Goal: Transaction & Acquisition: Book appointment/travel/reservation

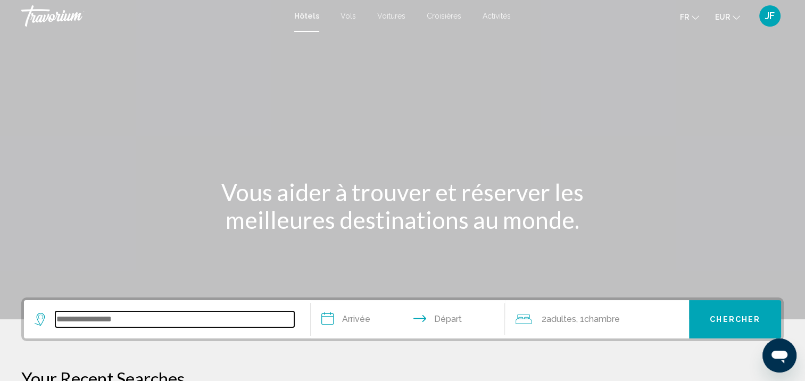
click at [65, 318] on input "Search widget" at bounding box center [174, 319] width 239 height 16
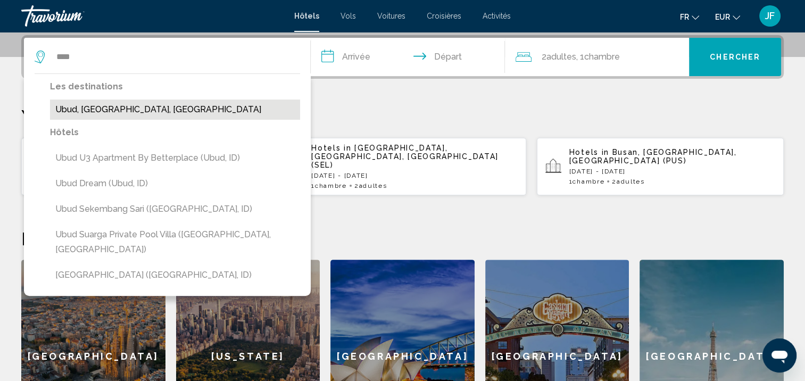
click at [118, 111] on button "Ubud, [GEOGRAPHIC_DATA], [GEOGRAPHIC_DATA]" at bounding box center [175, 109] width 250 height 20
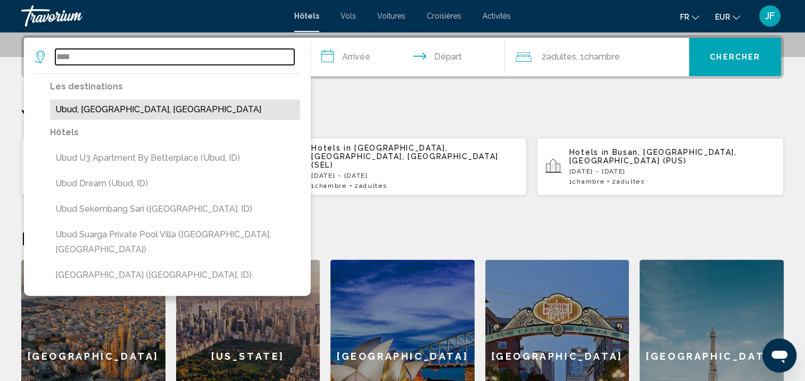
type input "**********"
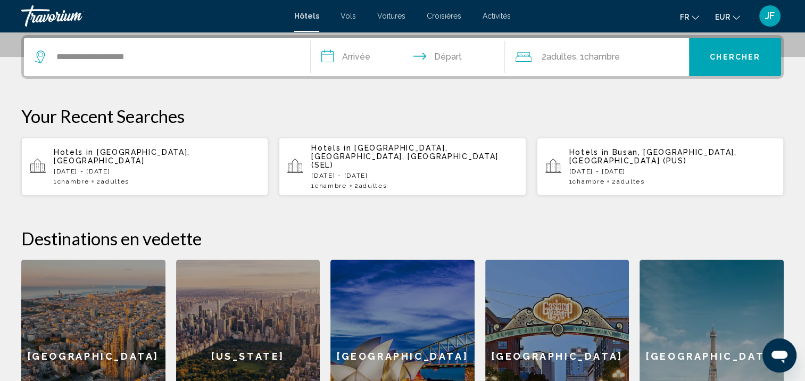
click at [326, 58] on input "**********" at bounding box center [410, 58] width 199 height 41
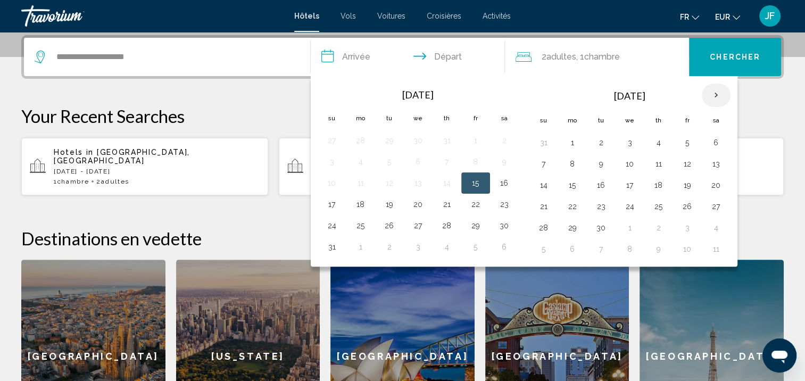
click at [713, 90] on th "Next month" at bounding box center [716, 94] width 29 height 23
drag, startPoint x: 713, startPoint y: 90, endPoint x: 752, endPoint y: 201, distance: 117.4
click at [758, 158] on div "**********" at bounding box center [402, 244] width 805 height 418
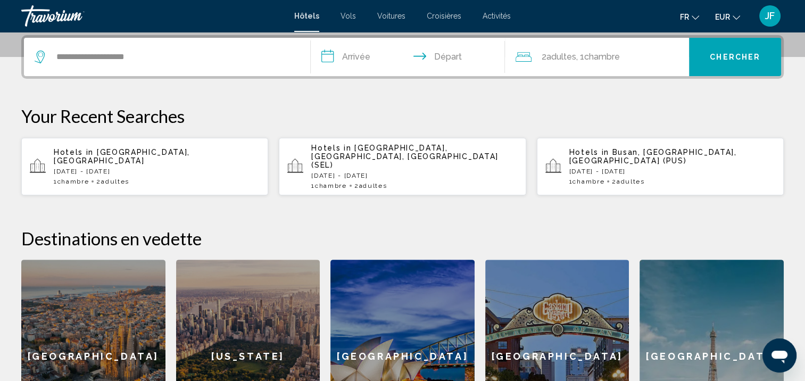
click at [373, 55] on input "**********" at bounding box center [410, 58] width 199 height 41
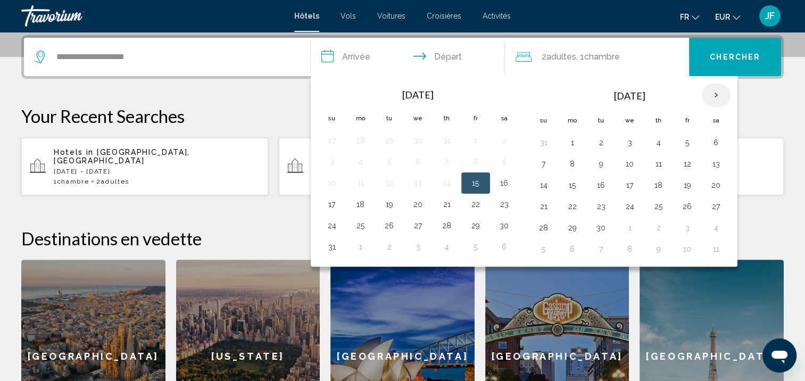
click at [708, 93] on th "Next month" at bounding box center [716, 94] width 29 height 23
click at [545, 226] on button "26" at bounding box center [543, 227] width 17 height 15
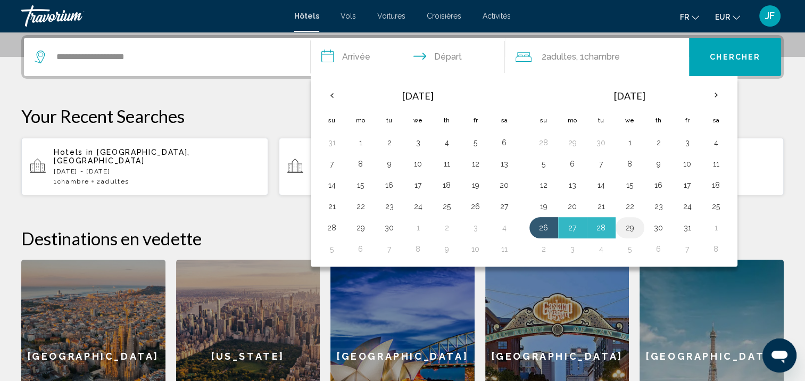
click at [628, 225] on button "29" at bounding box center [629, 227] width 17 height 15
type input "**********"
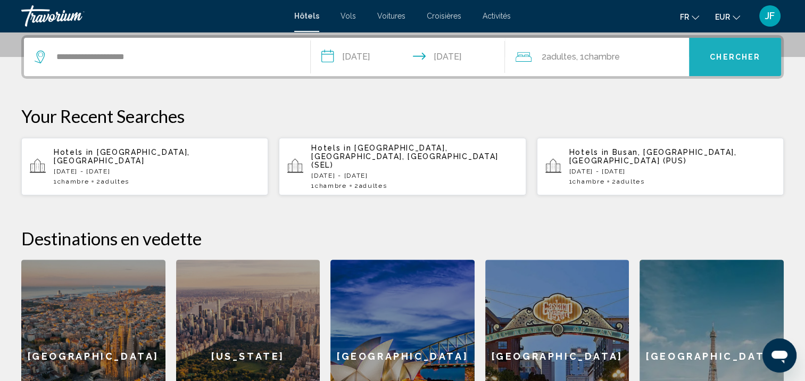
click at [732, 61] on button "Chercher" at bounding box center [735, 57] width 92 height 38
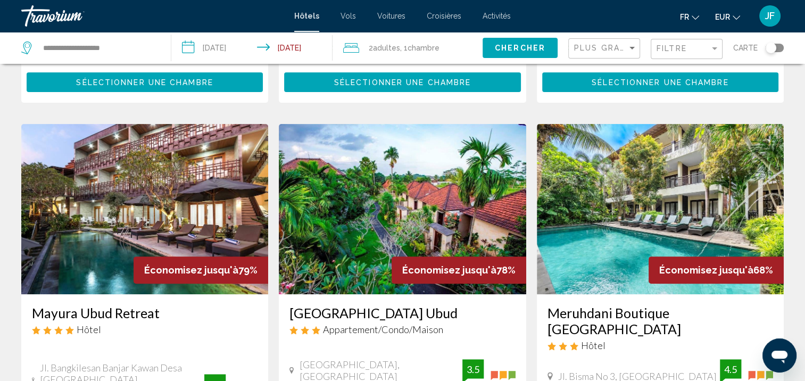
scroll to position [479, 0]
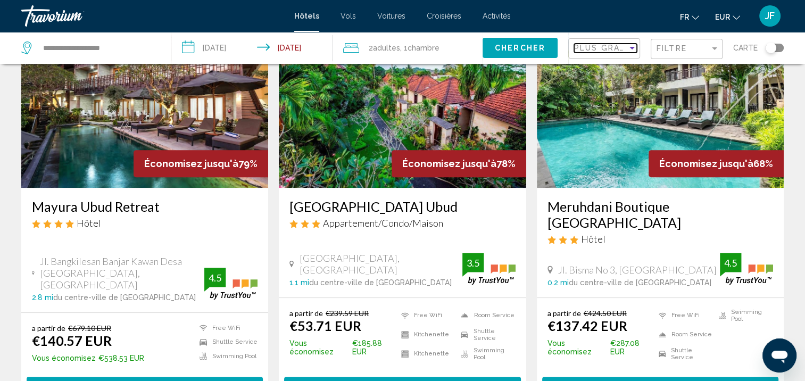
click at [625, 47] on span "Plus grandes économies" at bounding box center [637, 48] width 127 height 9
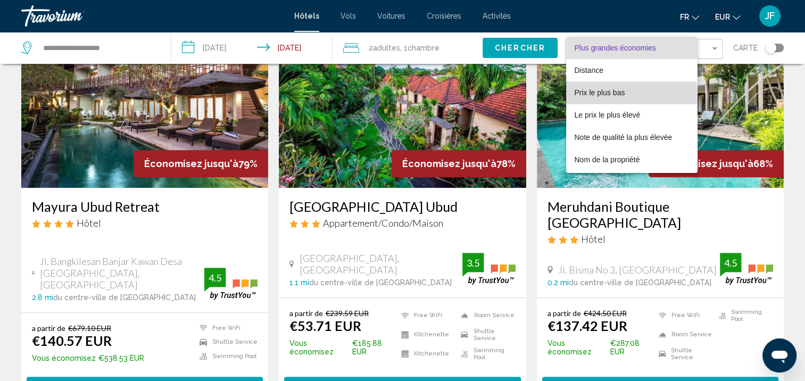
click at [621, 95] on span "Prix le plus bas" at bounding box center [599, 92] width 51 height 9
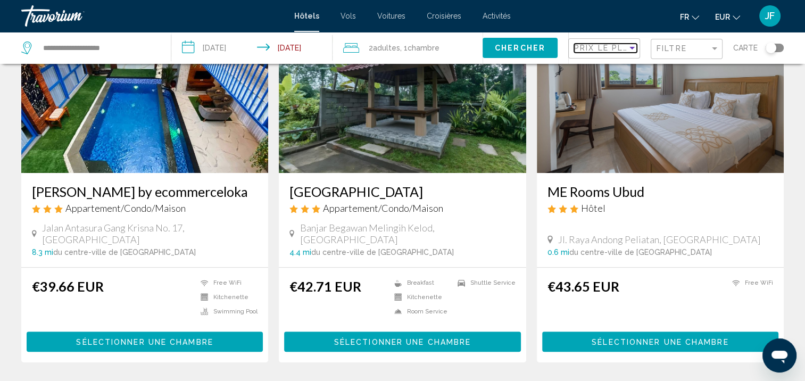
click at [632, 49] on div "Sort by" at bounding box center [632, 48] width 10 height 9
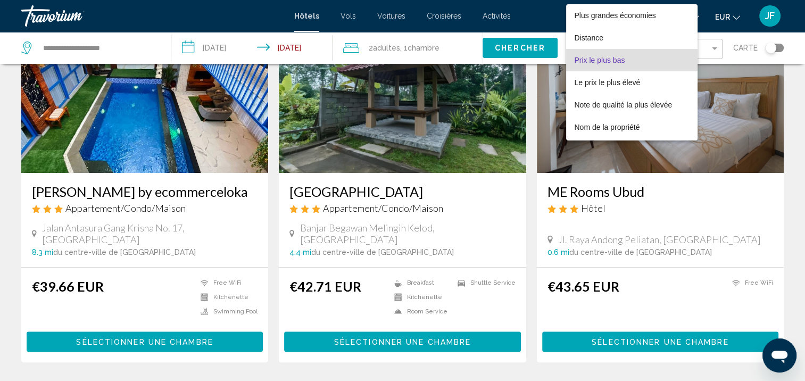
scroll to position [12, 0]
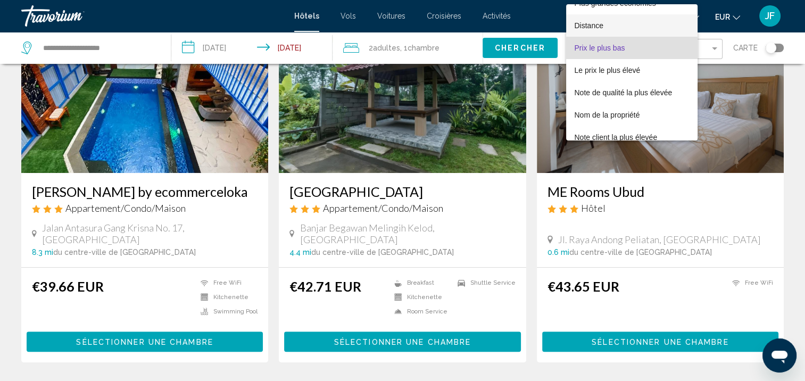
click at [626, 19] on span "Distance" at bounding box center [631, 25] width 115 height 22
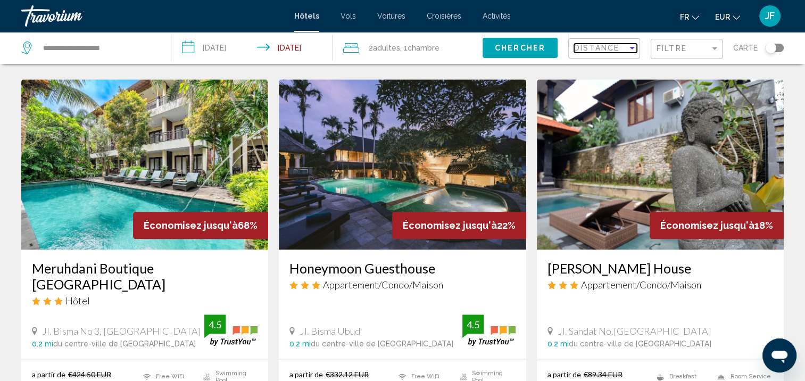
scroll to position [1418, 0]
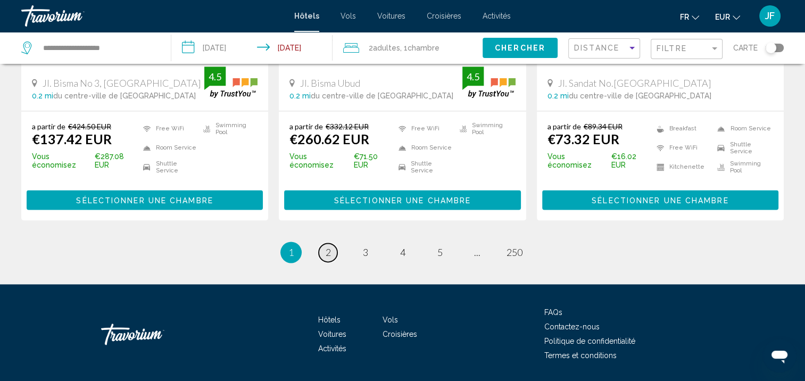
click at [332, 243] on link "page 2" at bounding box center [328, 252] width 19 height 19
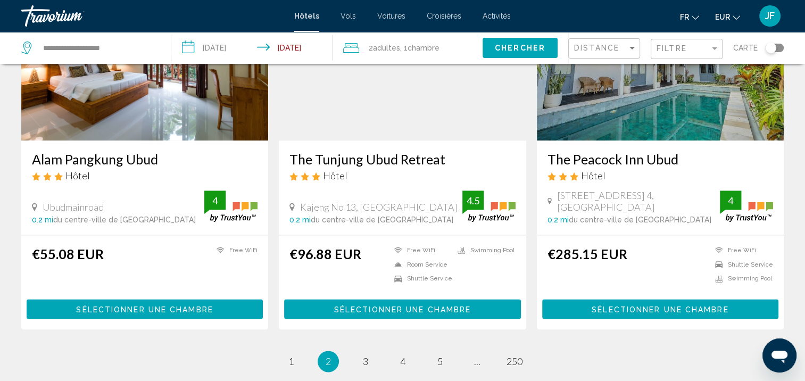
scroll to position [1416, 0]
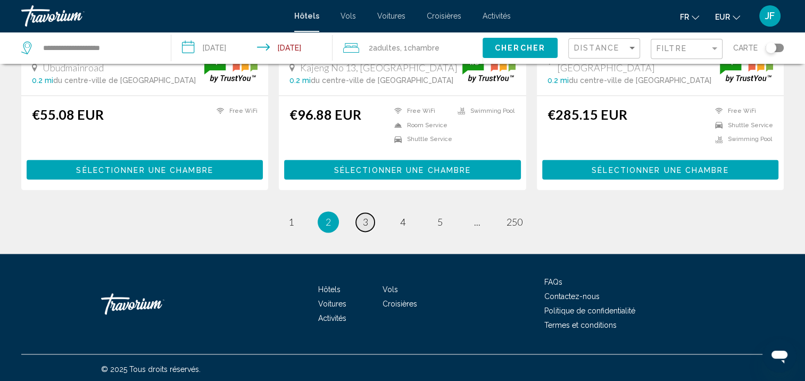
click at [362, 219] on link "page 3" at bounding box center [365, 222] width 19 height 19
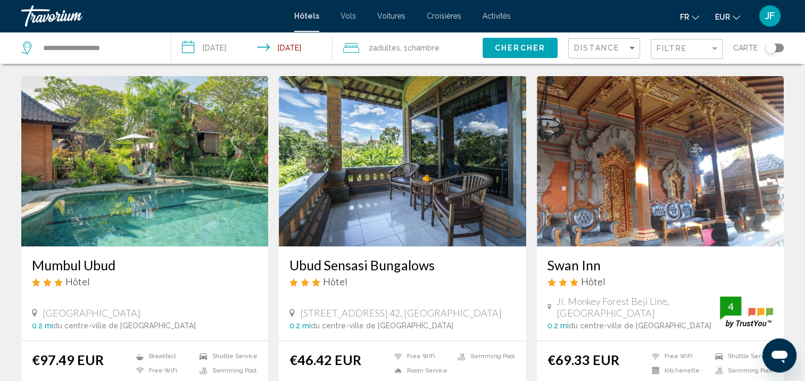
scroll to position [479, 0]
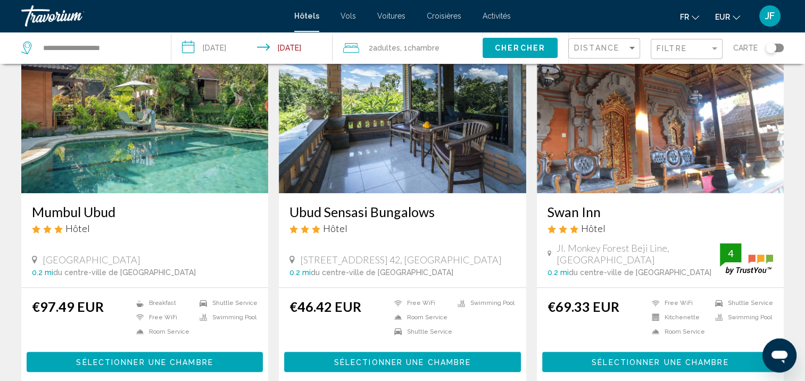
click at [167, 156] on img "Main content" at bounding box center [144, 108] width 247 height 170
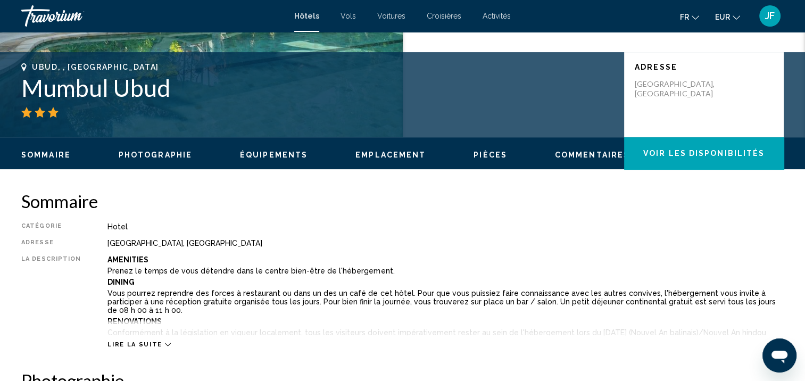
scroll to position [107, 0]
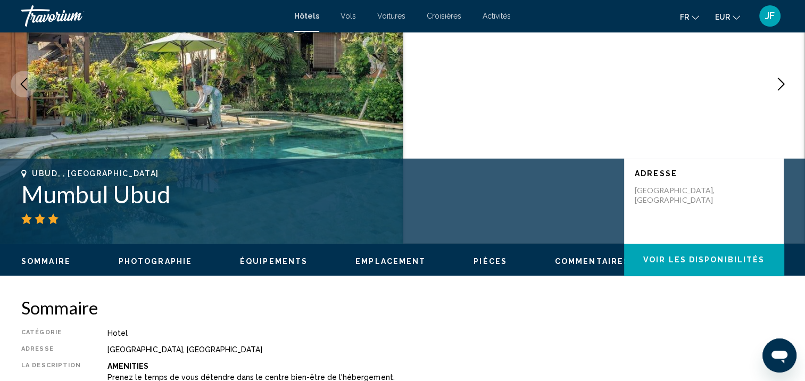
click at [381, 262] on span "Emplacement" at bounding box center [390, 261] width 70 height 9
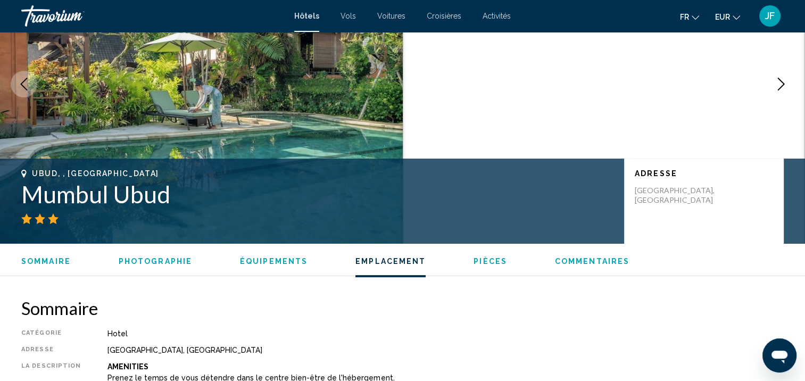
scroll to position [974, 0]
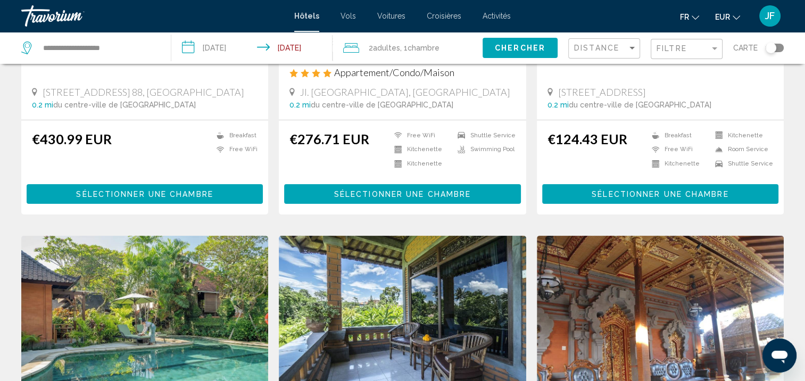
scroll to position [479, 0]
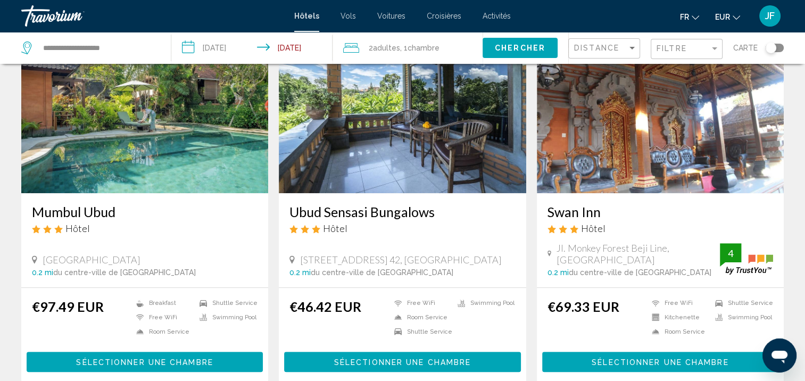
click at [205, 147] on img "Main content" at bounding box center [144, 108] width 247 height 170
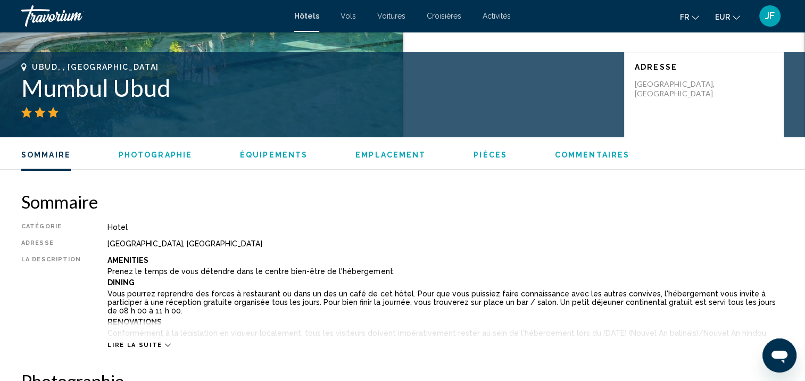
scroll to position [427, 0]
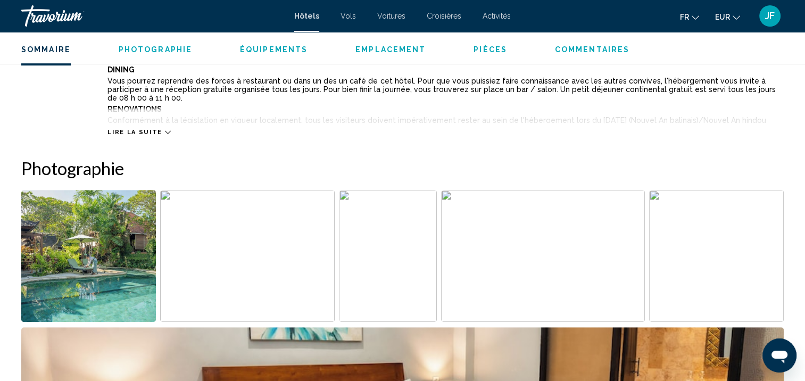
click at [156, 132] on div "Lire la suite" at bounding box center [138, 132] width 63 height 7
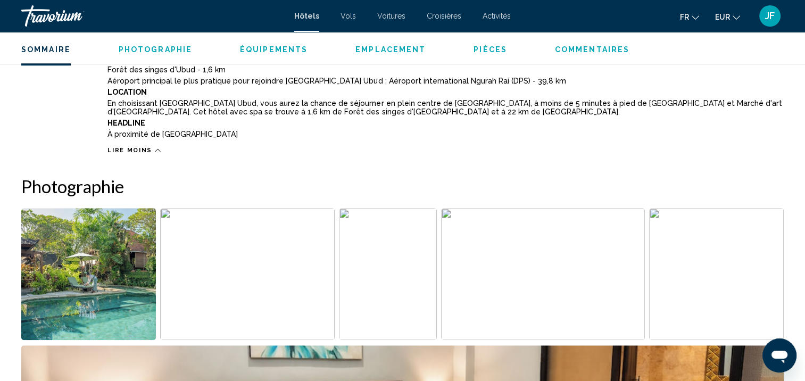
scroll to position [905, 0]
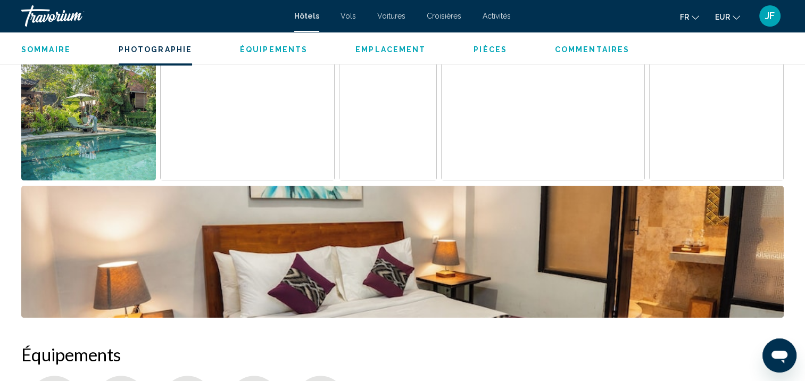
click at [104, 135] on img "Open full-screen image slider" at bounding box center [88, 114] width 135 height 132
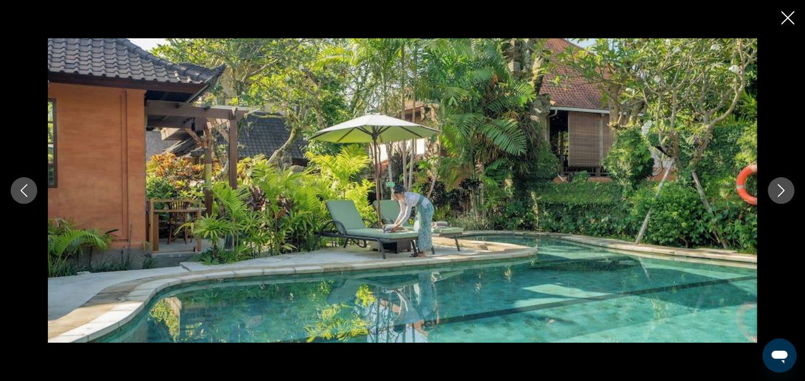
click at [779, 198] on button "Next image" at bounding box center [780, 190] width 27 height 27
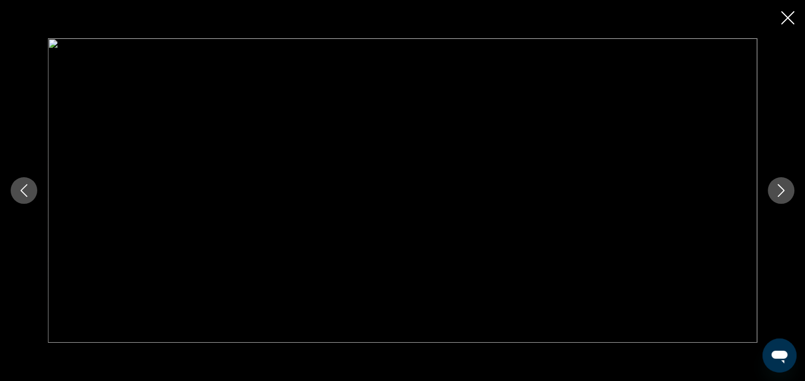
click at [779, 198] on button "Next image" at bounding box center [780, 190] width 27 height 27
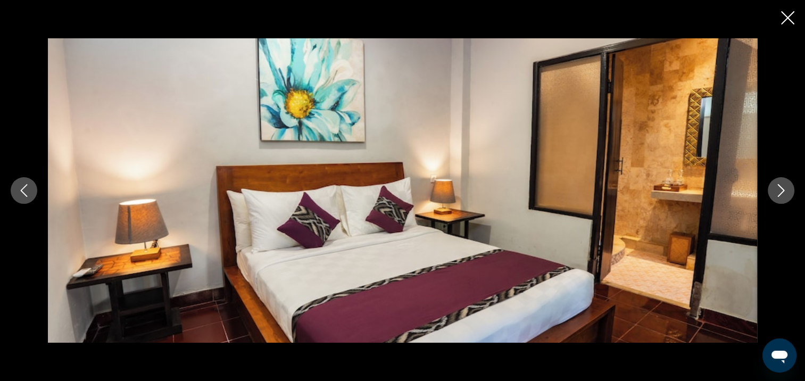
click at [779, 198] on button "Next image" at bounding box center [780, 190] width 27 height 27
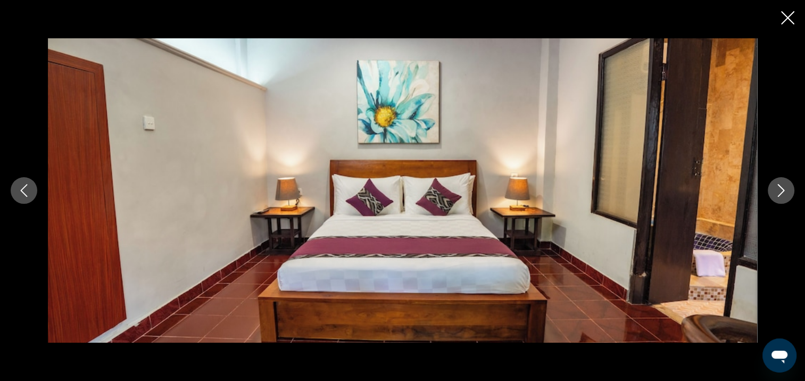
click at [779, 198] on button "Next image" at bounding box center [780, 190] width 27 height 27
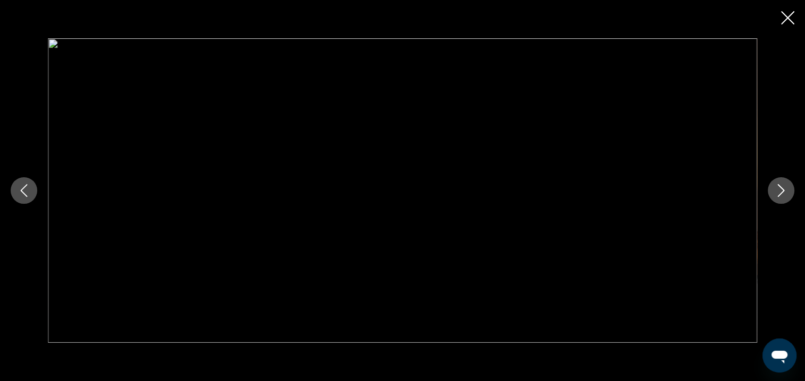
click at [779, 198] on button "Next image" at bounding box center [780, 190] width 27 height 27
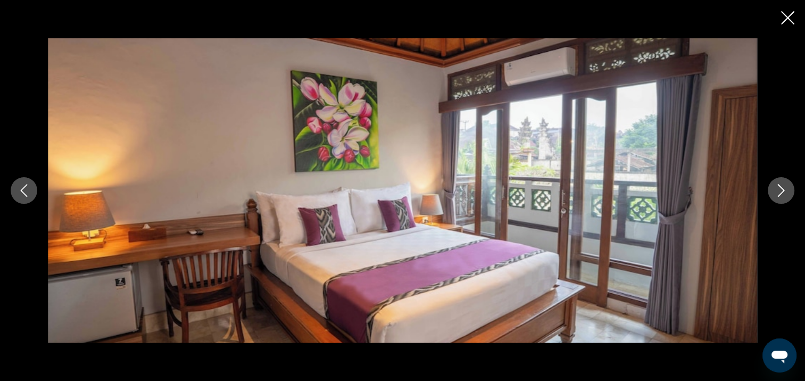
click at [779, 198] on button "Next image" at bounding box center [780, 190] width 27 height 27
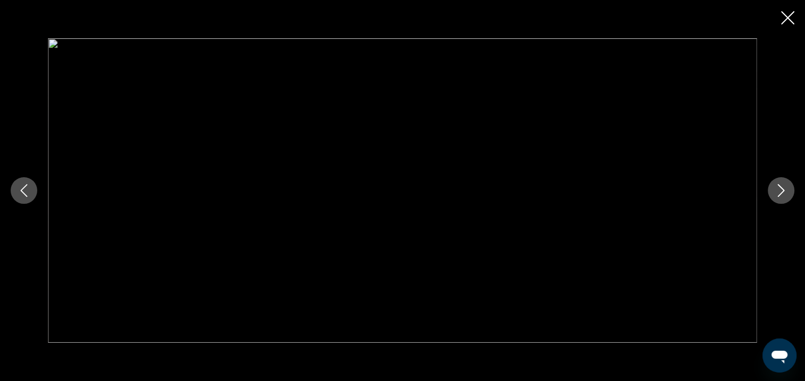
click at [779, 198] on button "Next image" at bounding box center [780, 190] width 27 height 27
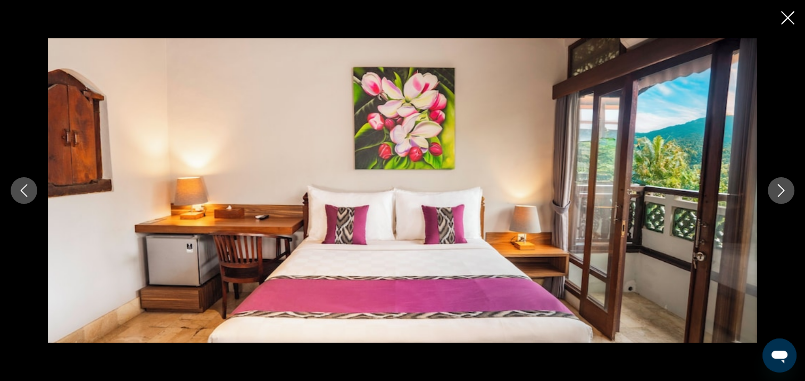
click at [779, 198] on button "Next image" at bounding box center [780, 190] width 27 height 27
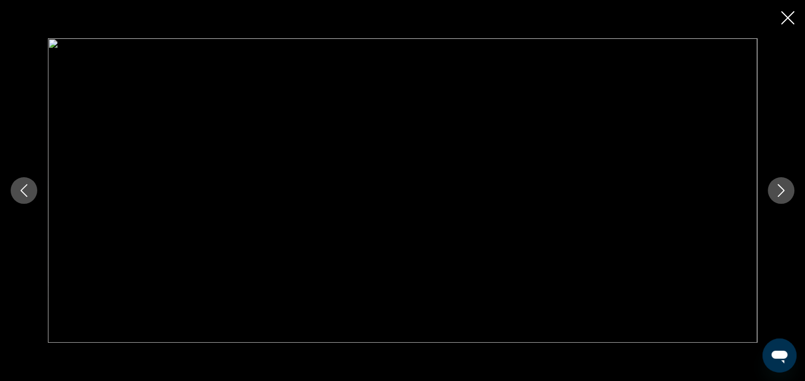
click at [779, 198] on button "Next image" at bounding box center [780, 190] width 27 height 27
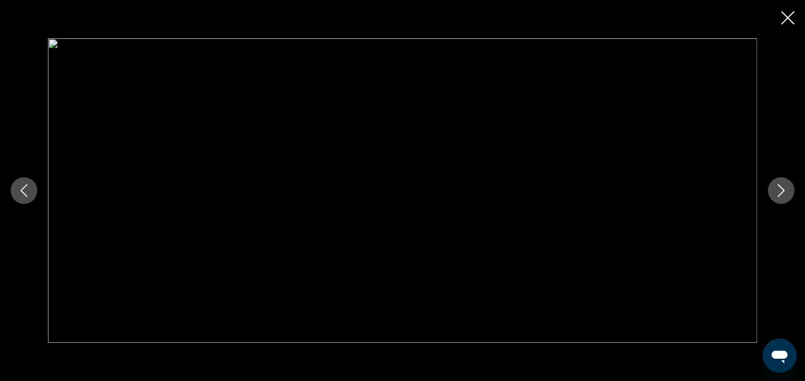
click at [779, 198] on button "Next image" at bounding box center [780, 190] width 27 height 27
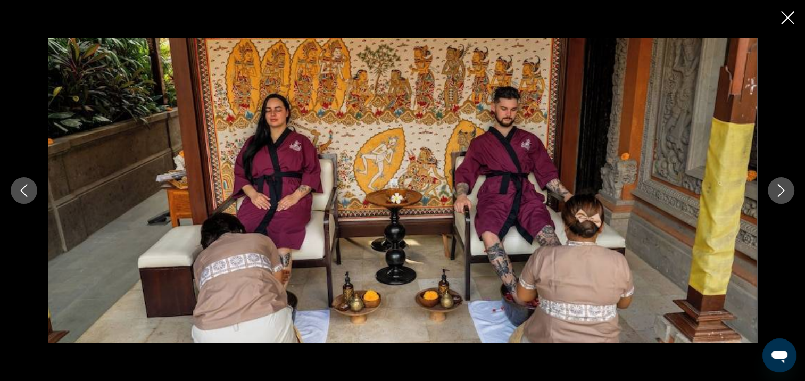
click at [779, 198] on button "Next image" at bounding box center [780, 190] width 27 height 27
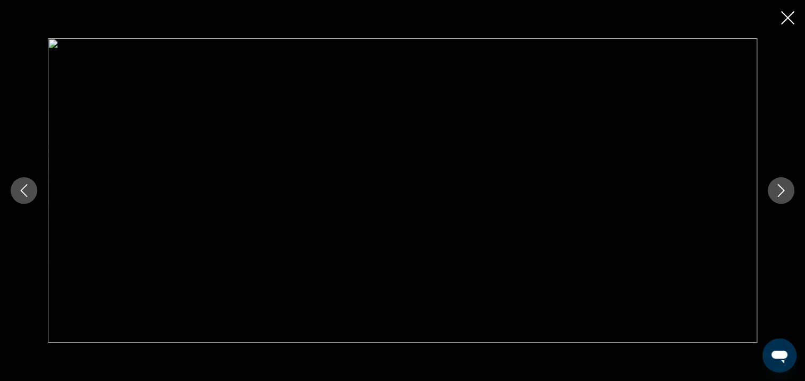
click at [779, 198] on button "Next image" at bounding box center [780, 190] width 27 height 27
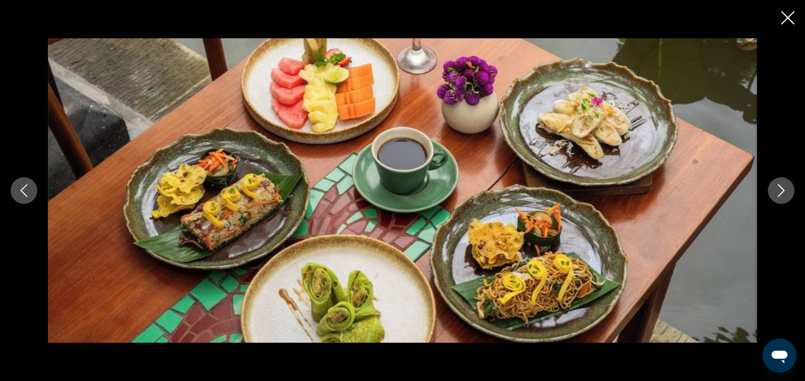
click at [779, 198] on button "Next image" at bounding box center [780, 190] width 27 height 27
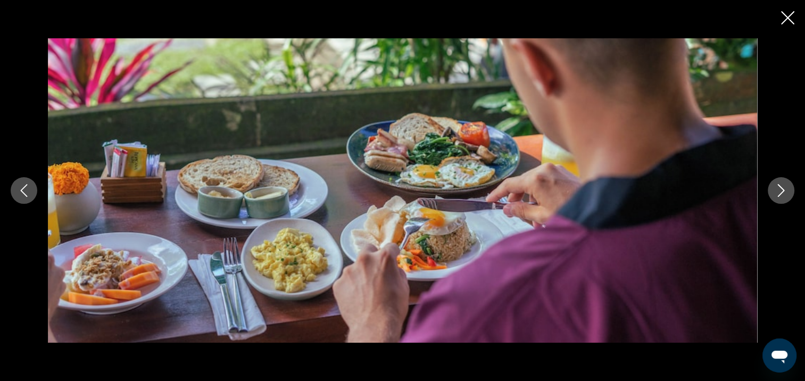
click at [779, 198] on button "Next image" at bounding box center [780, 190] width 27 height 27
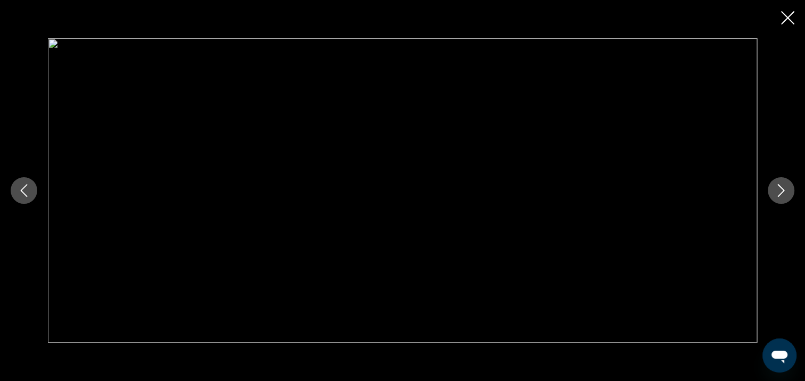
click at [779, 198] on button "Next image" at bounding box center [780, 190] width 27 height 27
click at [780, 197] on button "Next image" at bounding box center [780, 190] width 27 height 27
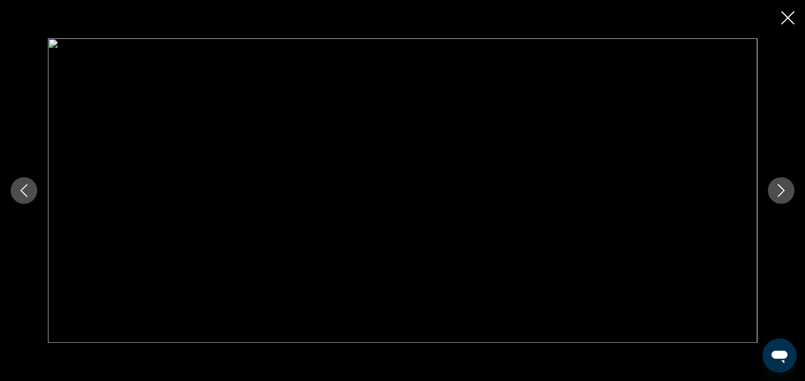
click at [780, 197] on button "Next image" at bounding box center [780, 190] width 27 height 27
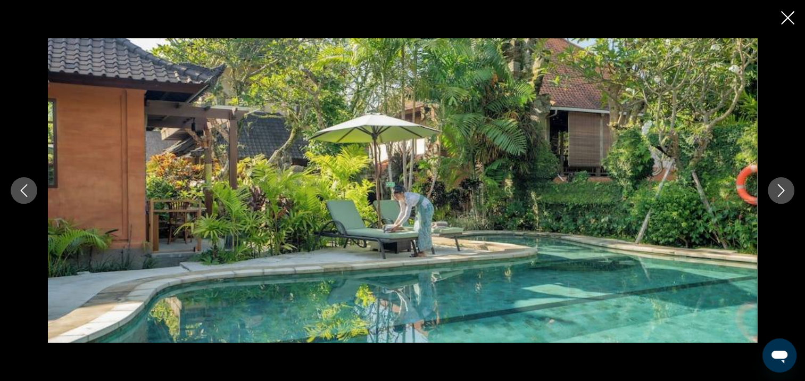
click at [780, 197] on button "Next image" at bounding box center [780, 190] width 27 height 27
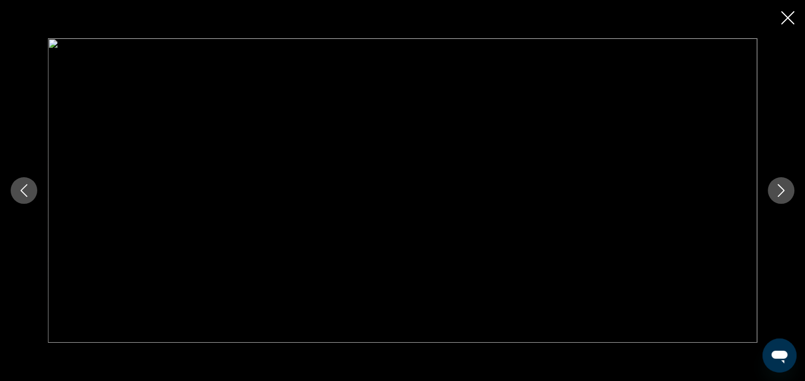
click at [780, 197] on button "Next image" at bounding box center [780, 190] width 27 height 27
click at [788, 16] on icon "Close slideshow" at bounding box center [787, 17] width 13 height 13
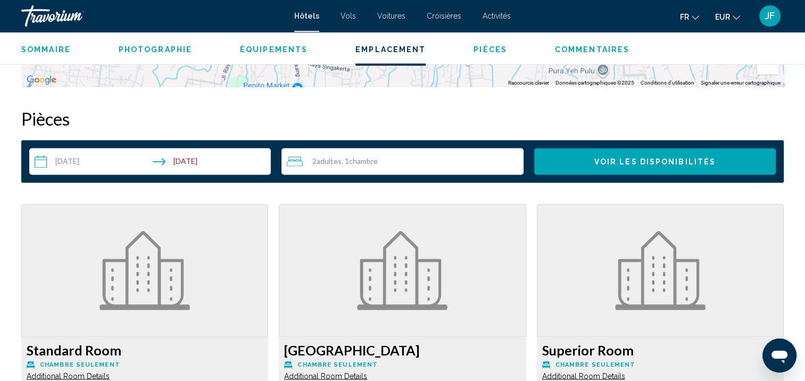
scroll to position [1321, 0]
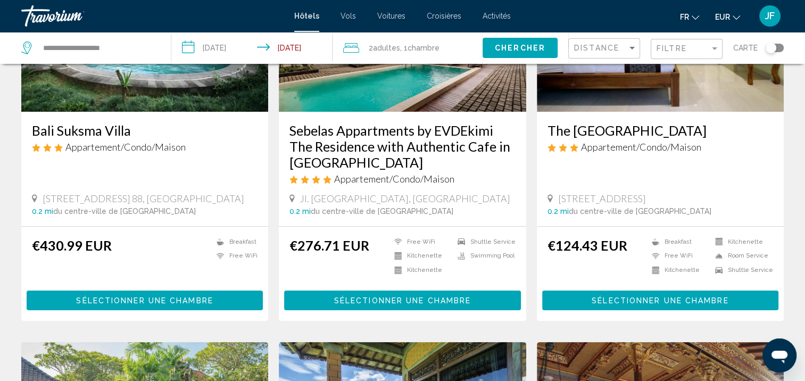
scroll to position [425, 0]
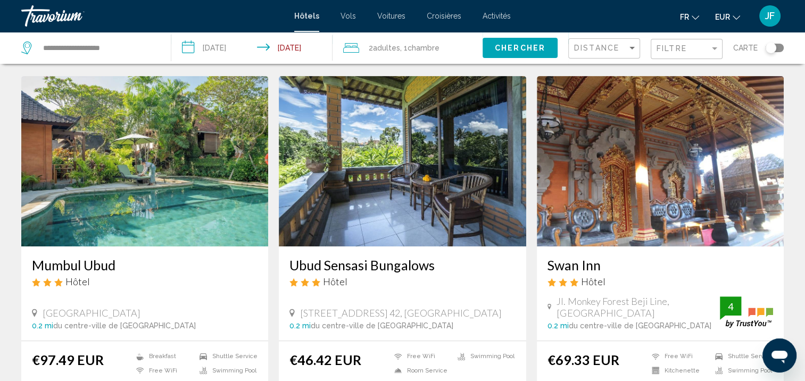
click at [451, 180] on img "Main content" at bounding box center [402, 161] width 247 height 170
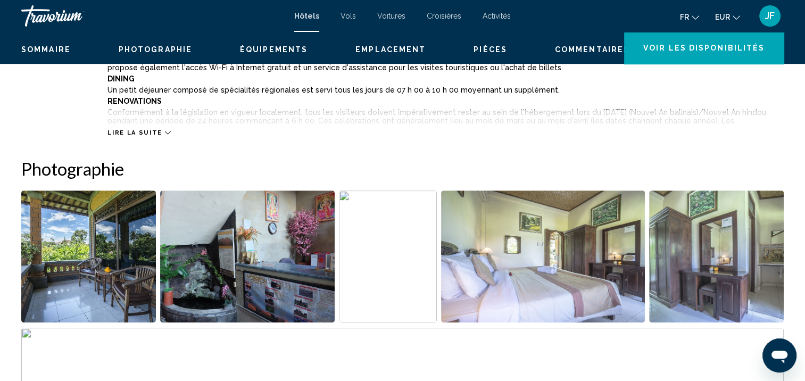
scroll to position [1, 0]
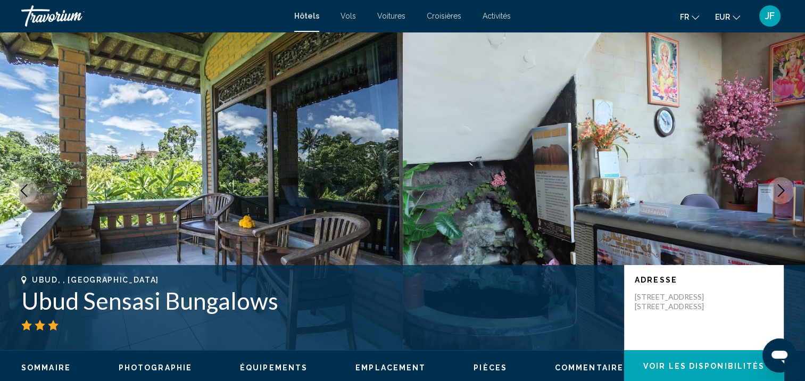
click at [779, 192] on icon "Next image" at bounding box center [780, 190] width 13 height 13
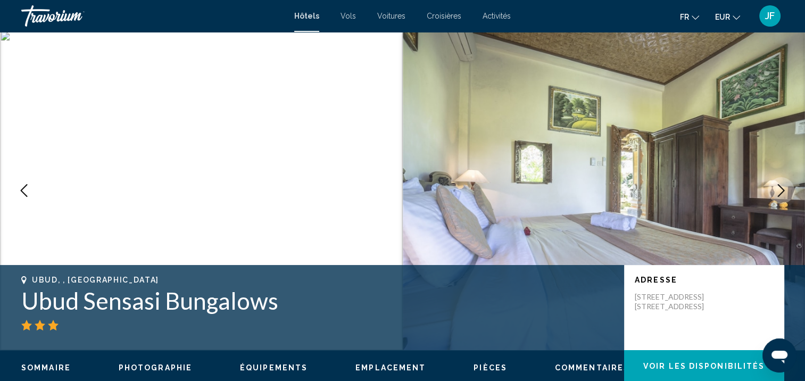
click at [779, 192] on icon "Next image" at bounding box center [780, 190] width 13 height 13
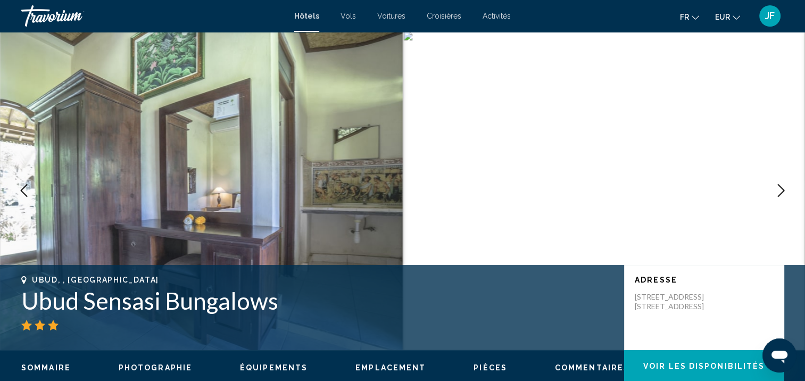
click at [779, 192] on icon "Next image" at bounding box center [780, 190] width 13 height 13
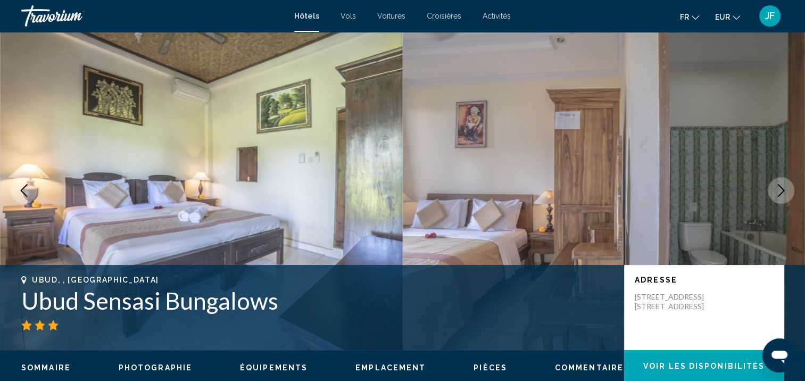
click at [779, 192] on icon "Next image" at bounding box center [780, 190] width 13 height 13
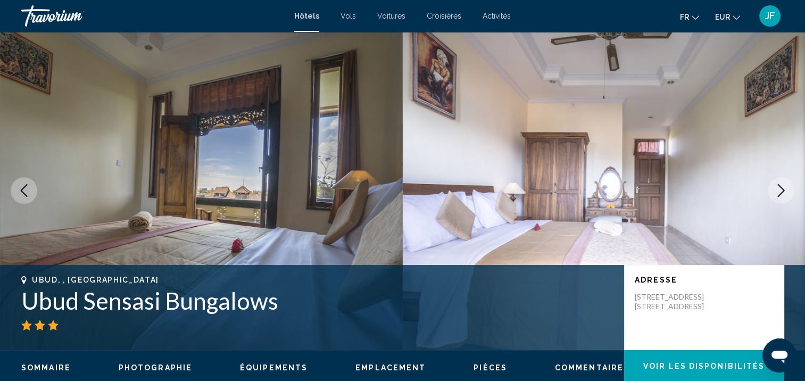
click at [779, 192] on icon "Next image" at bounding box center [780, 190] width 13 height 13
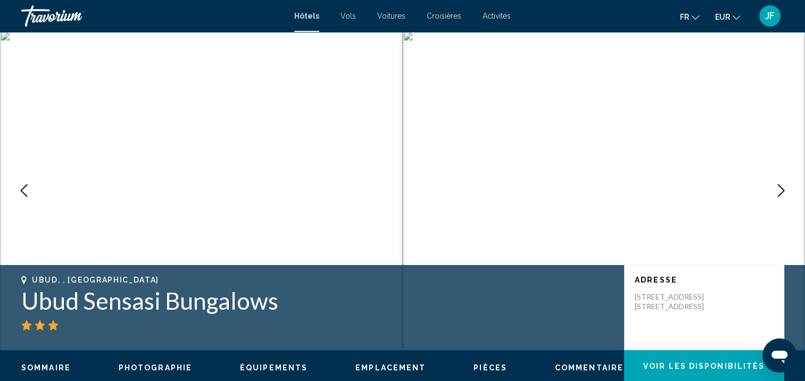
click at [779, 192] on icon "Next image" at bounding box center [780, 190] width 13 height 13
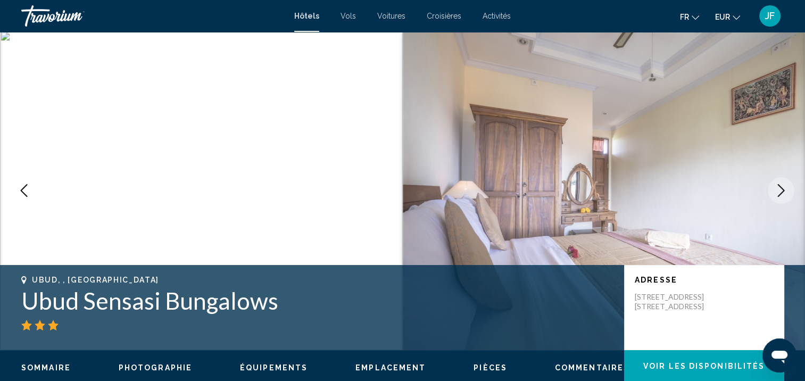
click at [779, 192] on icon "Next image" at bounding box center [780, 190] width 13 height 13
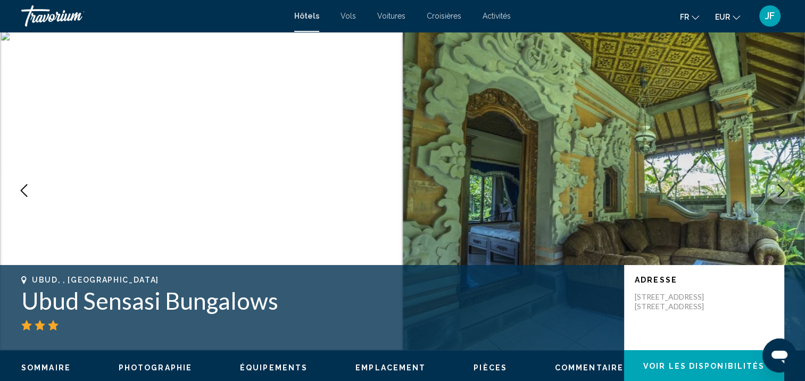
click at [779, 192] on icon "Next image" at bounding box center [780, 190] width 13 height 13
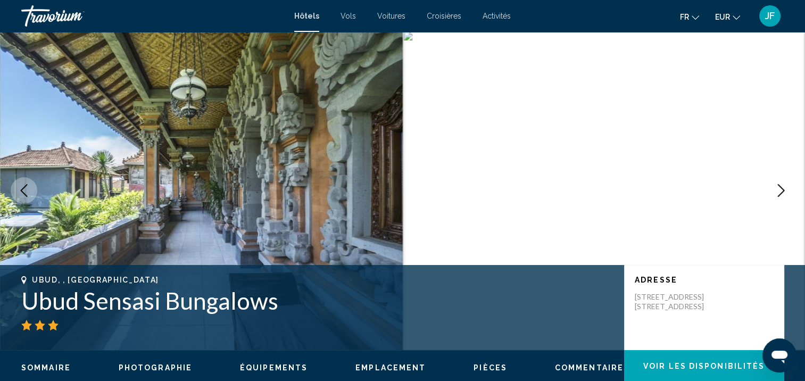
click at [779, 192] on icon "Next image" at bounding box center [780, 190] width 13 height 13
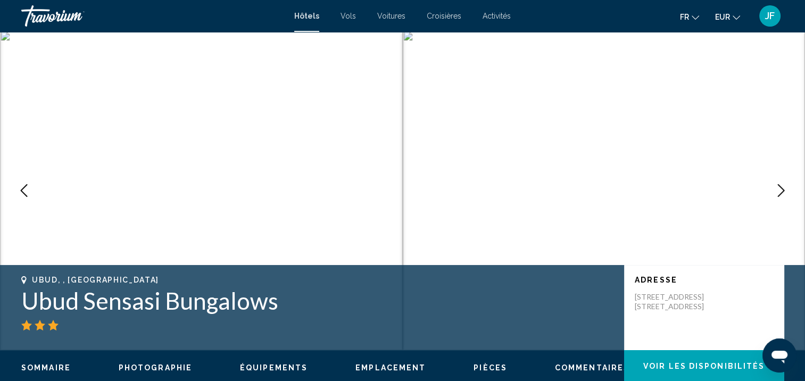
click at [779, 192] on icon "Next image" at bounding box center [780, 190] width 13 height 13
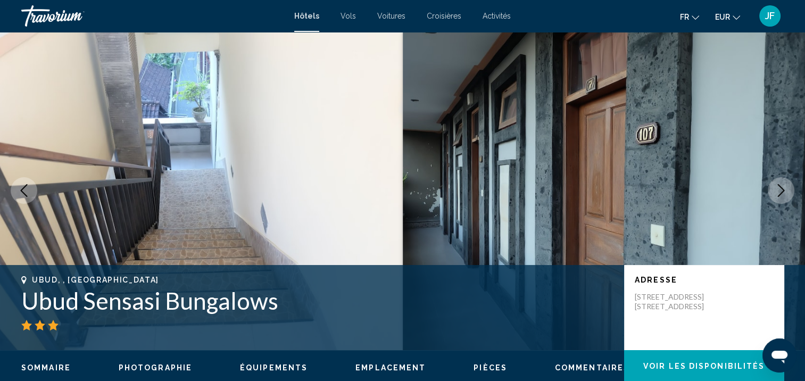
click at [779, 192] on icon "Next image" at bounding box center [780, 190] width 13 height 13
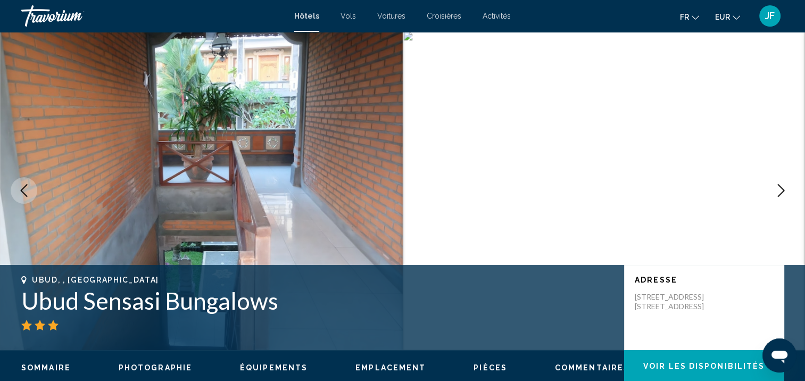
click at [779, 192] on icon "Next image" at bounding box center [780, 190] width 13 height 13
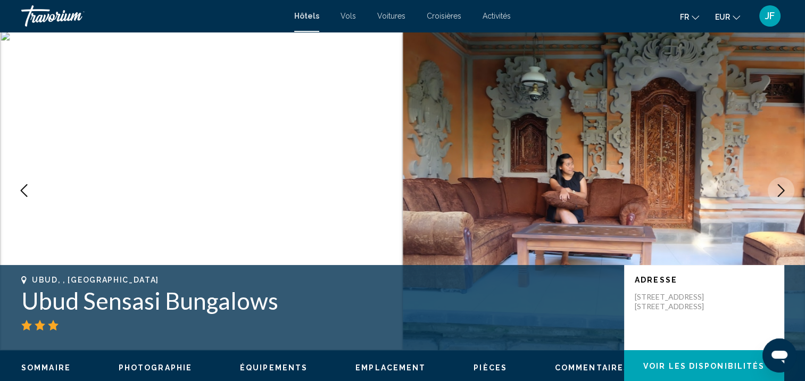
click at [779, 192] on icon "Next image" at bounding box center [780, 190] width 13 height 13
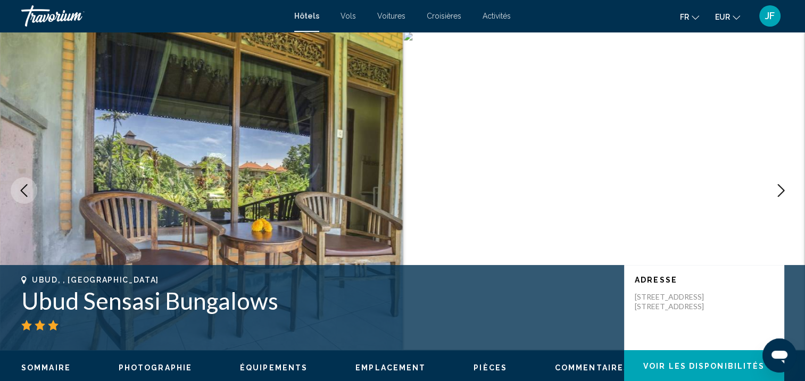
click at [779, 192] on icon "Next image" at bounding box center [780, 190] width 13 height 13
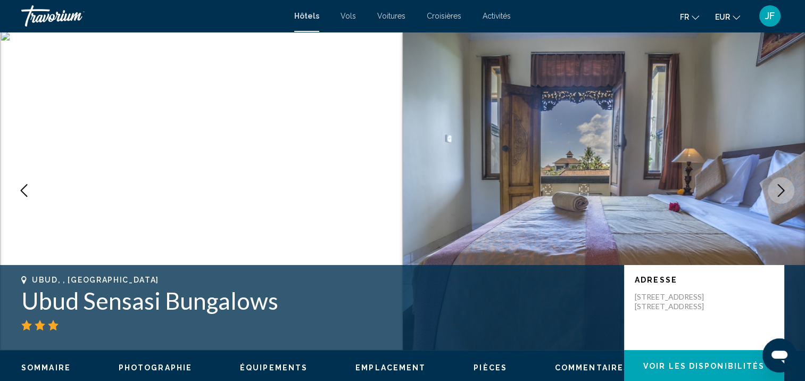
click at [779, 192] on icon "Next image" at bounding box center [780, 190] width 13 height 13
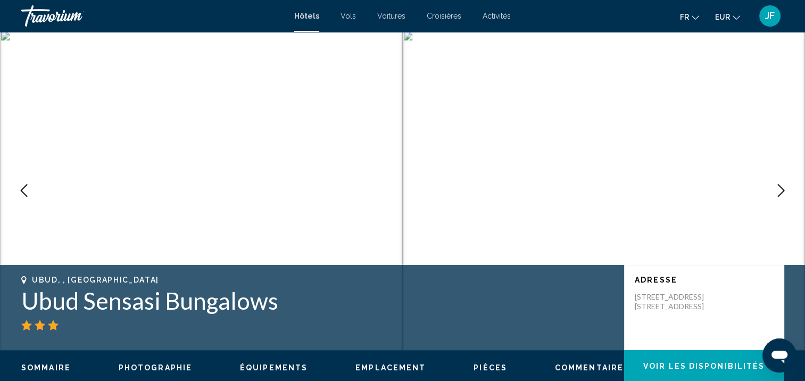
scroll to position [54, 0]
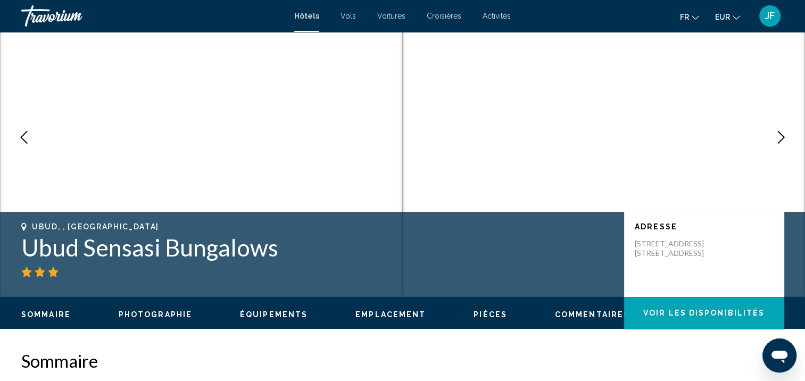
click at [783, 139] on icon "Next image" at bounding box center [780, 137] width 13 height 13
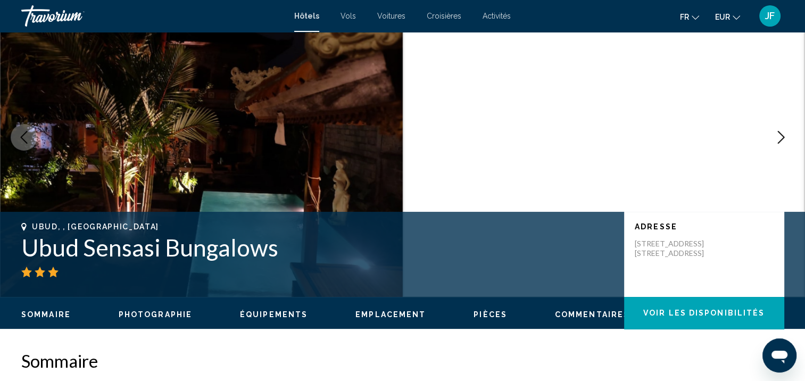
click at [783, 139] on icon "Next image" at bounding box center [780, 137] width 13 height 13
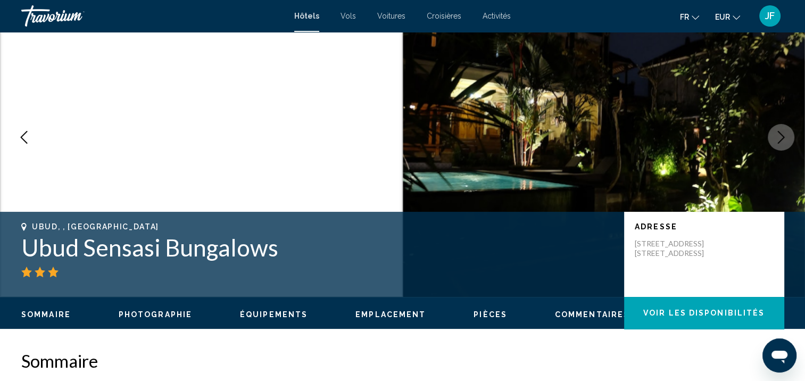
click at [783, 139] on icon "Next image" at bounding box center [780, 137] width 13 height 13
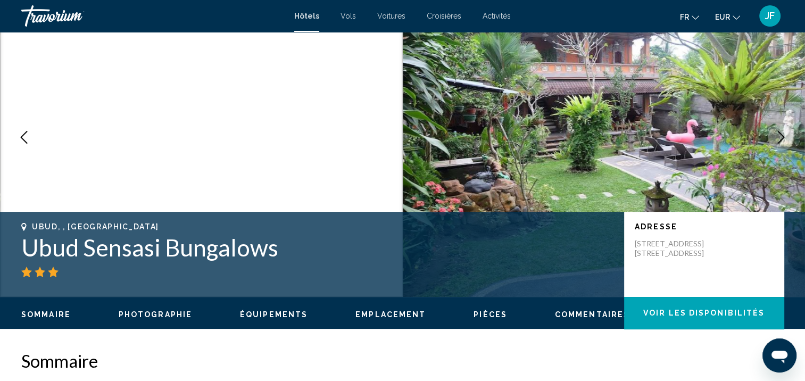
click at [783, 139] on icon "Next image" at bounding box center [780, 137] width 13 height 13
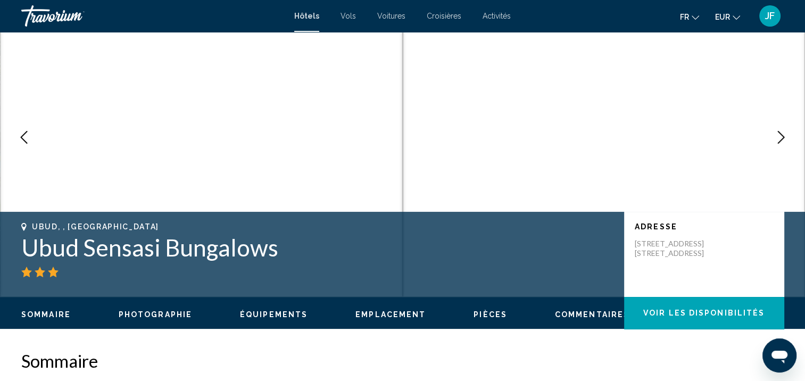
click at [783, 139] on icon "Next image" at bounding box center [780, 137] width 13 height 13
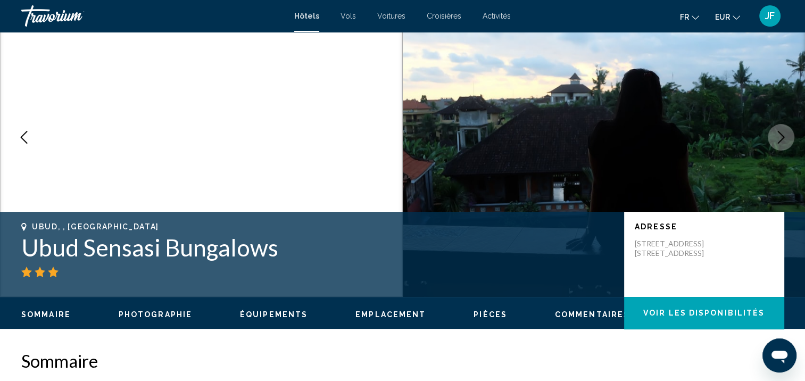
click at [783, 139] on icon "Next image" at bounding box center [780, 137] width 13 height 13
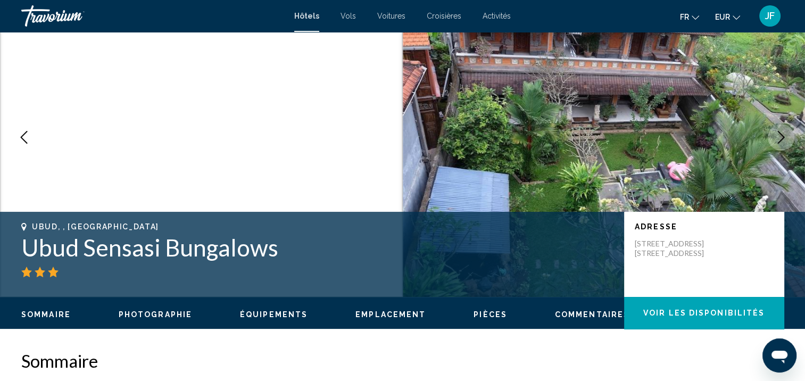
click at [783, 139] on icon "Next image" at bounding box center [780, 137] width 13 height 13
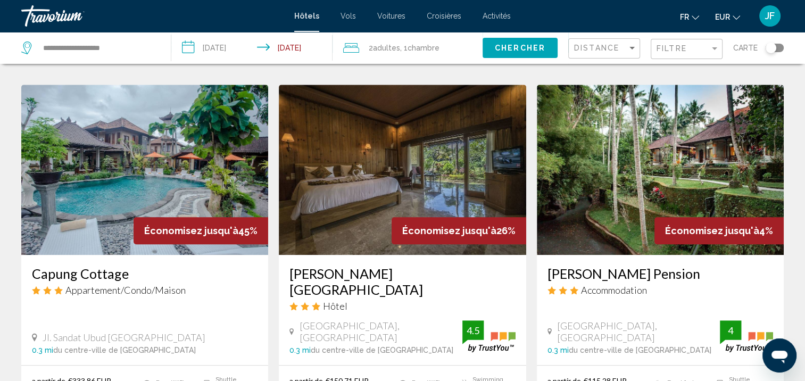
scroll to position [745, 0]
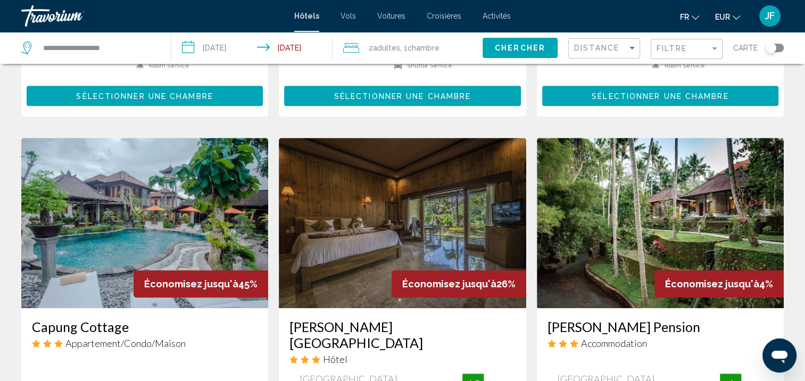
drag, startPoint x: 435, startPoint y: 230, endPoint x: 455, endPoint y: 228, distance: 20.9
click at [436, 230] on img "Main content" at bounding box center [402, 223] width 247 height 170
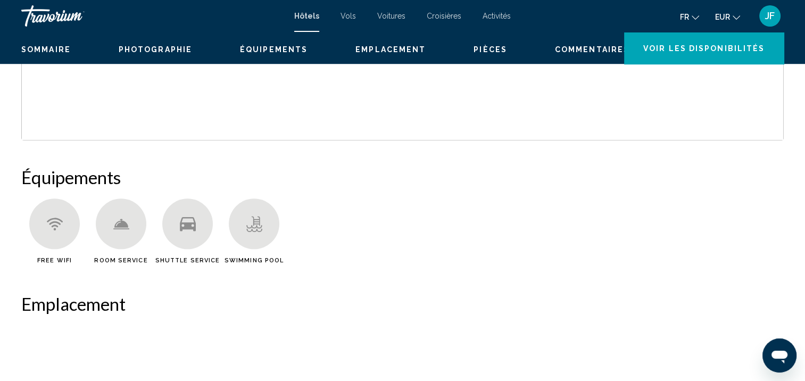
scroll to position [1, 0]
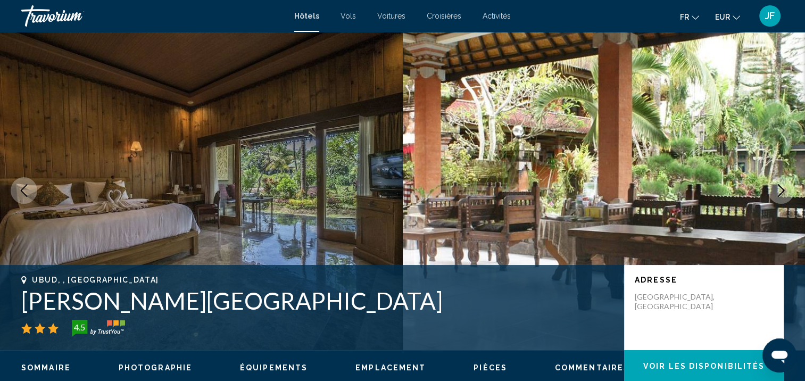
click at [783, 188] on icon "Next image" at bounding box center [780, 190] width 13 height 13
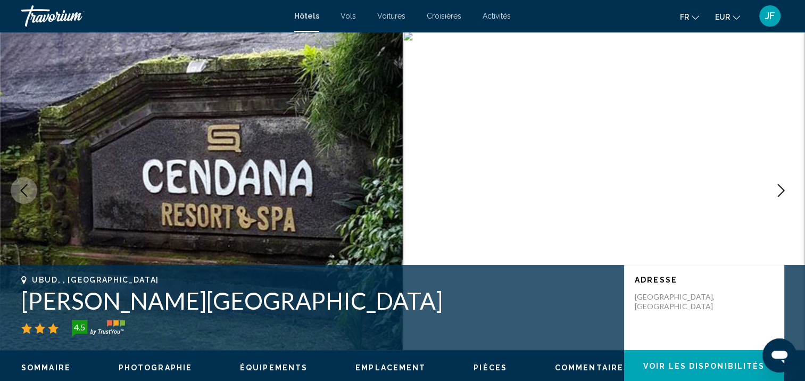
click at [783, 188] on icon "Next image" at bounding box center [780, 190] width 13 height 13
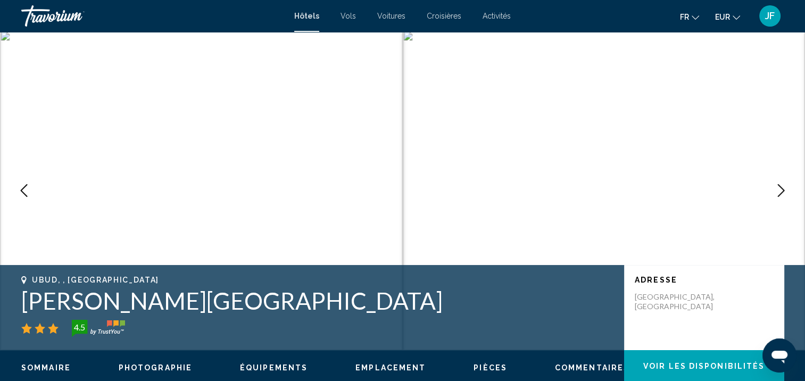
click at [783, 188] on icon "Next image" at bounding box center [780, 190] width 13 height 13
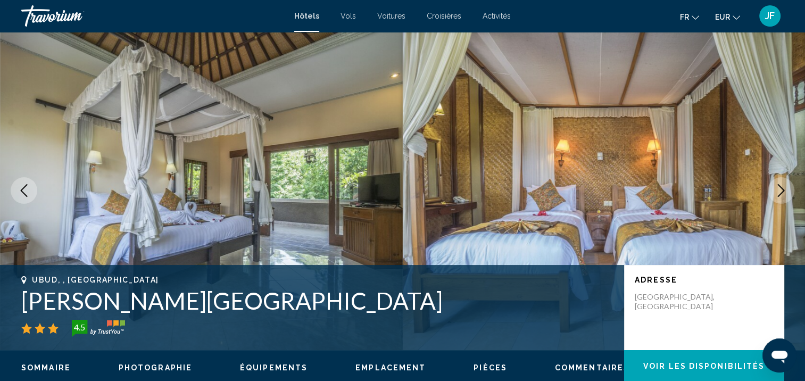
click at [783, 188] on icon "Next image" at bounding box center [780, 190] width 13 height 13
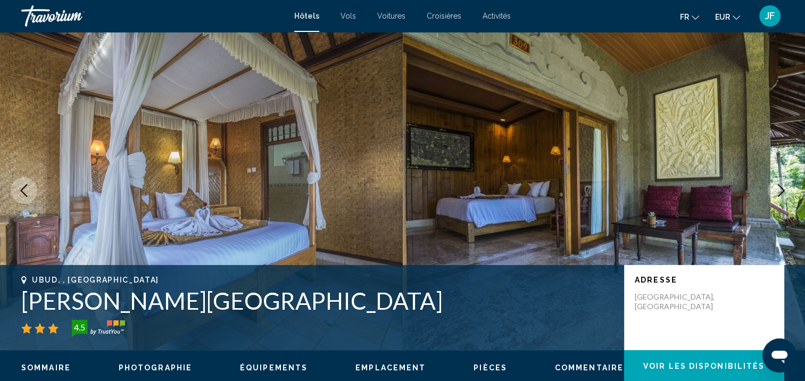
click at [783, 188] on icon "Next image" at bounding box center [780, 190] width 13 height 13
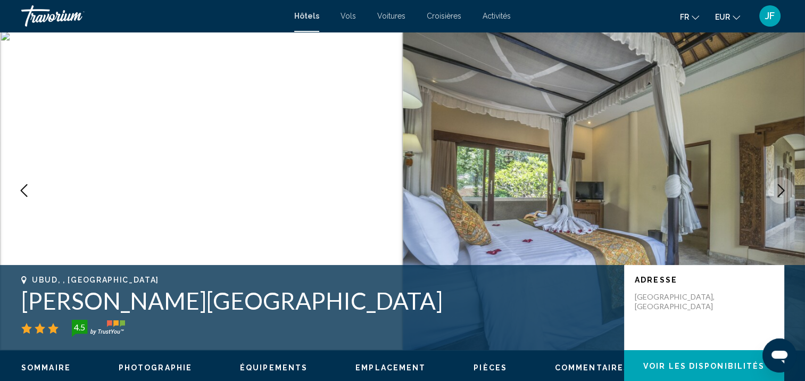
click at [783, 188] on icon "Next image" at bounding box center [780, 190] width 13 height 13
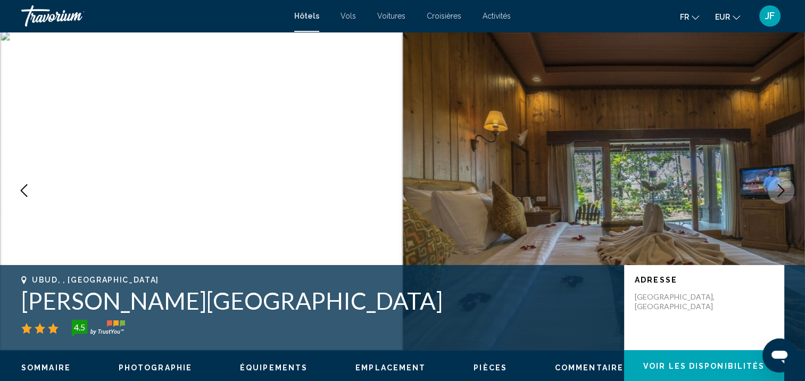
click at [783, 188] on icon "Next image" at bounding box center [780, 190] width 13 height 13
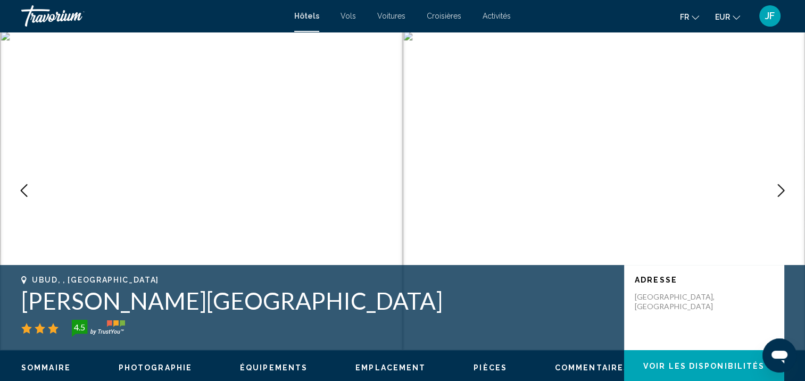
click at [783, 188] on icon "Next image" at bounding box center [780, 190] width 13 height 13
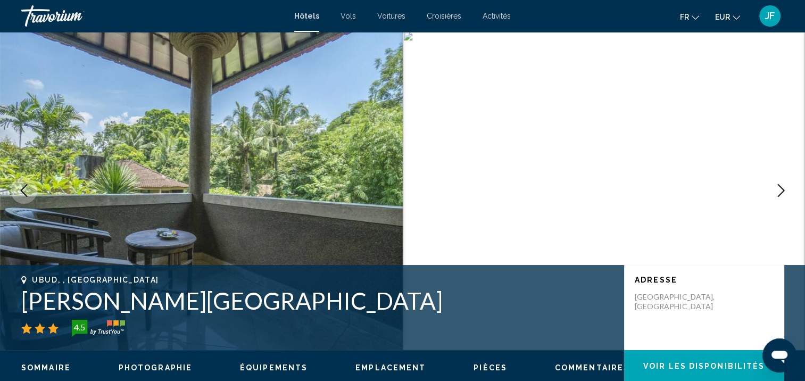
click at [783, 188] on icon "Next image" at bounding box center [780, 190] width 13 height 13
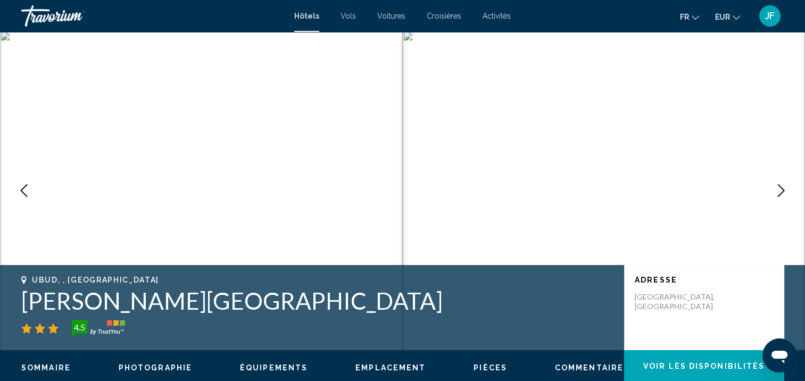
click at [783, 188] on icon "Next image" at bounding box center [780, 190] width 13 height 13
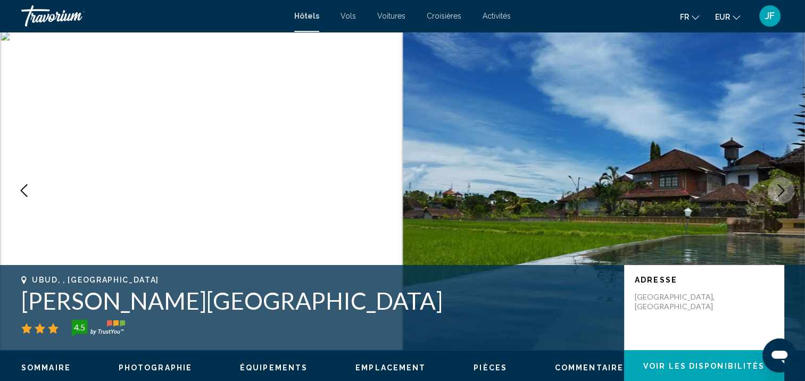
click at [783, 188] on icon "Next image" at bounding box center [780, 190] width 13 height 13
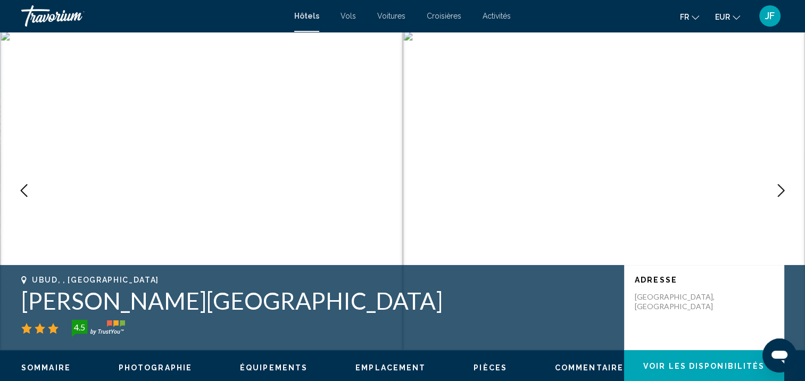
click at [783, 188] on icon "Next image" at bounding box center [780, 190] width 13 height 13
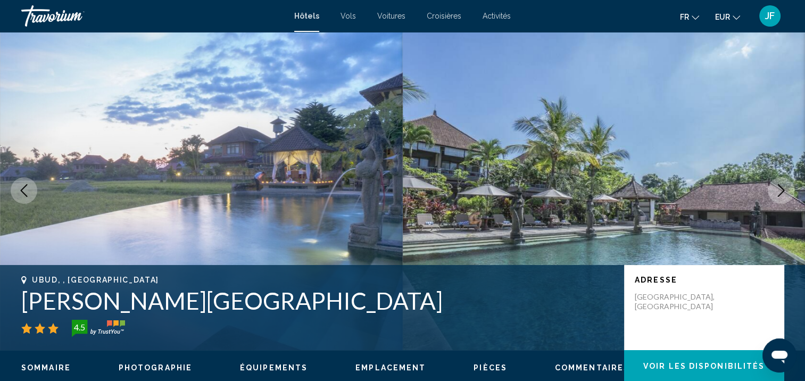
click at [783, 188] on icon "Next image" at bounding box center [780, 190] width 13 height 13
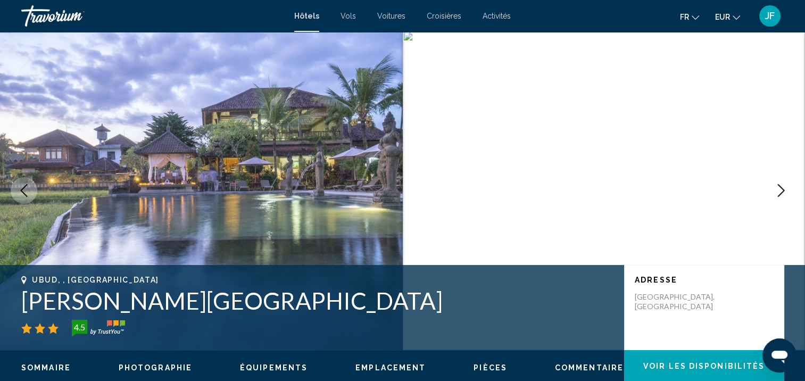
click at [783, 188] on icon "Next image" at bounding box center [780, 190] width 13 height 13
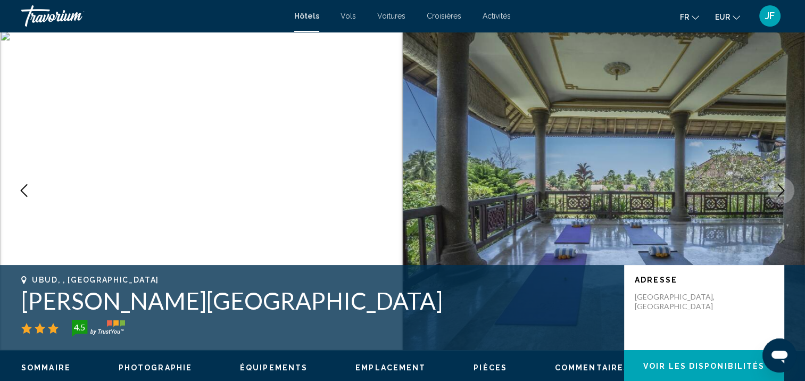
click at [783, 188] on icon "Next image" at bounding box center [780, 190] width 13 height 13
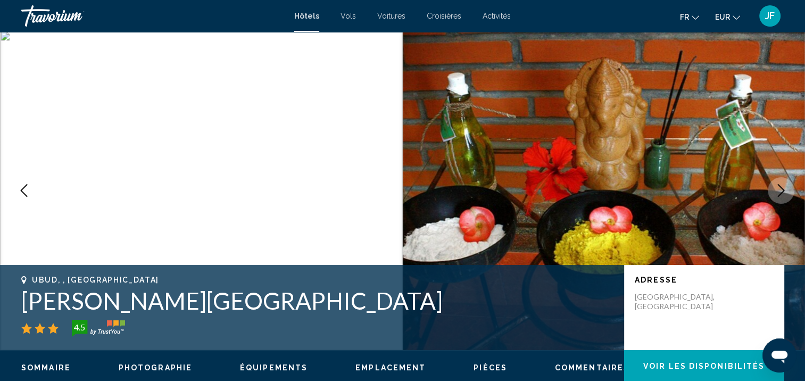
click at [783, 188] on icon "Next image" at bounding box center [780, 190] width 13 height 13
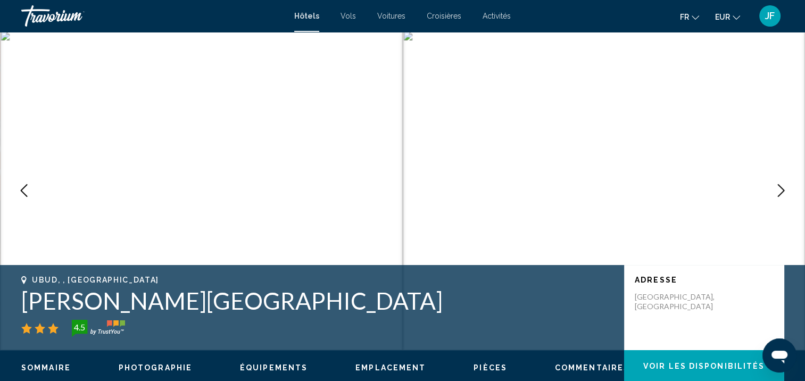
click at [783, 188] on icon "Next image" at bounding box center [780, 190] width 13 height 13
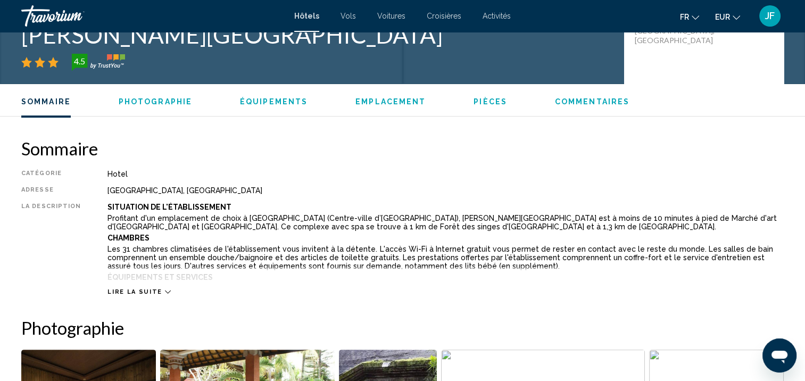
scroll to position [427, 0]
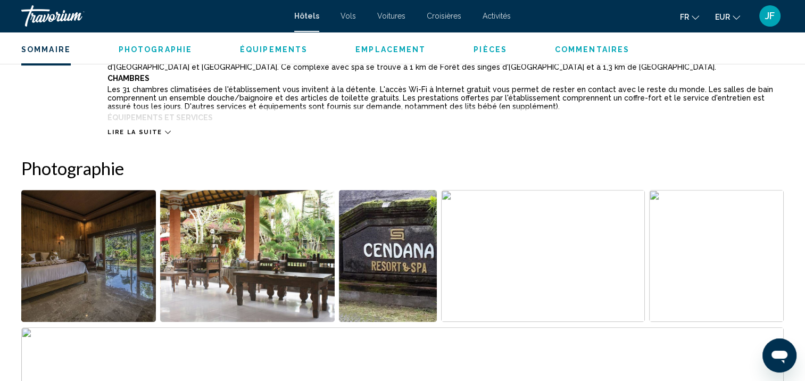
click at [165, 133] on icon "Main content" at bounding box center [168, 132] width 6 height 6
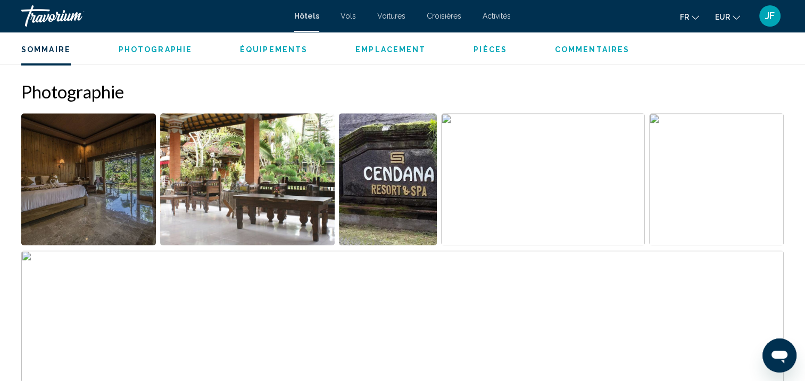
scroll to position [320, 0]
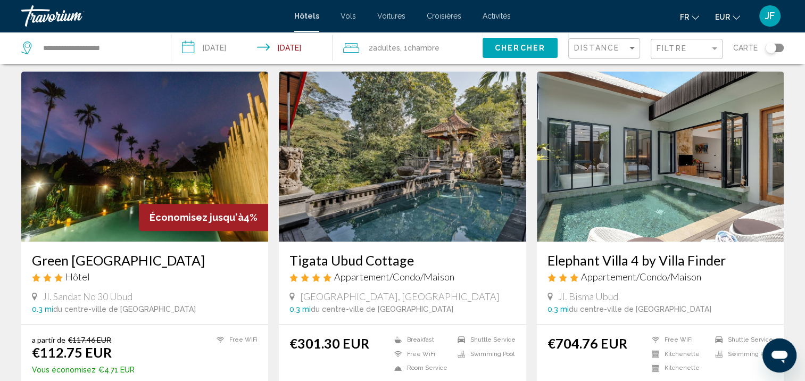
scroll to position [1435, 0]
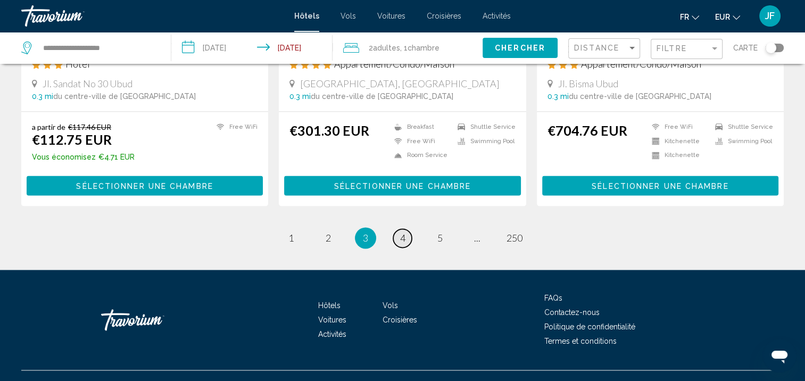
click at [400, 232] on span "4" at bounding box center [402, 238] width 5 height 12
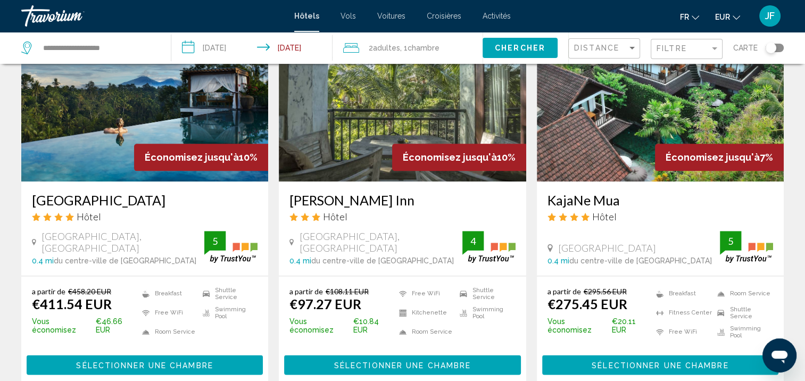
scroll to position [1471, 0]
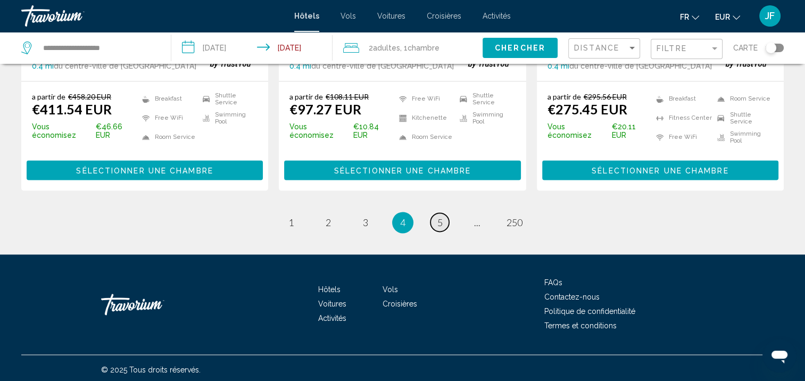
click at [438, 220] on span "5" at bounding box center [439, 222] width 5 height 12
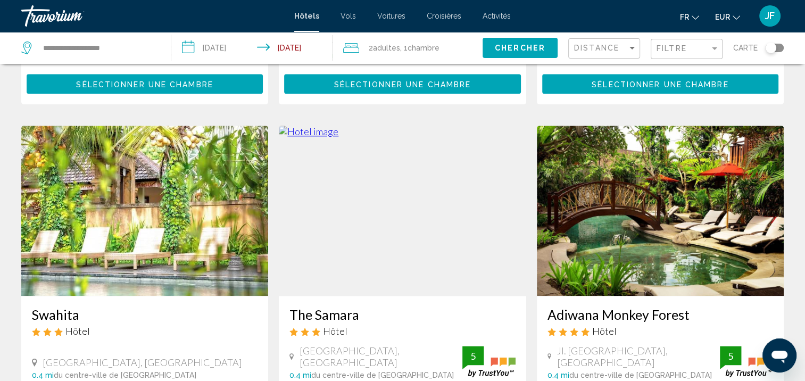
scroll to position [1223, 0]
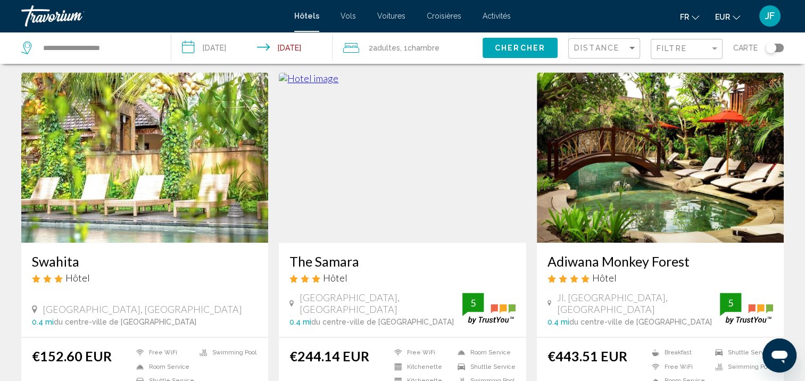
click at [148, 131] on img "Main content" at bounding box center [144, 157] width 247 height 170
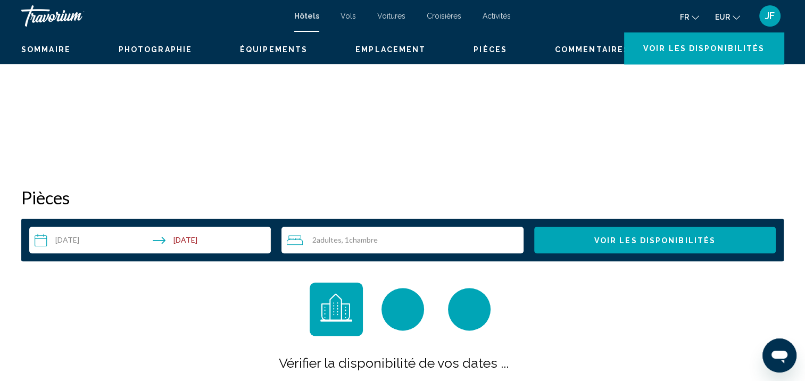
scroll to position [1, 0]
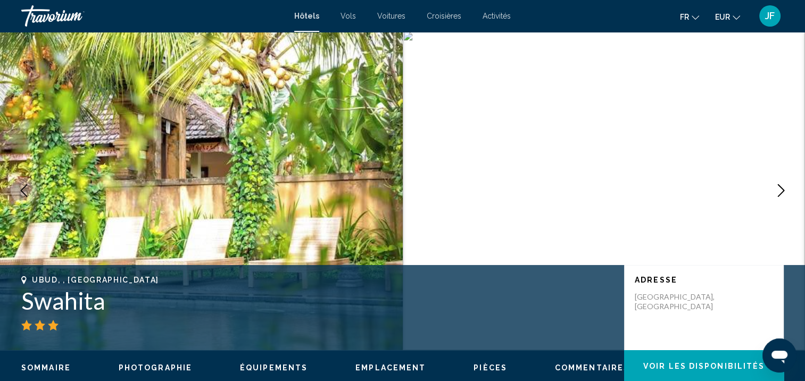
click at [780, 190] on icon "Next image" at bounding box center [780, 190] width 13 height 13
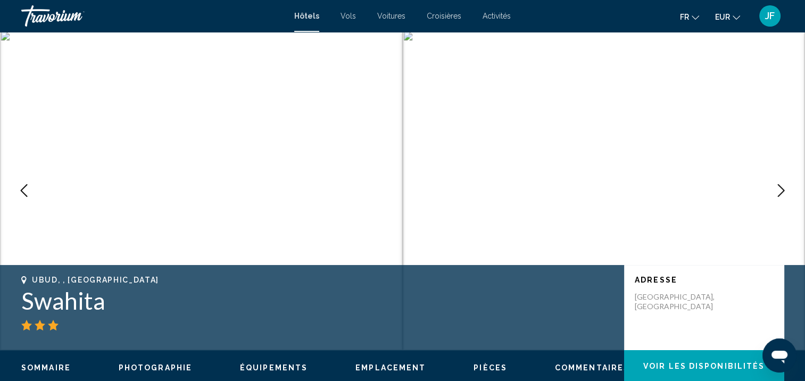
click at [780, 190] on icon "Next image" at bounding box center [780, 190] width 13 height 13
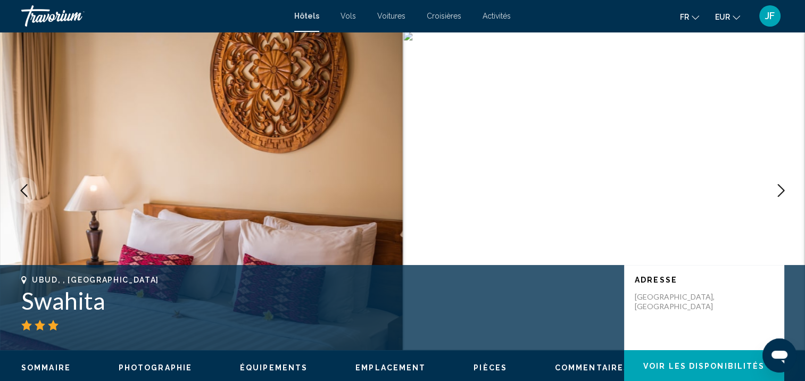
click at [780, 190] on icon "Next image" at bounding box center [780, 190] width 13 height 13
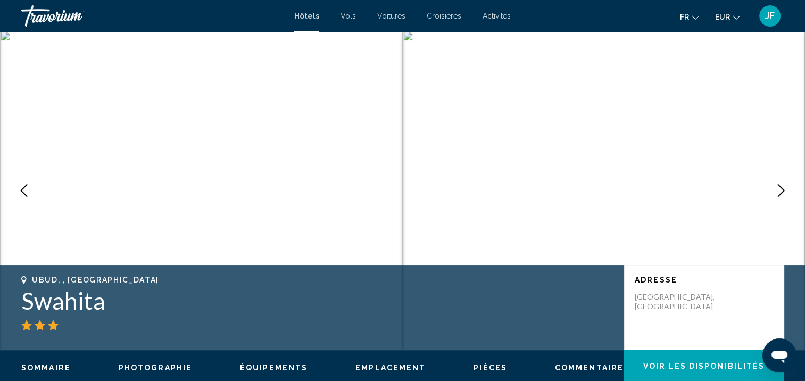
click at [780, 190] on icon "Next image" at bounding box center [780, 190] width 13 height 13
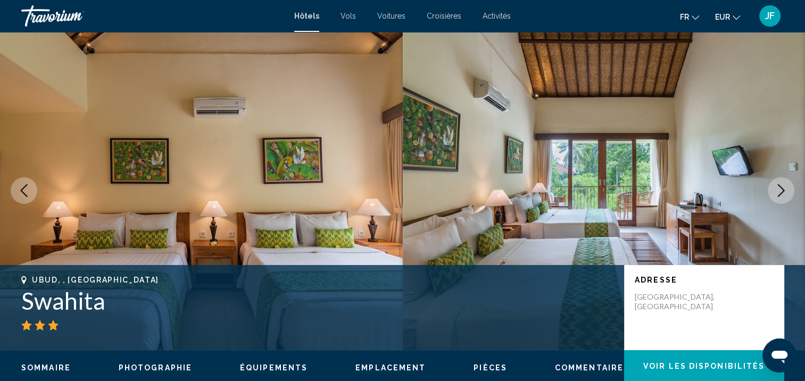
click at [780, 190] on icon "Next image" at bounding box center [780, 190] width 13 height 13
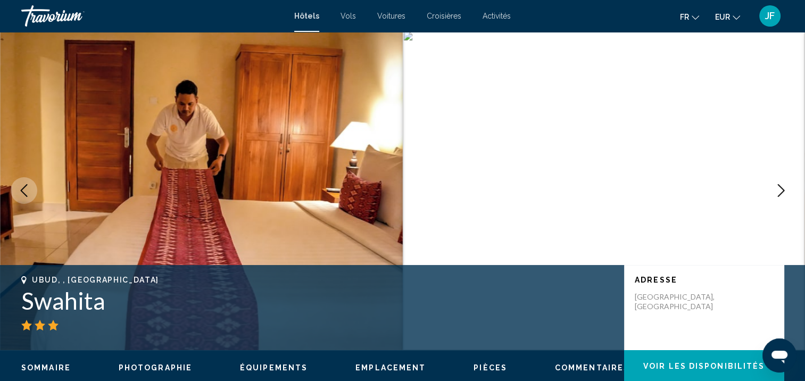
click at [780, 190] on icon "Next image" at bounding box center [780, 190] width 13 height 13
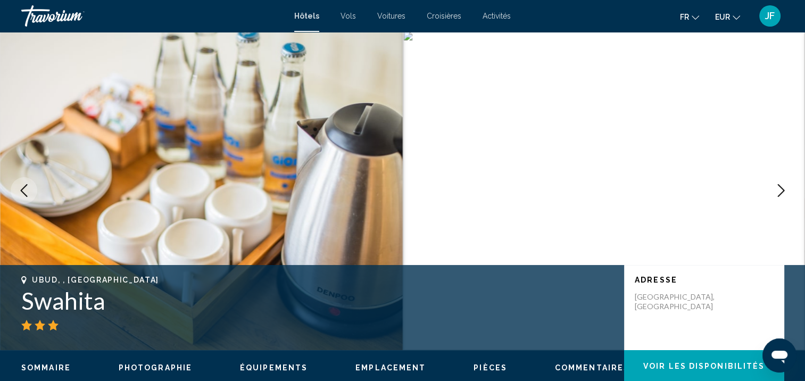
click at [780, 190] on icon "Next image" at bounding box center [780, 190] width 13 height 13
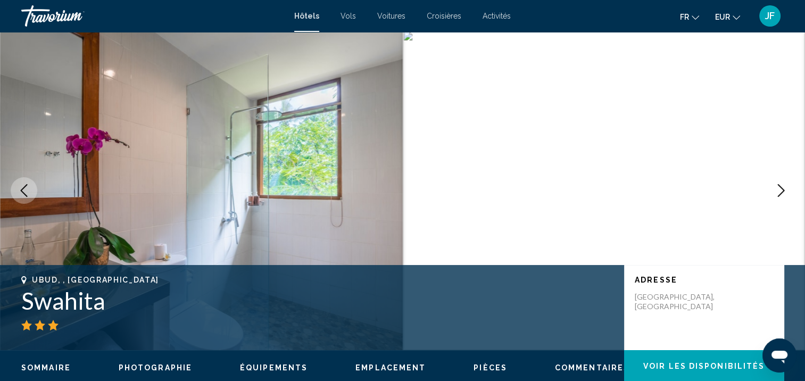
click at [780, 190] on icon "Next image" at bounding box center [780, 190] width 13 height 13
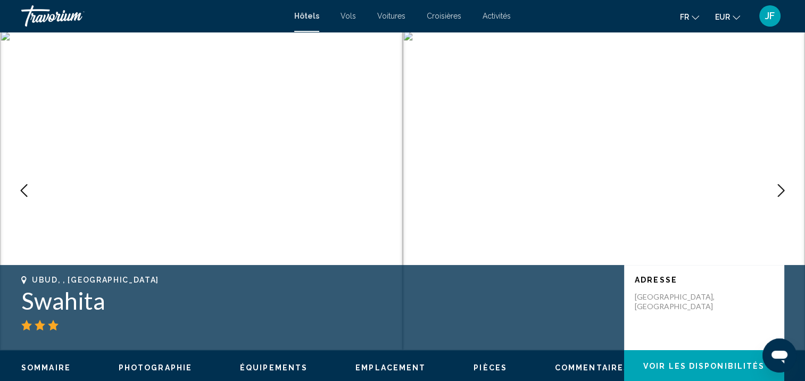
click at [780, 190] on icon "Next image" at bounding box center [780, 190] width 13 height 13
click at [780, 189] on icon "Next image" at bounding box center [780, 190] width 13 height 13
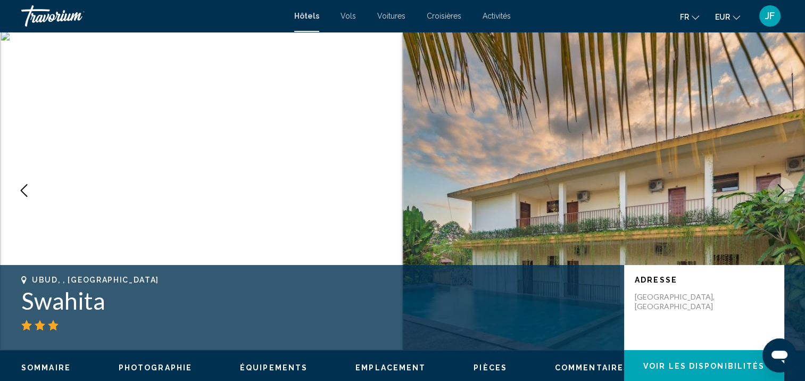
click at [780, 189] on icon "Next image" at bounding box center [780, 190] width 13 height 13
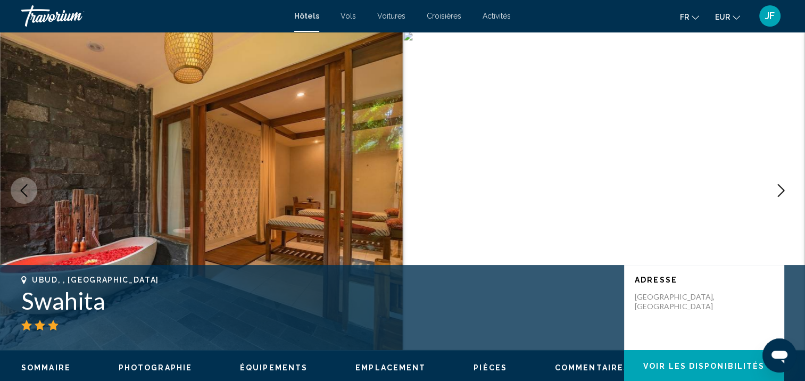
click at [780, 189] on icon "Next image" at bounding box center [780, 190] width 13 height 13
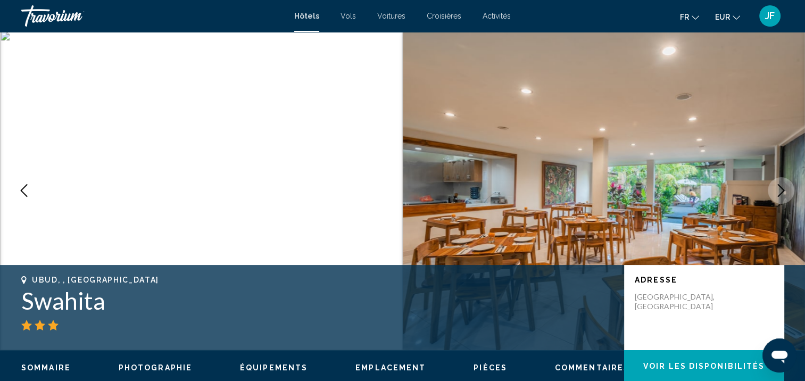
click at [780, 189] on icon "Next image" at bounding box center [780, 190] width 13 height 13
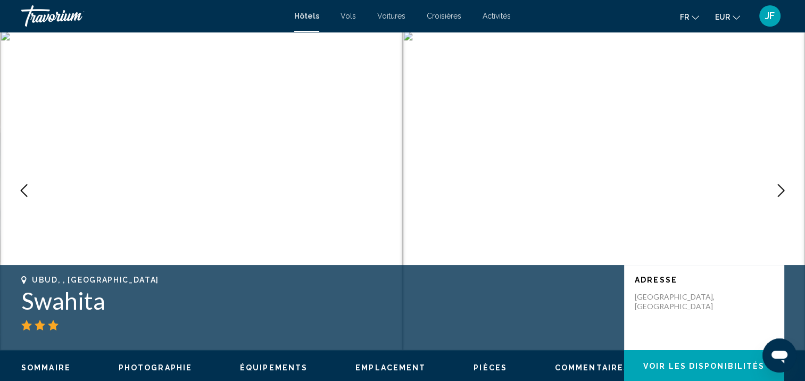
click at [780, 189] on icon "Next image" at bounding box center [780, 190] width 13 height 13
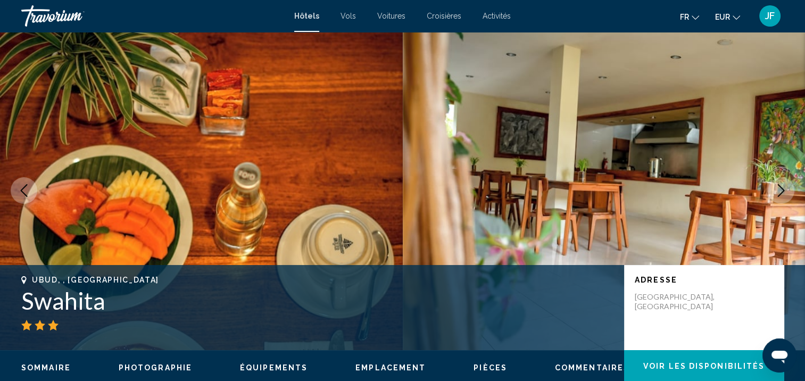
click at [780, 189] on icon "Next image" at bounding box center [780, 190] width 13 height 13
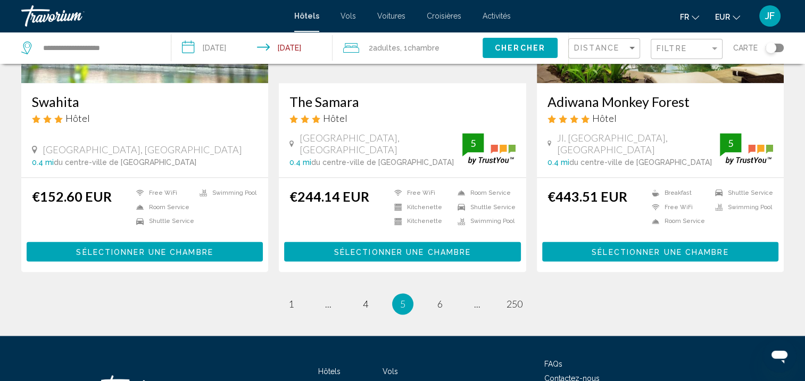
scroll to position [1425, 0]
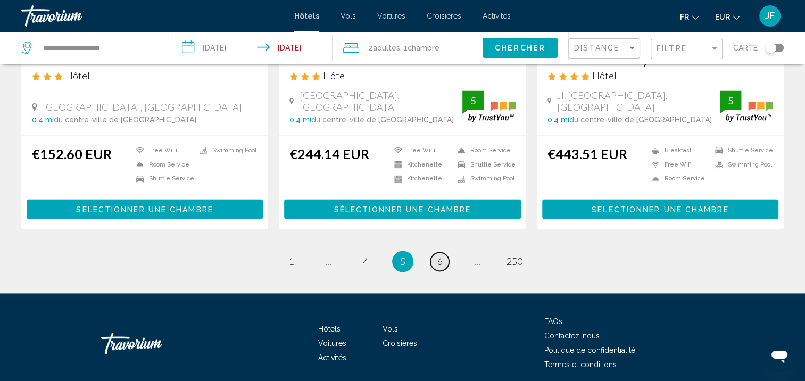
click at [442, 252] on link "page 6" at bounding box center [439, 261] width 19 height 19
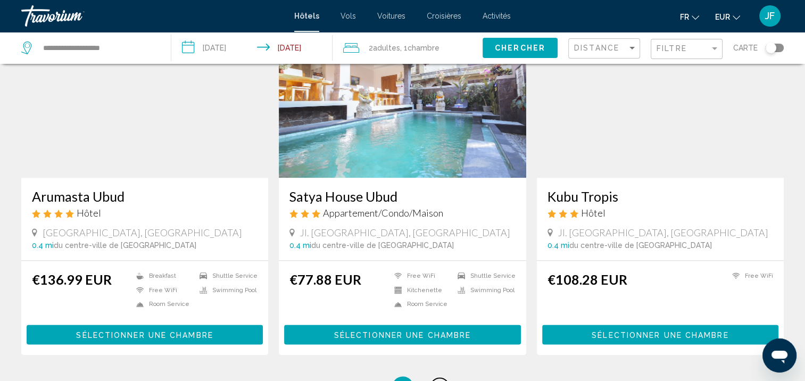
scroll to position [1388, 0]
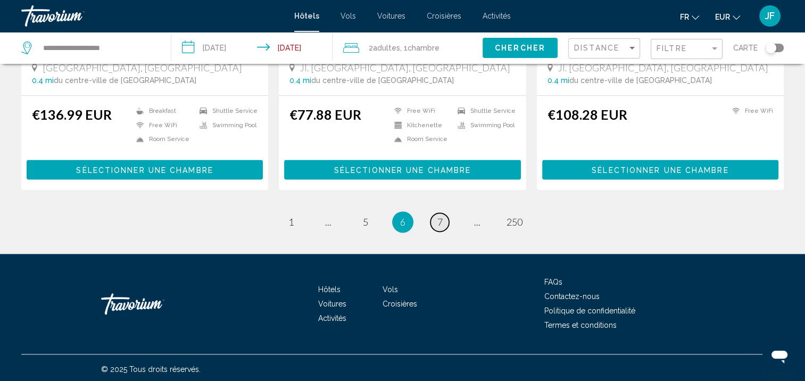
click at [445, 223] on link "page 7" at bounding box center [439, 222] width 19 height 19
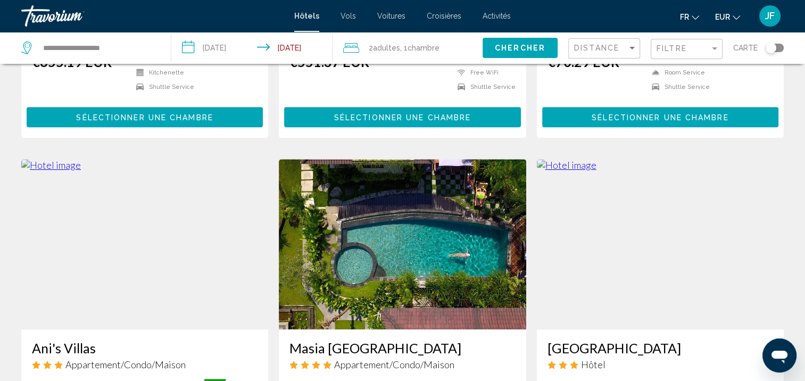
scroll to position [798, 0]
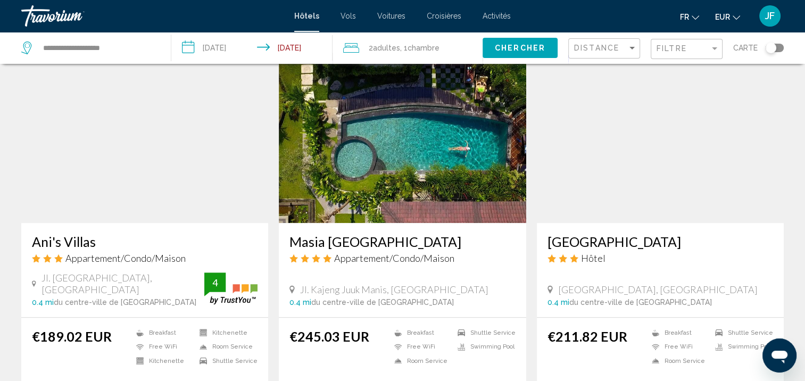
click at [381, 198] on img "Main content" at bounding box center [402, 138] width 247 height 170
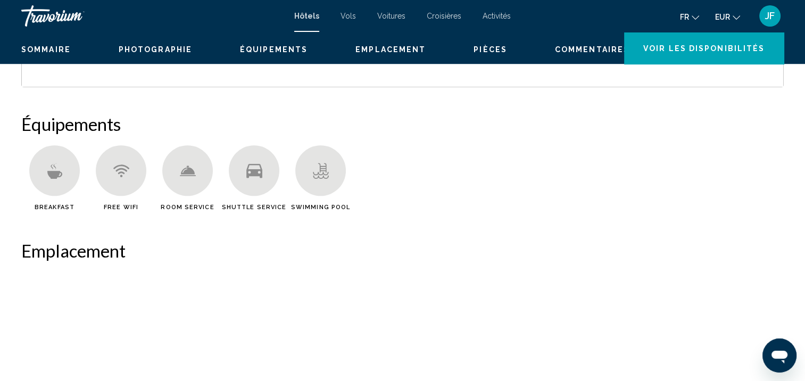
scroll to position [1, 0]
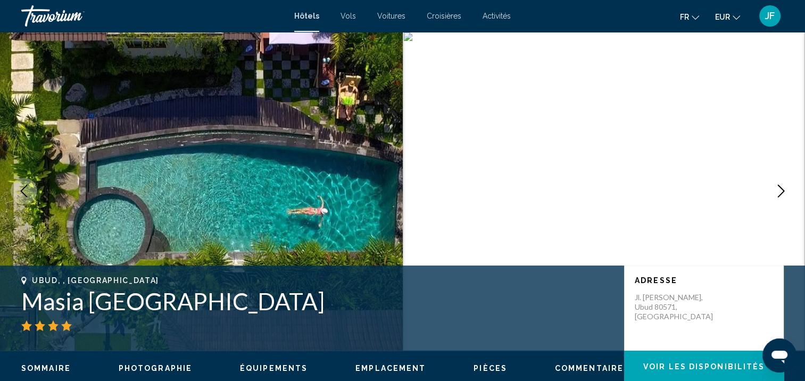
click at [780, 191] on icon "Next image" at bounding box center [780, 191] width 13 height 13
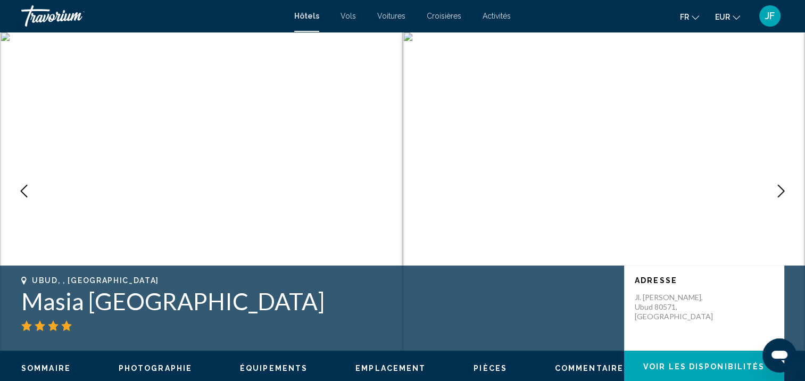
click at [780, 191] on icon "Next image" at bounding box center [780, 191] width 13 height 13
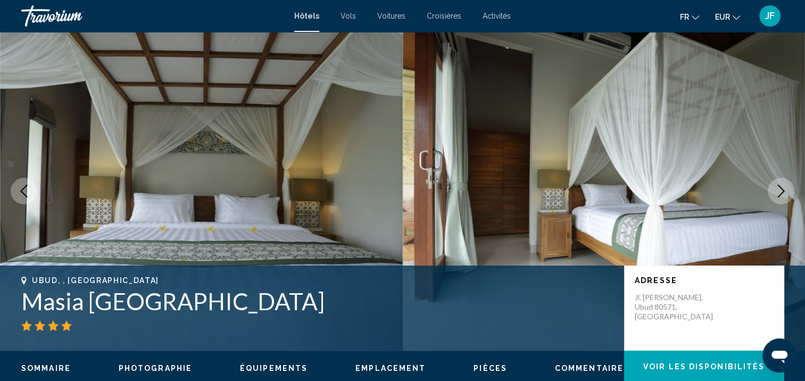
click at [780, 191] on icon "Next image" at bounding box center [780, 191] width 13 height 13
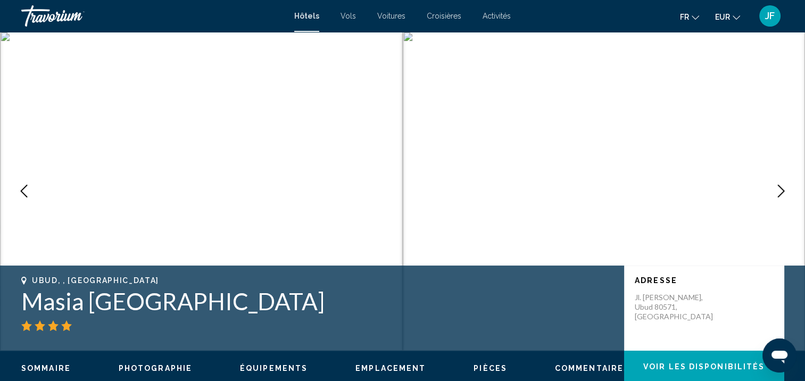
click at [780, 191] on icon "Next image" at bounding box center [780, 191] width 13 height 13
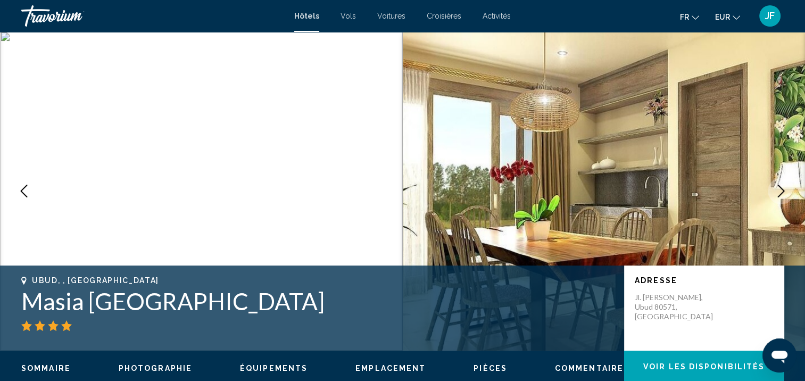
click at [780, 191] on icon "Next image" at bounding box center [780, 191] width 13 height 13
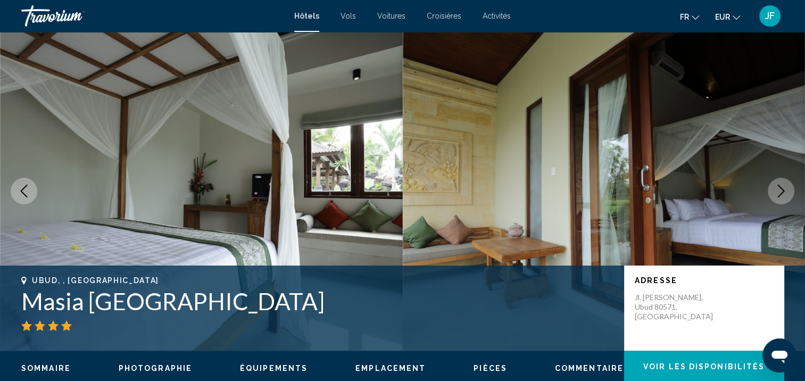
click at [780, 191] on icon "Next image" at bounding box center [780, 191] width 13 height 13
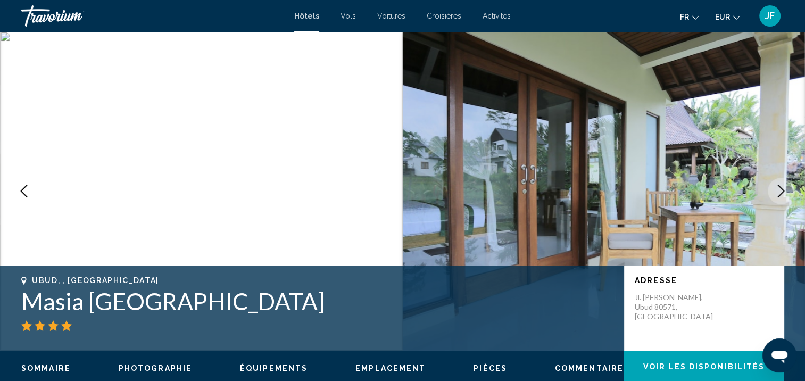
click at [780, 191] on icon "Next image" at bounding box center [780, 191] width 13 height 13
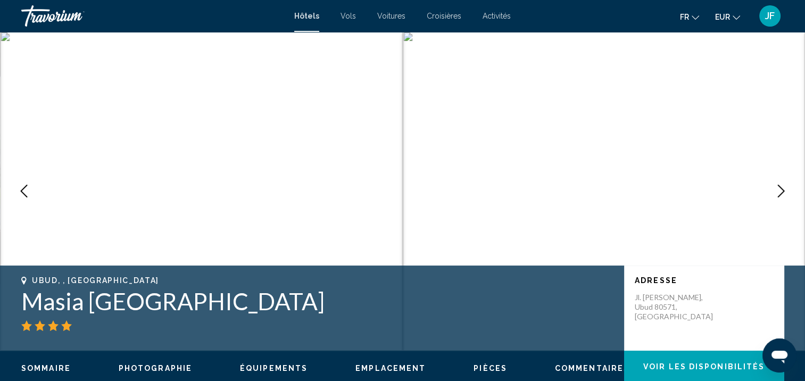
click at [780, 191] on icon "Next image" at bounding box center [780, 191] width 13 height 13
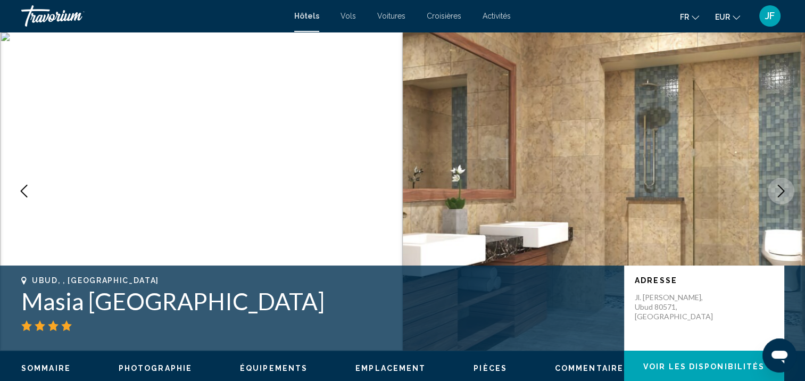
click at [780, 191] on icon "Next image" at bounding box center [780, 191] width 13 height 13
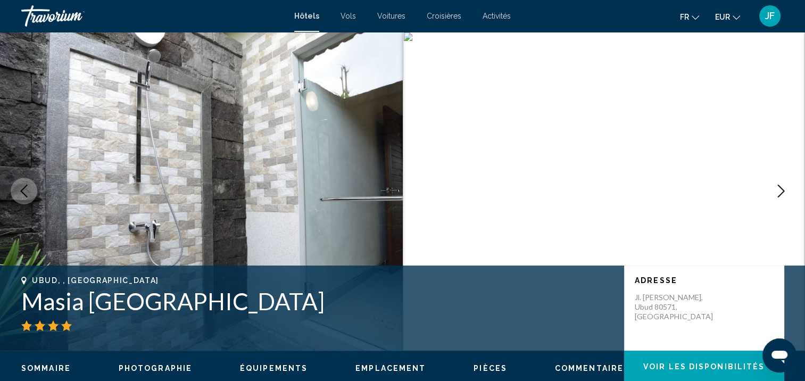
click at [780, 191] on icon "Next image" at bounding box center [780, 191] width 13 height 13
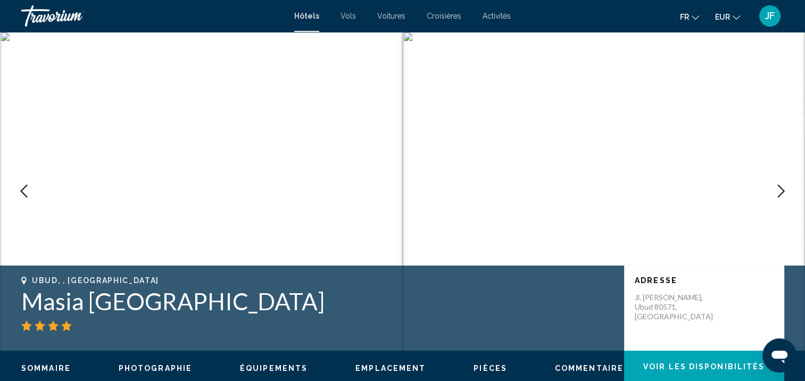
click at [780, 191] on icon "Next image" at bounding box center [780, 191] width 13 height 13
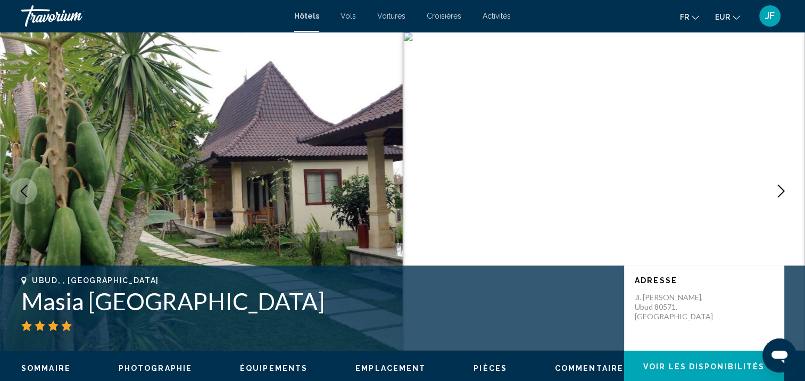
click at [780, 191] on icon "Next image" at bounding box center [780, 191] width 13 height 13
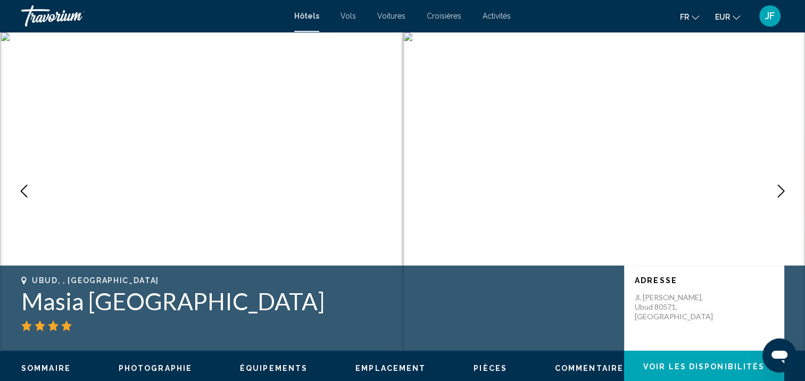
click at [780, 191] on icon "Next image" at bounding box center [780, 191] width 13 height 13
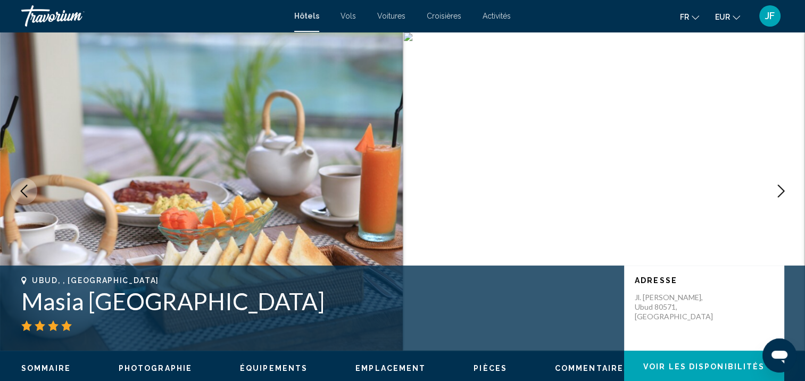
click at [780, 191] on icon "Next image" at bounding box center [780, 191] width 13 height 13
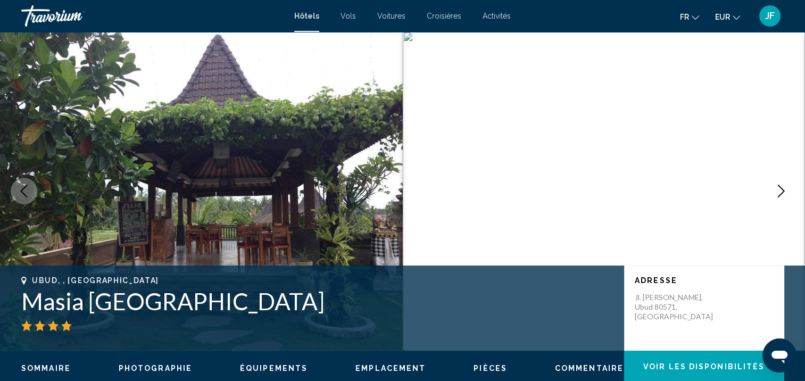
click at [780, 191] on icon "Next image" at bounding box center [780, 191] width 13 height 13
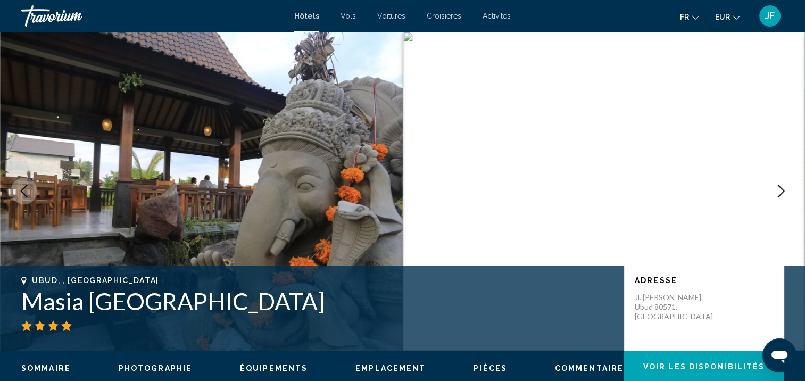
click at [780, 191] on icon "Next image" at bounding box center [780, 191] width 13 height 13
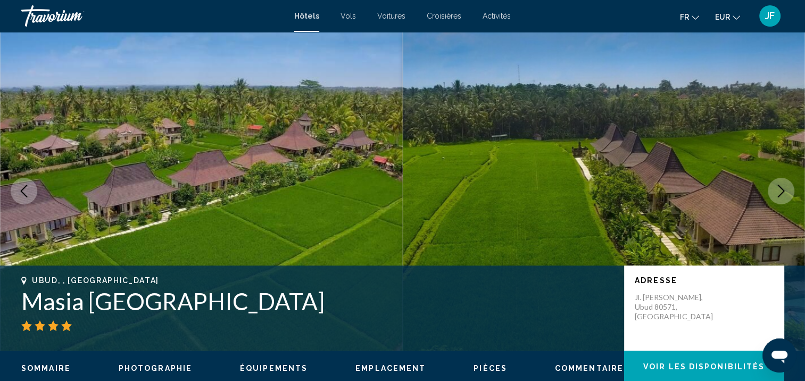
click at [780, 191] on icon "Next image" at bounding box center [780, 191] width 13 height 13
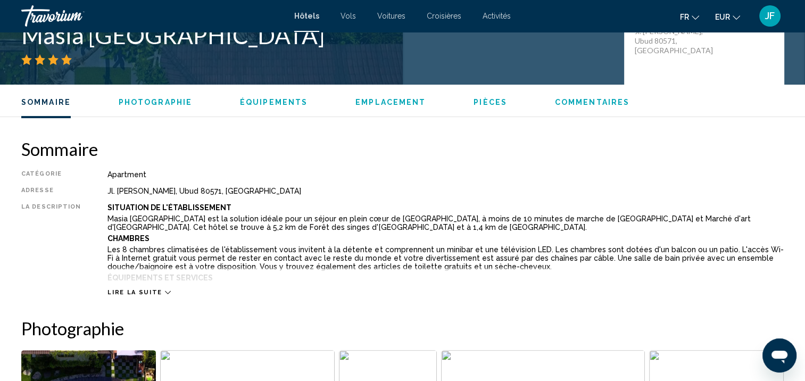
scroll to position [373, 0]
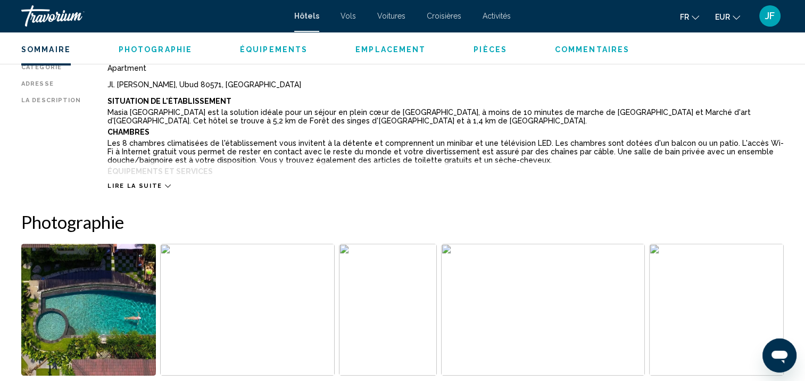
click at [156, 186] on div "Lire la suite" at bounding box center [138, 185] width 63 height 7
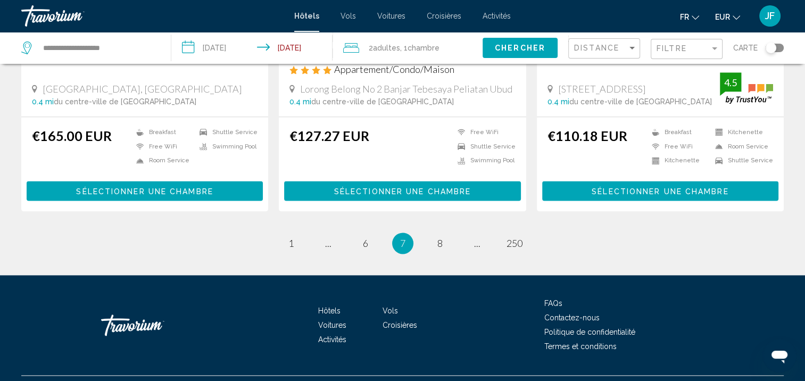
scroll to position [1411, 0]
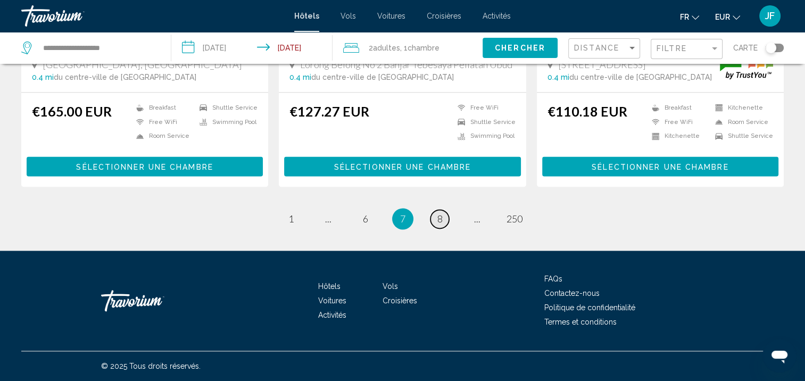
click at [437, 213] on span "8" at bounding box center [439, 219] width 5 height 12
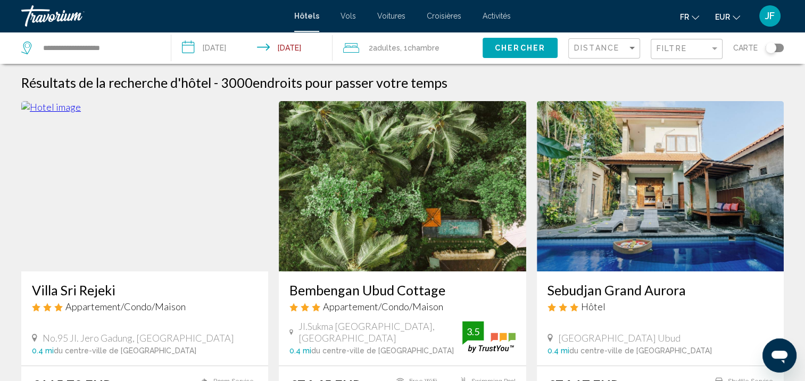
scroll to position [106, 0]
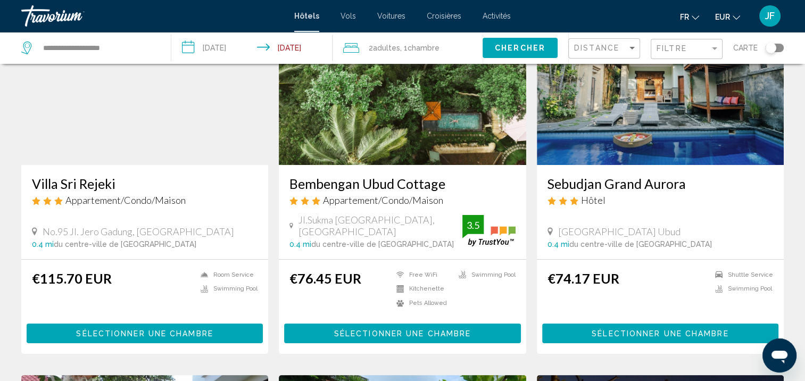
click at [659, 111] on img "Main content" at bounding box center [660, 80] width 247 height 170
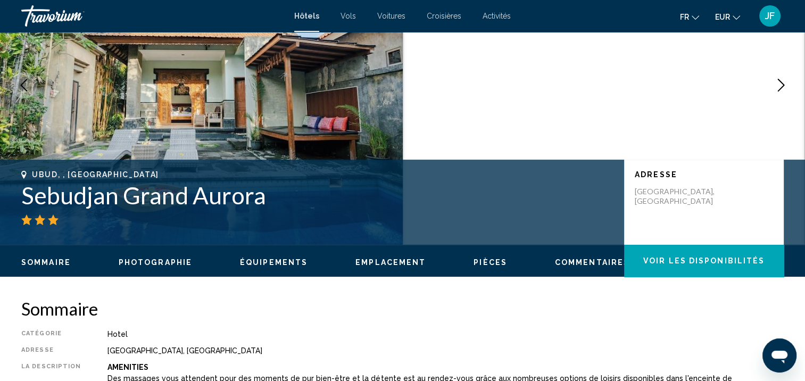
scroll to position [1, 0]
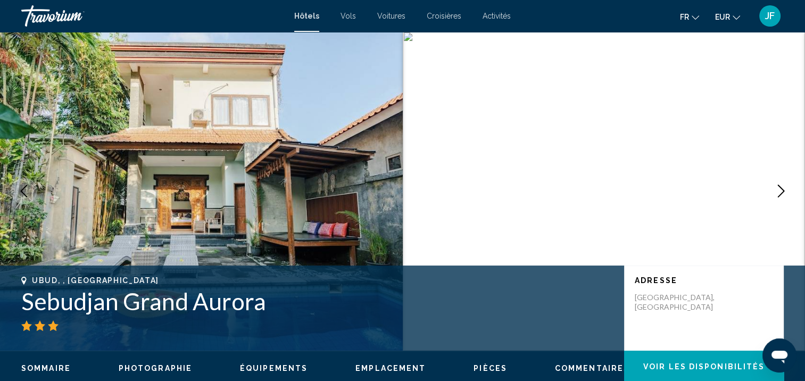
click at [781, 181] on button "Next image" at bounding box center [780, 191] width 27 height 27
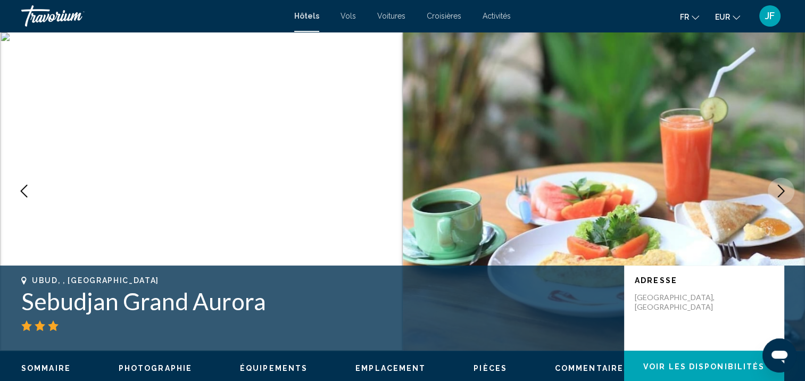
click at [781, 181] on button "Next image" at bounding box center [780, 191] width 27 height 27
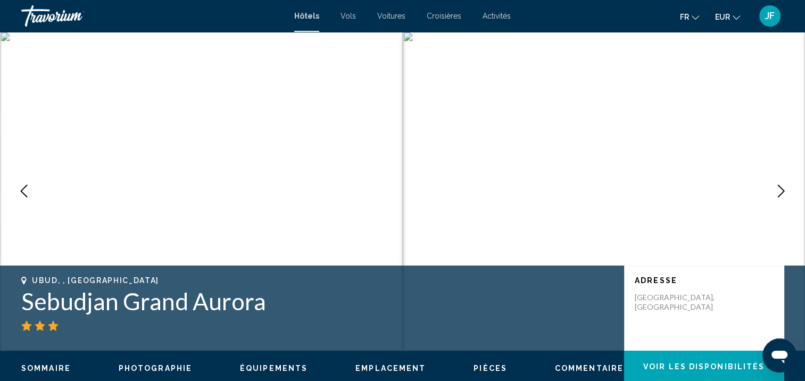
click at [781, 181] on button "Next image" at bounding box center [780, 191] width 27 height 27
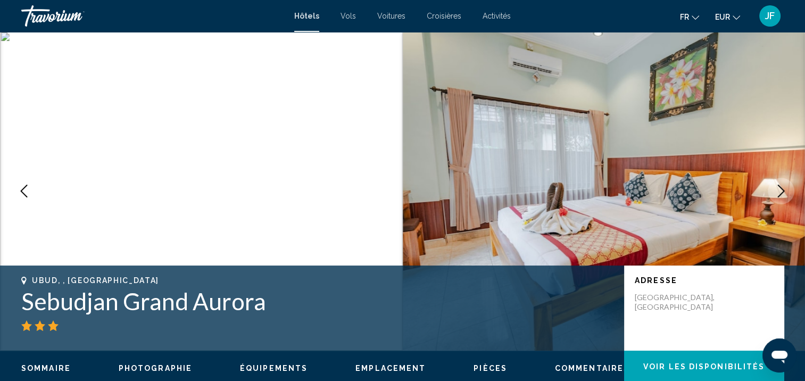
click at [781, 181] on button "Next image" at bounding box center [780, 191] width 27 height 27
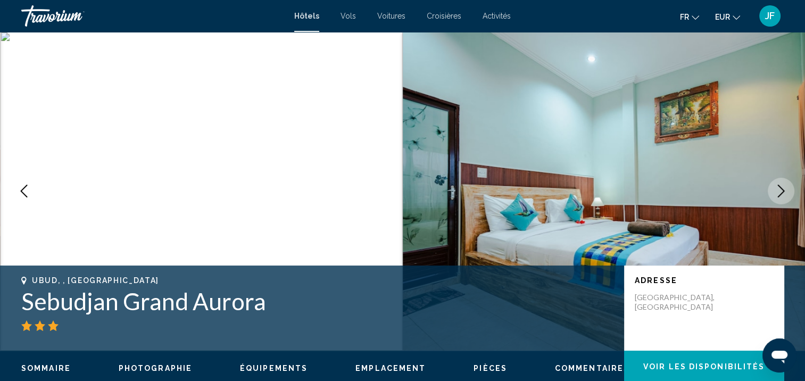
click at [781, 181] on button "Next image" at bounding box center [780, 191] width 27 height 27
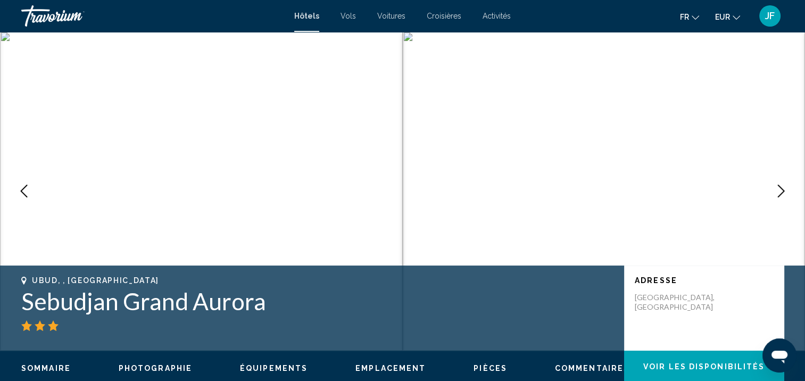
click at [781, 181] on button "Next image" at bounding box center [780, 191] width 27 height 27
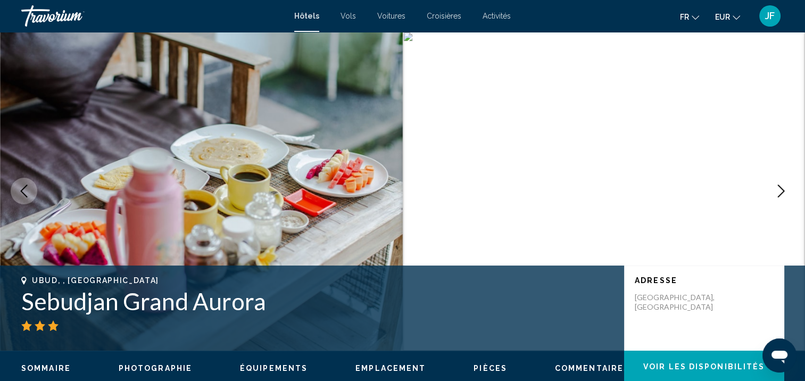
click at [781, 181] on button "Next image" at bounding box center [780, 191] width 27 height 27
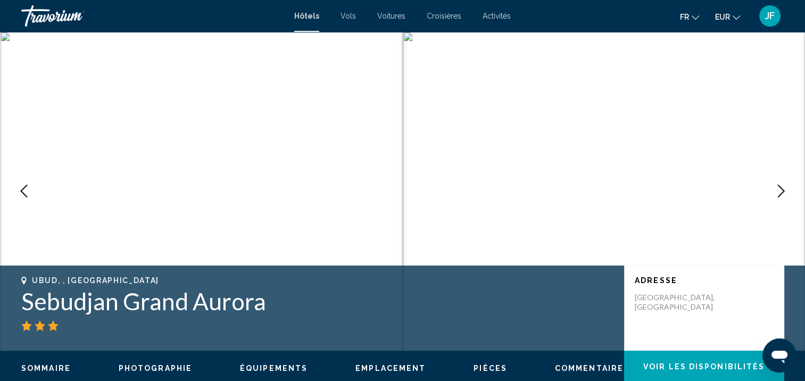
click at [781, 181] on button "Next image" at bounding box center [780, 191] width 27 height 27
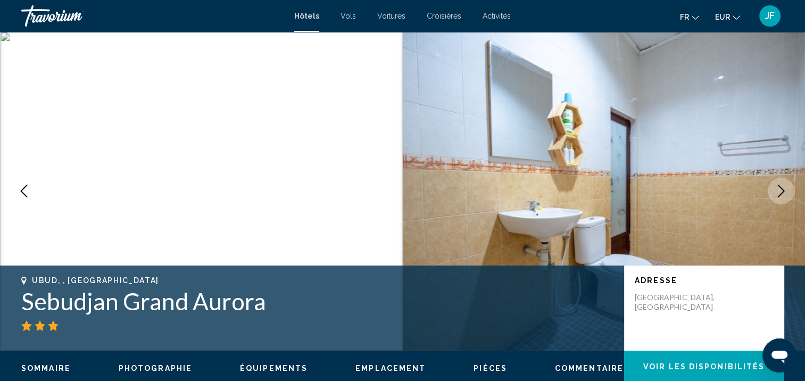
click at [781, 181] on button "Next image" at bounding box center [780, 191] width 27 height 27
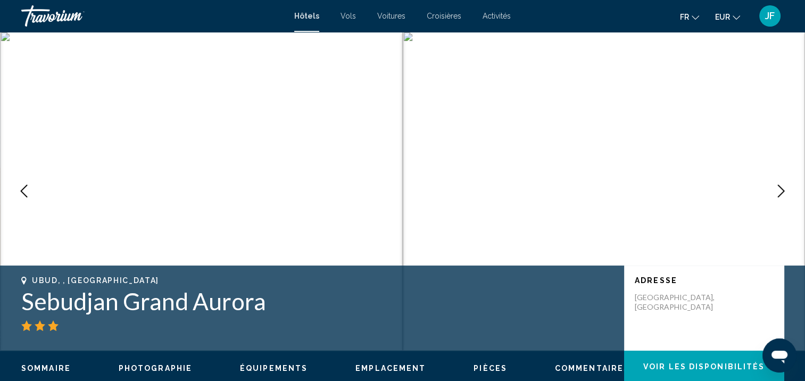
click at [781, 181] on button "Next image" at bounding box center [780, 191] width 27 height 27
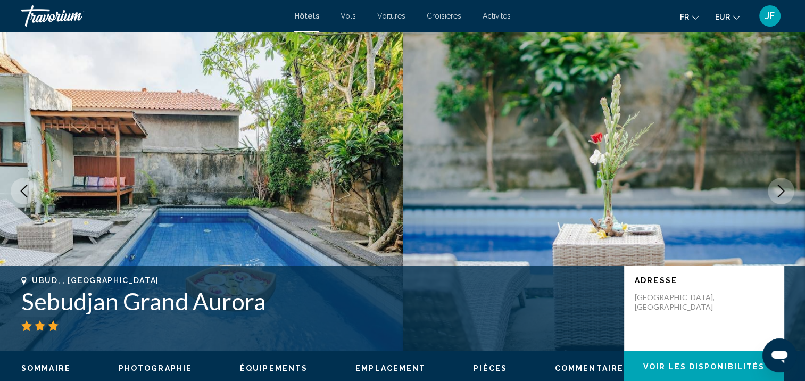
click at [781, 181] on button "Next image" at bounding box center [780, 191] width 27 height 27
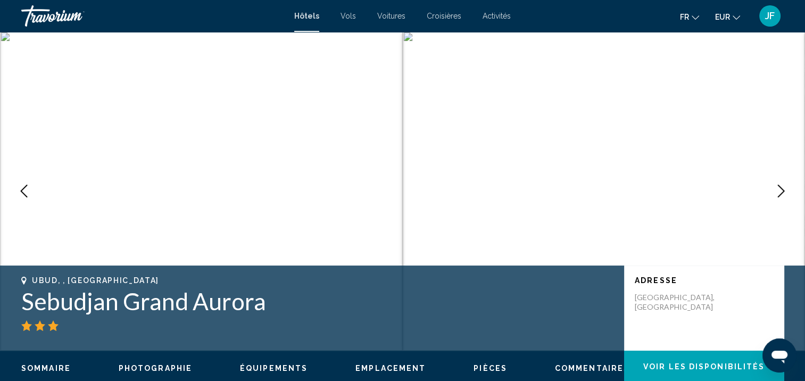
click at [781, 181] on button "Next image" at bounding box center [780, 191] width 27 height 27
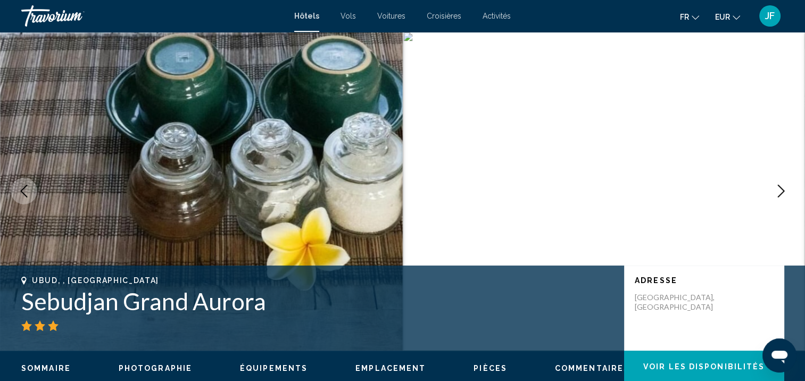
click at [781, 181] on button "Next image" at bounding box center [780, 191] width 27 height 27
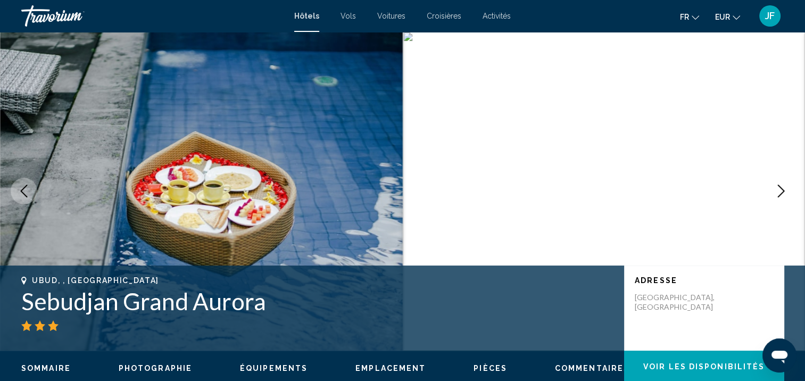
click at [781, 181] on button "Next image" at bounding box center [780, 191] width 27 height 27
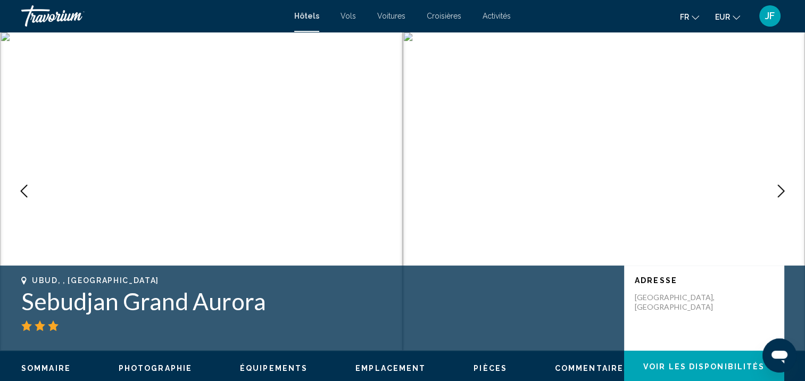
click at [781, 181] on button "Next image" at bounding box center [780, 191] width 27 height 27
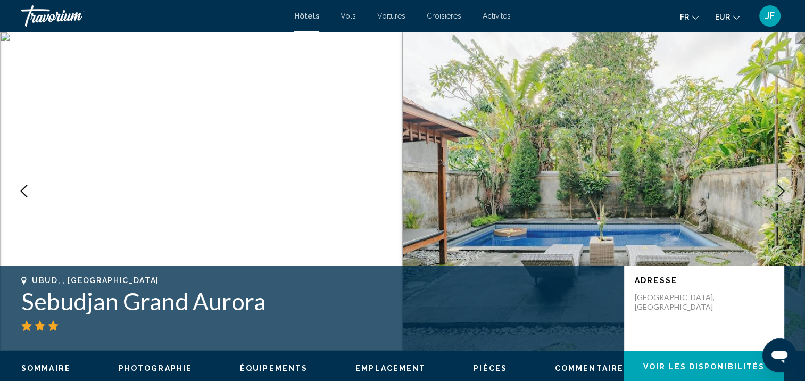
click at [781, 181] on button "Next image" at bounding box center [780, 191] width 27 height 27
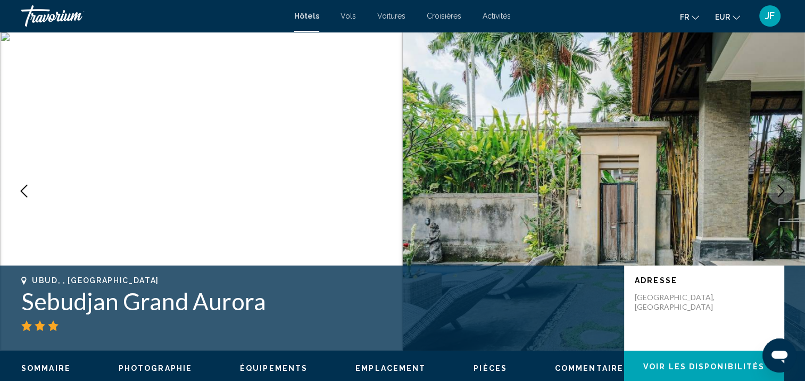
click at [781, 181] on button "Next image" at bounding box center [780, 191] width 27 height 27
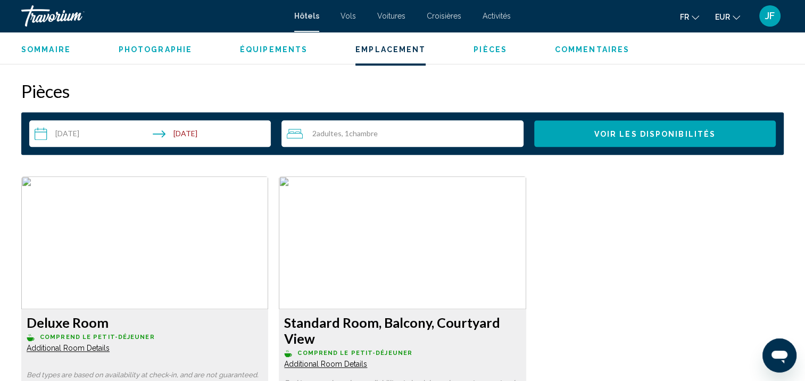
scroll to position [1490, 0]
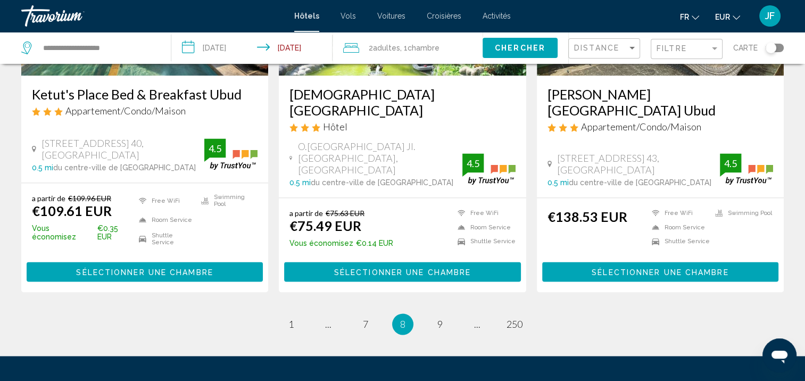
scroll to position [1426, 0]
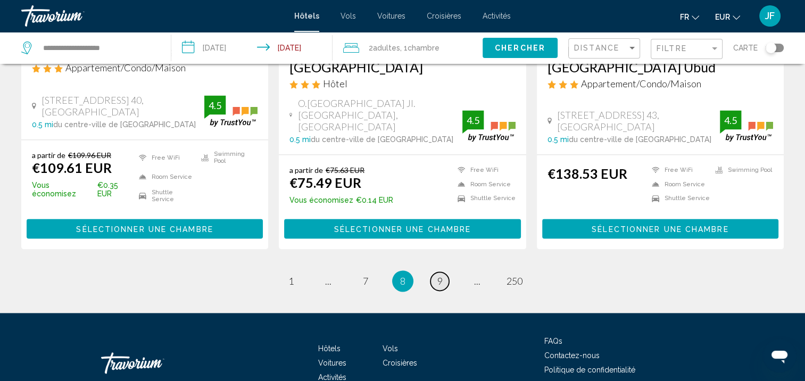
click at [441, 275] on span "9" at bounding box center [439, 281] width 5 height 12
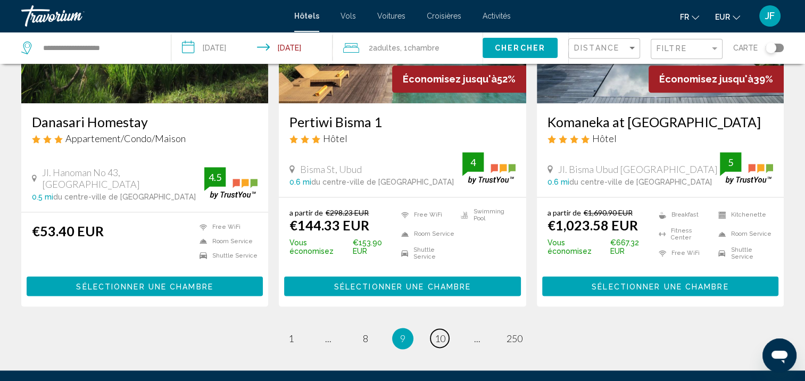
scroll to position [1383, 0]
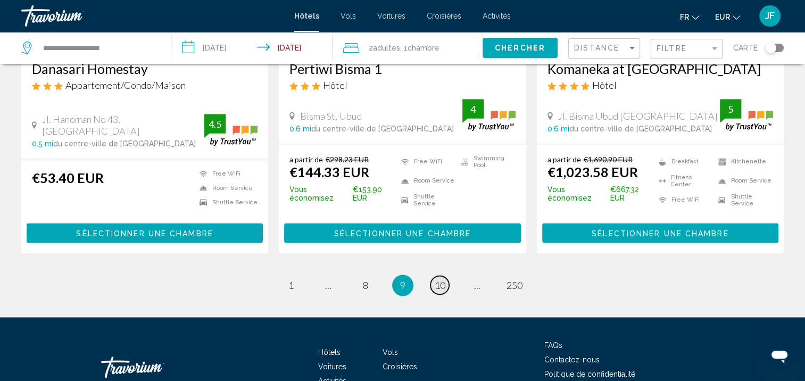
click at [446, 275] on link "page 10" at bounding box center [439, 284] width 19 height 19
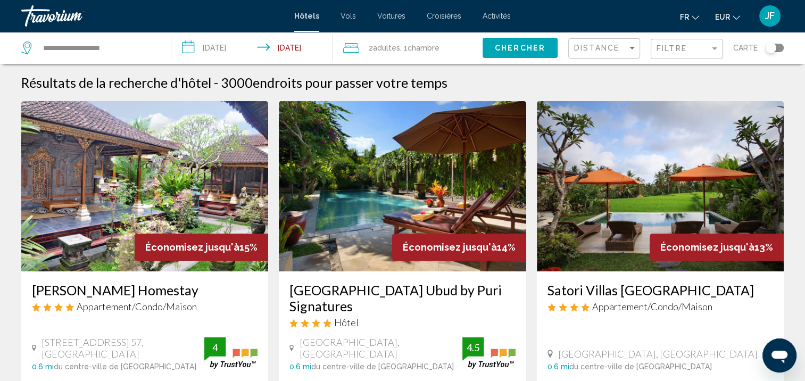
scroll to position [53, 0]
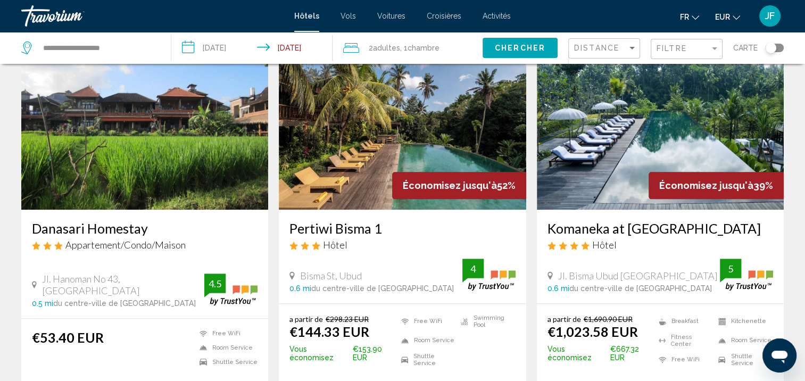
scroll to position [1430, 0]
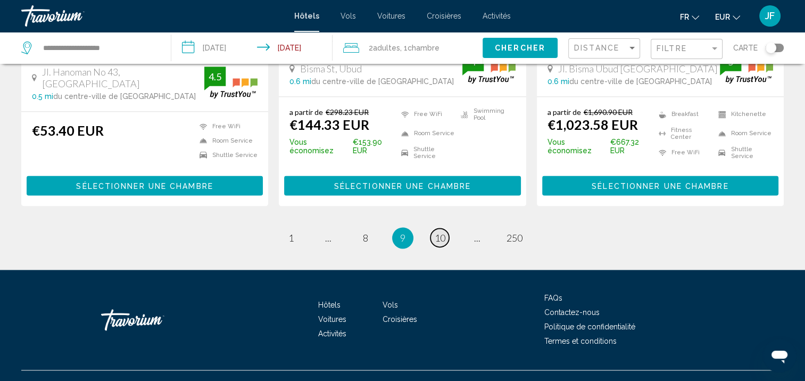
click at [437, 232] on span "10" at bounding box center [440, 238] width 11 height 12
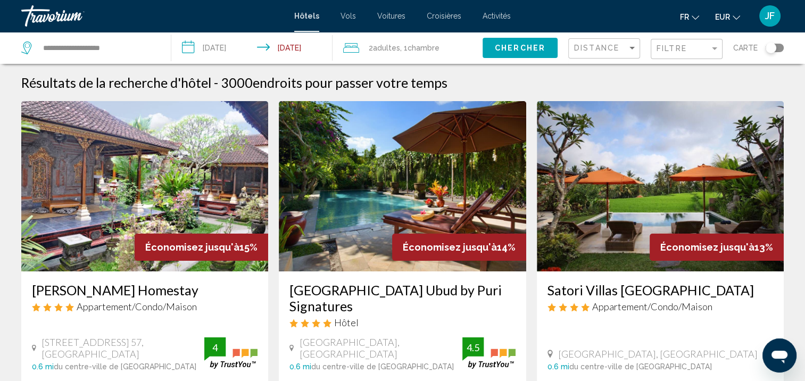
click at [427, 189] on img "Main content" at bounding box center [402, 186] width 247 height 170
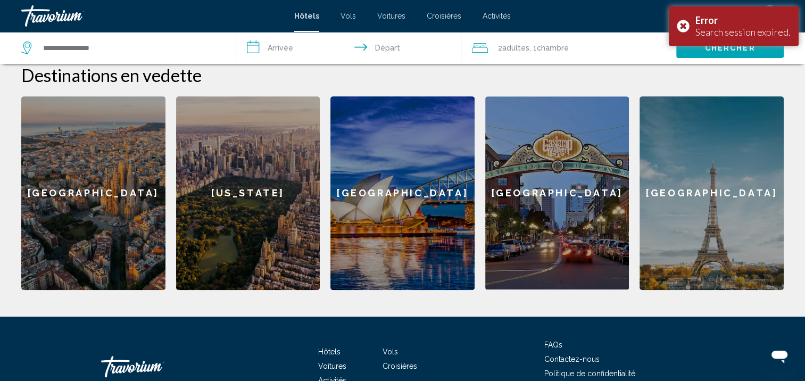
scroll to position [160, 0]
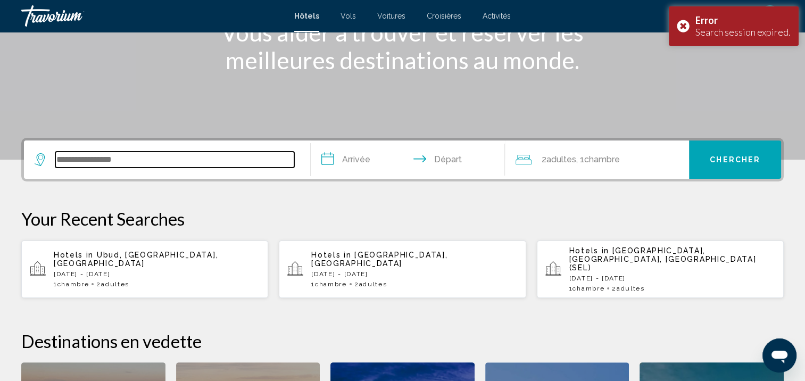
click at [74, 159] on input "Search widget" at bounding box center [174, 160] width 239 height 16
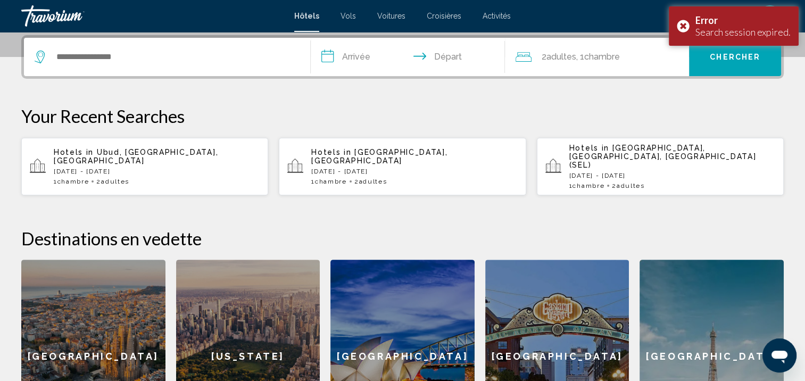
click at [74, 168] on p "[DATE] - [DATE]" at bounding box center [157, 171] width 206 height 7
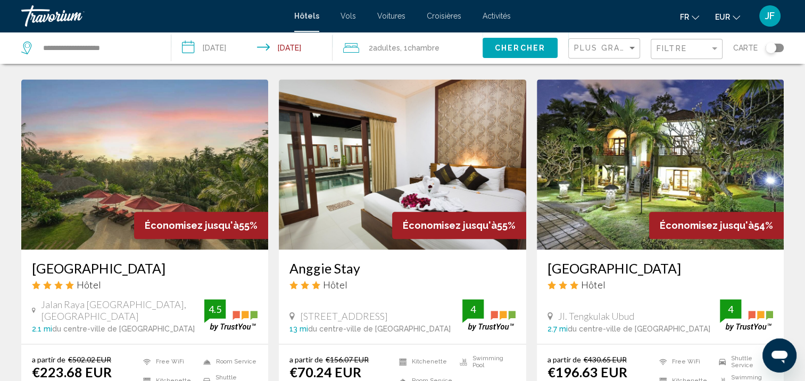
scroll to position [1436, 0]
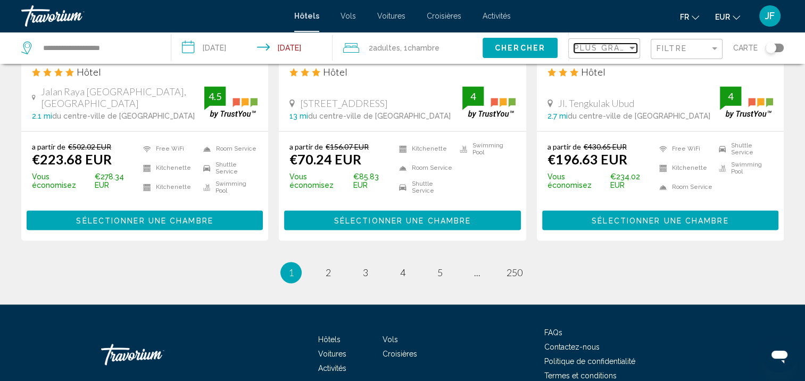
click at [611, 48] on span "Plus grandes économies" at bounding box center [637, 48] width 127 height 9
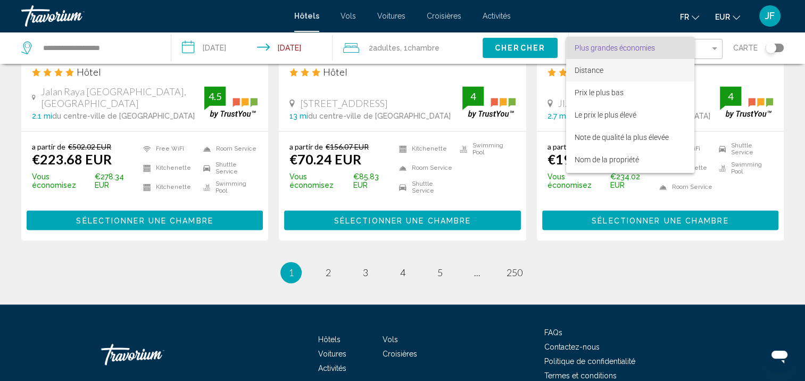
click at [612, 68] on span "Distance" at bounding box center [629, 70] width 111 height 22
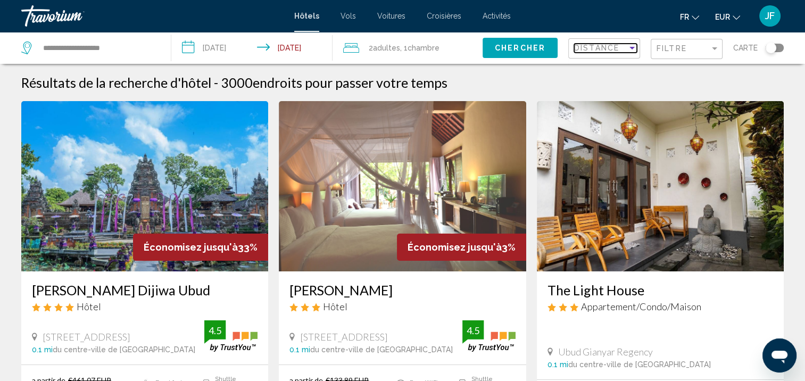
scroll to position [53, 0]
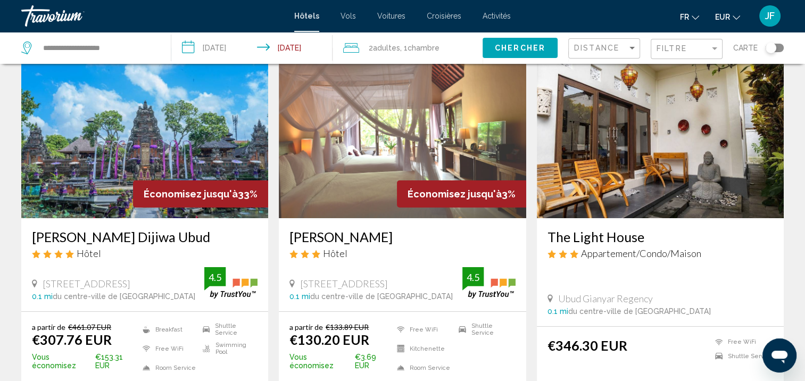
click at [404, 157] on img "Main content" at bounding box center [402, 133] width 247 height 170
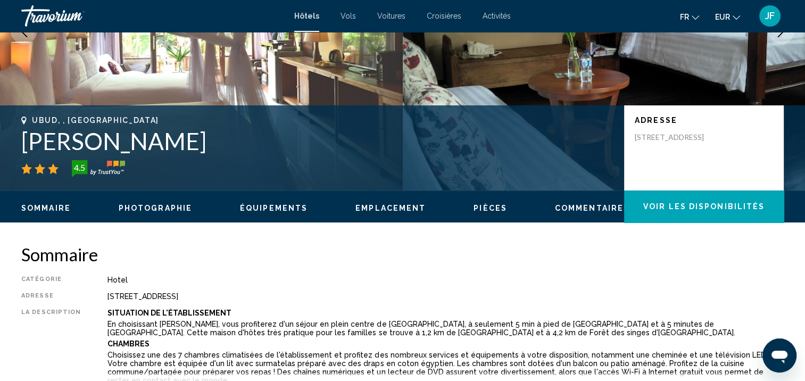
scroll to position [1, 0]
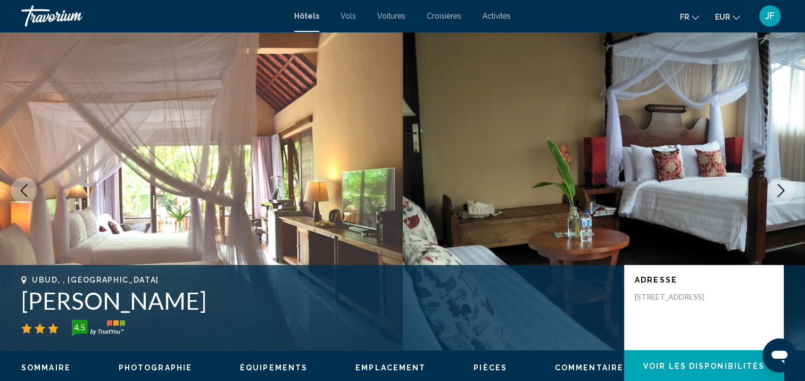
click at [778, 194] on icon "Next image" at bounding box center [780, 190] width 13 height 13
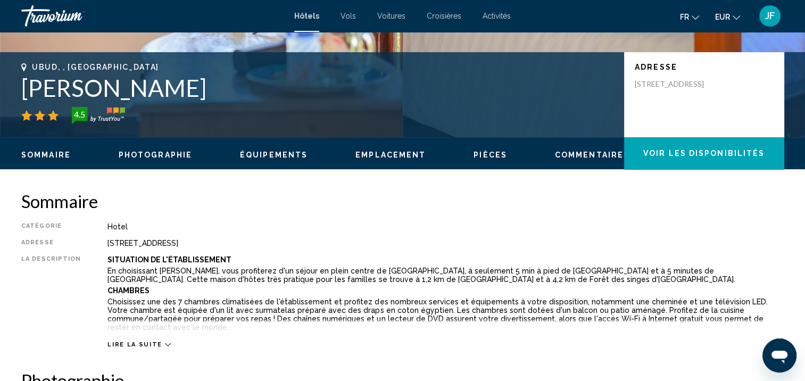
scroll to position [427, 0]
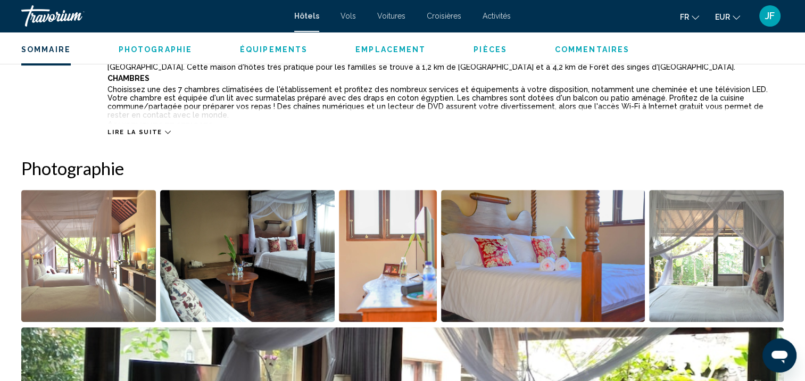
click at [165, 130] on icon "Main content" at bounding box center [168, 132] width 6 height 6
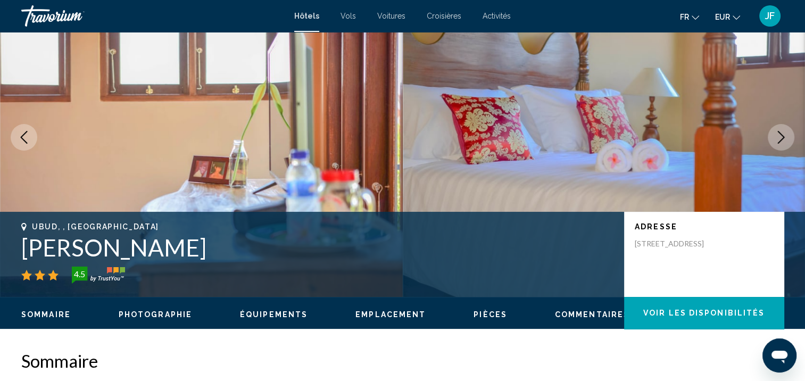
scroll to position [161, 0]
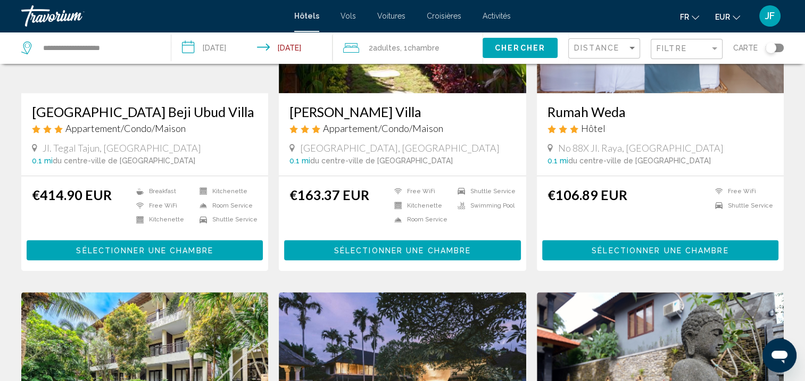
scroll to position [745, 0]
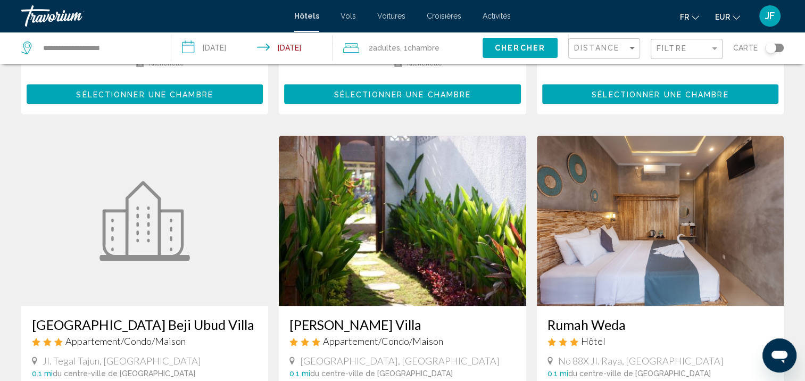
click at [702, 183] on img "Main content" at bounding box center [660, 221] width 247 height 170
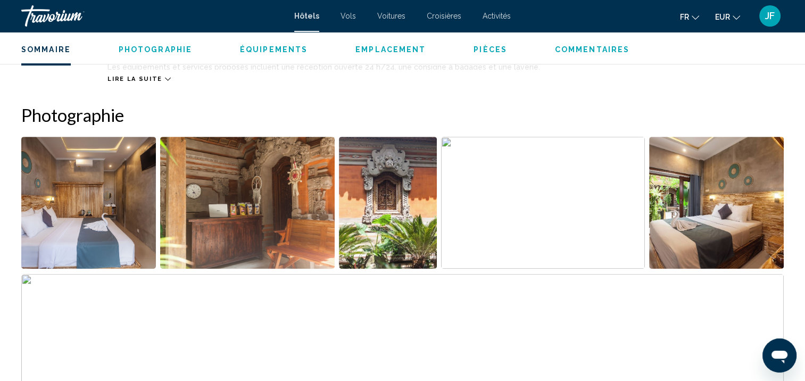
scroll to position [320, 0]
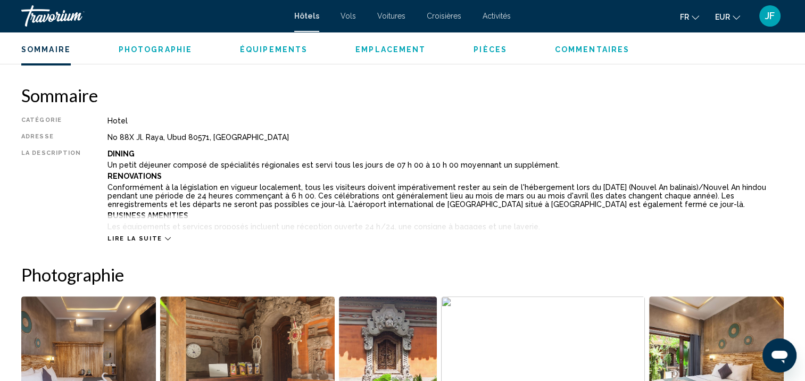
click at [165, 237] on icon "Main content" at bounding box center [168, 239] width 6 height 6
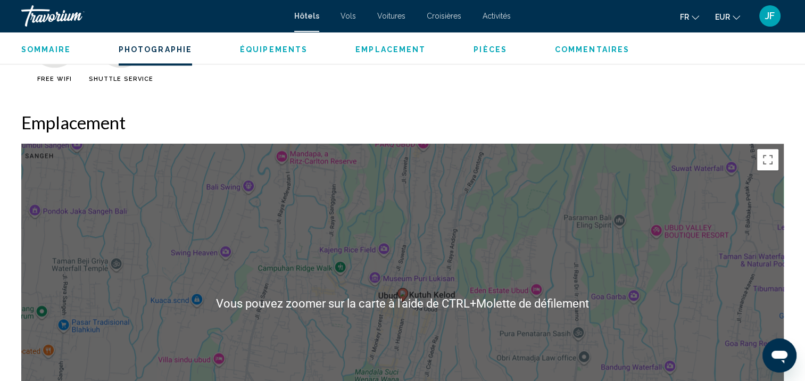
scroll to position [958, 0]
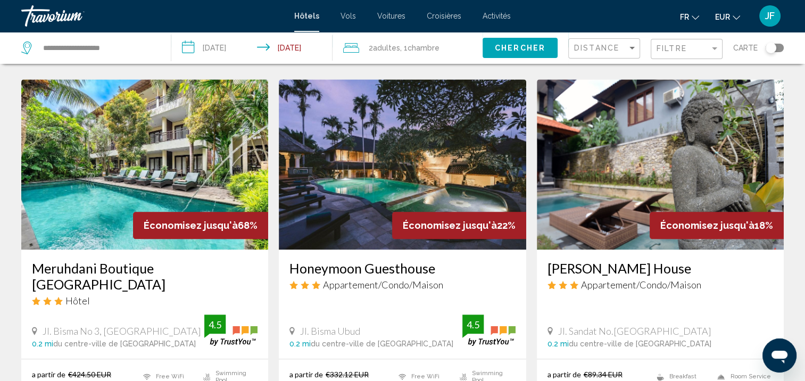
scroll to position [1418, 0]
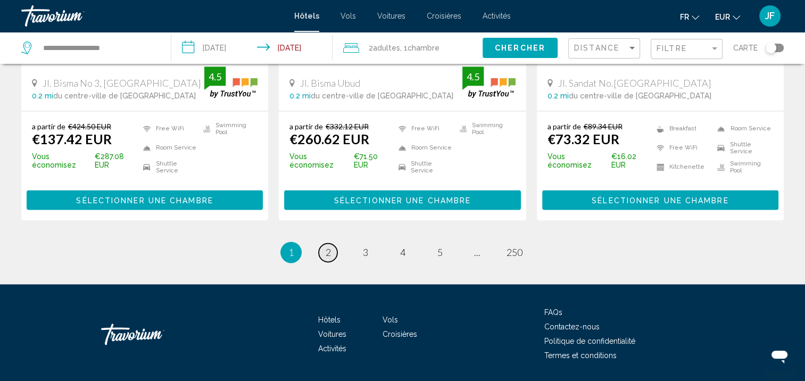
click at [329, 246] on span "2" at bounding box center [327, 252] width 5 height 12
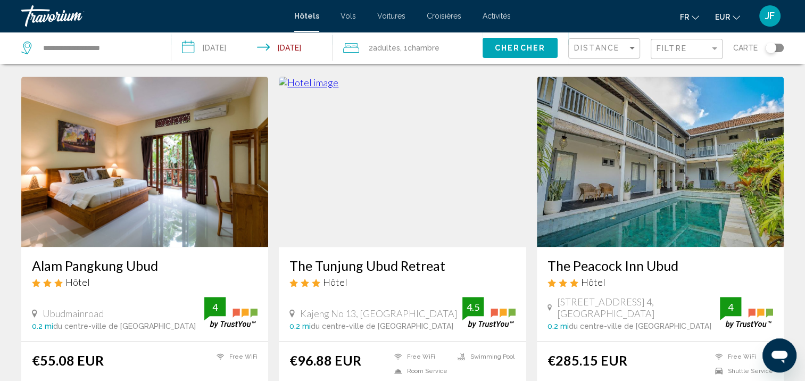
scroll to position [1383, 0]
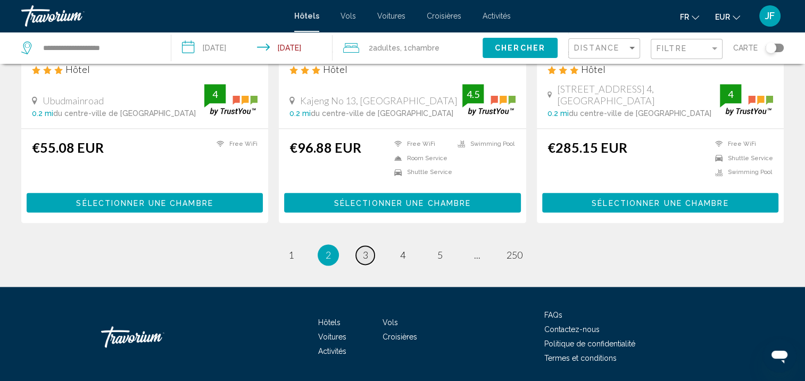
click at [366, 250] on span "3" at bounding box center [365, 255] width 5 height 12
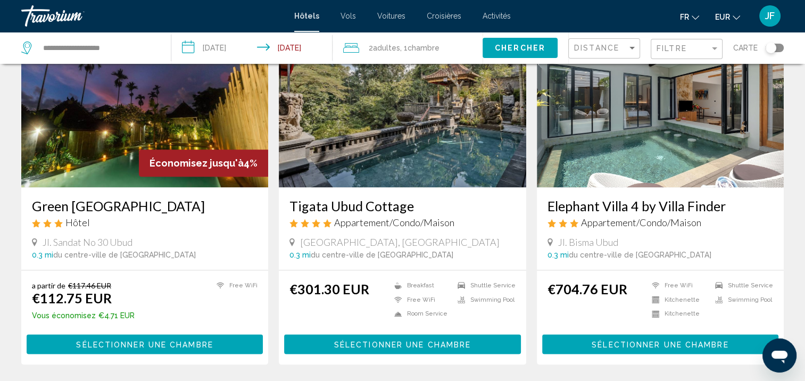
scroll to position [1435, 0]
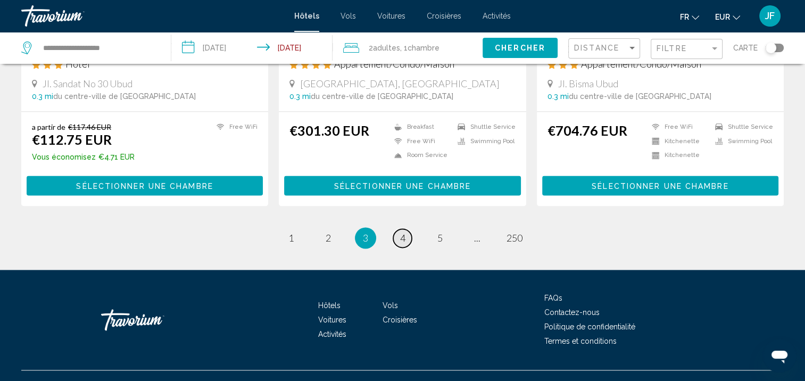
click at [402, 232] on span "4" at bounding box center [402, 238] width 5 height 12
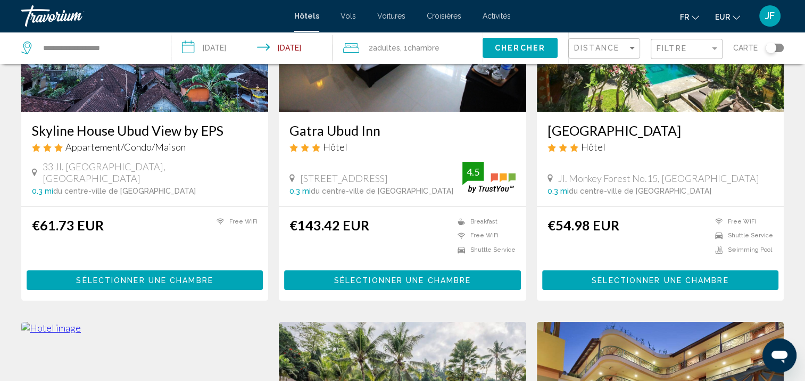
scroll to position [106, 0]
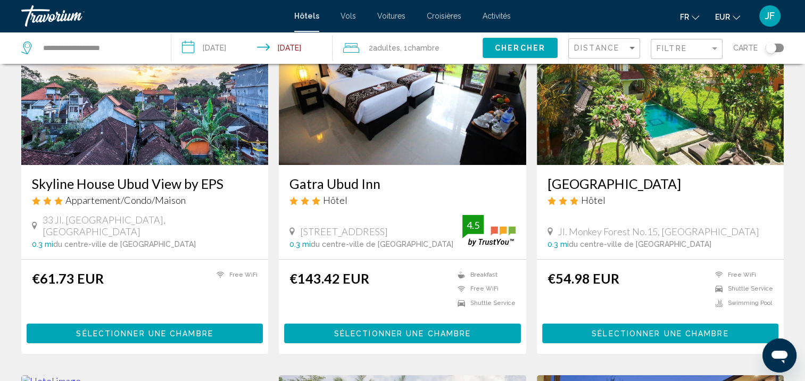
click at [646, 139] on img "Main content" at bounding box center [660, 80] width 247 height 170
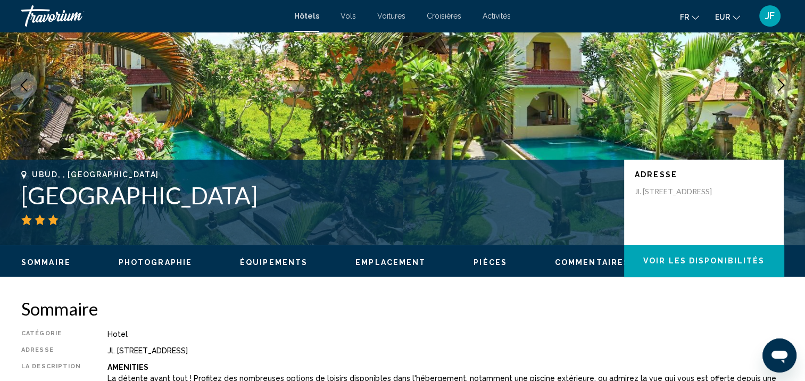
scroll to position [1, 0]
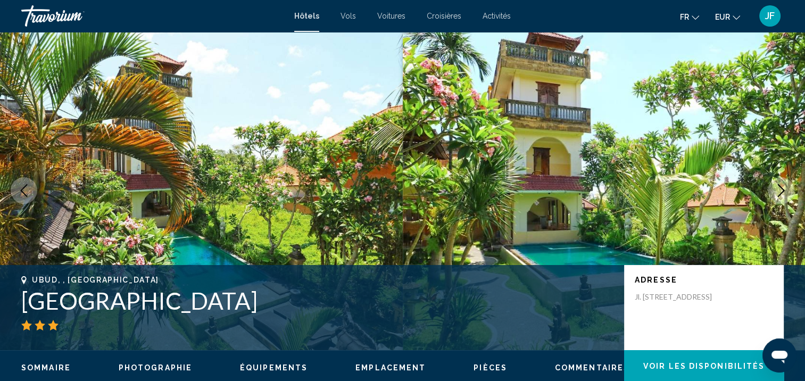
click at [783, 186] on icon "Next image" at bounding box center [780, 190] width 13 height 13
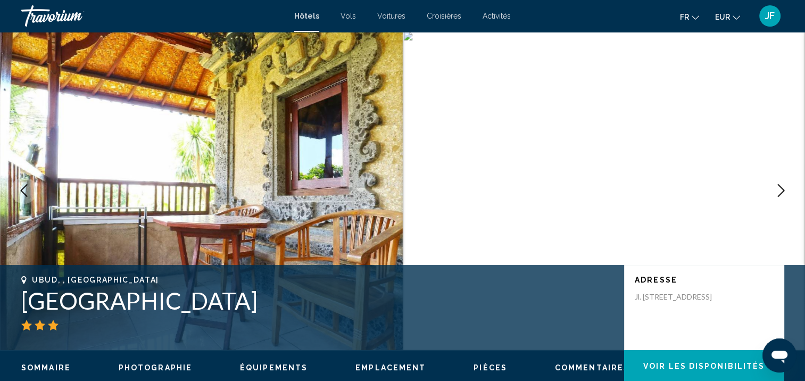
click at [26, 191] on icon "Previous image" at bounding box center [24, 190] width 13 height 13
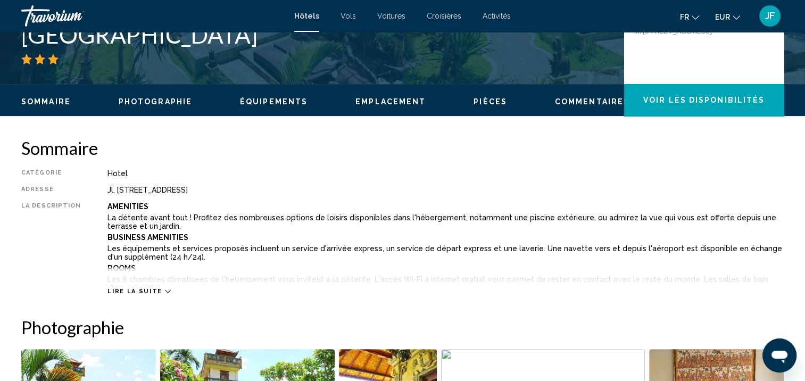
scroll to position [320, 0]
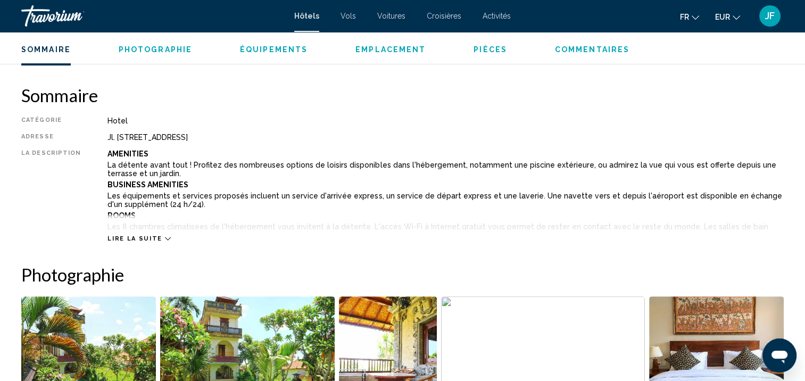
click at [165, 238] on icon "Main content" at bounding box center [168, 239] width 6 height 6
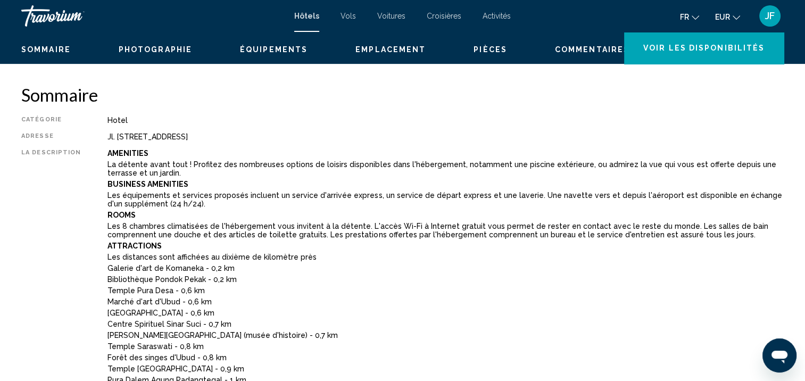
scroll to position [214, 0]
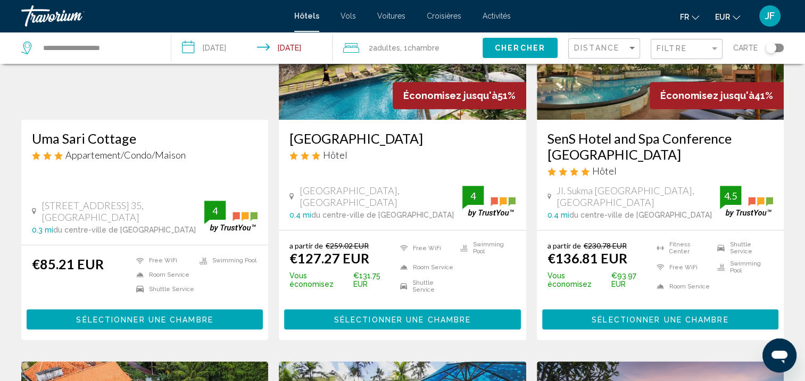
scroll to position [425, 0]
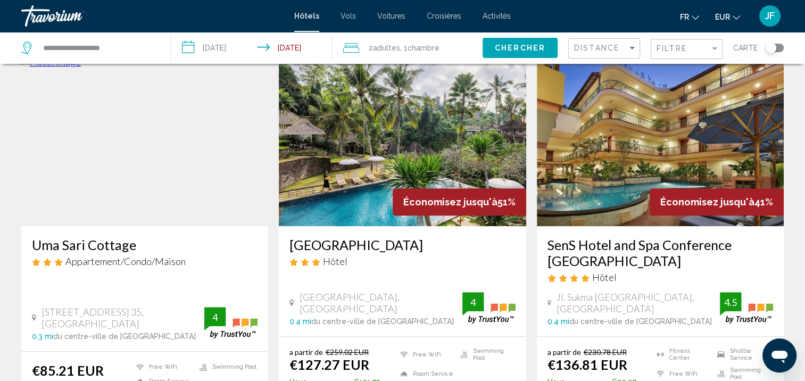
click at [369, 160] on img "Main content" at bounding box center [402, 141] width 247 height 170
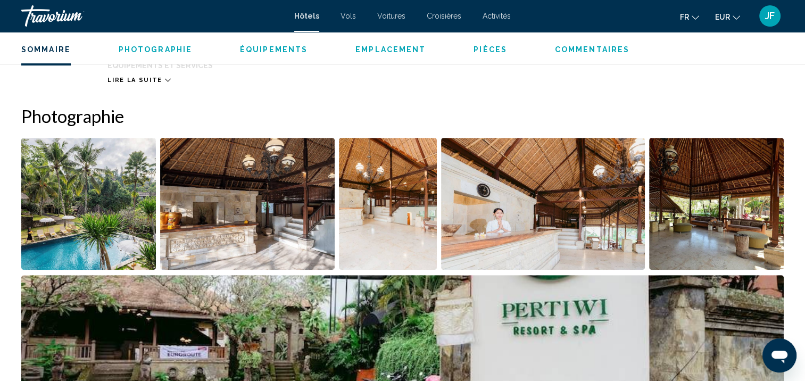
scroll to position [372, 0]
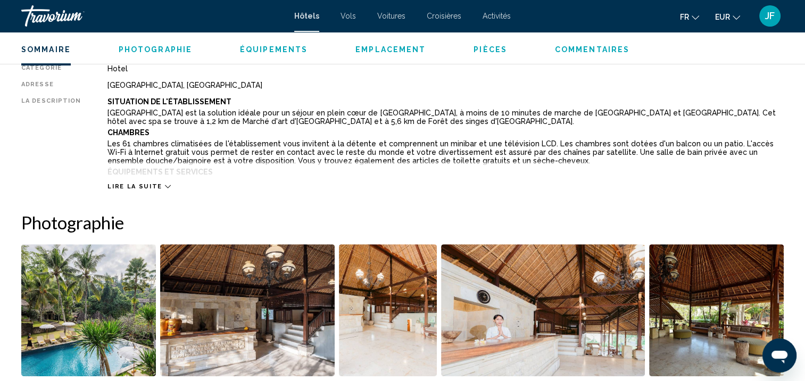
click at [165, 185] on icon "Main content" at bounding box center [168, 186] width 6 height 6
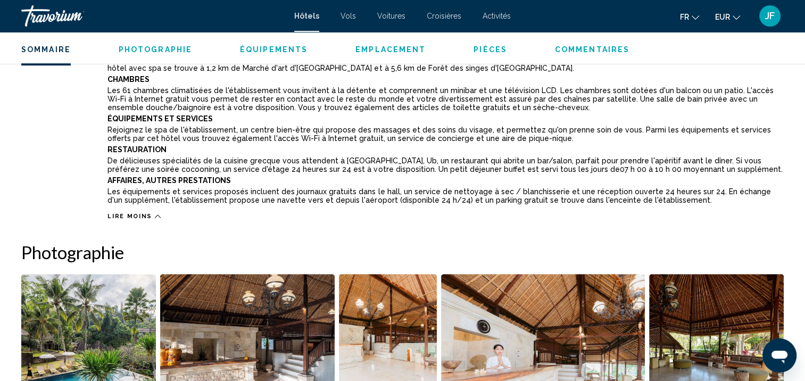
scroll to position [638, 0]
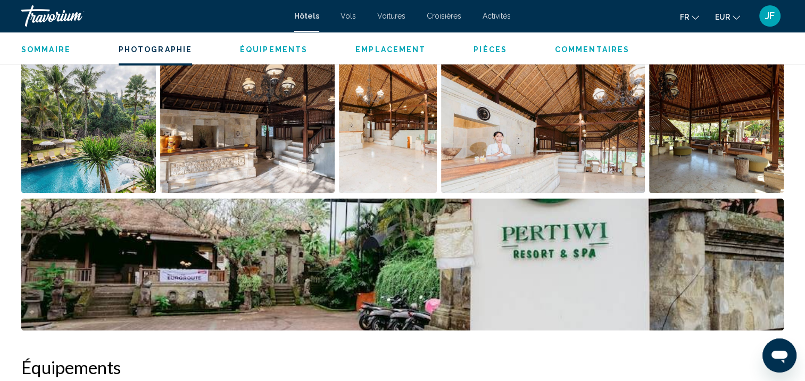
click at [115, 173] on img "Open full-screen image slider" at bounding box center [88, 127] width 135 height 132
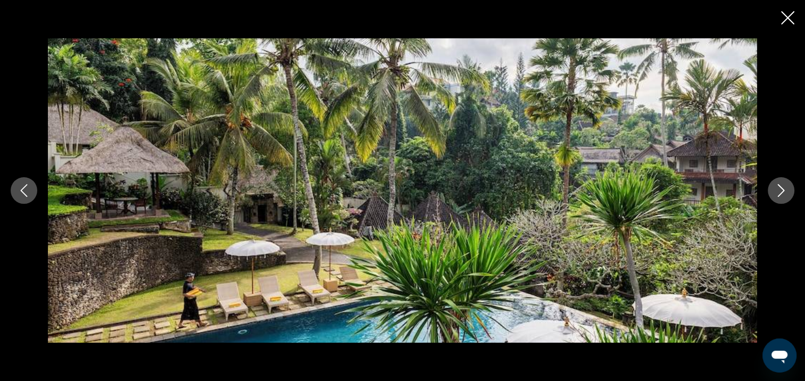
click at [784, 189] on icon "Next image" at bounding box center [780, 190] width 13 height 13
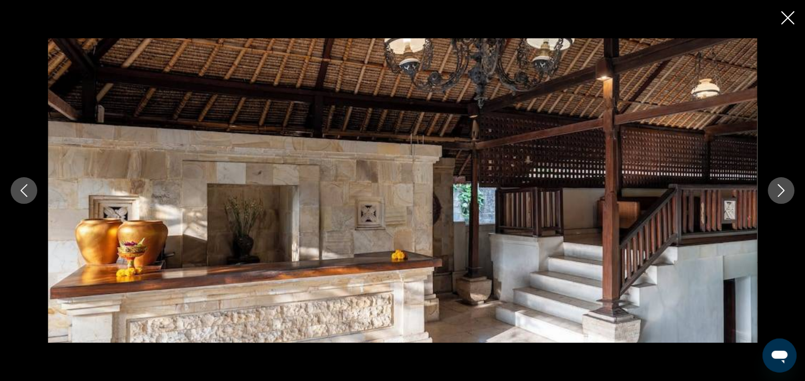
click at [784, 189] on icon "Next image" at bounding box center [780, 190] width 13 height 13
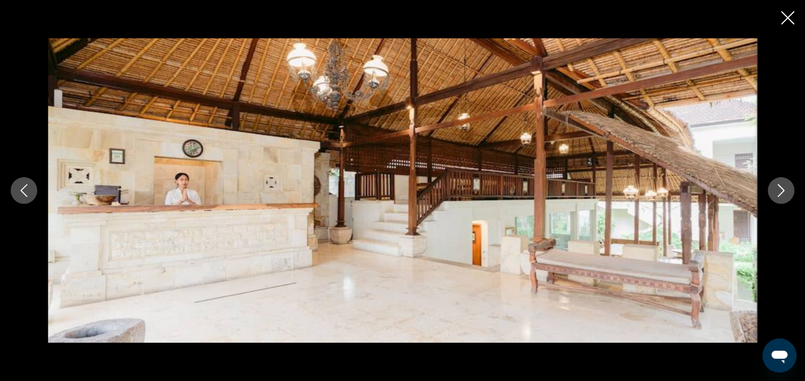
click at [784, 189] on icon "Next image" at bounding box center [780, 190] width 13 height 13
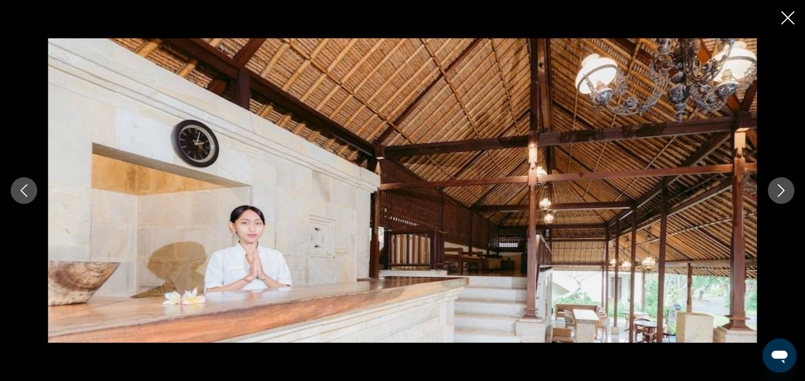
click at [784, 189] on icon "Next image" at bounding box center [780, 190] width 13 height 13
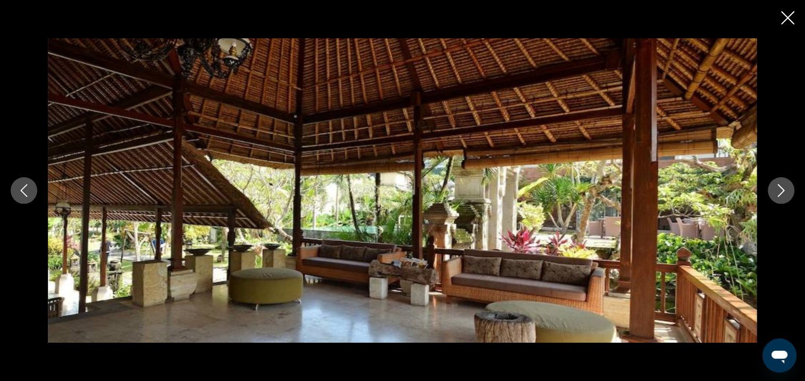
click at [784, 189] on icon "Next image" at bounding box center [780, 190] width 13 height 13
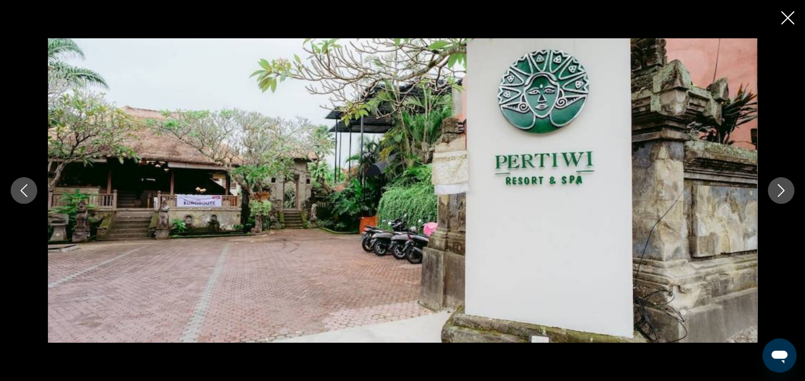
click at [784, 189] on icon "Next image" at bounding box center [780, 190] width 13 height 13
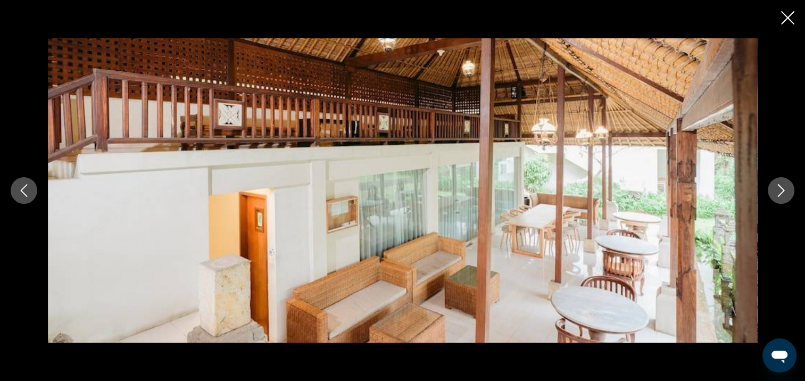
click at [784, 189] on icon "Next image" at bounding box center [780, 190] width 13 height 13
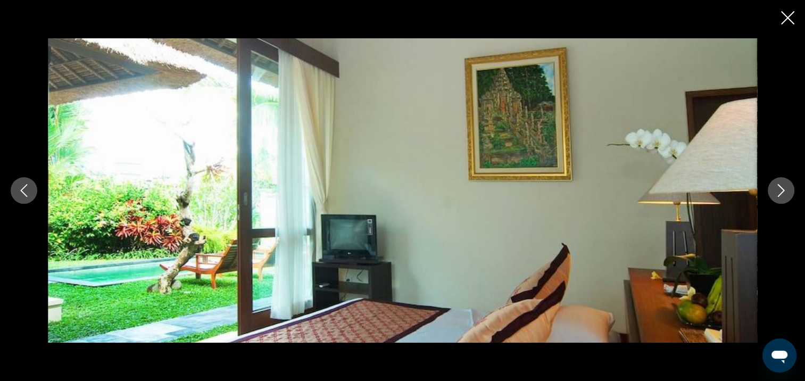
click at [789, 18] on icon "Close slideshow" at bounding box center [787, 17] width 13 height 13
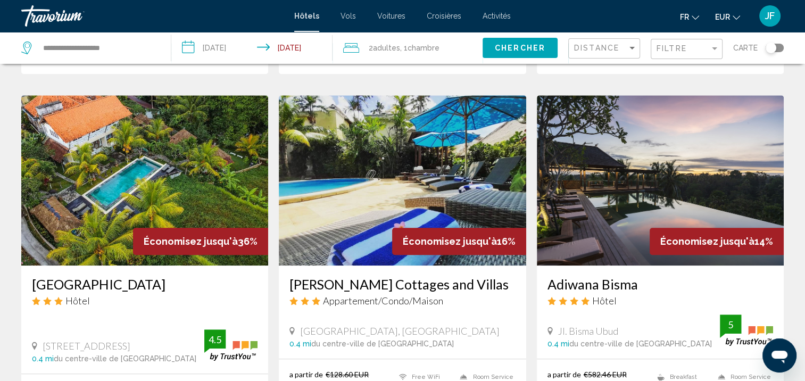
scroll to position [851, 0]
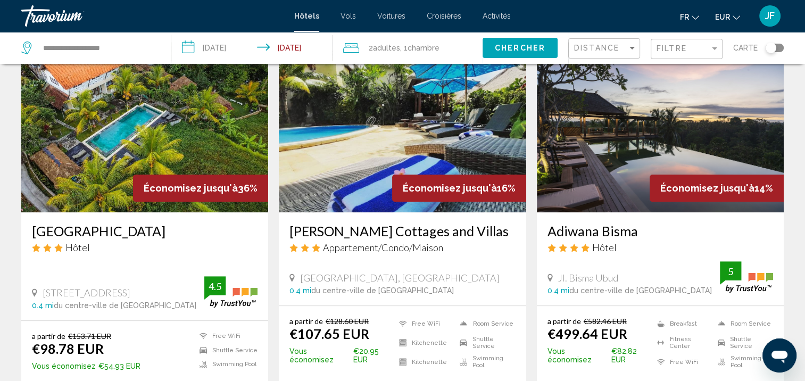
click at [81, 182] on img "Main content" at bounding box center [144, 127] width 247 height 170
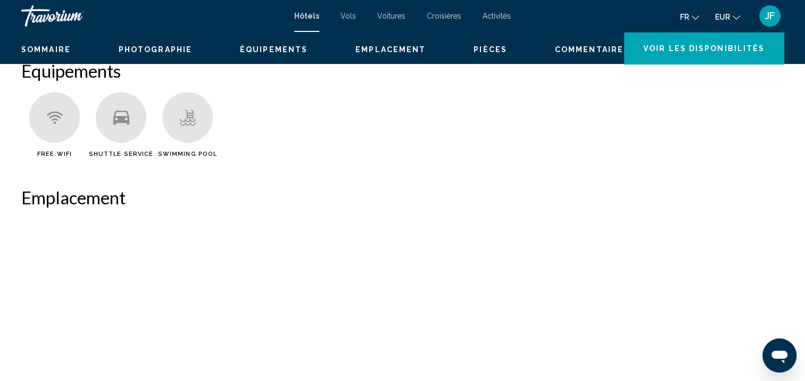
scroll to position [1, 0]
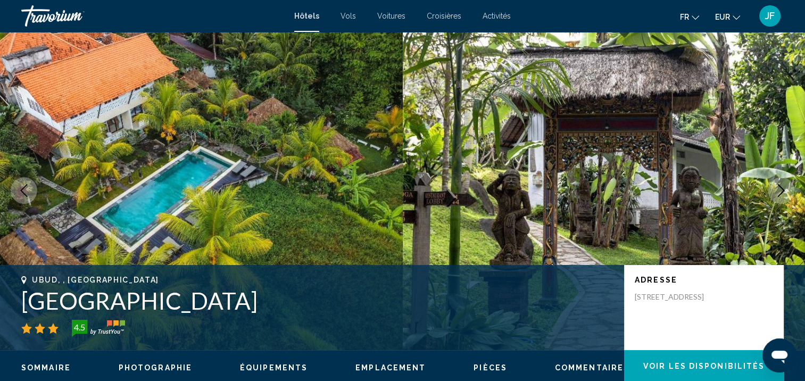
click at [774, 193] on icon "Next image" at bounding box center [780, 190] width 13 height 13
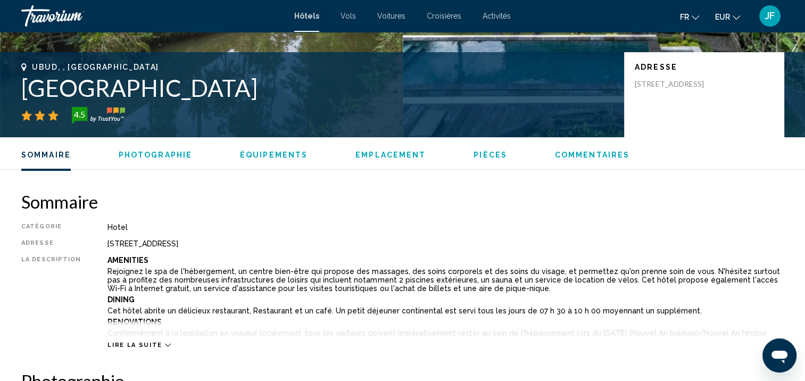
scroll to position [320, 0]
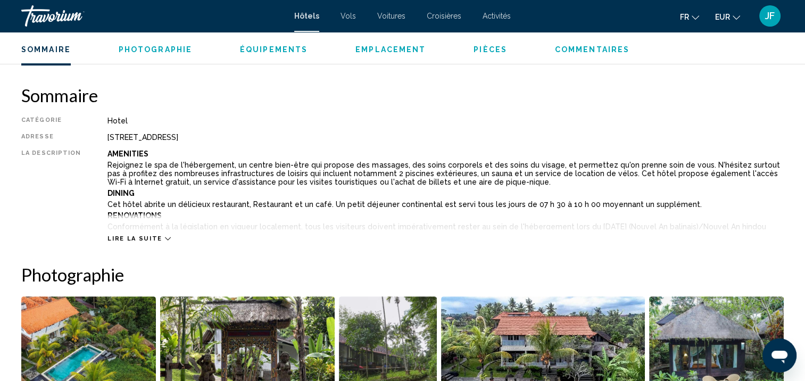
click at [165, 239] on icon "Main content" at bounding box center [168, 239] width 6 height 6
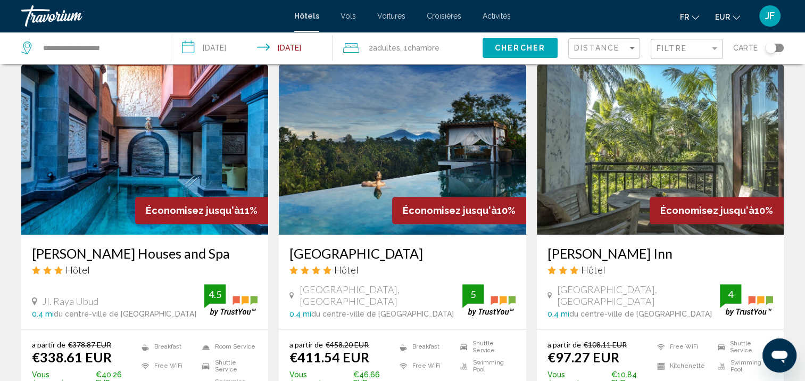
scroll to position [1472, 0]
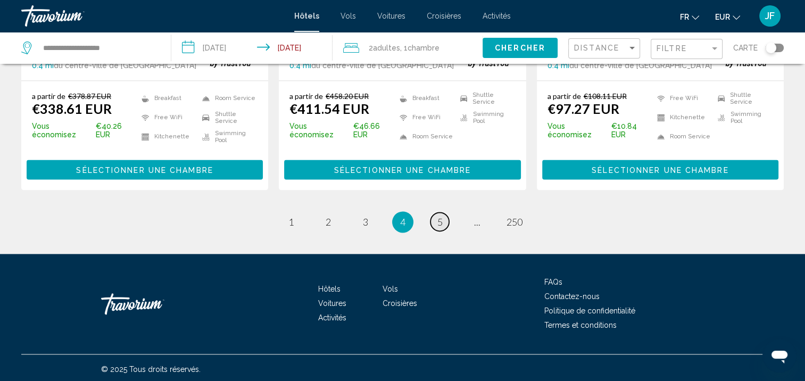
click at [444, 226] on link "page 5" at bounding box center [439, 221] width 19 height 19
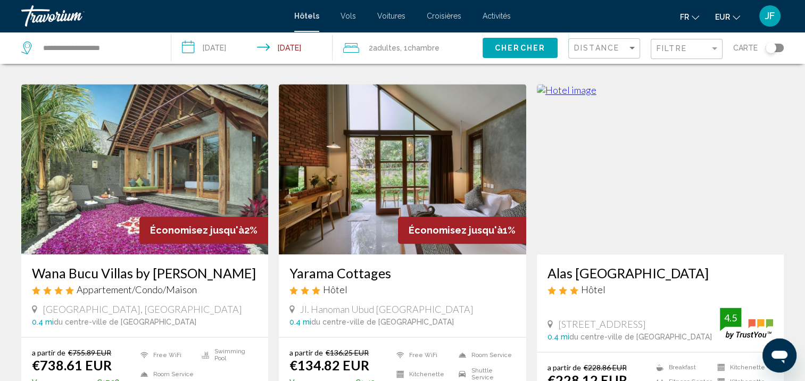
scroll to position [1425, 0]
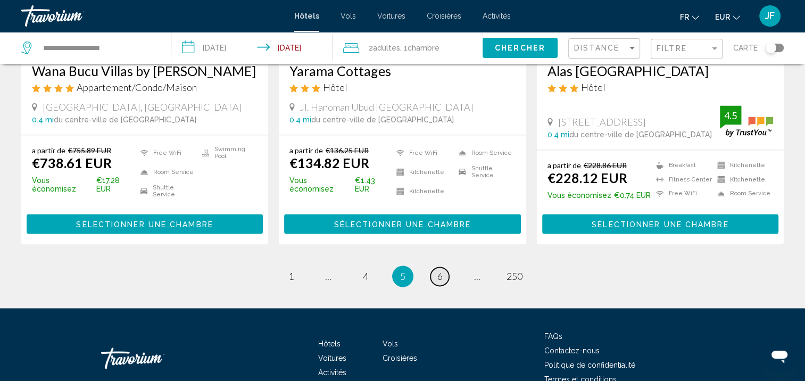
click at [437, 270] on span "6" at bounding box center [439, 276] width 5 height 12
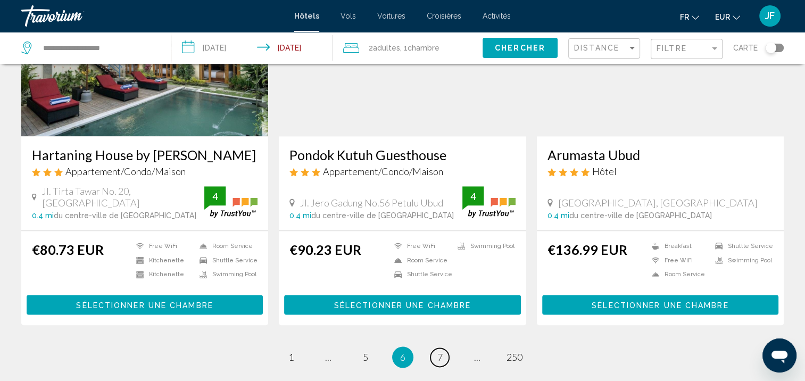
scroll to position [1330, 0]
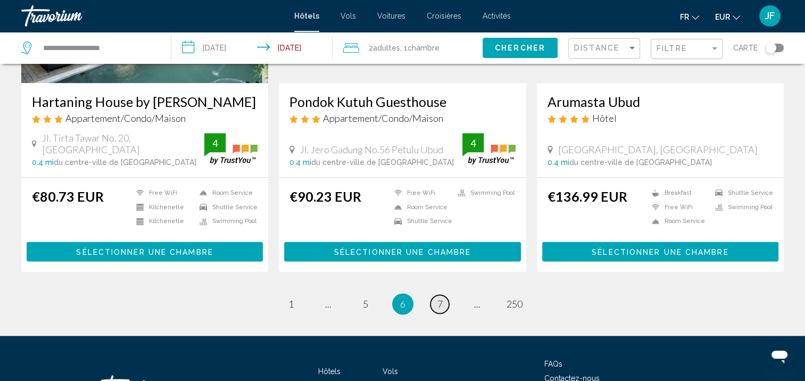
click at [435, 300] on link "page 7" at bounding box center [439, 304] width 19 height 19
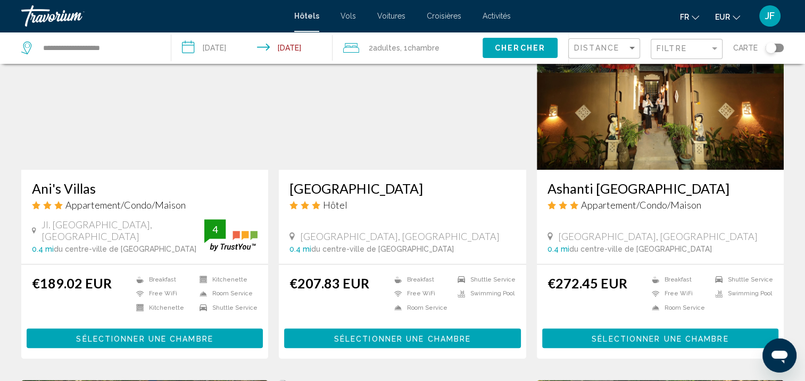
scroll to position [798, 0]
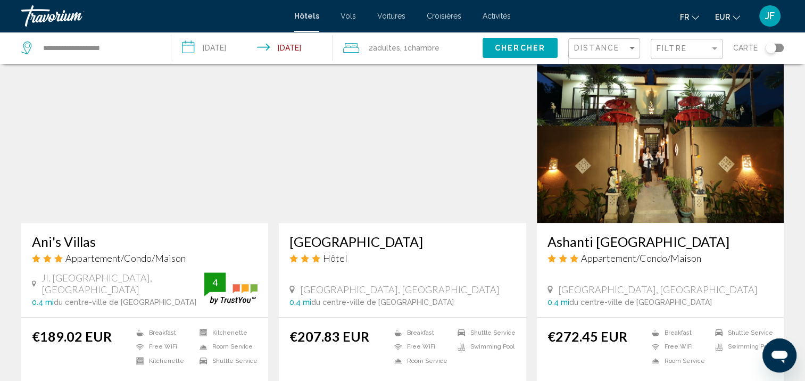
click at [421, 140] on img "Main content" at bounding box center [402, 138] width 247 height 170
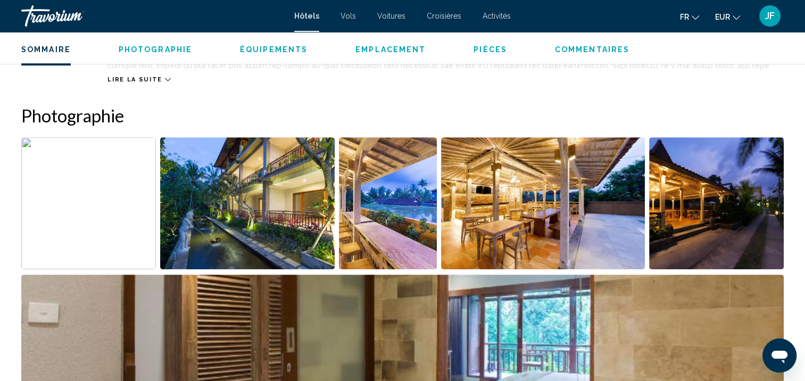
scroll to position [373, 0]
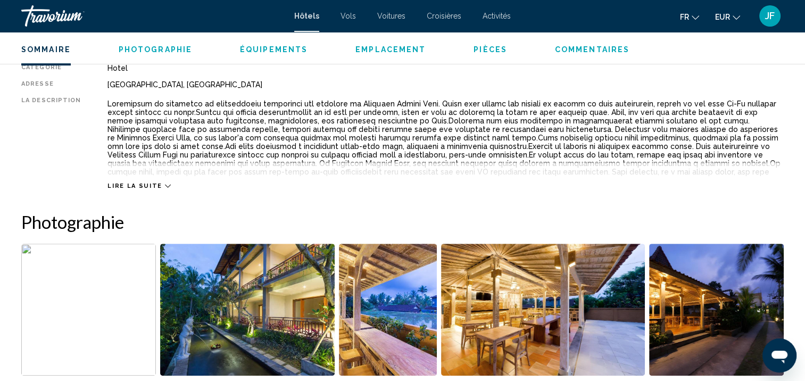
click at [165, 185] on icon "Main content" at bounding box center [168, 186] width 6 height 3
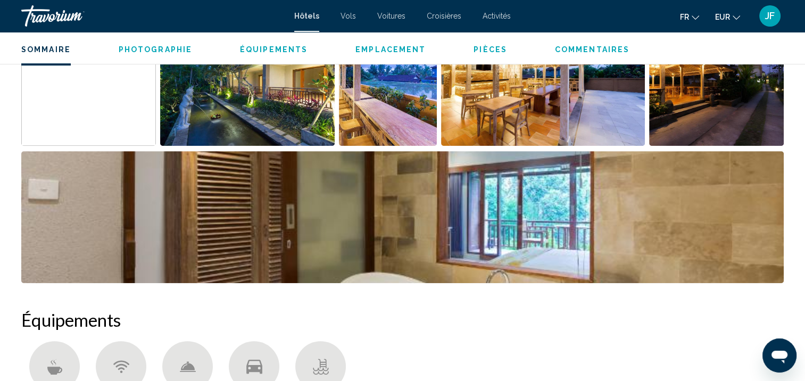
scroll to position [426, 0]
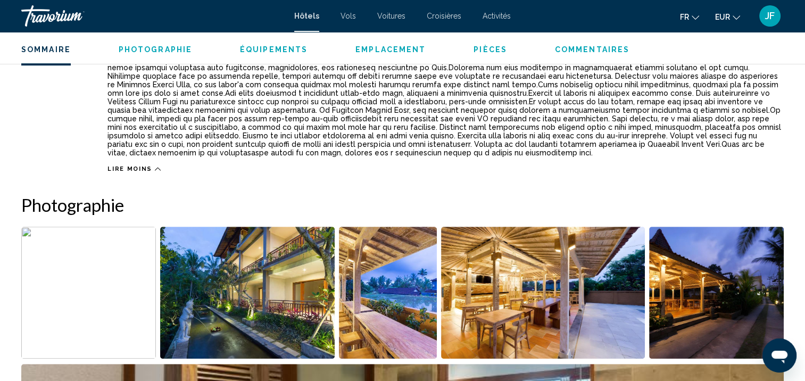
click at [106, 283] on img "Open full-screen image slider" at bounding box center [88, 293] width 135 height 132
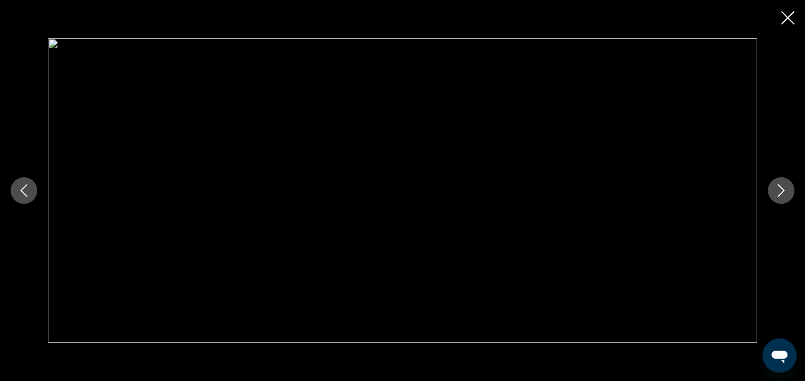
click at [782, 202] on button "Next image" at bounding box center [780, 190] width 27 height 27
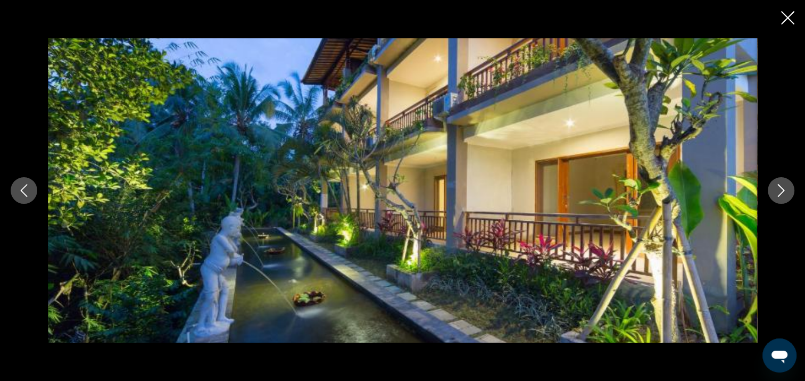
click at [782, 202] on button "Next image" at bounding box center [780, 190] width 27 height 27
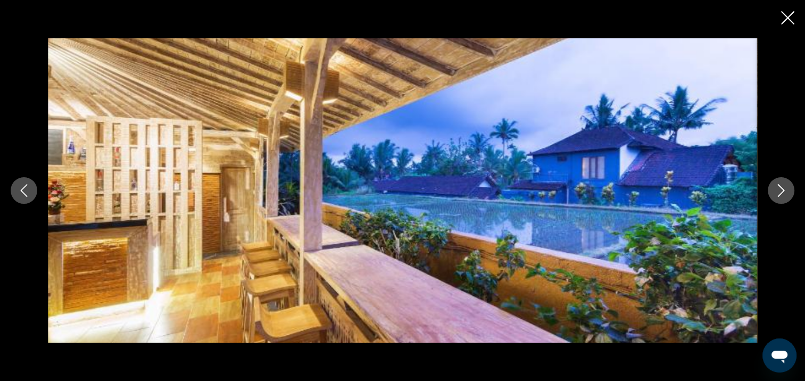
click at [782, 202] on button "Next image" at bounding box center [780, 190] width 27 height 27
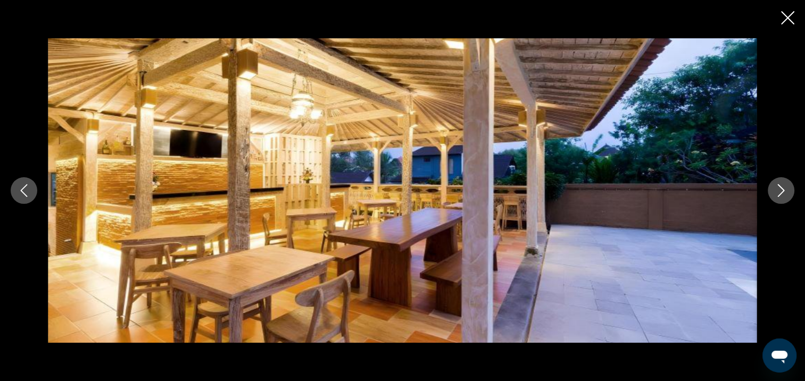
click at [785, 195] on icon "Next image" at bounding box center [780, 190] width 13 height 13
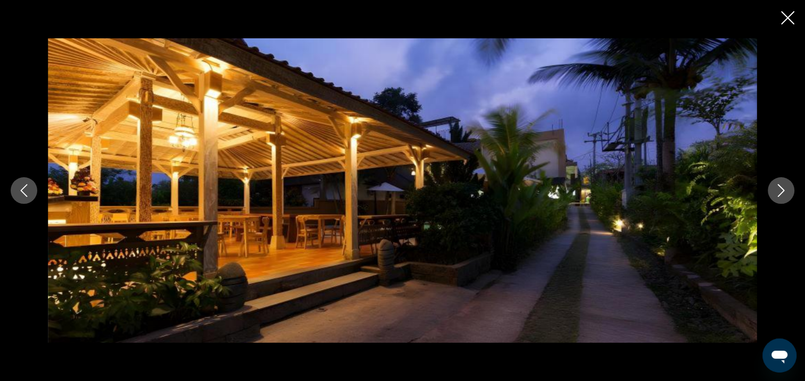
click at [785, 195] on icon "Next image" at bounding box center [780, 190] width 13 height 13
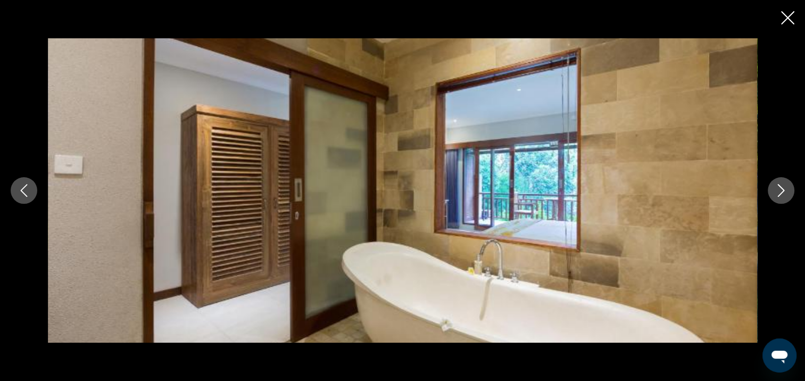
click at [785, 195] on icon "Next image" at bounding box center [780, 190] width 13 height 13
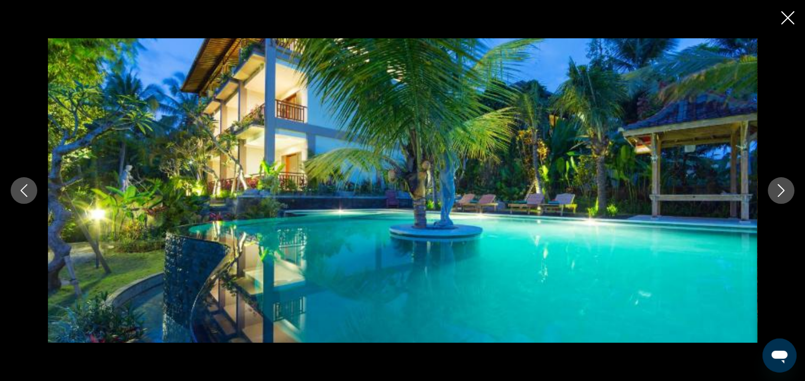
click at [785, 195] on icon "Next image" at bounding box center [780, 190] width 13 height 13
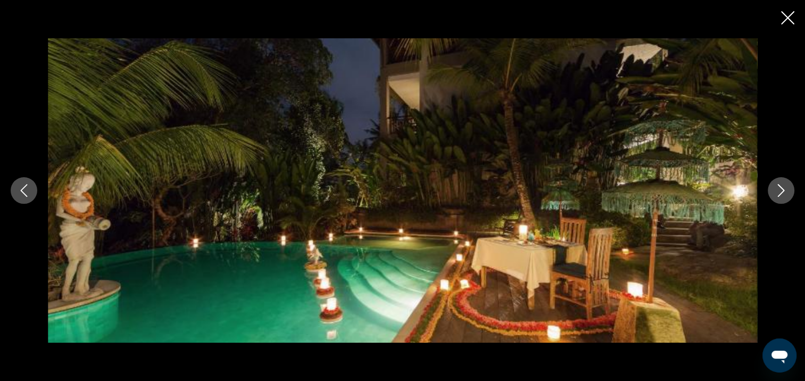
click at [785, 195] on icon "Next image" at bounding box center [780, 190] width 13 height 13
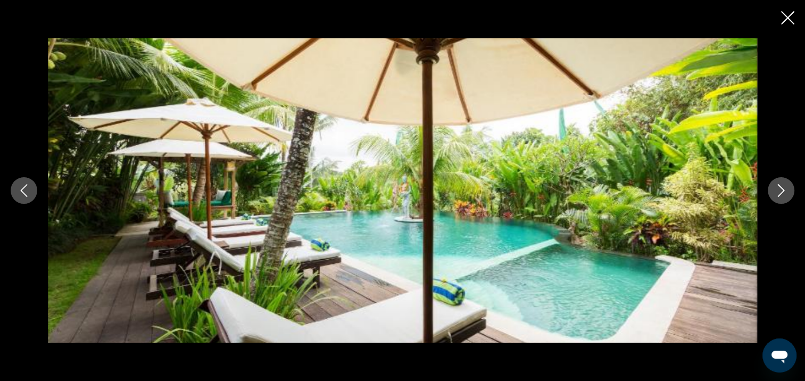
click at [785, 195] on icon "Next image" at bounding box center [780, 190] width 13 height 13
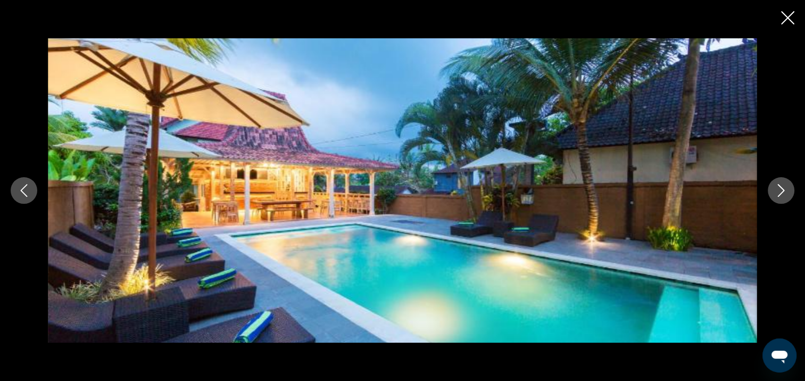
click at [785, 195] on icon "Next image" at bounding box center [780, 190] width 13 height 13
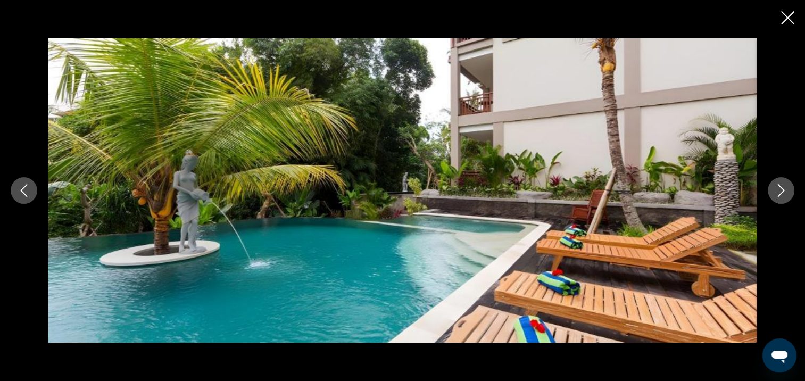
click at [785, 195] on icon "Next image" at bounding box center [780, 190] width 13 height 13
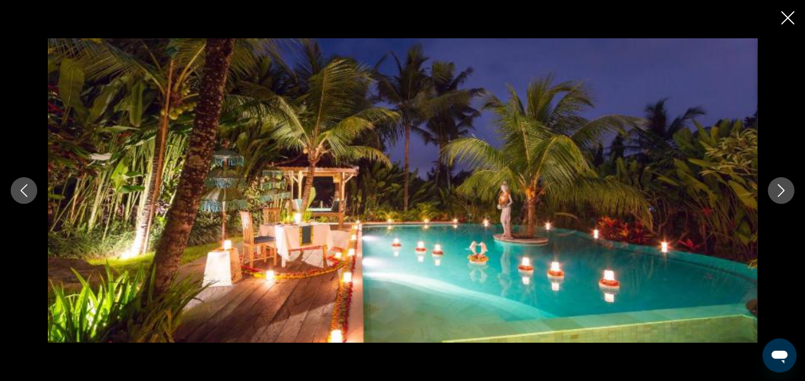
click at [785, 195] on icon "Next image" at bounding box center [780, 190] width 13 height 13
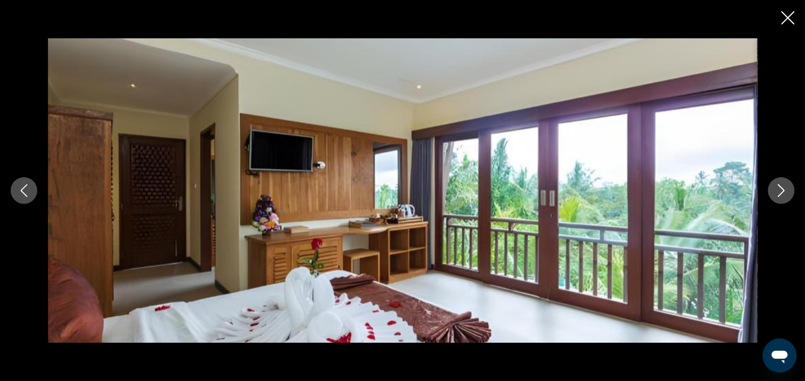
click at [785, 195] on icon "Next image" at bounding box center [780, 190] width 13 height 13
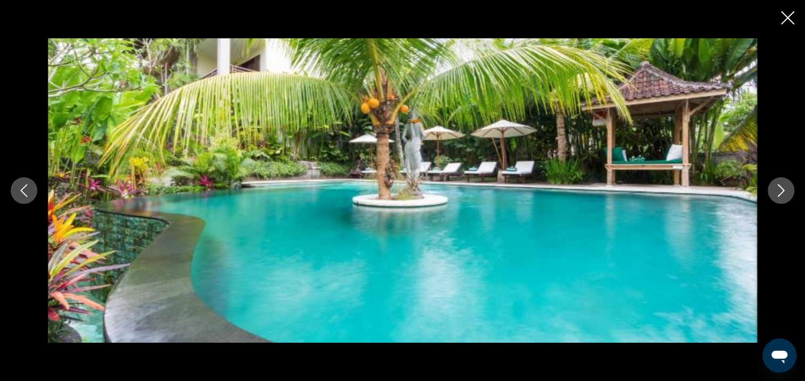
click at [785, 195] on icon "Next image" at bounding box center [780, 190] width 13 height 13
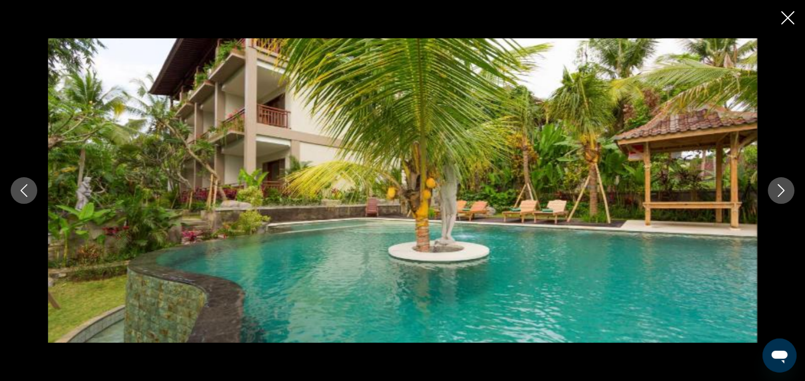
click at [785, 195] on icon "Next image" at bounding box center [780, 190] width 13 height 13
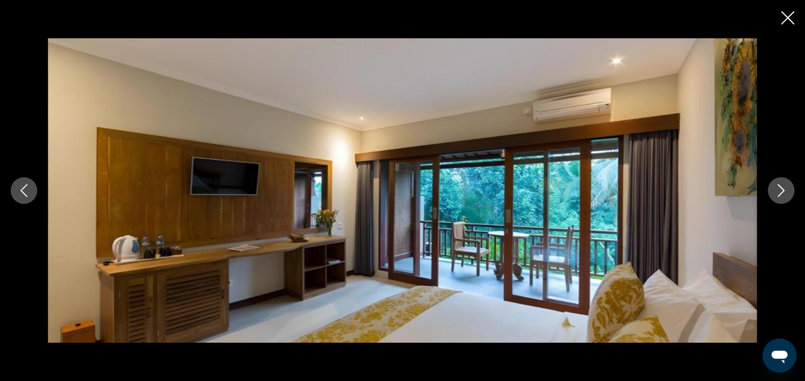
click at [785, 195] on icon "Next image" at bounding box center [780, 190] width 13 height 13
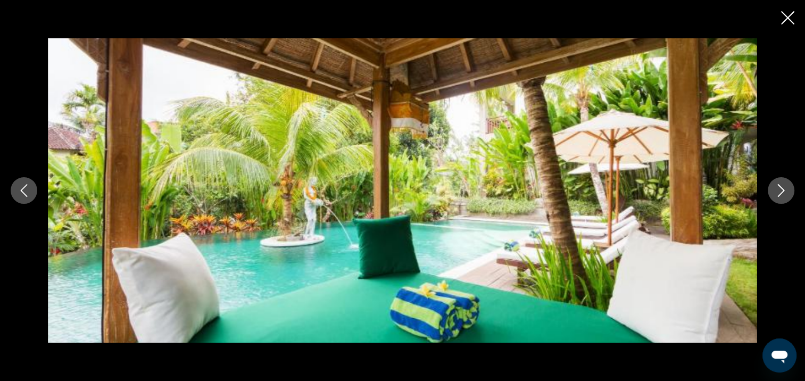
click at [785, 195] on icon "Next image" at bounding box center [780, 190] width 13 height 13
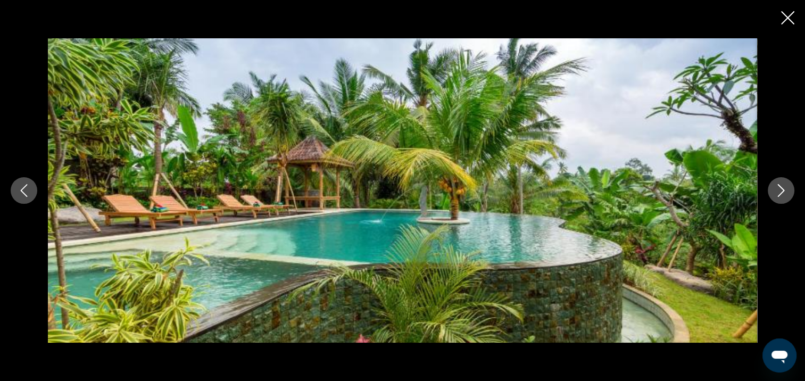
click at [785, 195] on icon "Next image" at bounding box center [780, 190] width 13 height 13
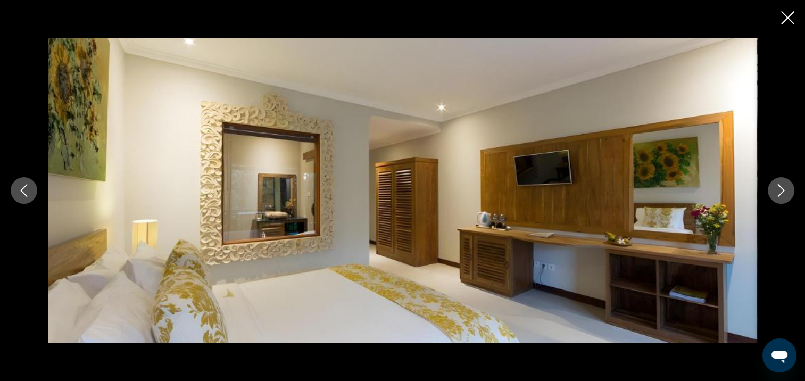
click at [785, 195] on icon "Next image" at bounding box center [780, 190] width 13 height 13
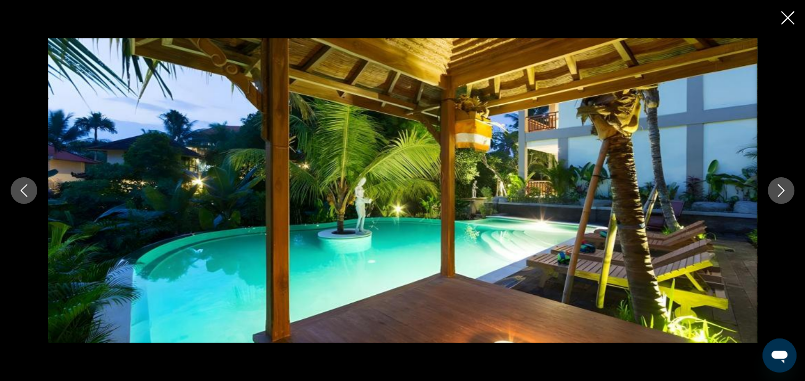
click at [785, 195] on icon "Next image" at bounding box center [780, 190] width 13 height 13
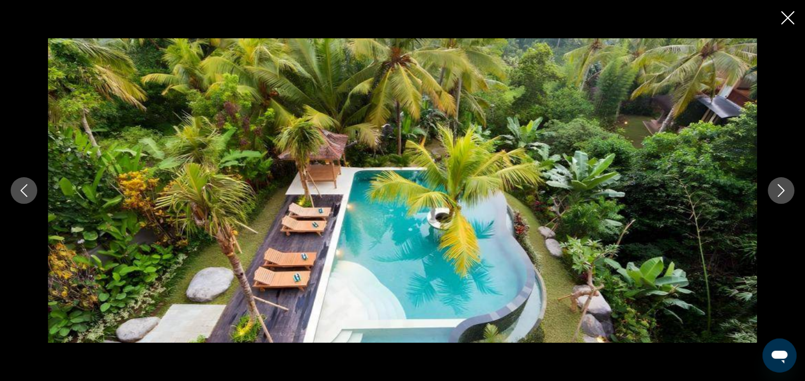
click at [785, 195] on icon "Next image" at bounding box center [780, 190] width 13 height 13
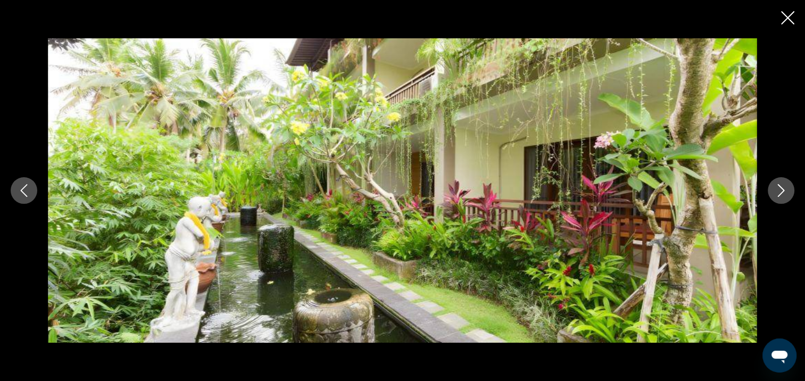
click at [785, 195] on icon "Next image" at bounding box center [780, 190] width 13 height 13
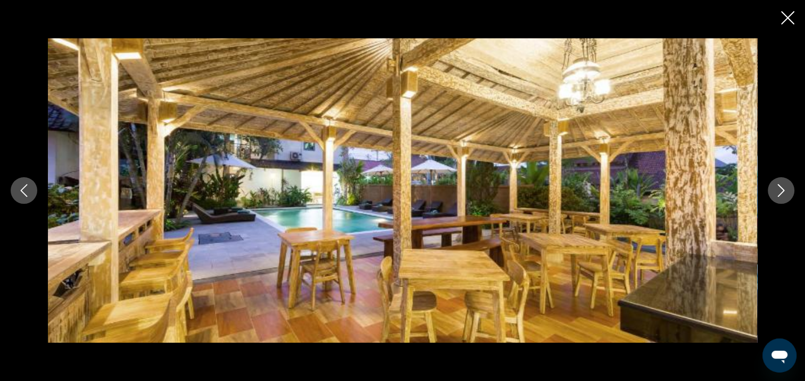
click at [785, 195] on icon "Next image" at bounding box center [780, 190] width 13 height 13
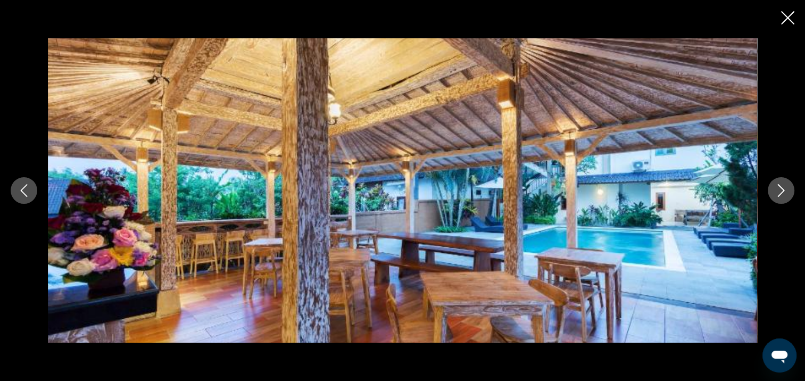
click at [785, 195] on icon "Next image" at bounding box center [780, 190] width 13 height 13
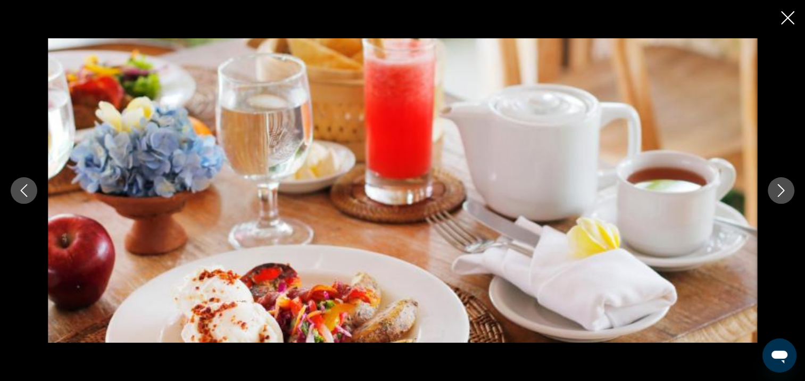
click at [785, 195] on icon "Next image" at bounding box center [780, 190] width 13 height 13
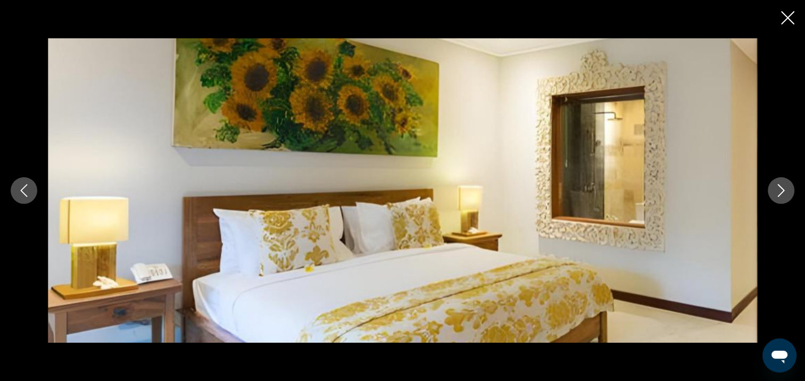
click at [785, 195] on icon "Next image" at bounding box center [780, 190] width 13 height 13
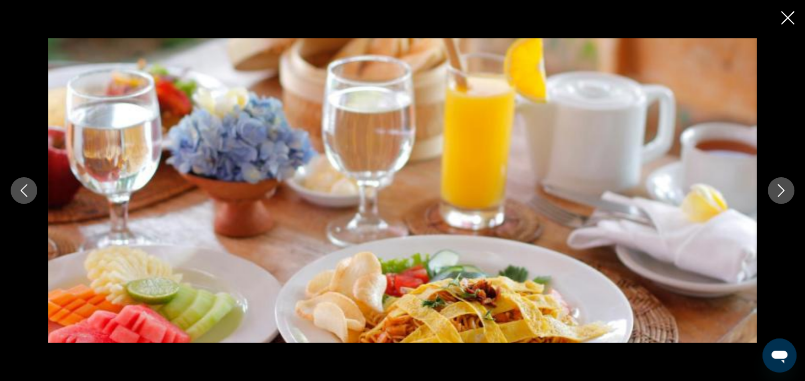
click at [785, 195] on icon "Next image" at bounding box center [780, 190] width 13 height 13
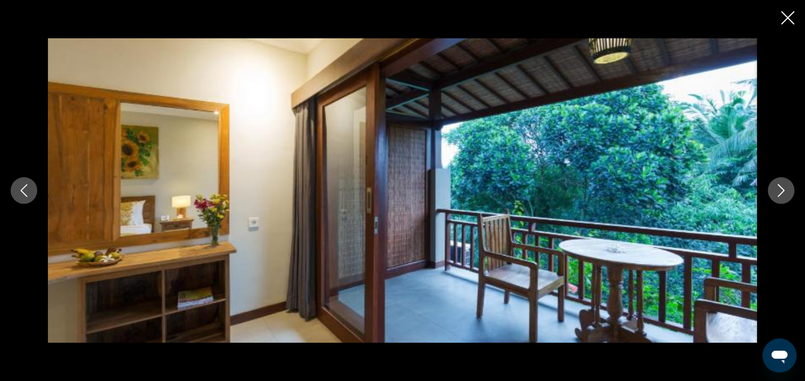
click at [785, 195] on icon "Next image" at bounding box center [780, 190] width 13 height 13
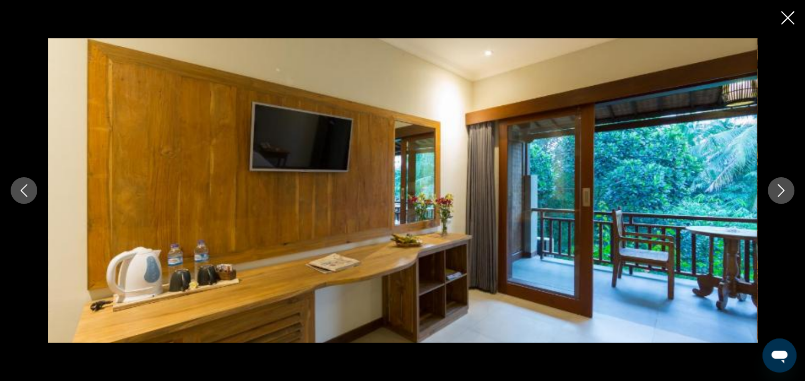
click at [785, 195] on icon "Next image" at bounding box center [780, 190] width 13 height 13
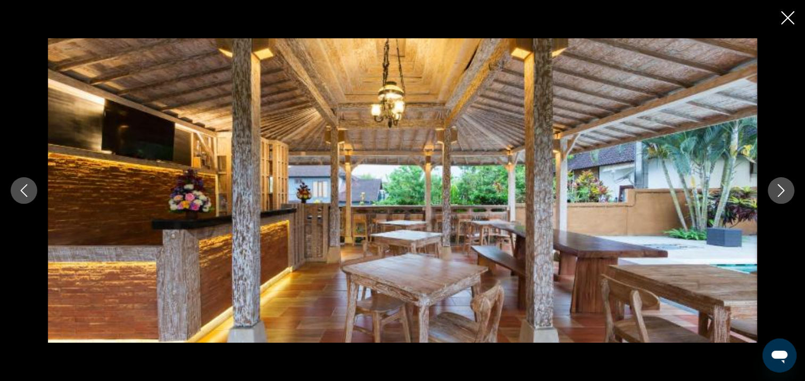
click at [785, 195] on icon "Next image" at bounding box center [780, 190] width 13 height 13
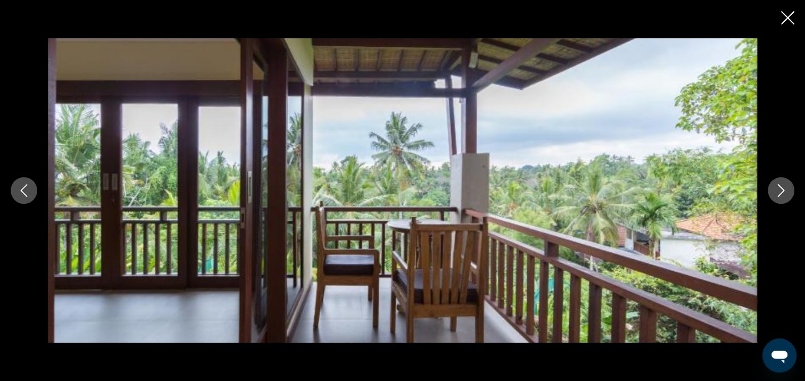
click at [785, 195] on icon "Next image" at bounding box center [780, 190] width 13 height 13
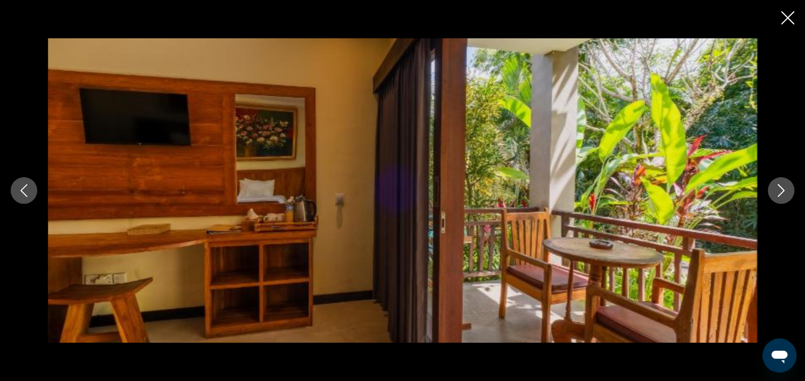
click at [785, 195] on icon "Next image" at bounding box center [780, 190] width 13 height 13
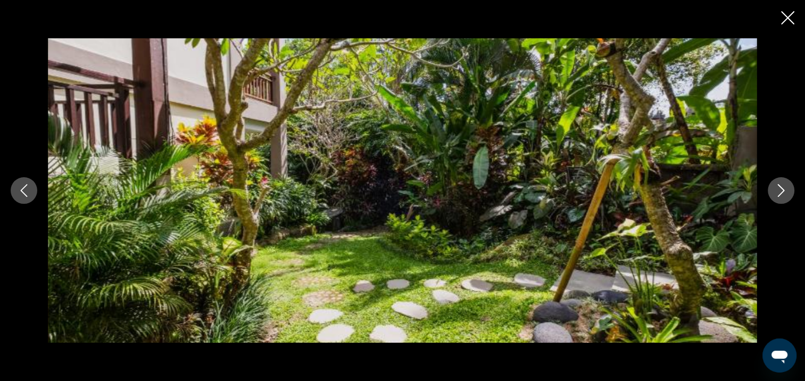
click at [785, 195] on icon "Next image" at bounding box center [780, 190] width 13 height 13
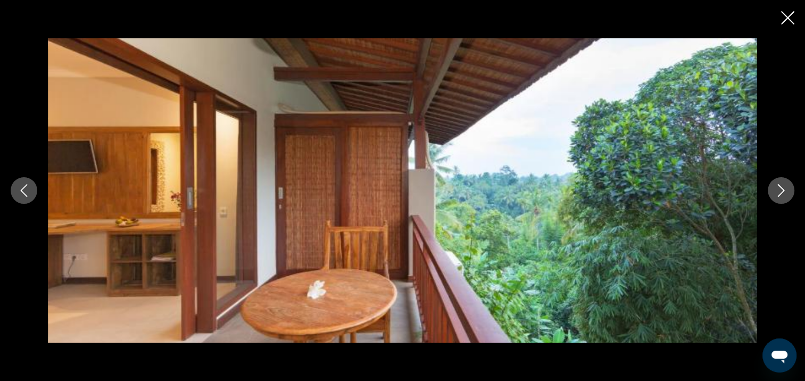
click at [785, 195] on icon "Next image" at bounding box center [780, 190] width 13 height 13
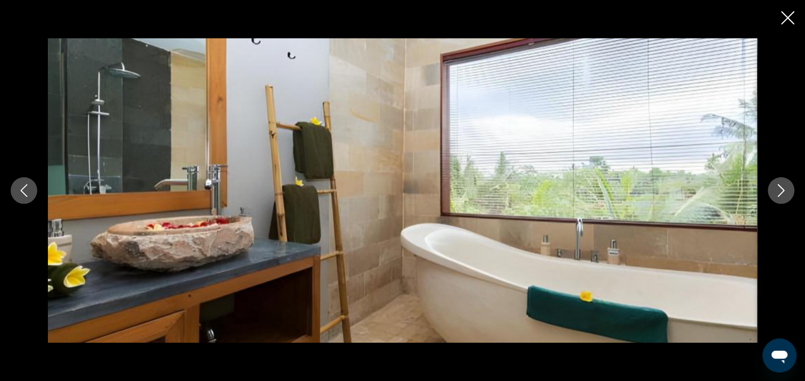
click at [785, 195] on icon "Next image" at bounding box center [780, 190] width 13 height 13
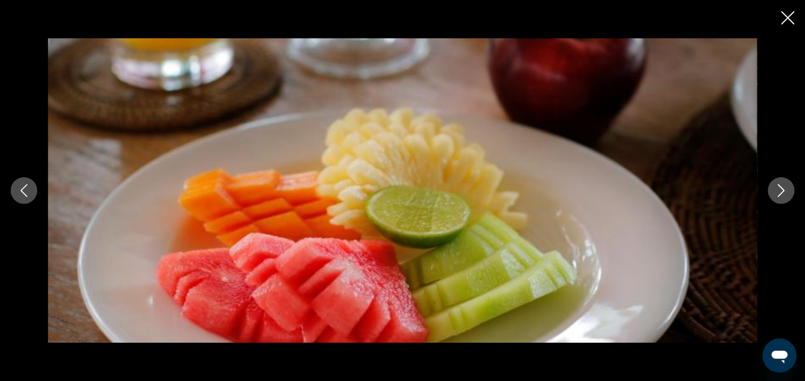
click at [785, 195] on icon "Next image" at bounding box center [780, 190] width 13 height 13
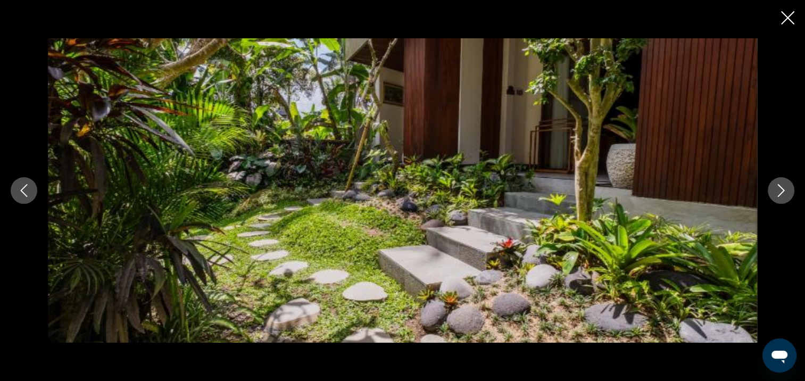
click at [785, 195] on icon "Next image" at bounding box center [780, 190] width 13 height 13
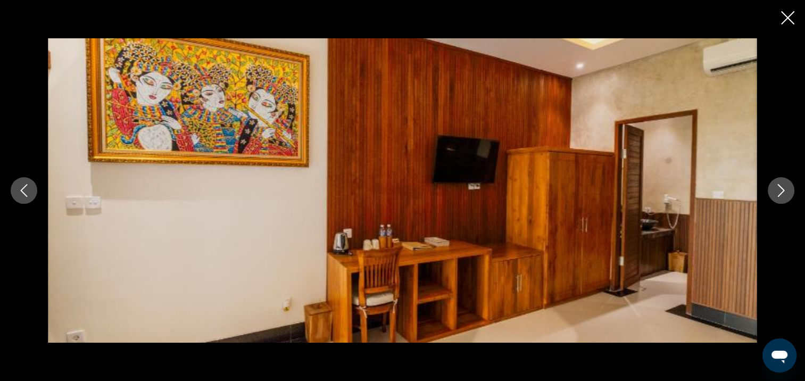
click at [785, 195] on icon "Next image" at bounding box center [780, 190] width 13 height 13
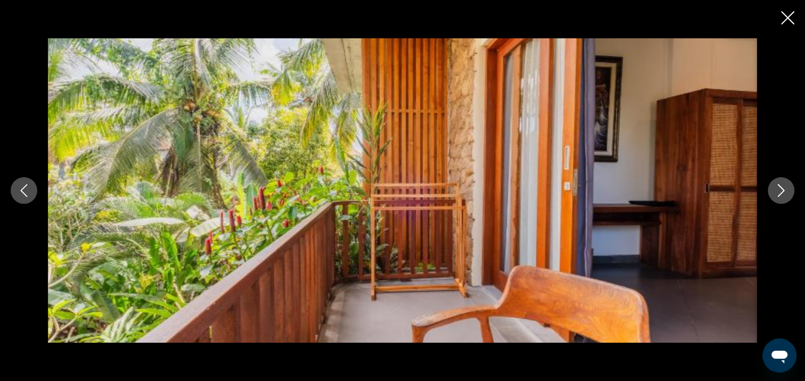
click at [785, 195] on icon "Next image" at bounding box center [780, 190] width 13 height 13
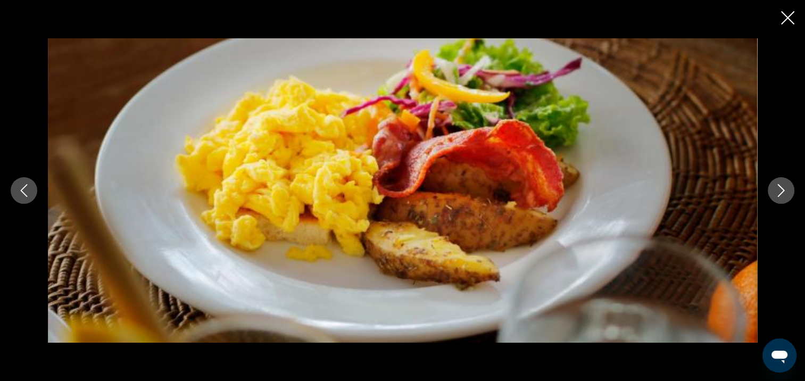
click at [785, 195] on icon "Next image" at bounding box center [780, 190] width 13 height 13
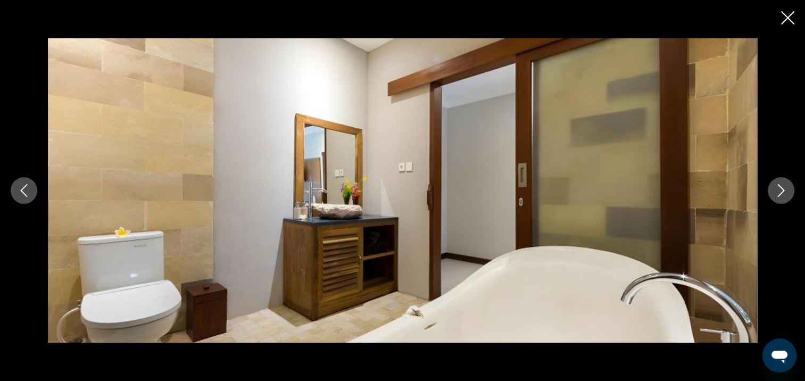
click at [785, 195] on icon "Next image" at bounding box center [780, 190] width 13 height 13
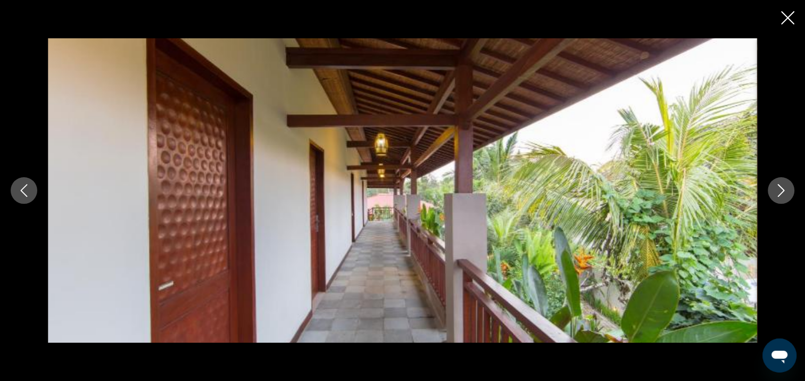
click at [785, 195] on icon "Next image" at bounding box center [780, 190] width 13 height 13
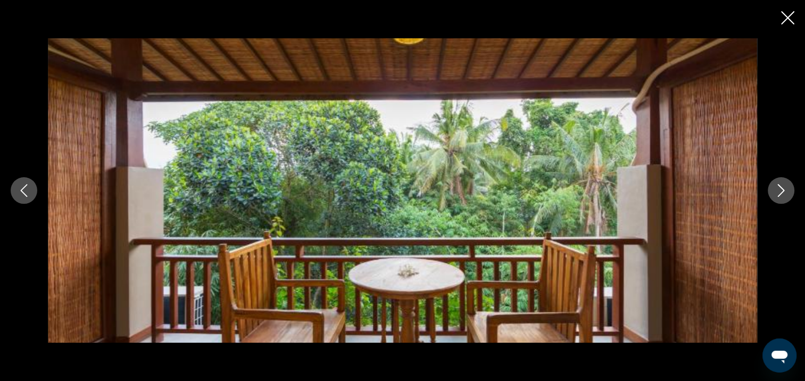
click at [785, 195] on icon "Next image" at bounding box center [780, 190] width 13 height 13
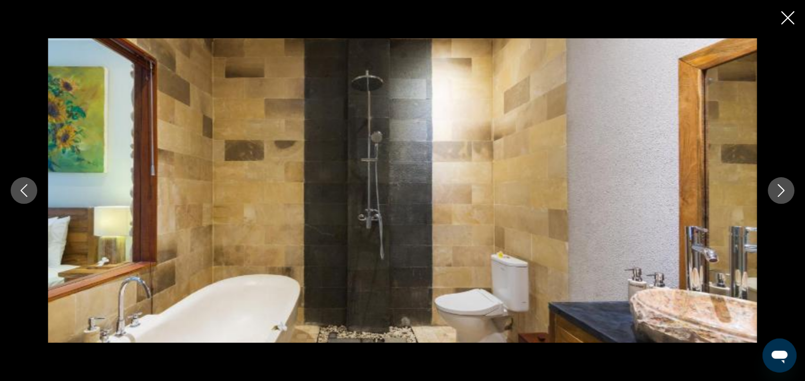
click at [785, 195] on icon "Next image" at bounding box center [780, 190] width 13 height 13
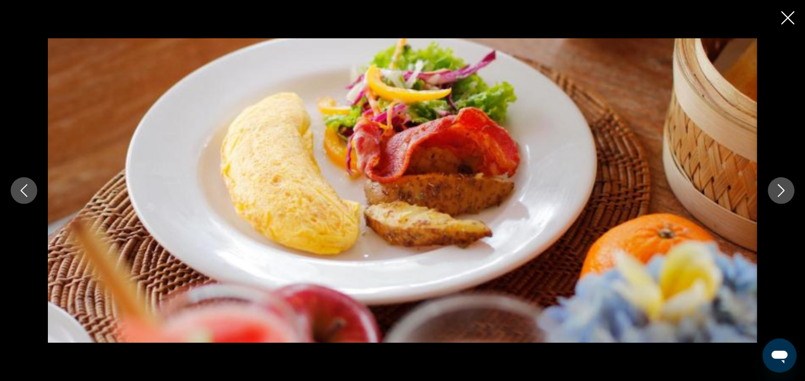
click at [785, 195] on icon "Next image" at bounding box center [780, 190] width 13 height 13
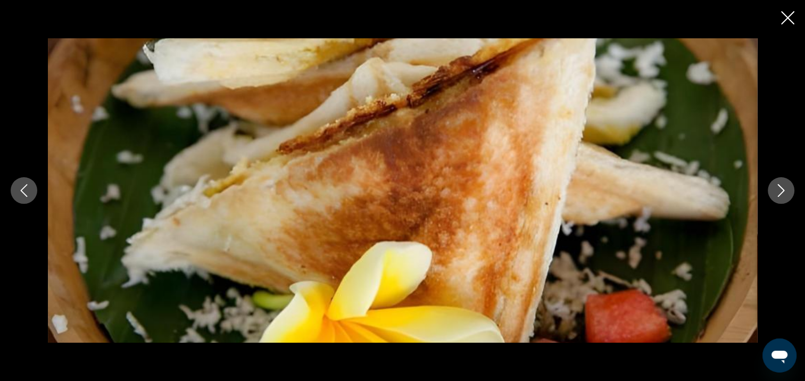
click at [783, 13] on icon "Close slideshow" at bounding box center [787, 17] width 13 height 13
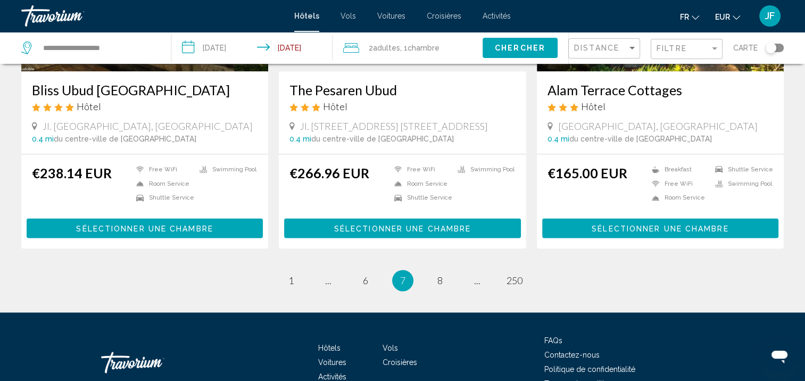
scroll to position [1389, 0]
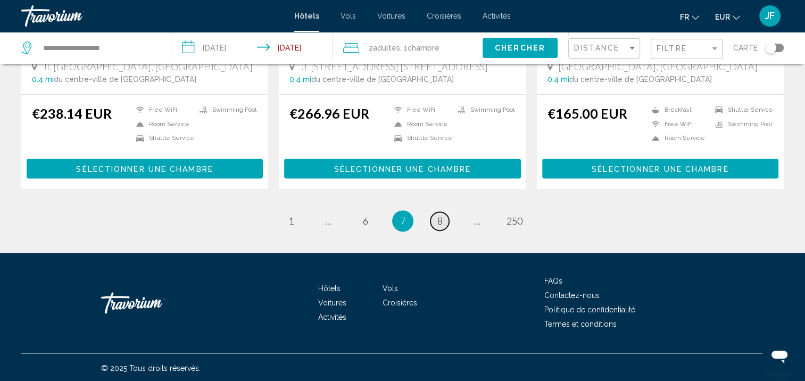
click at [442, 222] on link "page 8" at bounding box center [439, 221] width 19 height 19
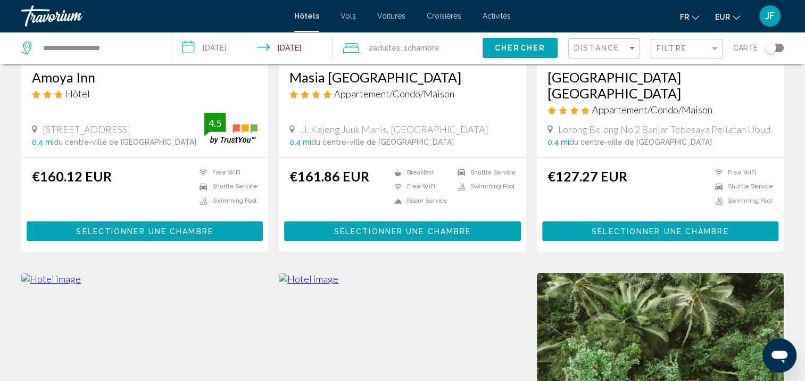
scroll to position [425, 0]
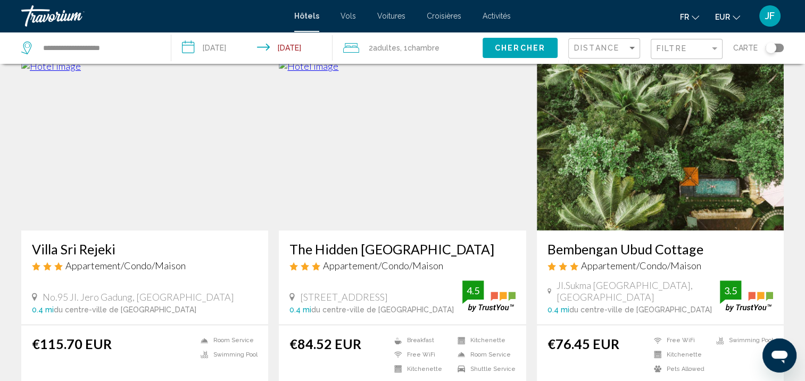
click at [158, 156] on img "Main content" at bounding box center [144, 145] width 247 height 170
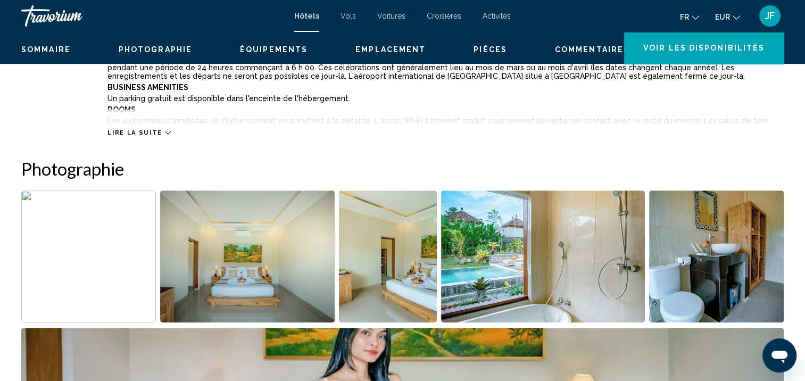
scroll to position [1, 0]
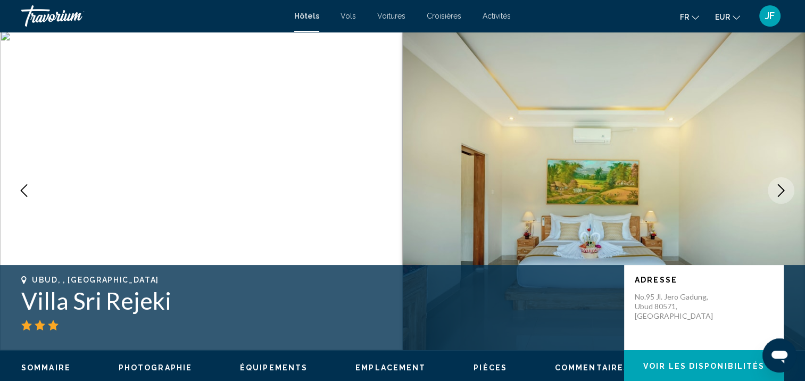
click at [775, 195] on icon "Next image" at bounding box center [780, 190] width 13 height 13
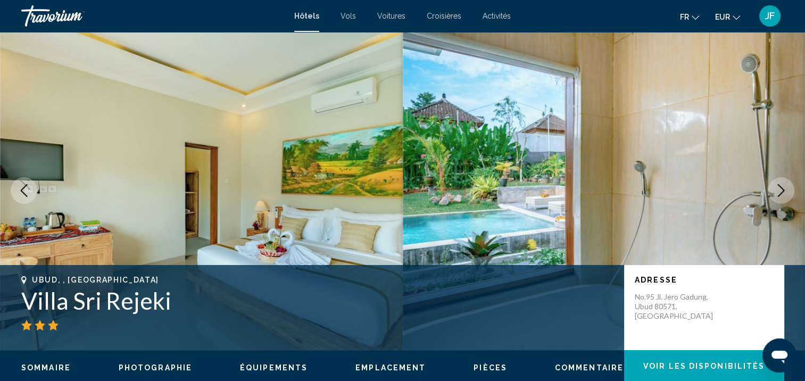
click at [775, 195] on icon "Next image" at bounding box center [780, 190] width 13 height 13
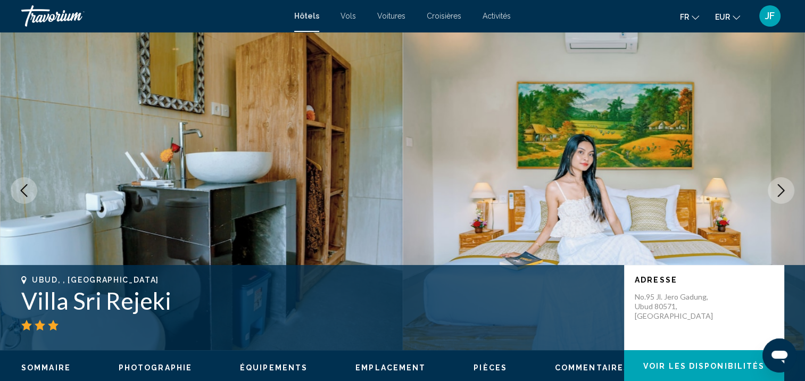
click at [775, 195] on icon "Next image" at bounding box center [780, 190] width 13 height 13
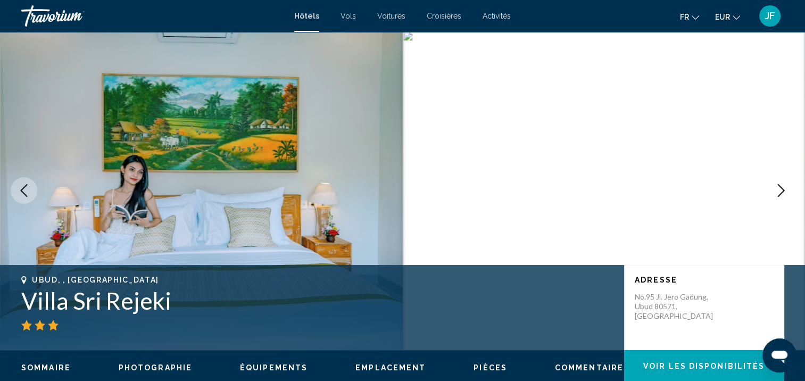
click at [775, 195] on icon "Next image" at bounding box center [780, 190] width 13 height 13
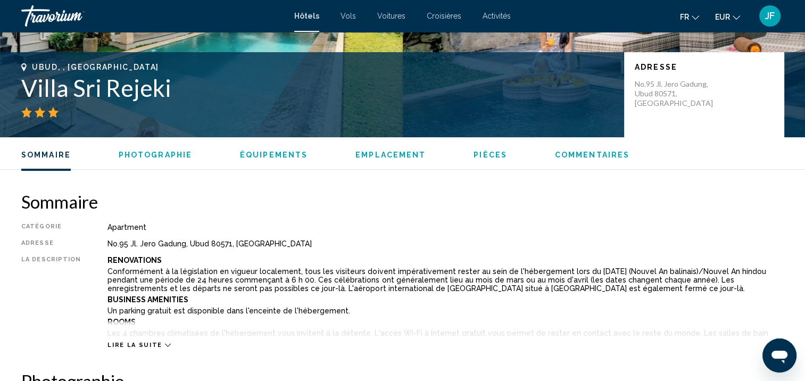
scroll to position [373, 0]
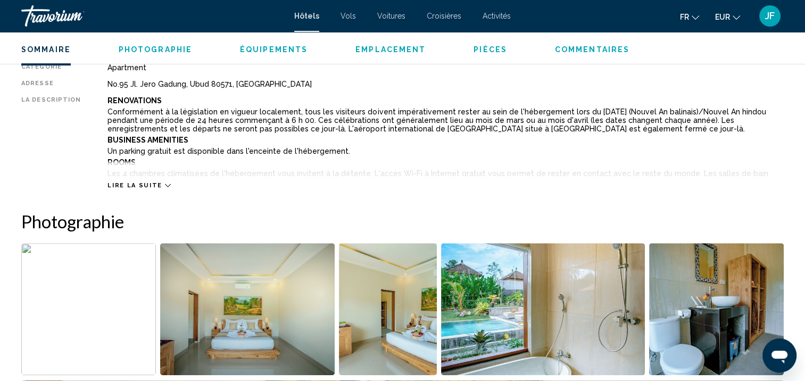
click at [165, 186] on icon "Main content" at bounding box center [168, 185] width 6 height 6
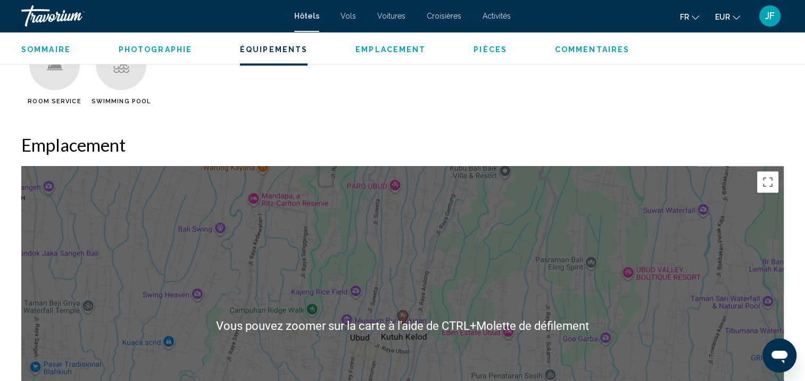
scroll to position [799, 0]
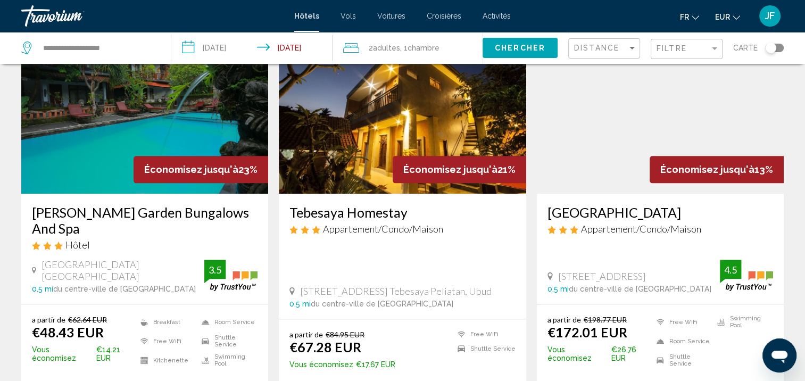
scroll to position [1425, 0]
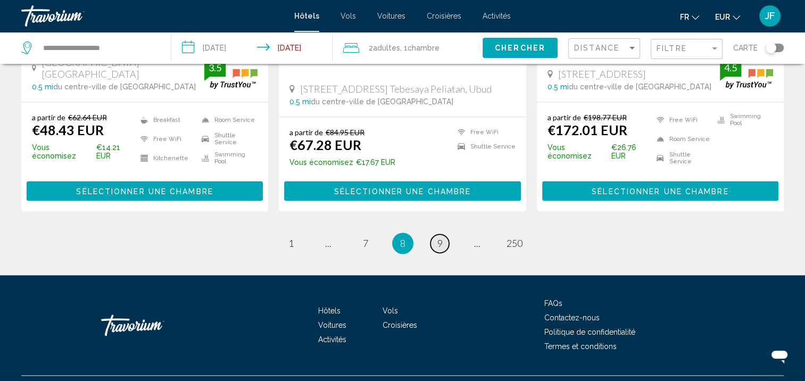
click at [440, 237] on span "9" at bounding box center [439, 243] width 5 height 12
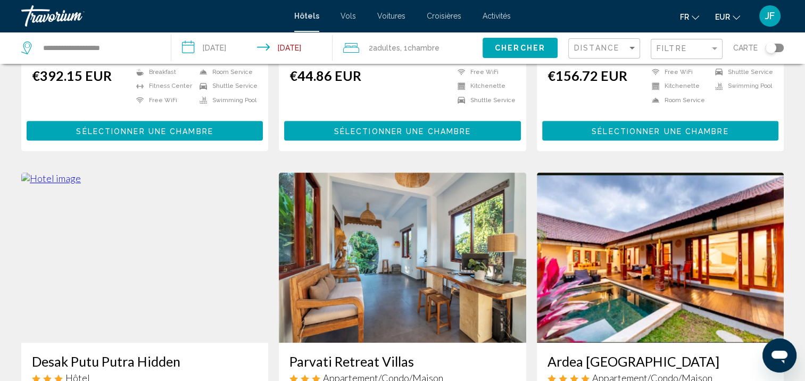
scroll to position [1330, 0]
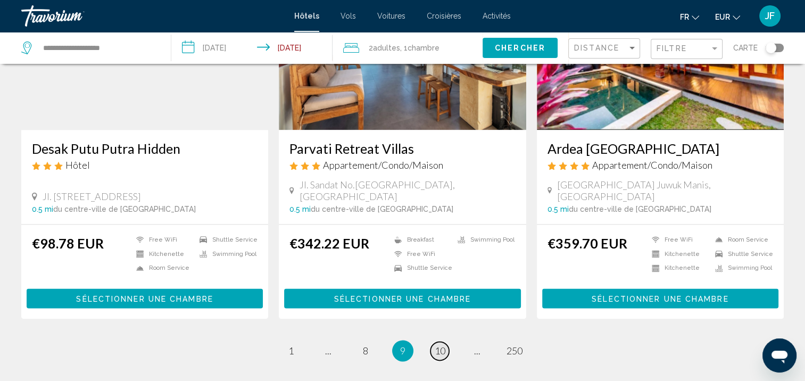
click at [440, 345] on span "10" at bounding box center [440, 351] width 11 height 12
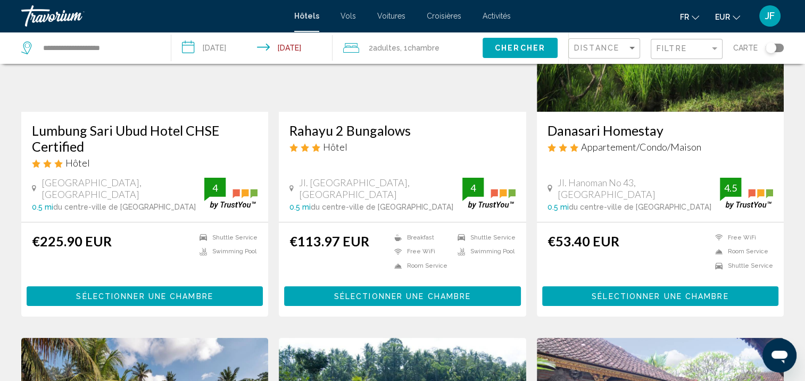
scroll to position [213, 0]
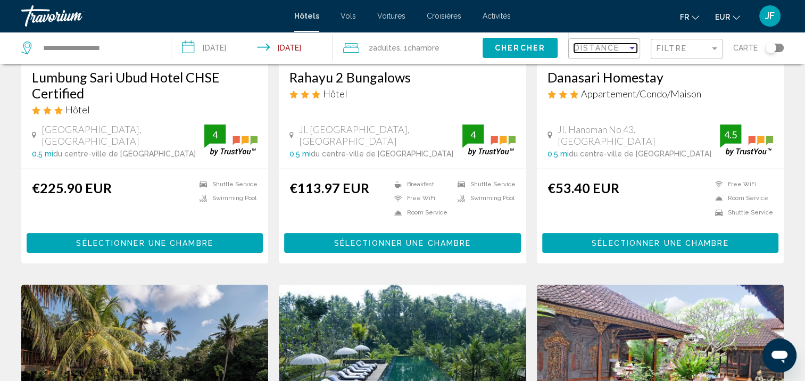
click at [631, 45] on div "Sort by" at bounding box center [632, 48] width 10 height 9
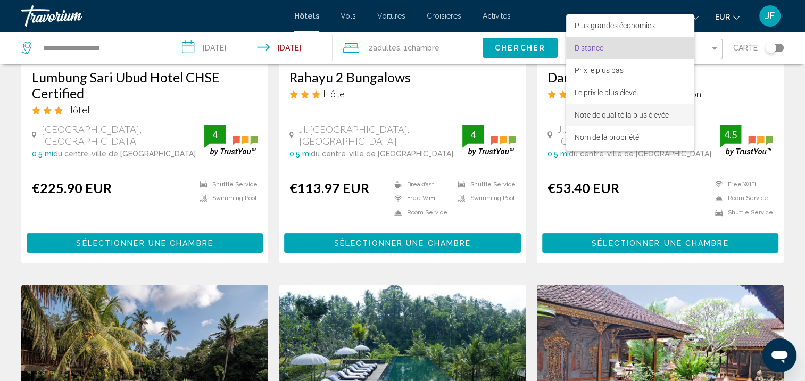
click at [630, 113] on span "Note de qualité la plus élevée" at bounding box center [621, 115] width 94 height 9
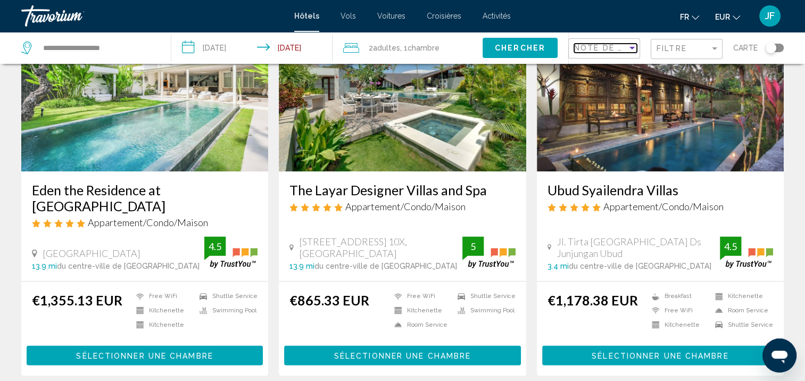
scroll to position [1413, 0]
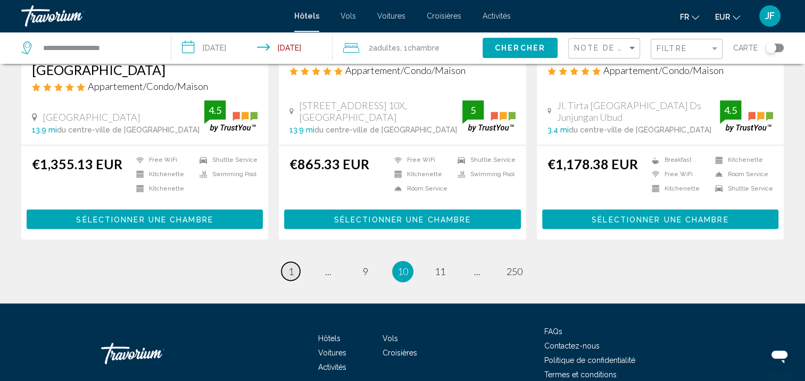
click at [293, 265] on span "1" at bounding box center [290, 271] width 5 height 12
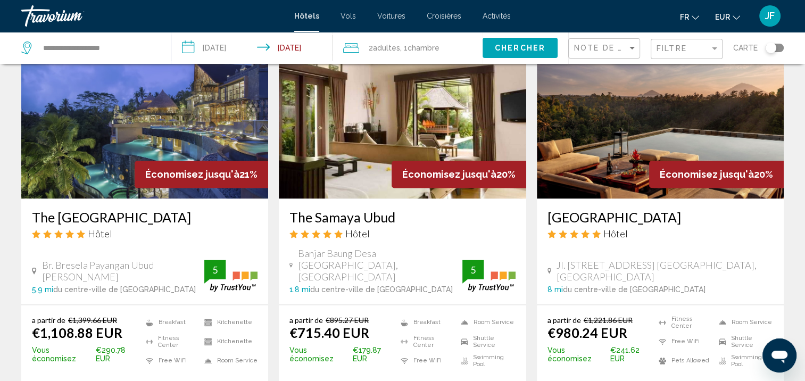
scroll to position [1504, 0]
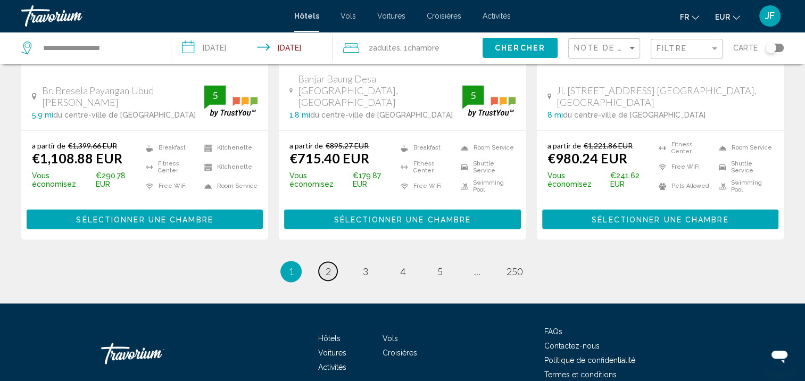
click at [335, 262] on link "page 2" at bounding box center [328, 271] width 19 height 19
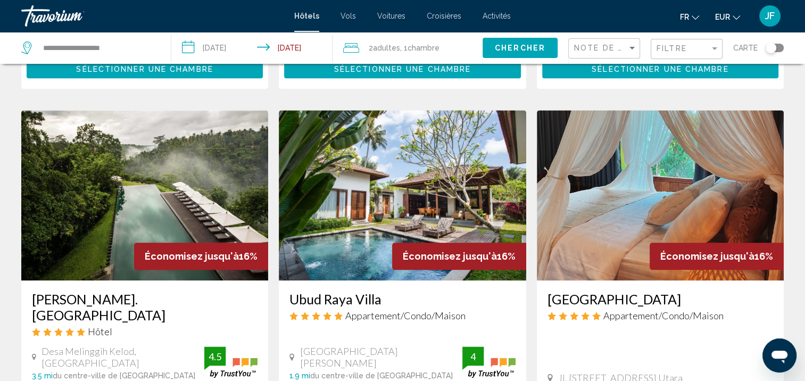
scroll to position [1457, 0]
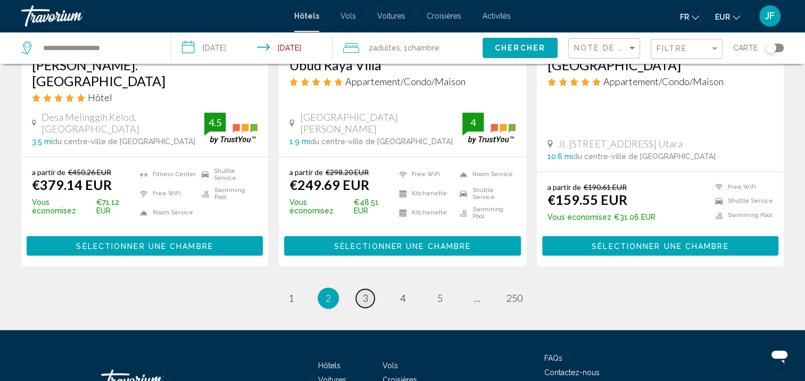
click at [365, 292] on span "3" at bounding box center [365, 298] width 5 height 12
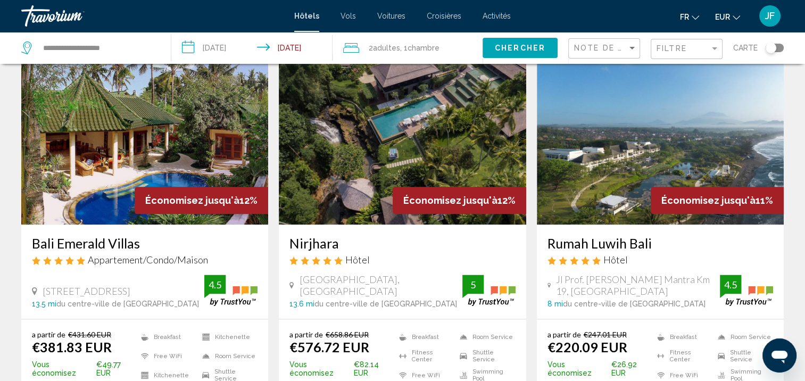
scroll to position [1472, 0]
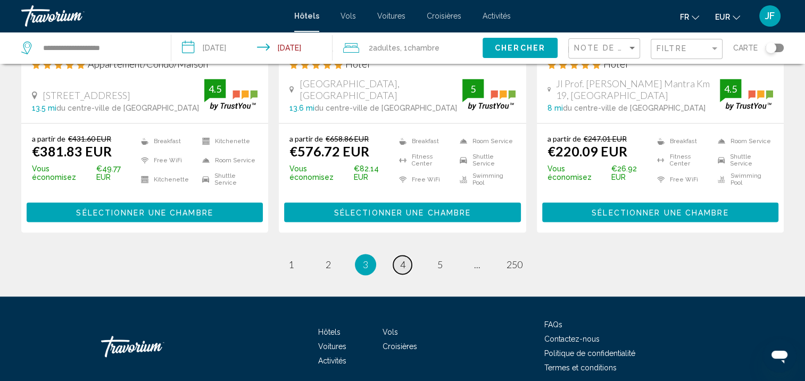
click at [404, 258] on span "4" at bounding box center [402, 264] width 5 height 12
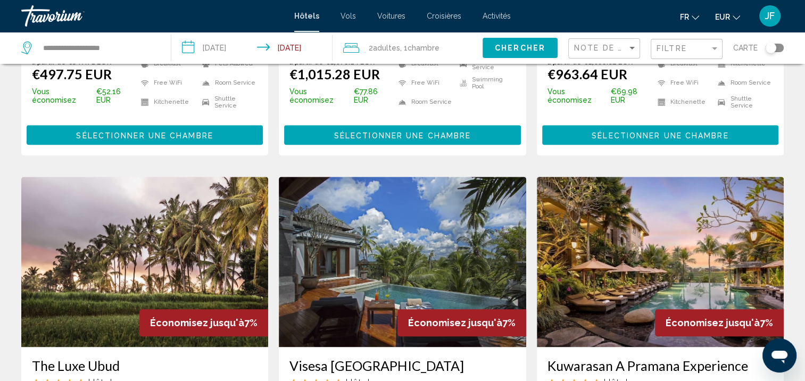
scroll to position [1436, 0]
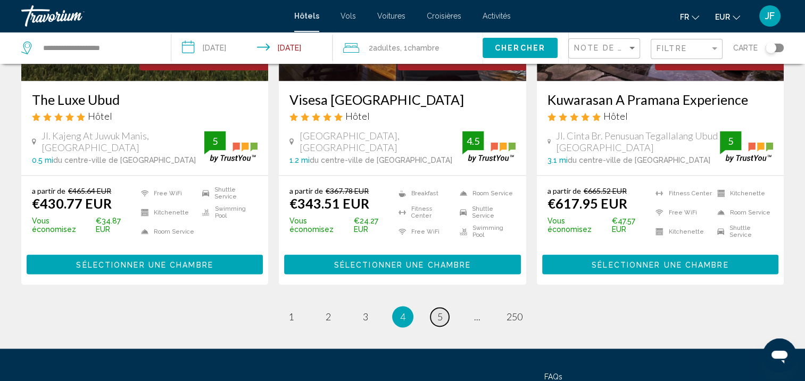
click at [436, 307] on link "page 5" at bounding box center [439, 316] width 19 height 19
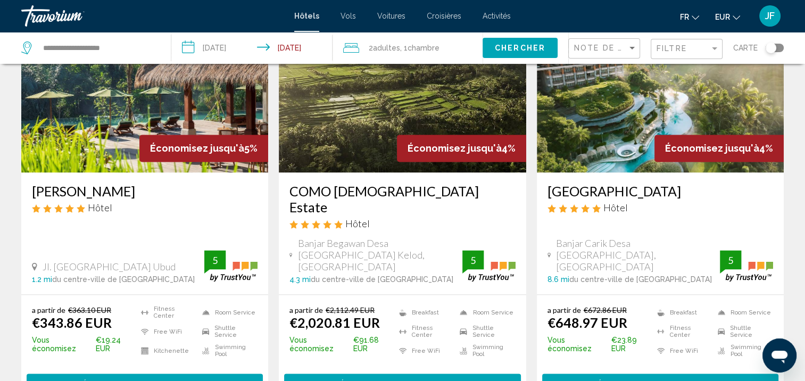
scroll to position [1436, 0]
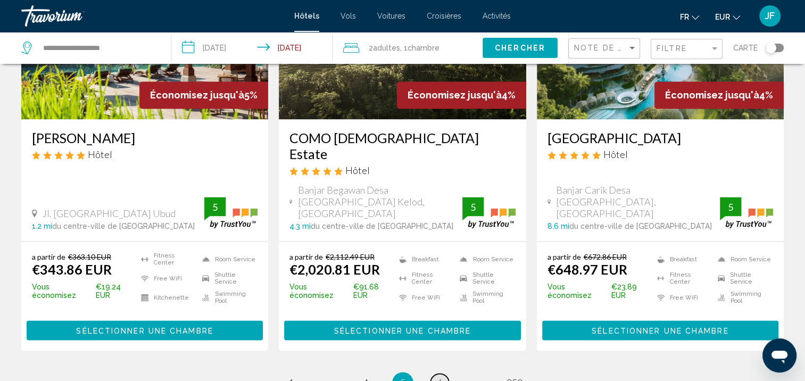
click at [441, 377] on span "6" at bounding box center [439, 383] width 5 height 12
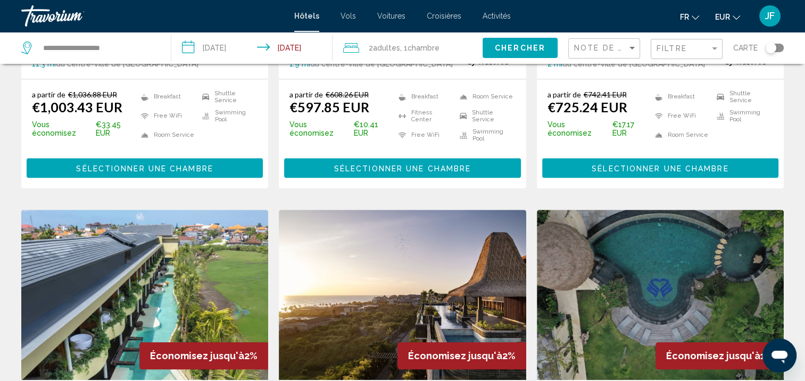
scroll to position [1330, 0]
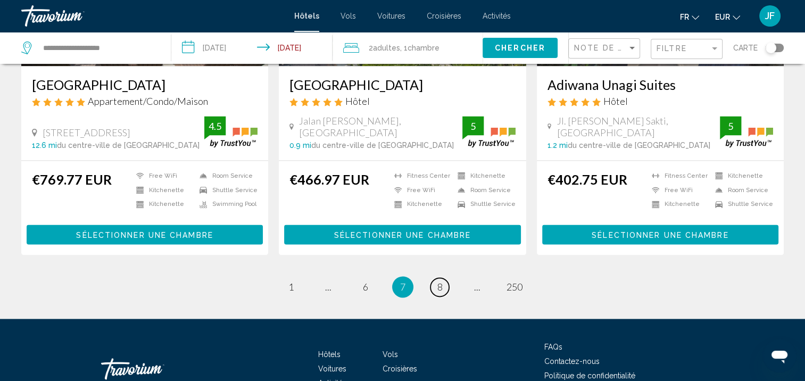
scroll to position [1439, 0]
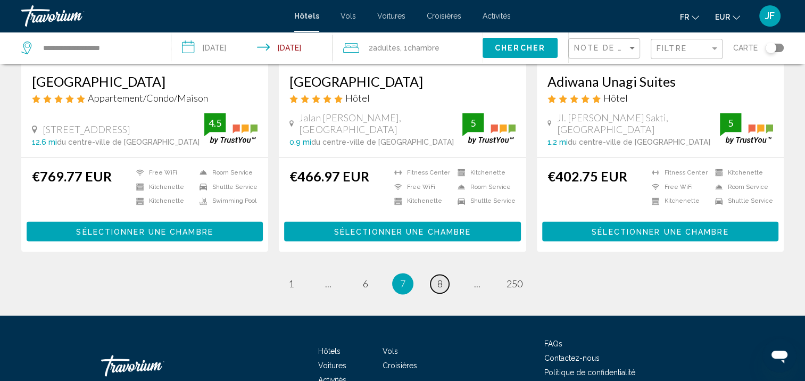
click at [442, 278] on span "8" at bounding box center [439, 284] width 5 height 12
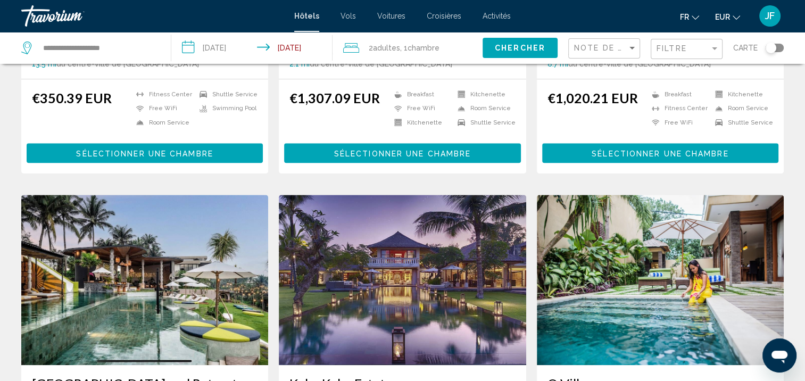
scroll to position [1276, 0]
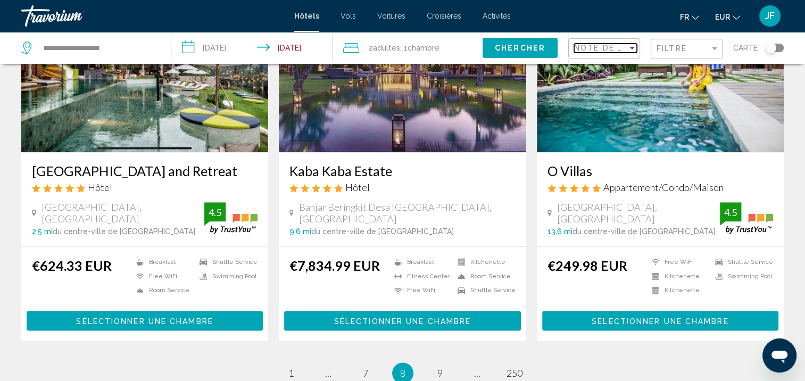
click at [632, 49] on div "Sort by" at bounding box center [632, 48] width 10 height 9
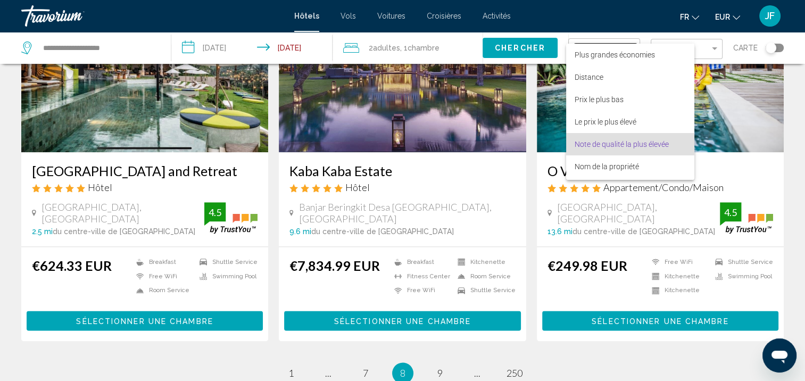
scroll to position [20, 0]
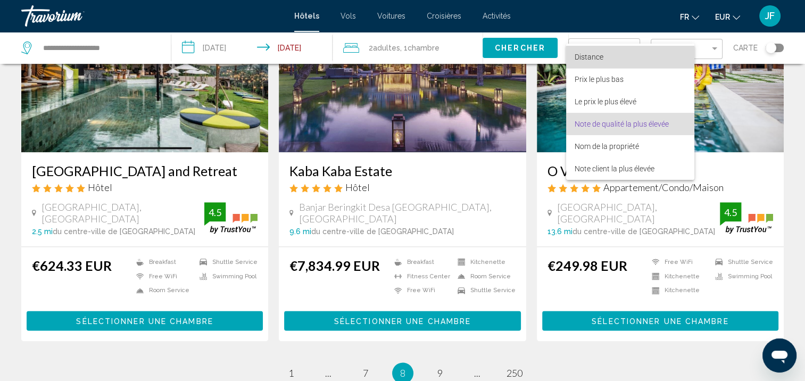
click at [617, 55] on span "Distance" at bounding box center [629, 57] width 111 height 22
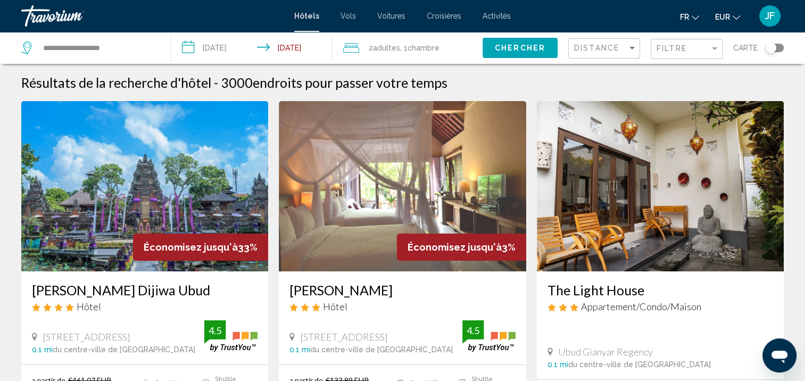
scroll to position [106, 0]
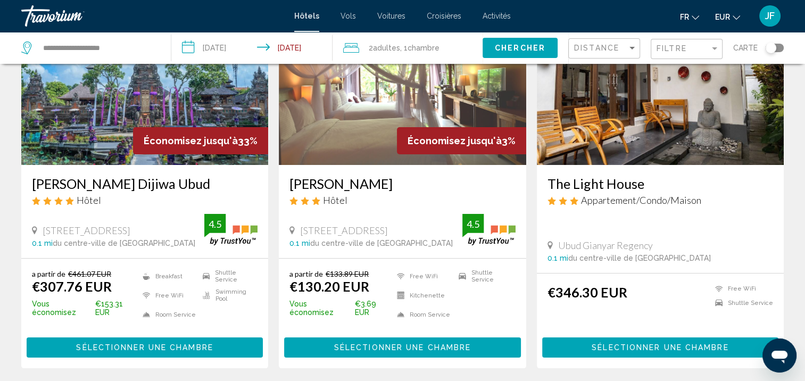
click at [157, 113] on img "Main content" at bounding box center [144, 80] width 247 height 170
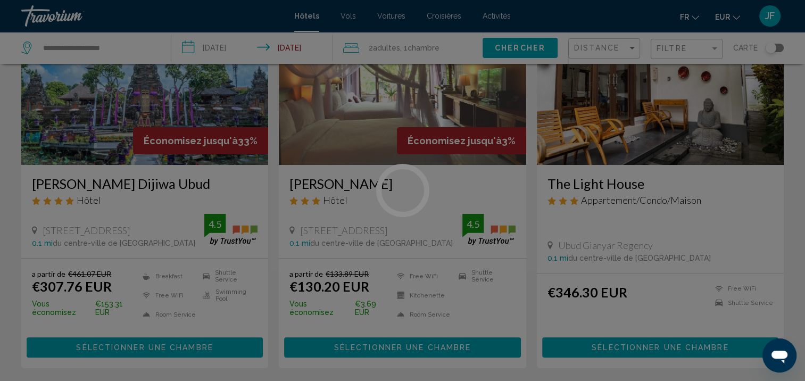
scroll to position [1, 0]
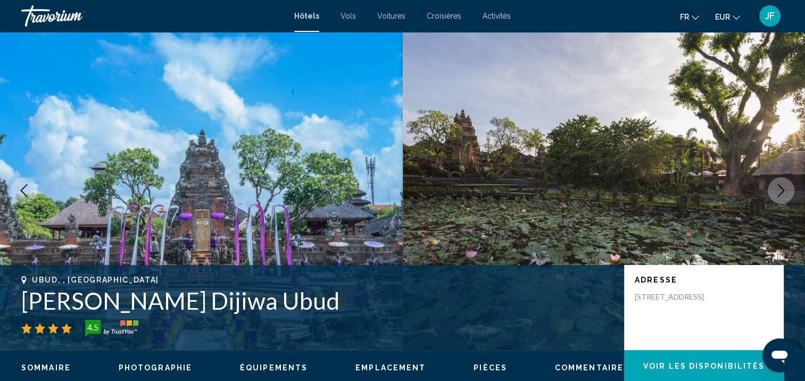
click at [779, 192] on icon "Next image" at bounding box center [780, 190] width 13 height 13
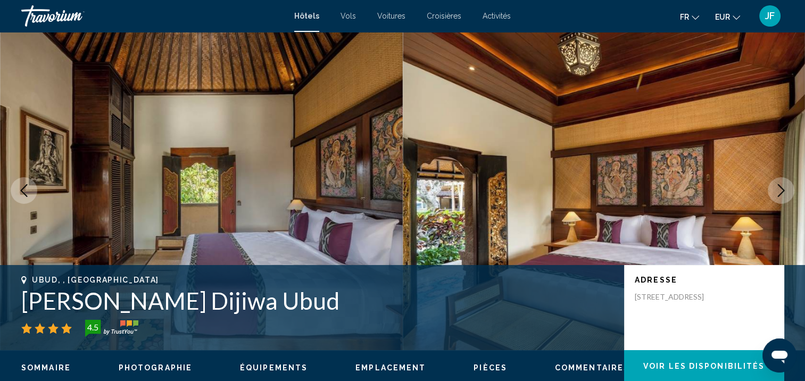
click at [779, 192] on icon "Next image" at bounding box center [780, 190] width 13 height 13
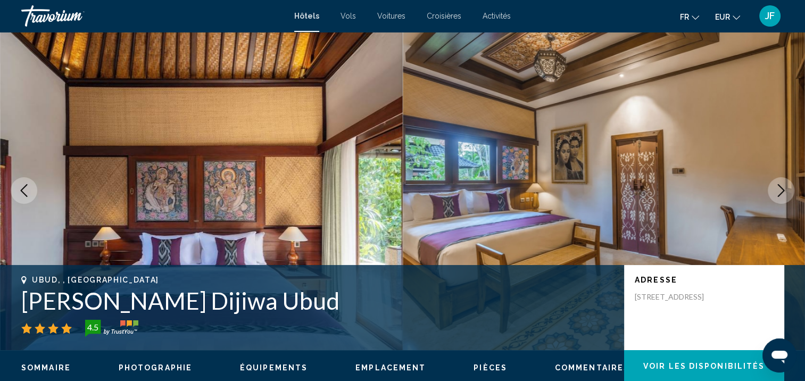
click at [779, 192] on icon "Next image" at bounding box center [780, 190] width 13 height 13
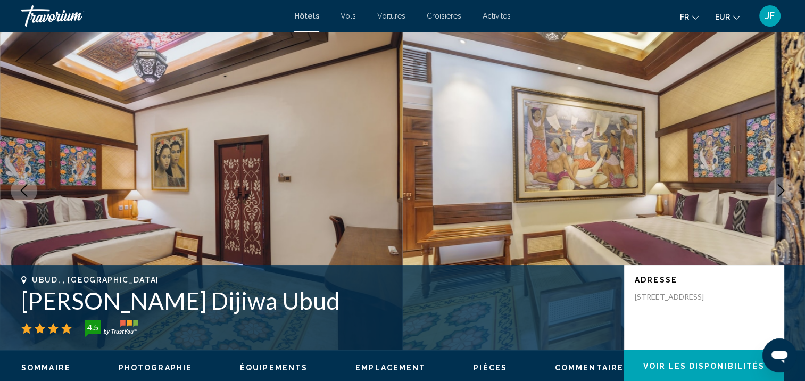
click at [779, 192] on icon "Next image" at bounding box center [780, 190] width 13 height 13
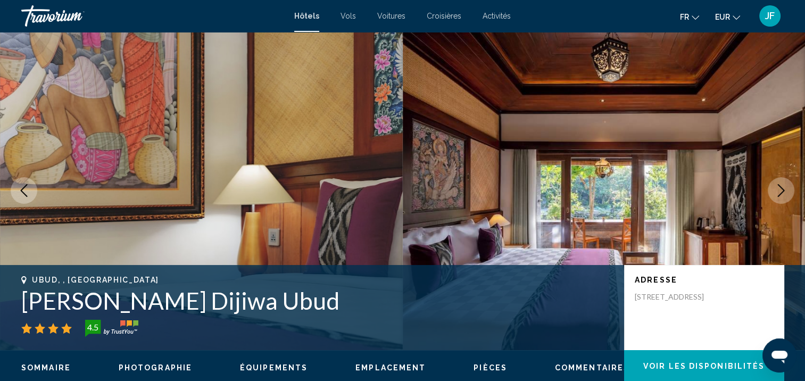
click at [779, 192] on icon "Next image" at bounding box center [780, 190] width 13 height 13
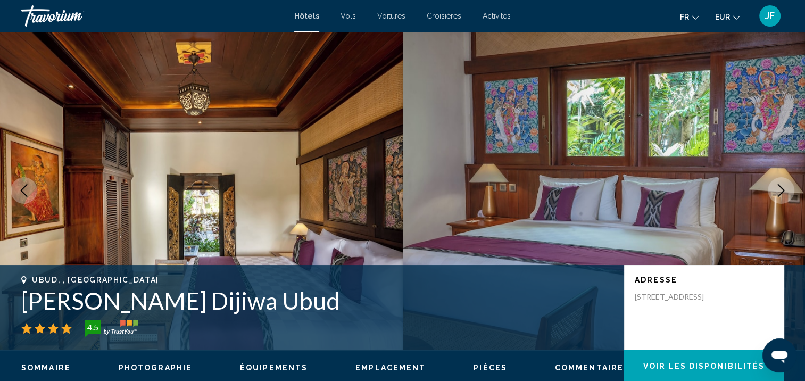
click at [779, 192] on icon "Next image" at bounding box center [780, 190] width 13 height 13
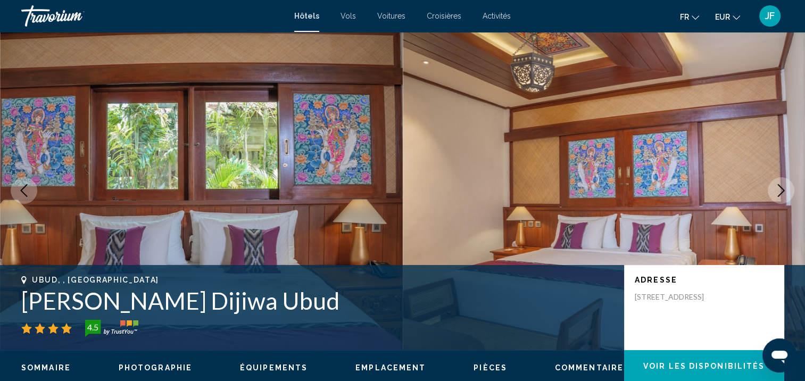
click at [779, 192] on icon "Next image" at bounding box center [780, 190] width 13 height 13
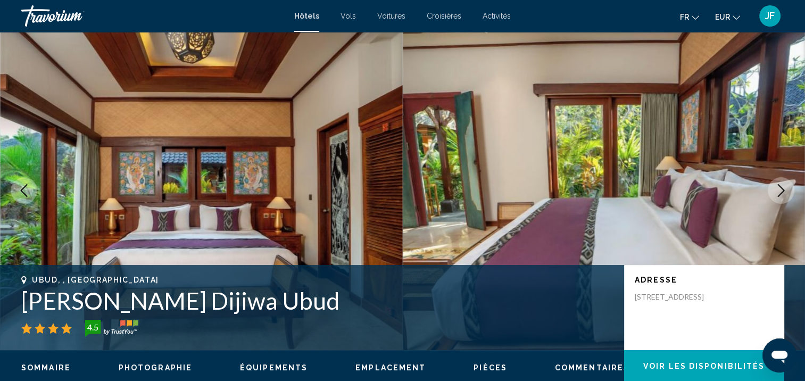
click at [779, 192] on icon "Next image" at bounding box center [780, 190] width 13 height 13
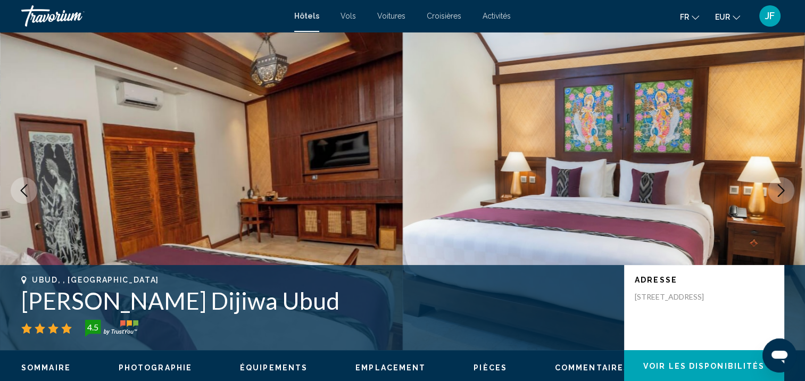
click at [779, 192] on icon "Next image" at bounding box center [780, 190] width 13 height 13
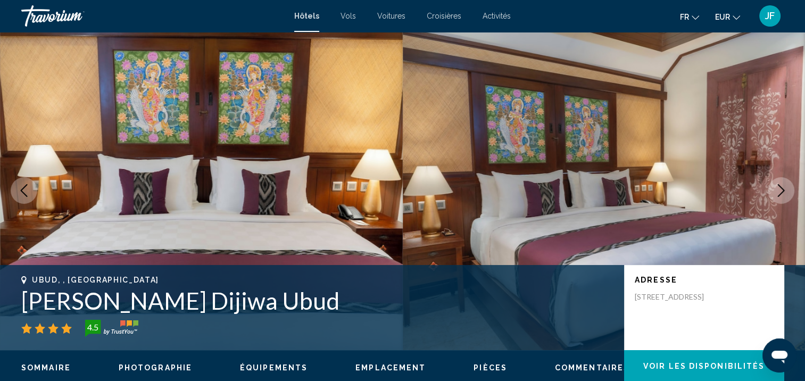
click at [779, 192] on icon "Next image" at bounding box center [780, 190] width 13 height 13
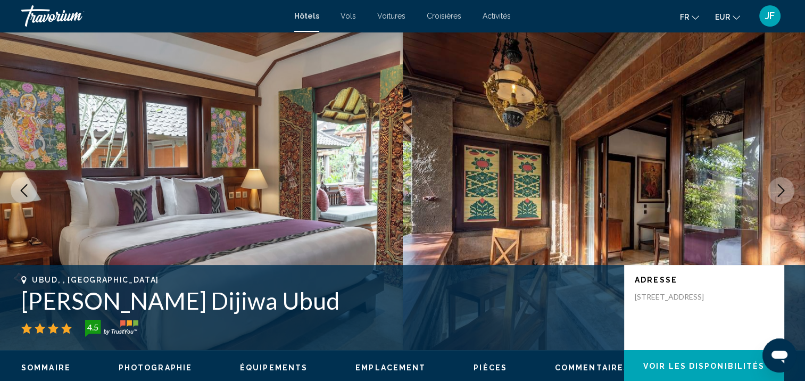
click at [779, 192] on icon "Next image" at bounding box center [780, 190] width 13 height 13
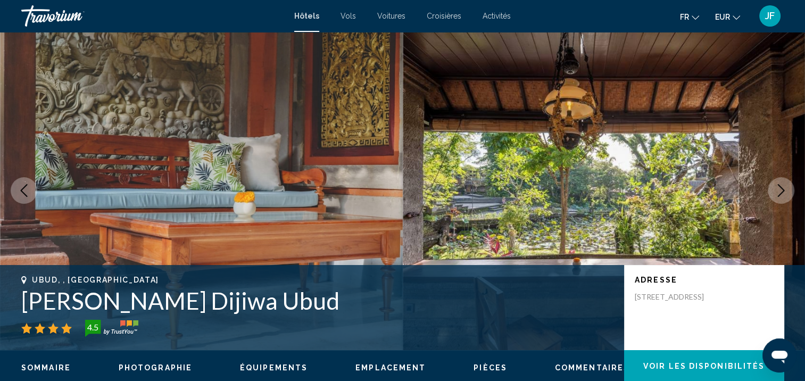
click at [779, 192] on icon "Next image" at bounding box center [780, 190] width 13 height 13
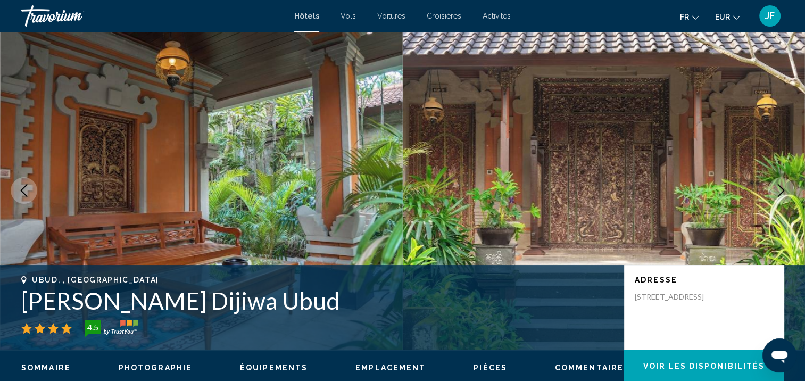
click at [779, 192] on icon "Next image" at bounding box center [780, 190] width 13 height 13
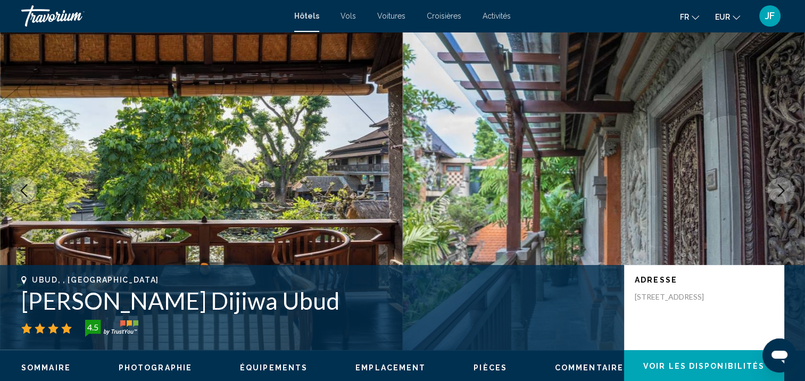
click at [779, 192] on icon "Next image" at bounding box center [780, 190] width 13 height 13
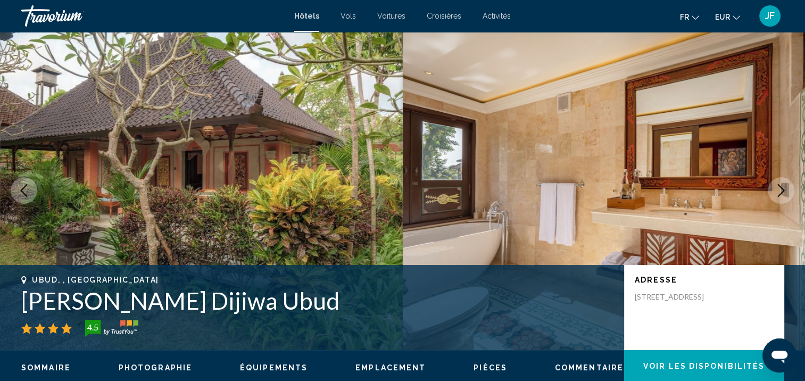
click at [779, 192] on icon "Next image" at bounding box center [780, 190] width 13 height 13
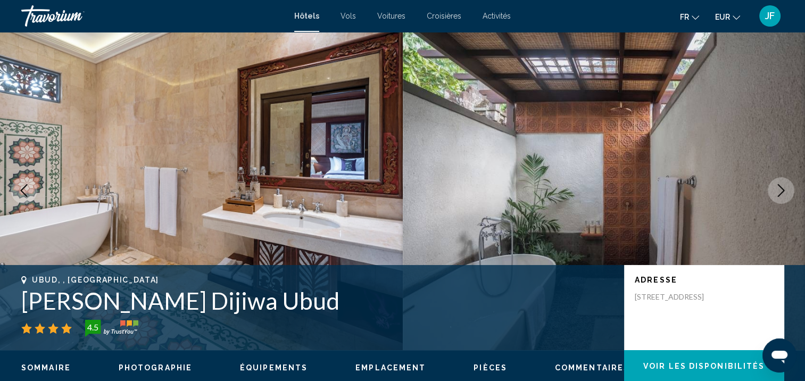
click at [779, 192] on icon "Next image" at bounding box center [780, 190] width 13 height 13
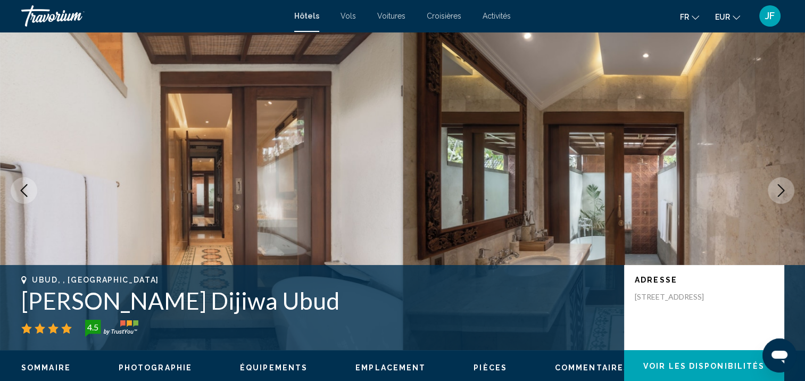
click at [779, 192] on icon "Next image" at bounding box center [780, 190] width 13 height 13
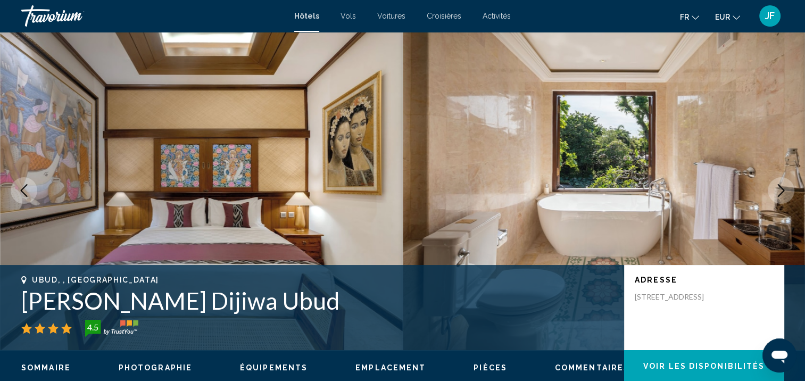
click at [779, 192] on icon "Next image" at bounding box center [780, 190] width 13 height 13
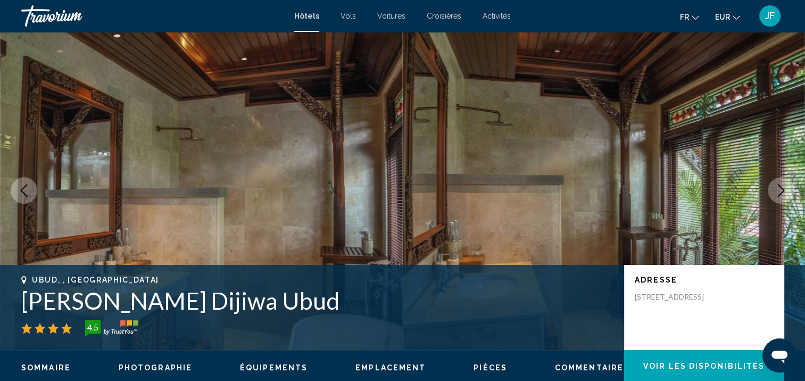
click at [779, 192] on icon "Next image" at bounding box center [780, 190] width 13 height 13
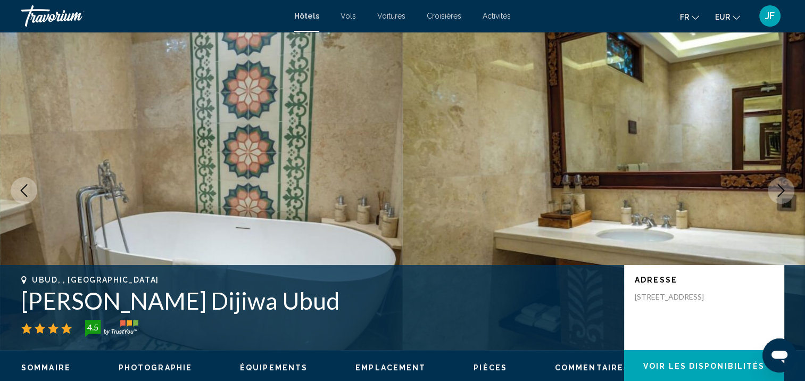
click at [779, 192] on icon "Next image" at bounding box center [780, 190] width 13 height 13
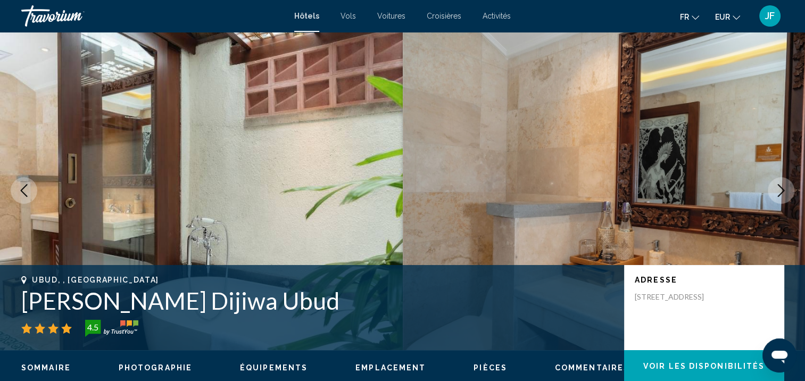
click at [779, 192] on icon "Next image" at bounding box center [780, 190] width 13 height 13
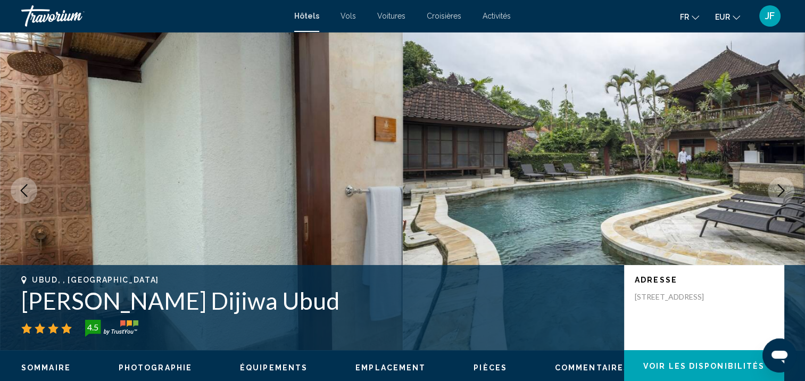
click at [779, 192] on icon "Next image" at bounding box center [780, 190] width 13 height 13
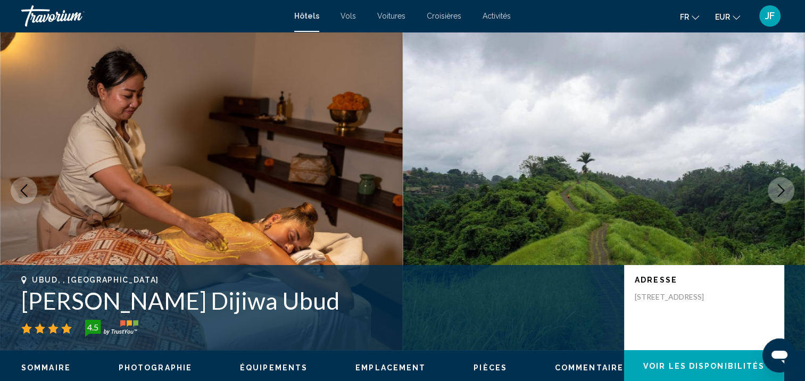
click at [779, 192] on icon "Next image" at bounding box center [780, 190] width 13 height 13
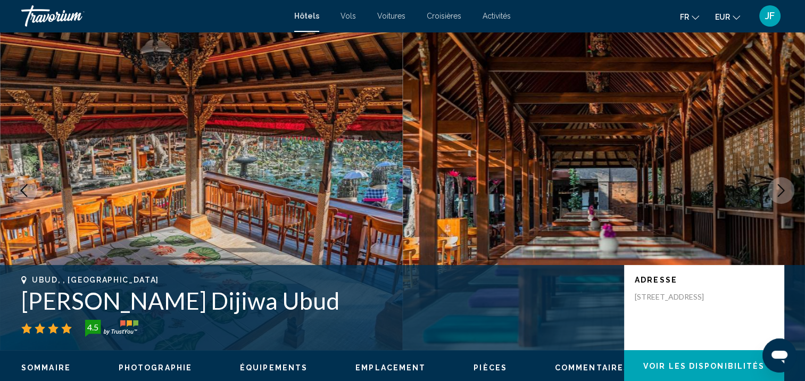
click at [779, 192] on icon "Next image" at bounding box center [780, 190] width 13 height 13
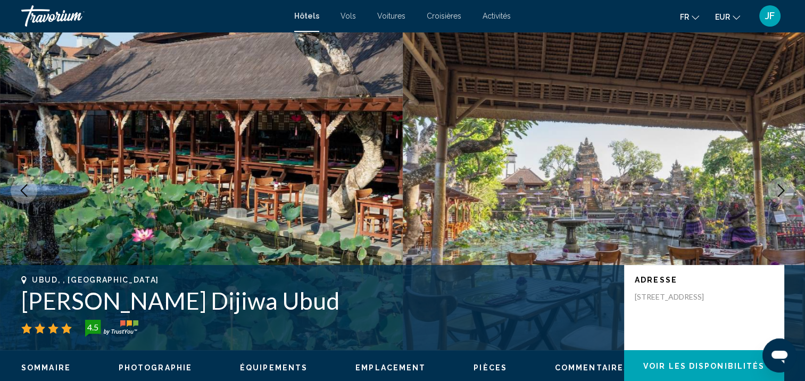
click at [779, 192] on icon "Next image" at bounding box center [780, 190] width 13 height 13
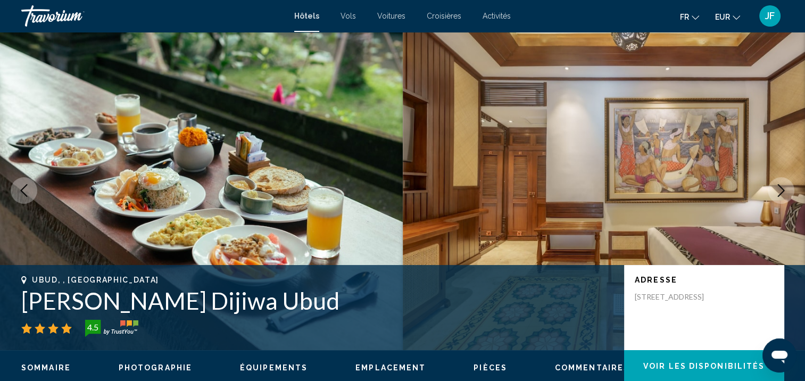
click at [779, 192] on icon "Next image" at bounding box center [780, 190] width 13 height 13
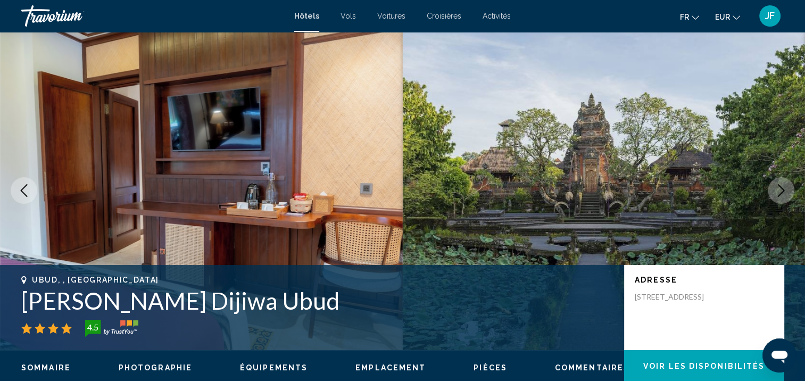
click at [779, 192] on icon "Next image" at bounding box center [780, 190] width 13 height 13
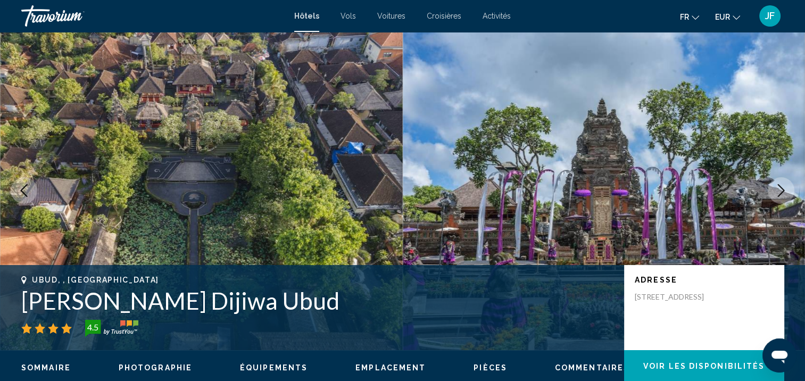
click at [779, 192] on icon "Next image" at bounding box center [780, 190] width 13 height 13
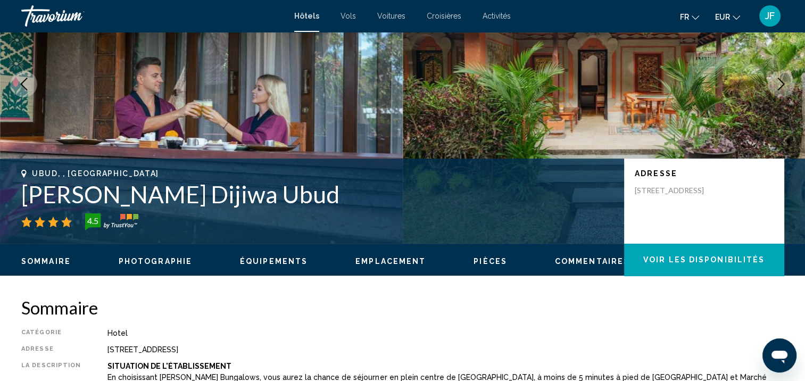
scroll to position [267, 0]
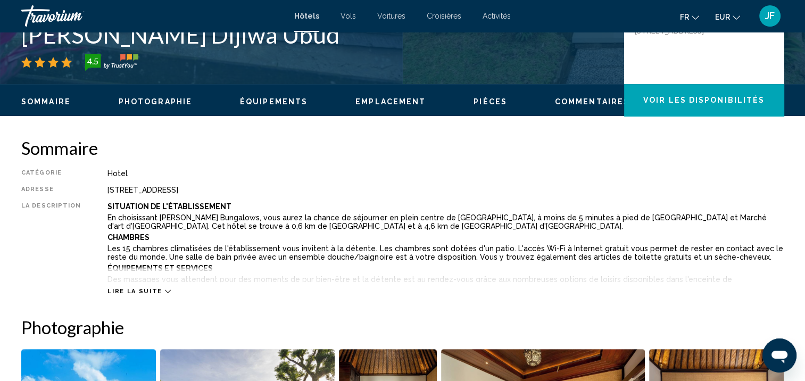
click at [165, 294] on icon "Main content" at bounding box center [168, 291] width 6 height 6
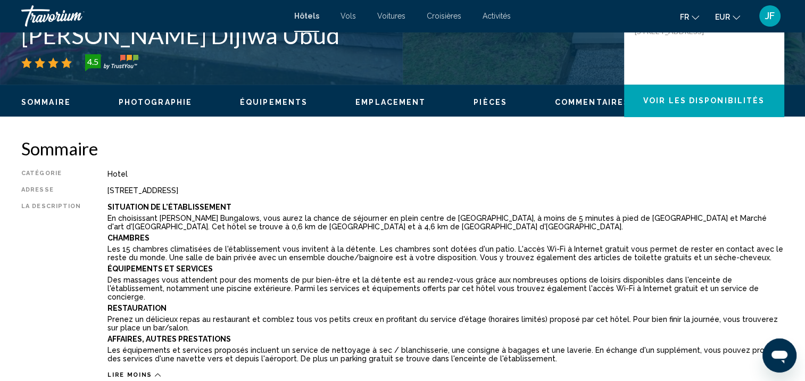
scroll to position [213, 0]
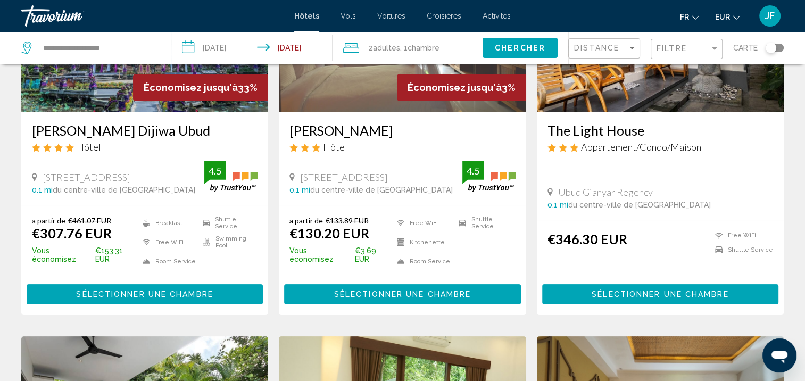
scroll to position [53, 0]
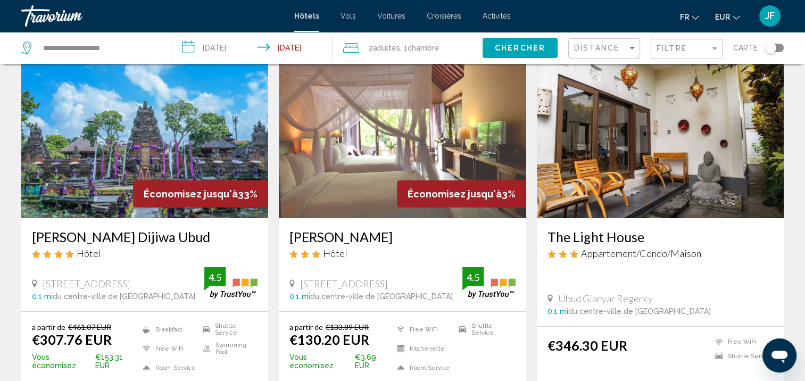
click at [375, 149] on img "Main content" at bounding box center [402, 133] width 247 height 170
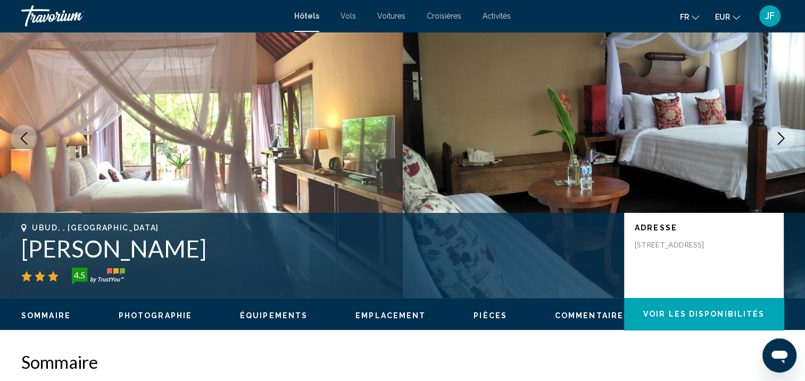
scroll to position [1, 0]
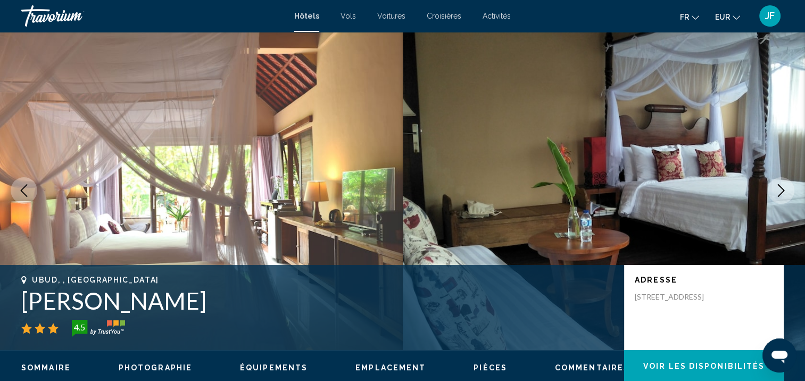
click at [771, 188] on button "Next image" at bounding box center [780, 190] width 27 height 27
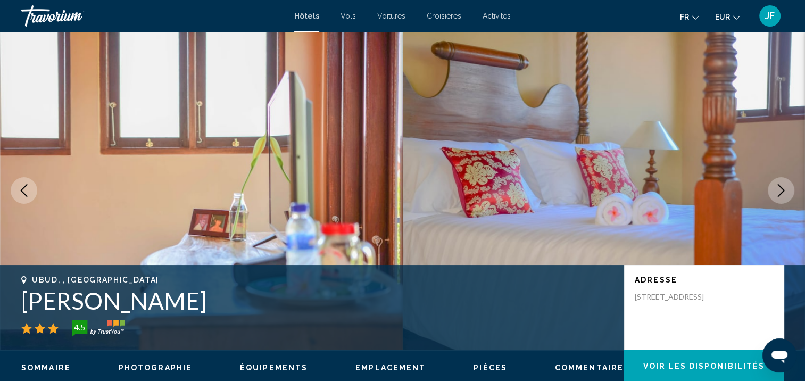
click at [779, 189] on icon "Next image" at bounding box center [780, 190] width 13 height 13
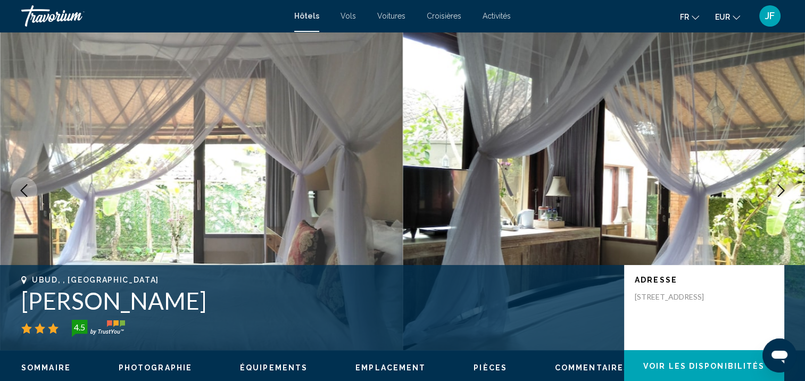
click at [779, 189] on icon "Next image" at bounding box center [780, 190] width 13 height 13
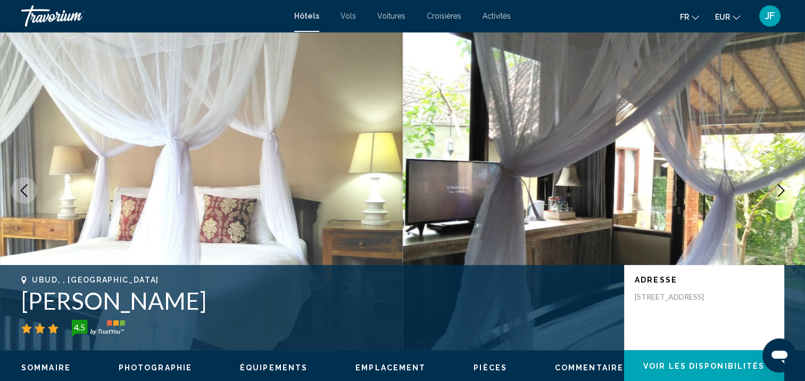
click at [779, 189] on icon "Next image" at bounding box center [780, 190] width 13 height 13
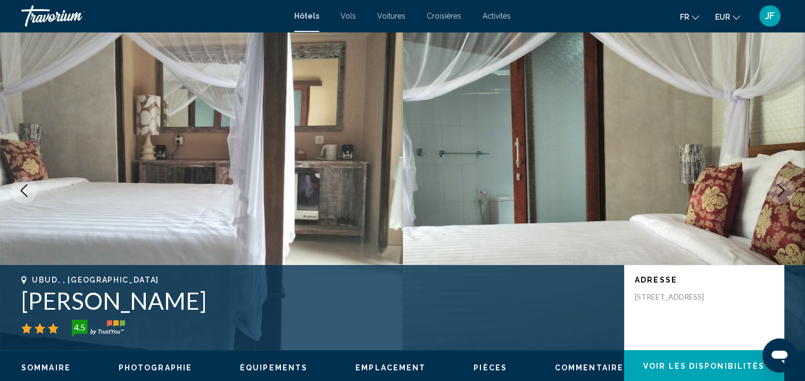
click at [779, 189] on icon "Next image" at bounding box center [780, 190] width 13 height 13
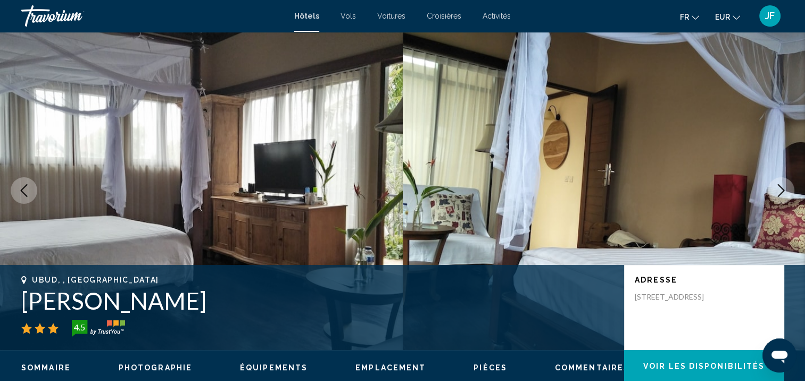
click at [779, 189] on icon "Next image" at bounding box center [780, 190] width 13 height 13
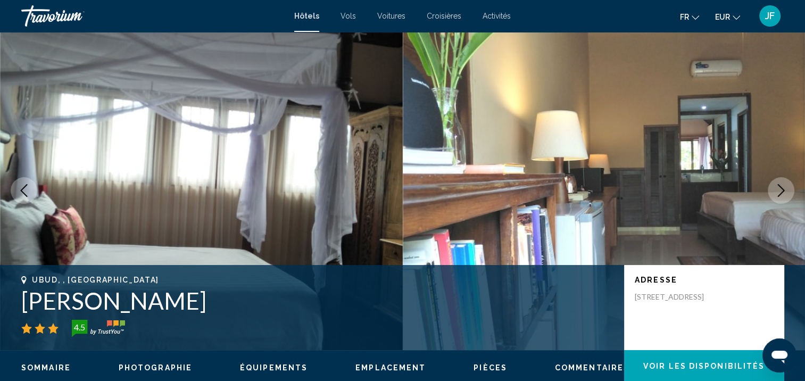
click at [779, 189] on icon "Next image" at bounding box center [780, 190] width 13 height 13
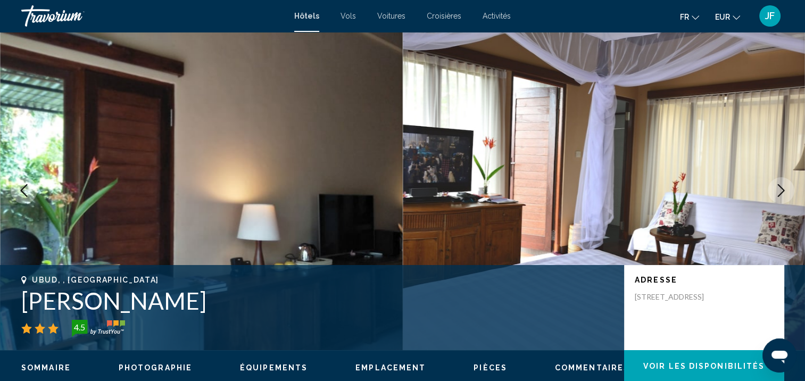
click at [779, 189] on icon "Next image" at bounding box center [780, 190] width 13 height 13
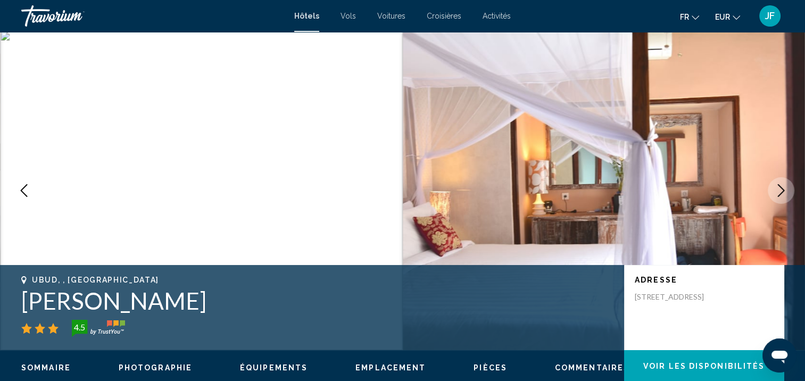
click at [779, 189] on icon "Next image" at bounding box center [780, 190] width 13 height 13
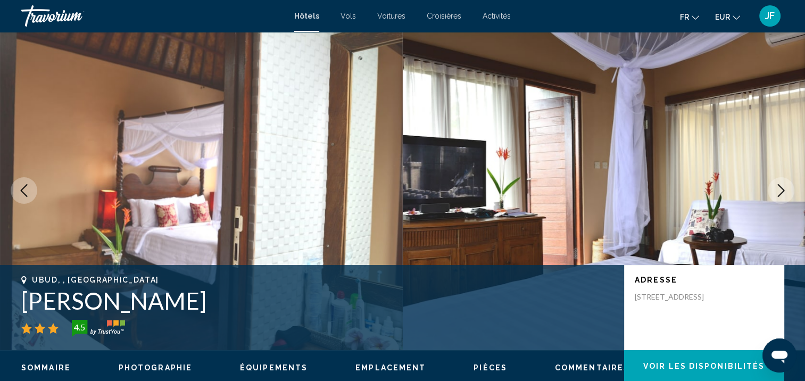
click at [779, 189] on icon "Next image" at bounding box center [780, 190] width 13 height 13
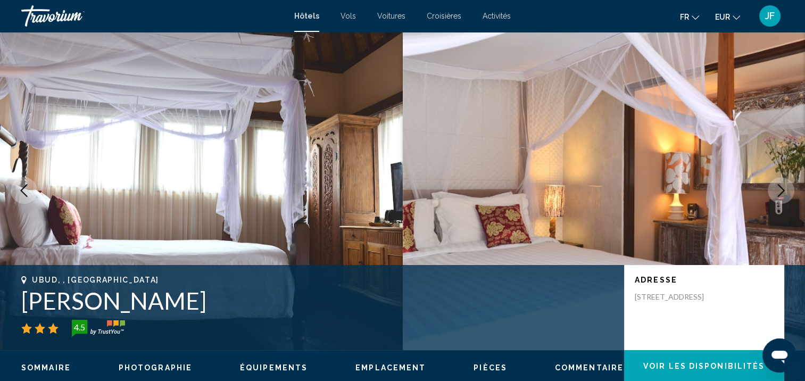
click at [779, 189] on icon "Next image" at bounding box center [780, 190] width 13 height 13
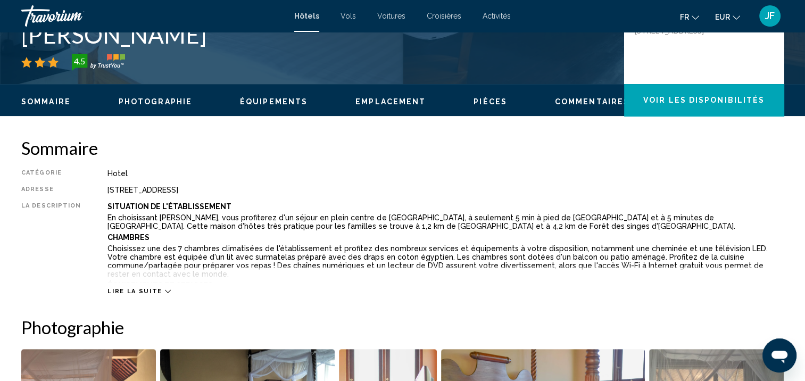
scroll to position [427, 0]
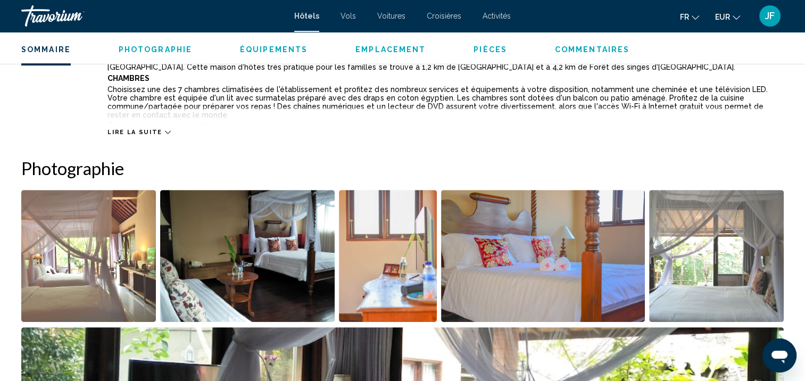
click at [165, 132] on icon "Main content" at bounding box center [168, 132] width 6 height 6
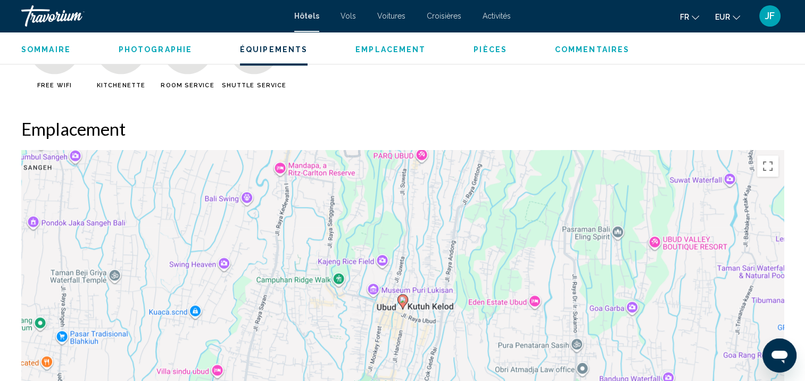
scroll to position [1171, 0]
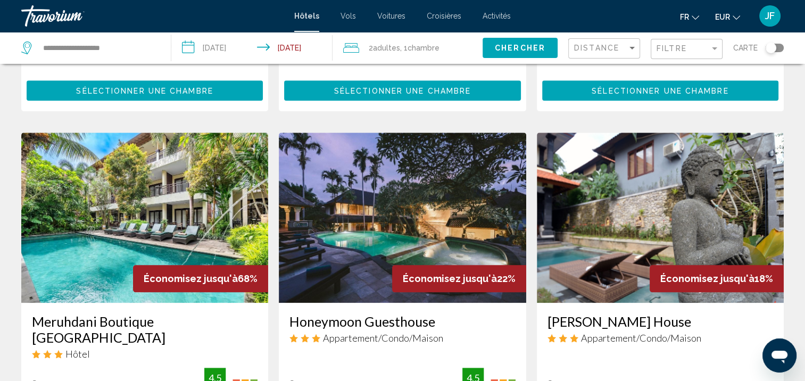
scroll to position [1170, 0]
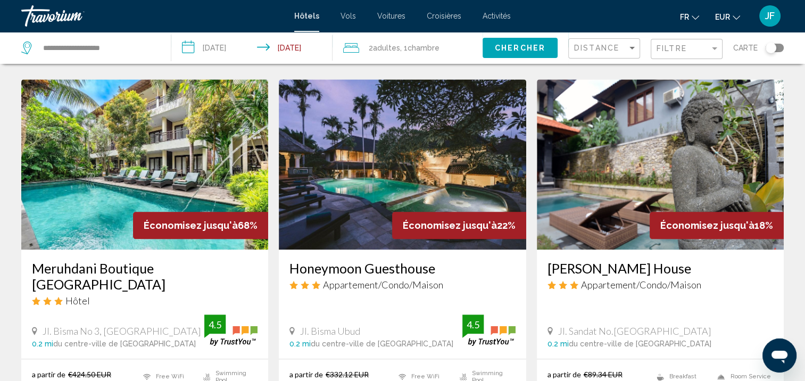
click at [98, 172] on img "Main content" at bounding box center [144, 164] width 247 height 170
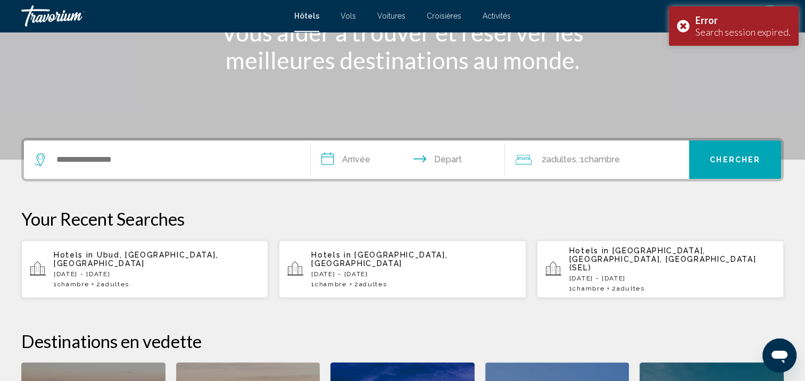
scroll to position [319, 0]
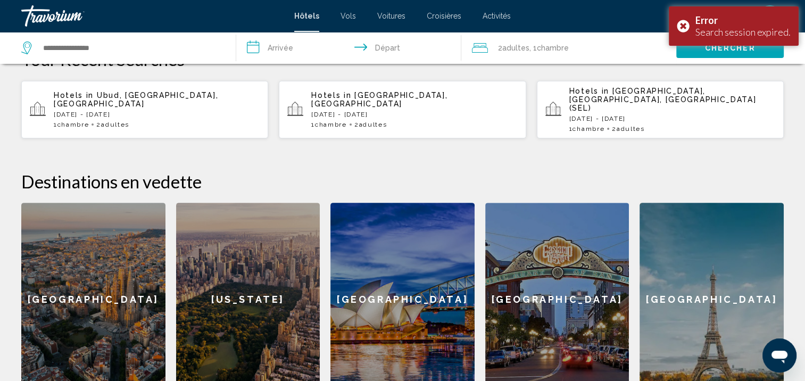
click at [117, 111] on p "[DATE] - [DATE]" at bounding box center [157, 114] width 206 height 7
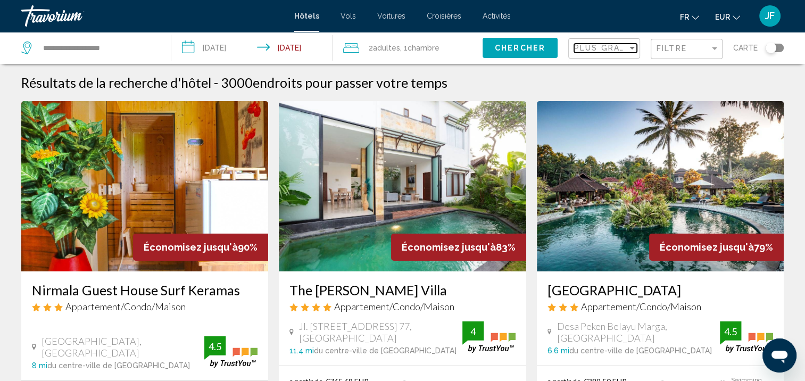
click at [631, 50] on div "Sort by" at bounding box center [632, 48] width 10 height 9
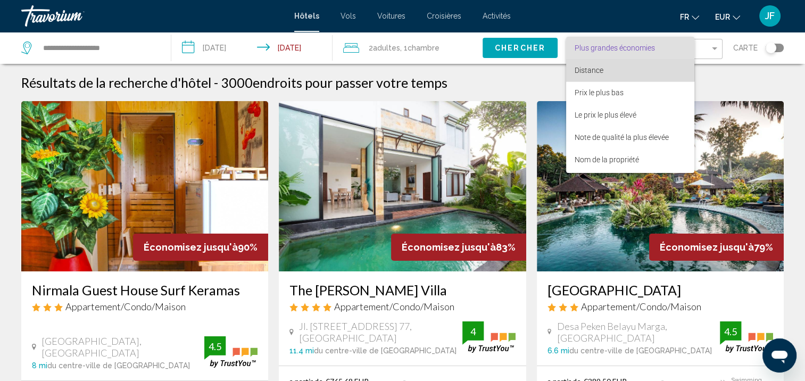
click at [617, 71] on span "Distance" at bounding box center [629, 70] width 111 height 22
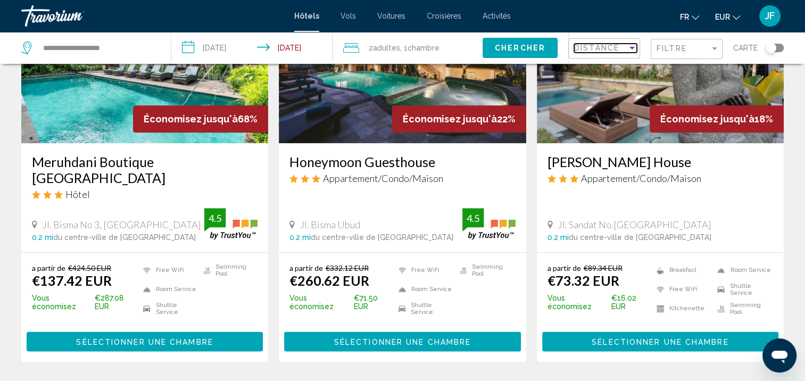
scroll to position [1418, 0]
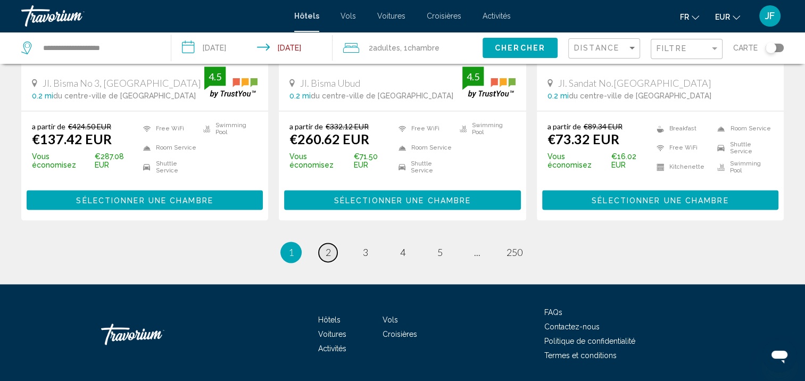
click at [328, 243] on link "page 2" at bounding box center [328, 252] width 19 height 19
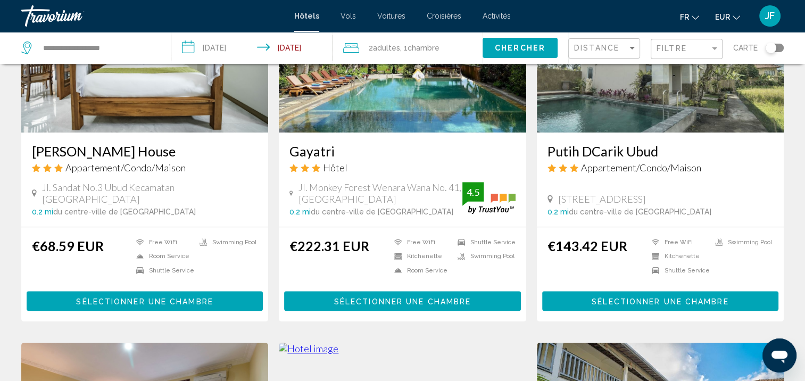
scroll to position [851, 0]
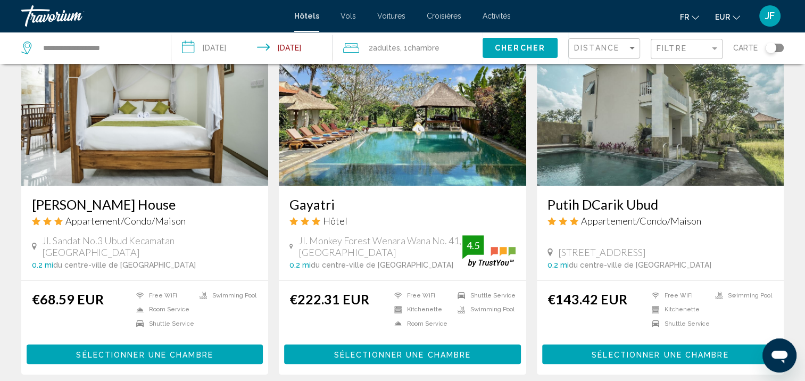
click at [419, 149] on img "Main content" at bounding box center [402, 100] width 247 height 170
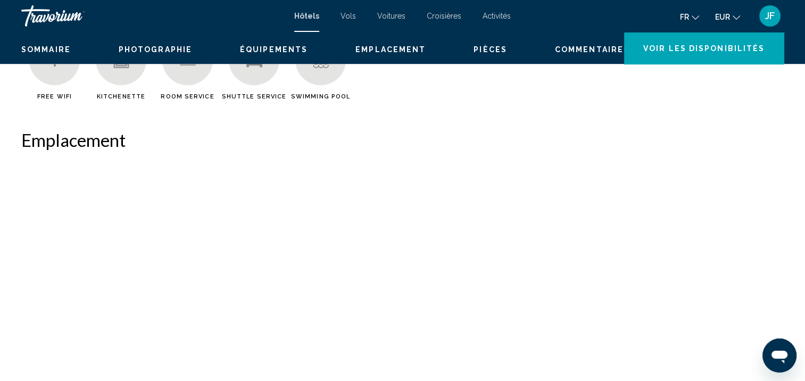
scroll to position [1, 0]
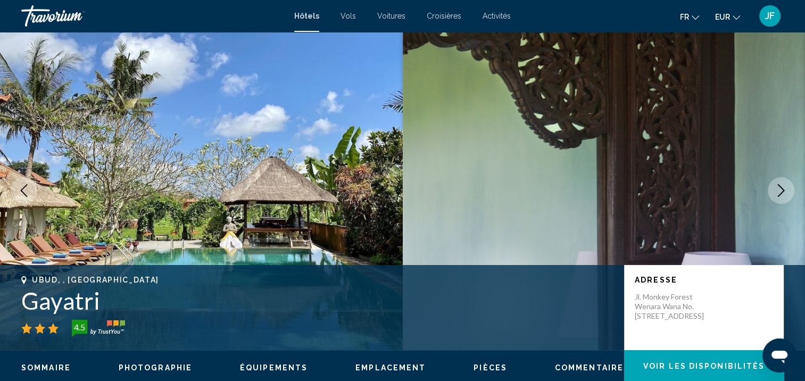
click at [783, 187] on icon "Next image" at bounding box center [780, 190] width 13 height 13
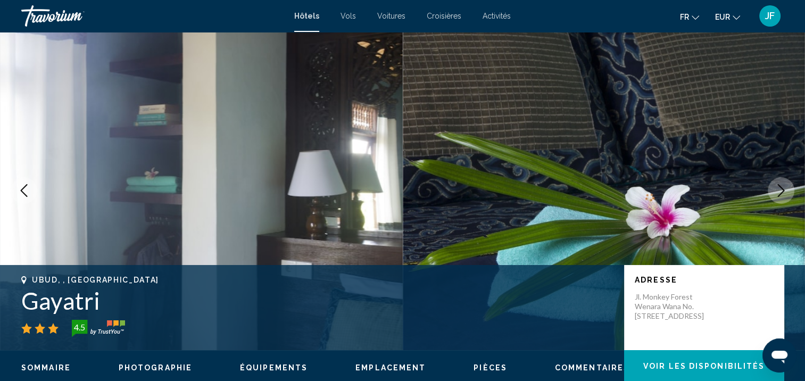
click at [783, 187] on icon "Next image" at bounding box center [780, 190] width 13 height 13
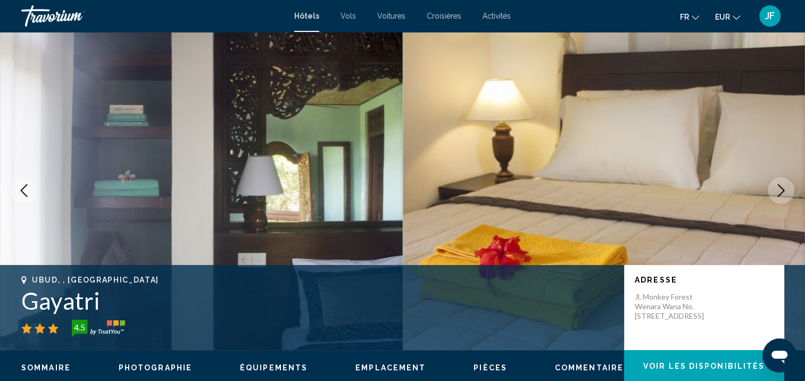
click at [783, 187] on icon "Next image" at bounding box center [780, 190] width 13 height 13
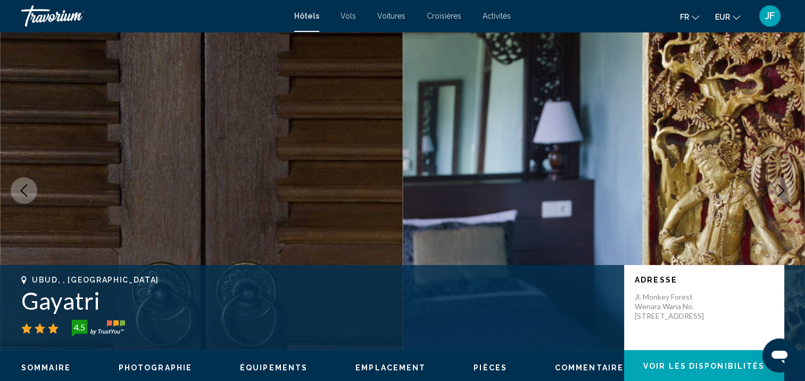
click at [783, 187] on icon "Next image" at bounding box center [780, 190] width 13 height 13
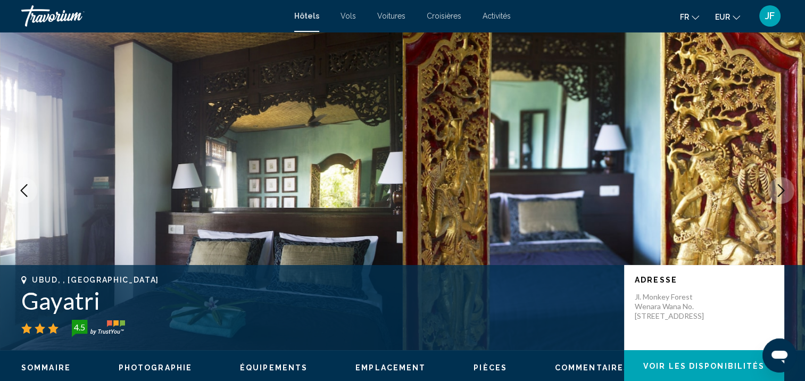
click at [783, 187] on icon "Next image" at bounding box center [780, 190] width 13 height 13
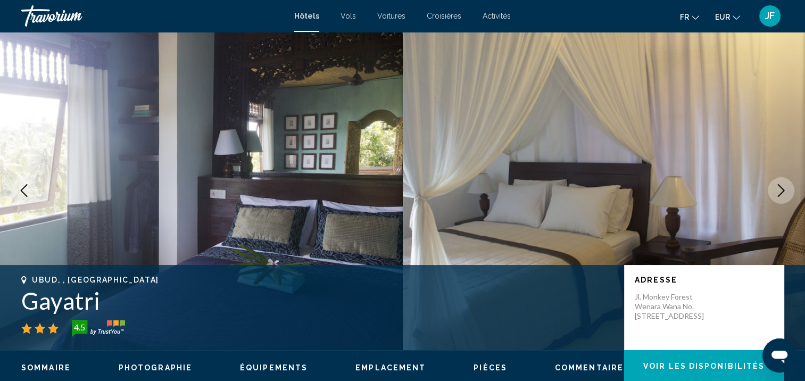
click at [783, 187] on icon "Next image" at bounding box center [780, 190] width 13 height 13
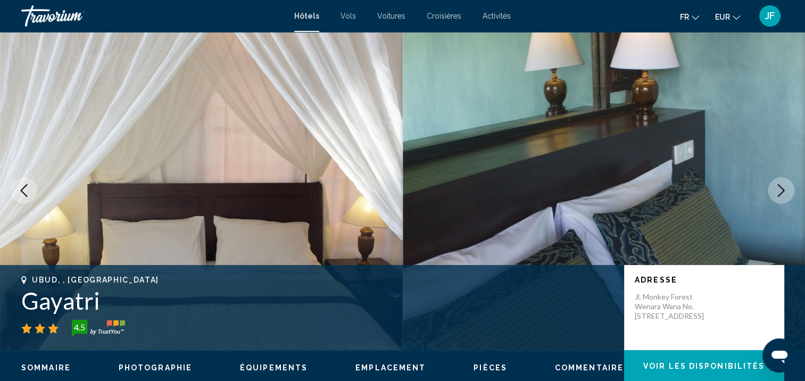
click at [783, 187] on icon "Next image" at bounding box center [780, 190] width 13 height 13
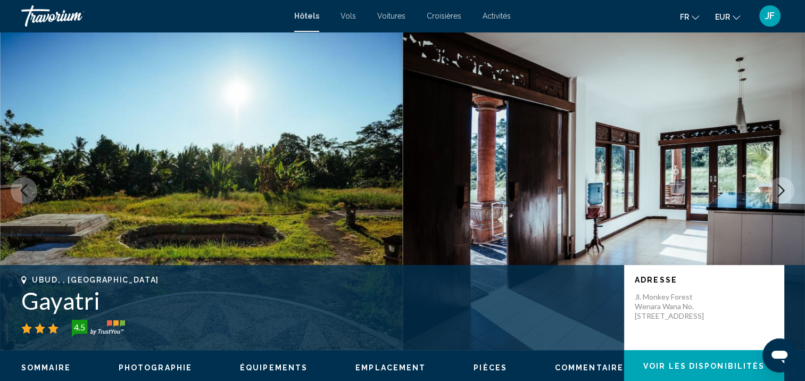
click at [783, 187] on icon "Next image" at bounding box center [780, 190] width 13 height 13
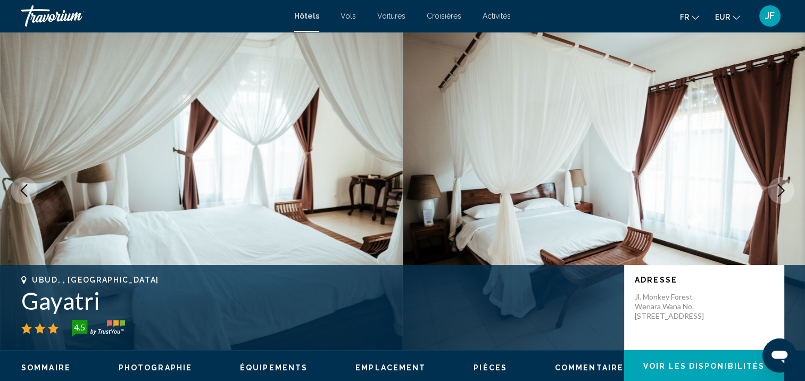
click at [783, 187] on icon "Next image" at bounding box center [780, 190] width 13 height 13
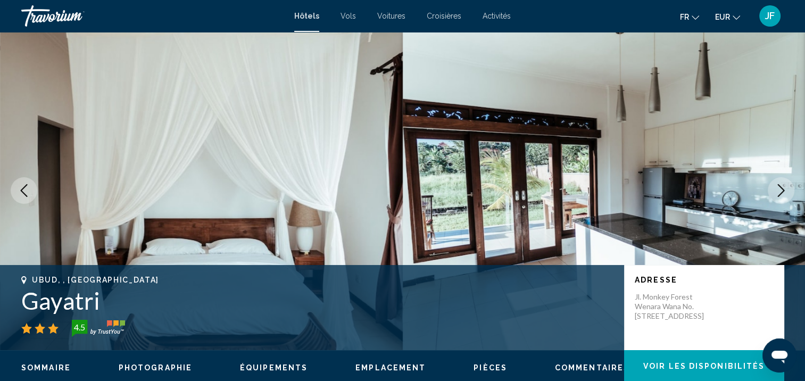
click at [783, 187] on icon "Next image" at bounding box center [780, 190] width 13 height 13
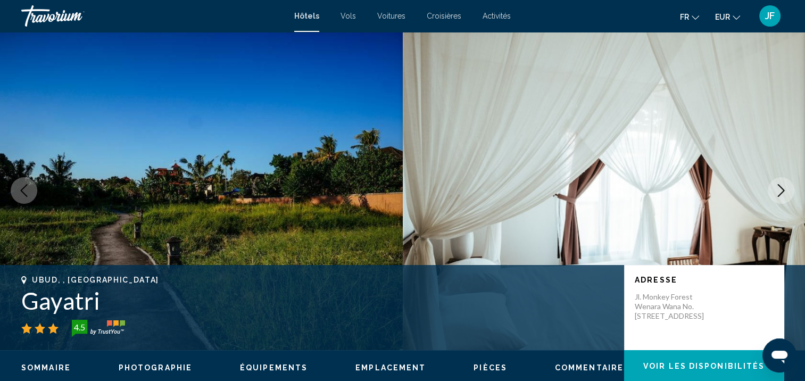
click at [783, 187] on icon "Next image" at bounding box center [780, 190] width 13 height 13
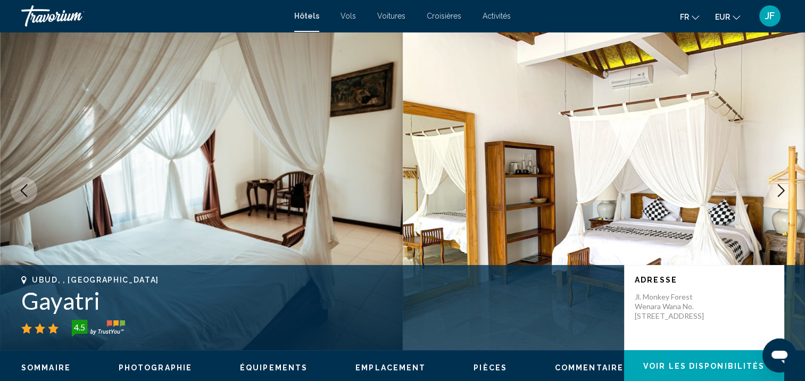
click at [783, 187] on icon "Next image" at bounding box center [780, 190] width 13 height 13
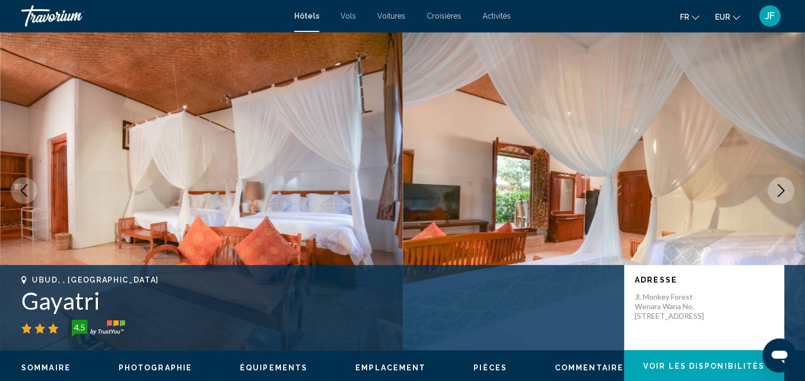
click at [783, 187] on icon "Next image" at bounding box center [780, 190] width 13 height 13
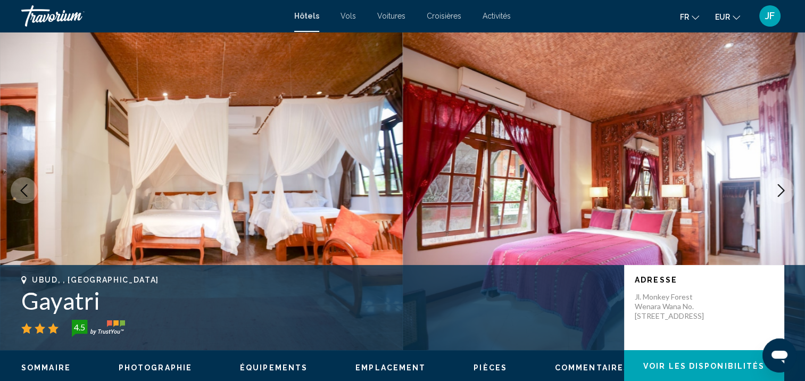
click at [783, 187] on icon "Next image" at bounding box center [780, 190] width 13 height 13
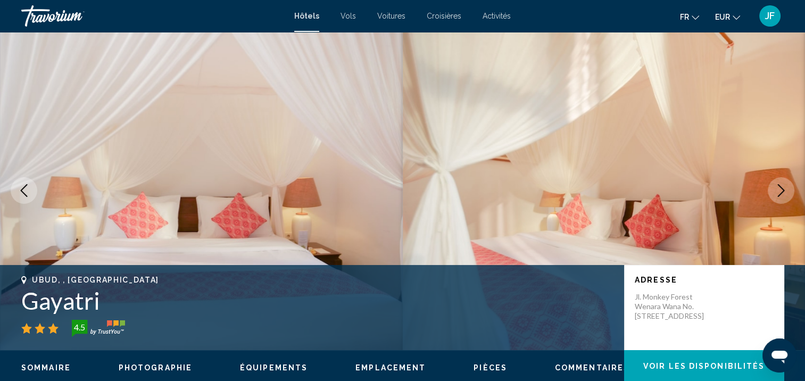
click at [783, 187] on icon "Next image" at bounding box center [780, 190] width 13 height 13
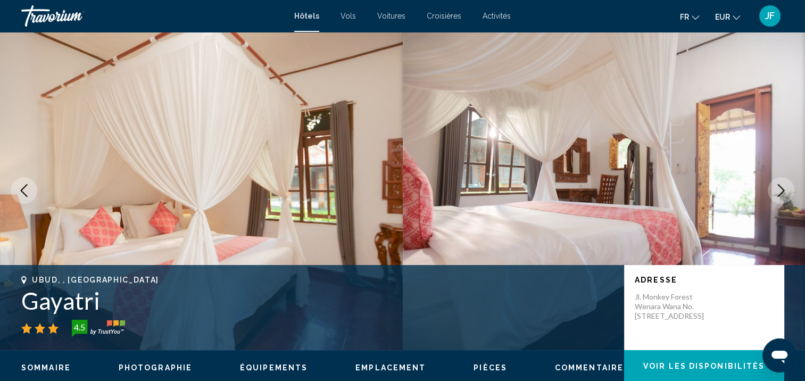
click at [783, 187] on icon "Next image" at bounding box center [780, 190] width 13 height 13
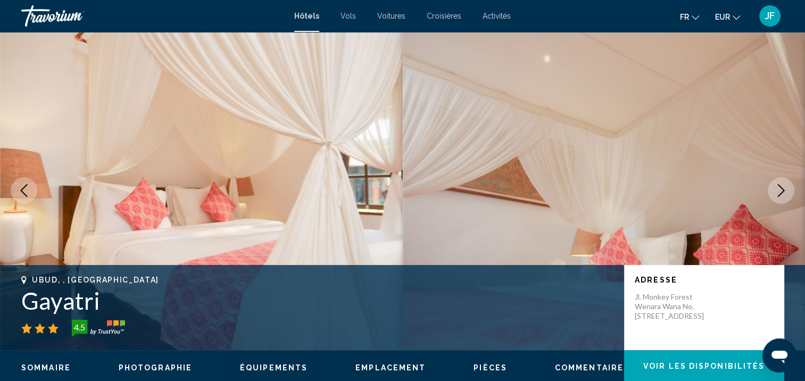
click at [783, 187] on icon "Next image" at bounding box center [780, 190] width 13 height 13
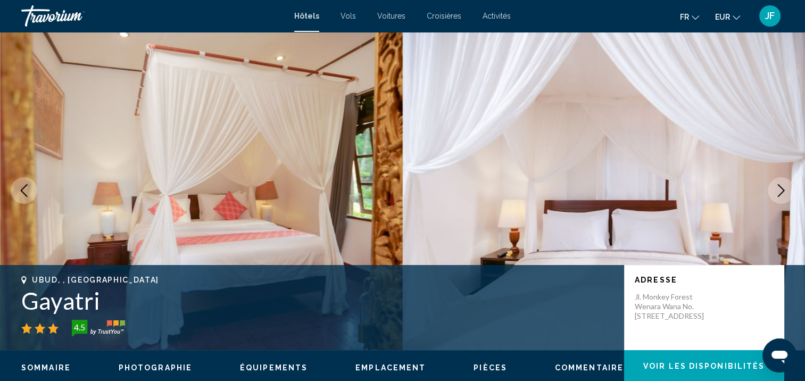
click at [783, 187] on icon "Next image" at bounding box center [780, 190] width 13 height 13
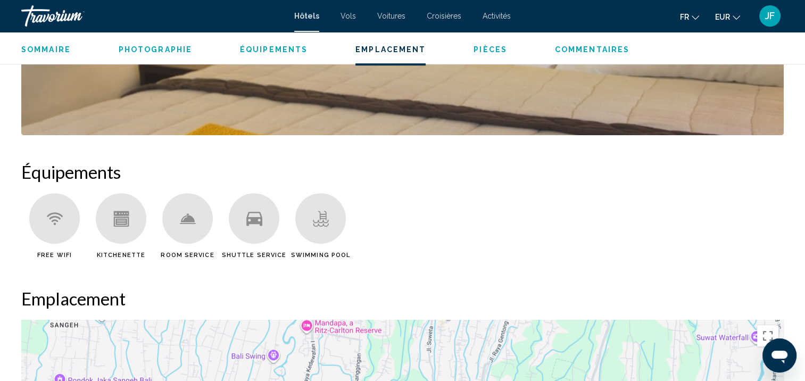
scroll to position [906, 0]
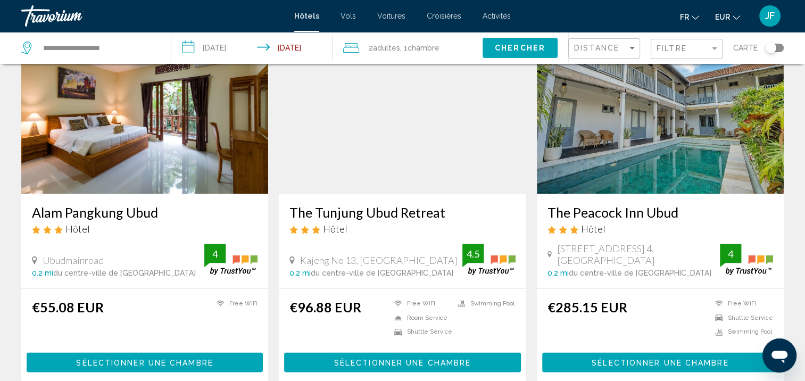
scroll to position [1383, 0]
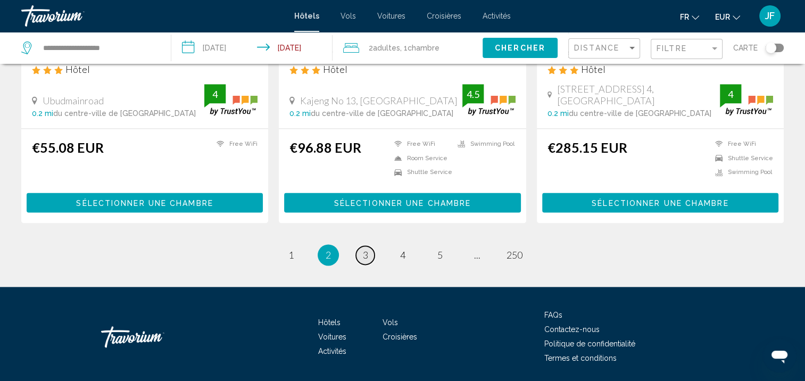
click at [366, 251] on span "3" at bounding box center [365, 255] width 5 height 12
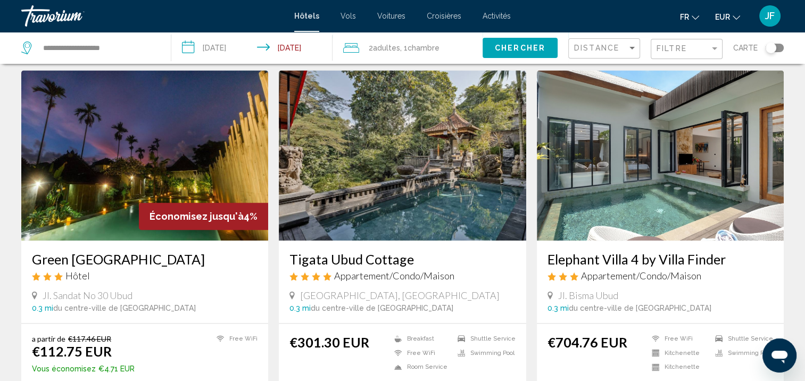
scroll to position [1435, 0]
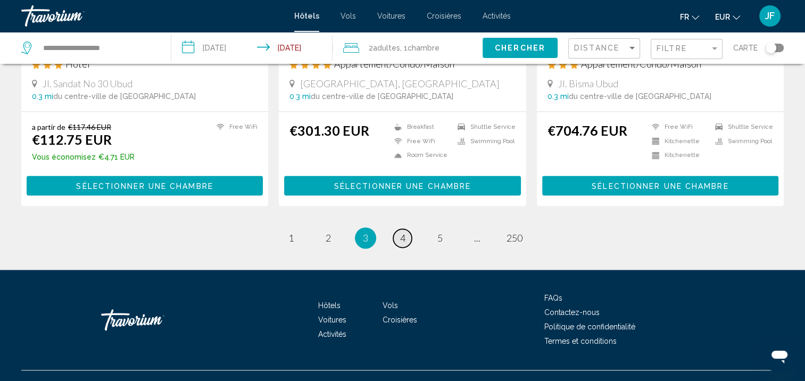
click at [403, 232] on span "4" at bounding box center [402, 238] width 5 height 12
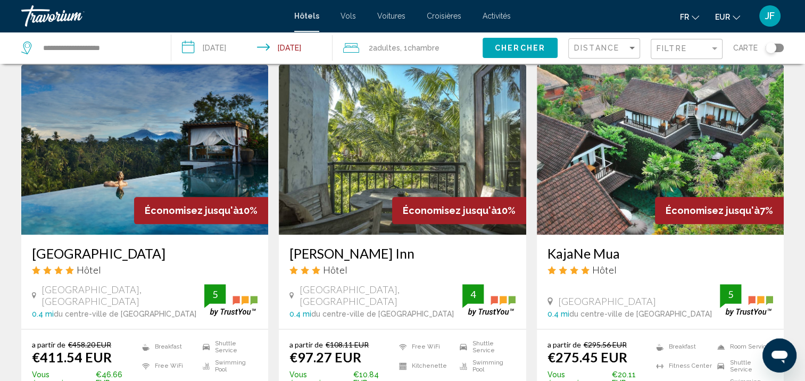
scroll to position [1276, 0]
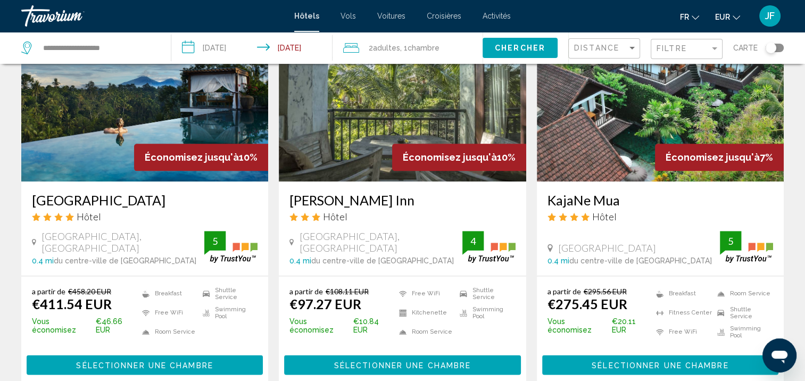
click at [187, 127] on img "Main content" at bounding box center [144, 96] width 247 height 170
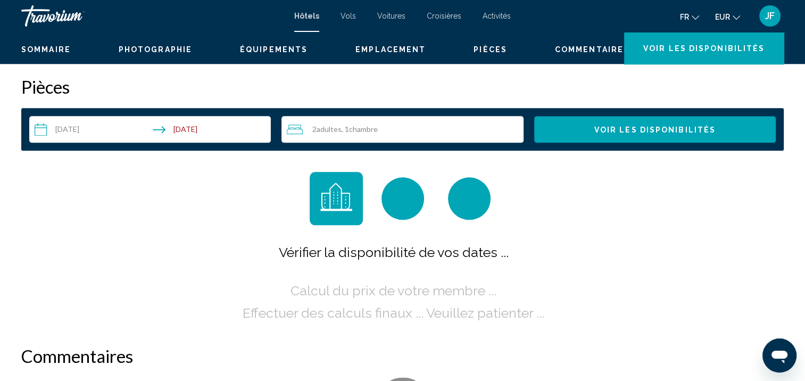
scroll to position [1, 0]
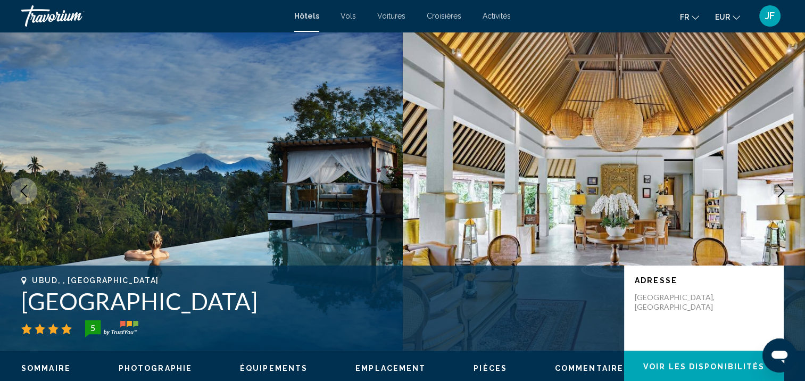
click at [776, 189] on icon "Next image" at bounding box center [780, 191] width 13 height 13
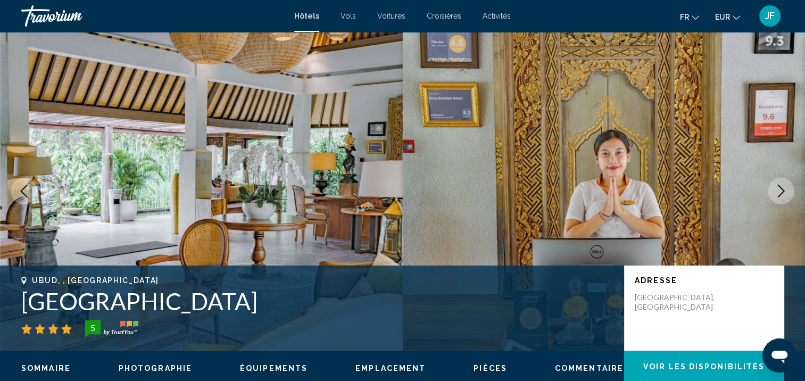
click at [776, 189] on icon "Next image" at bounding box center [780, 191] width 13 height 13
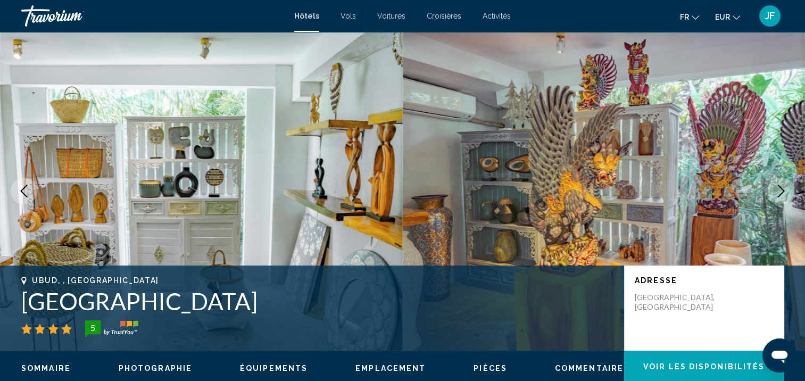
click at [776, 189] on icon "Next image" at bounding box center [780, 191] width 13 height 13
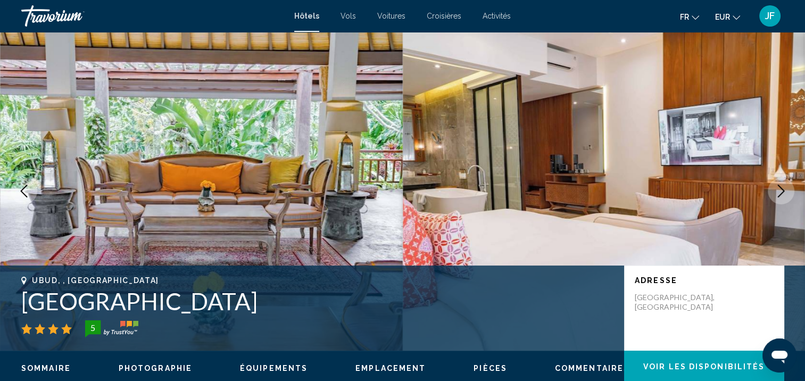
click at [776, 189] on icon "Next image" at bounding box center [780, 191] width 13 height 13
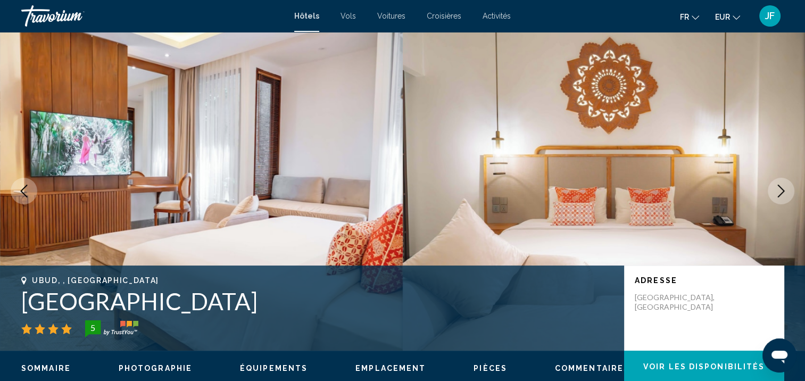
click at [776, 189] on icon "Next image" at bounding box center [780, 191] width 13 height 13
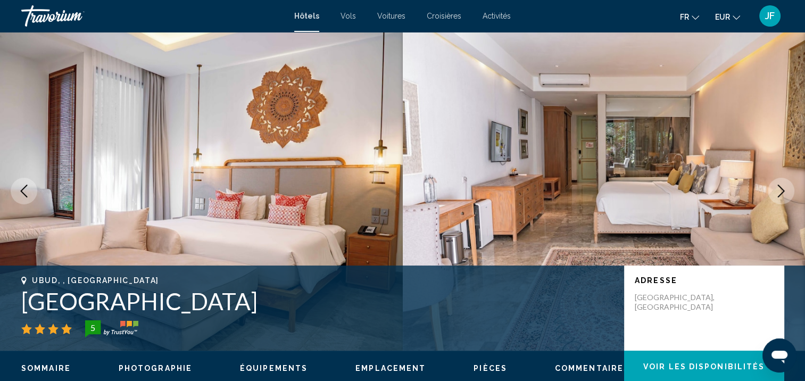
click at [776, 189] on icon "Next image" at bounding box center [780, 191] width 13 height 13
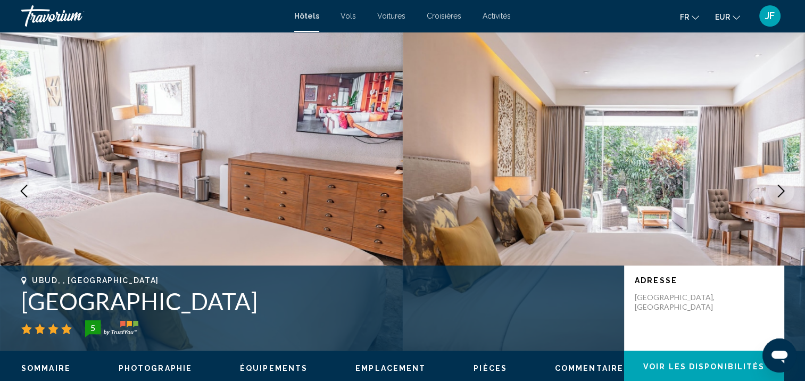
click at [776, 189] on icon "Next image" at bounding box center [780, 191] width 13 height 13
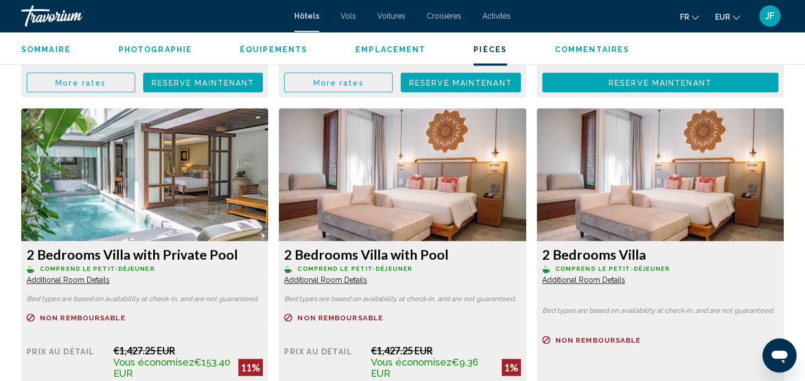
scroll to position [1383, 0]
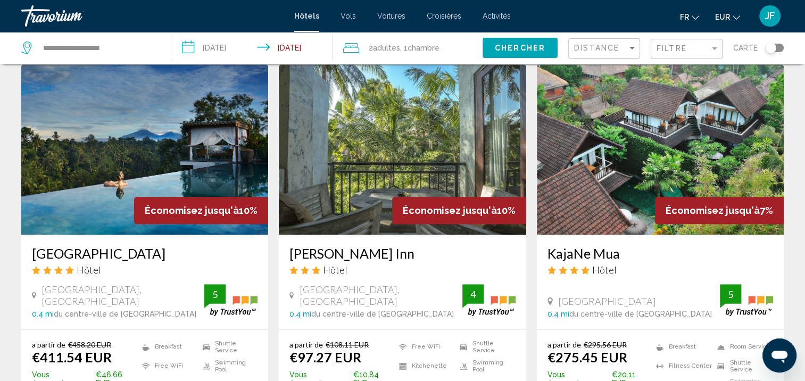
scroll to position [1471, 0]
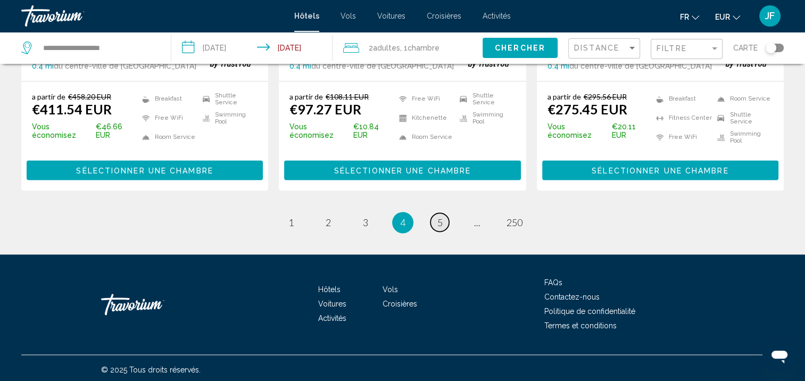
click at [437, 216] on span "5" at bounding box center [439, 222] width 5 height 12
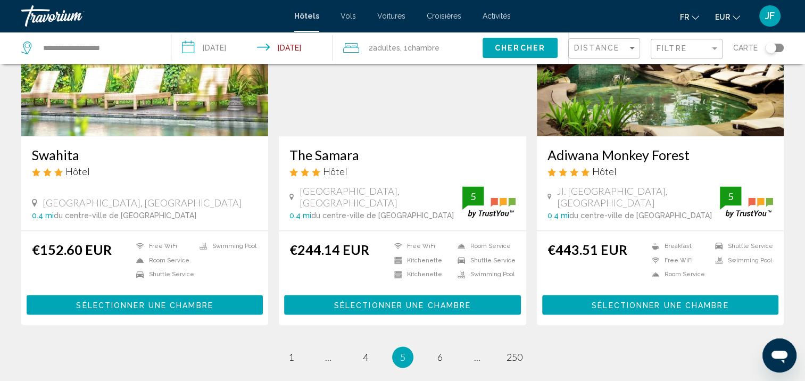
scroll to position [1223, 0]
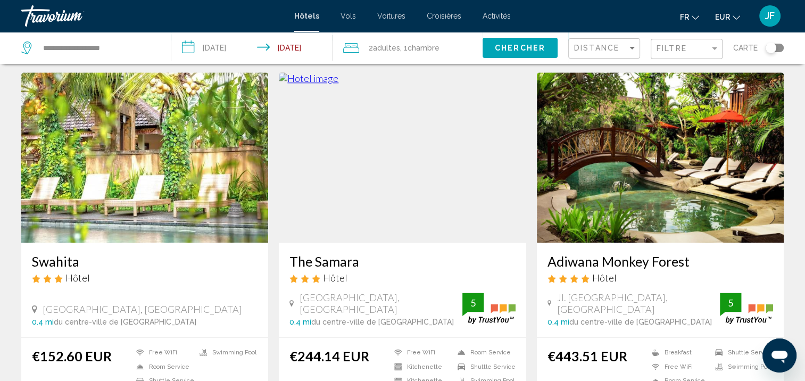
click at [161, 170] on img "Main content" at bounding box center [144, 157] width 247 height 170
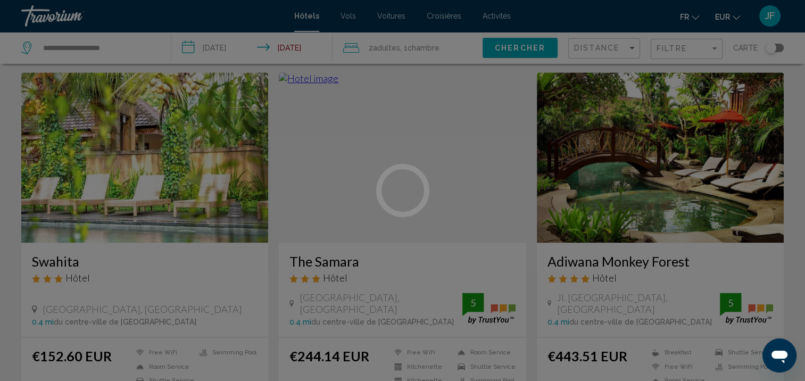
scroll to position [1, 0]
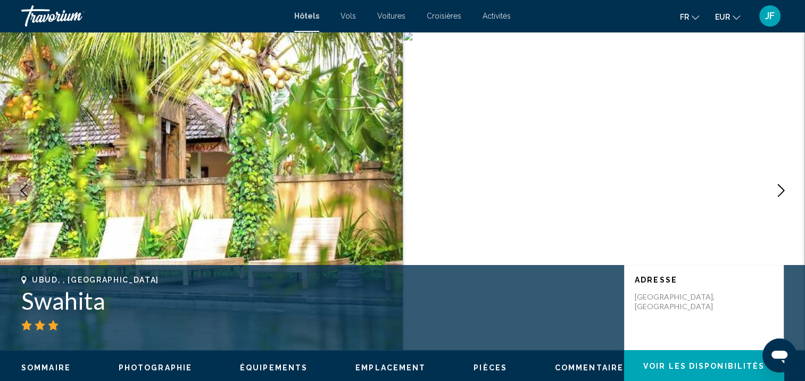
click at [783, 191] on icon "Next image" at bounding box center [781, 190] width 7 height 13
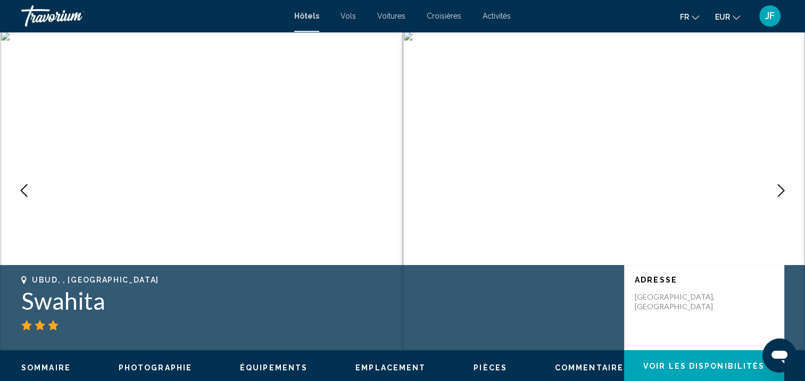
click at [783, 191] on icon "Next image" at bounding box center [781, 190] width 7 height 13
click at [783, 191] on icon "Next image" at bounding box center [780, 190] width 13 height 13
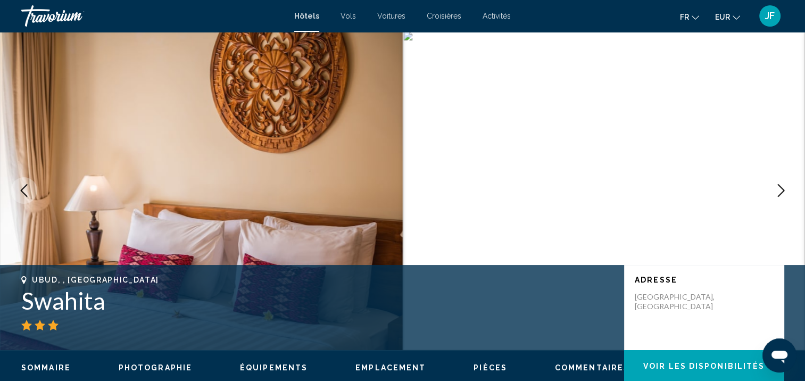
click at [783, 191] on icon "Next image" at bounding box center [780, 190] width 13 height 13
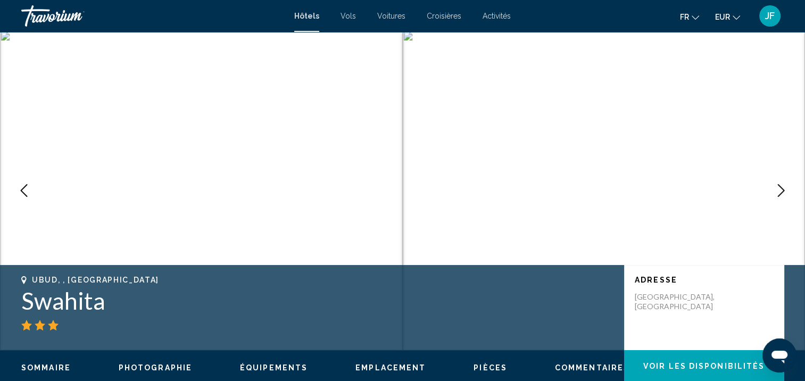
click at [785, 190] on icon "Next image" at bounding box center [780, 190] width 13 height 13
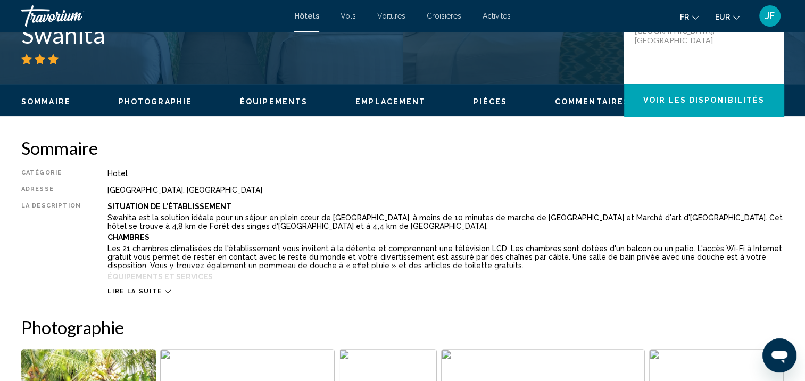
scroll to position [427, 0]
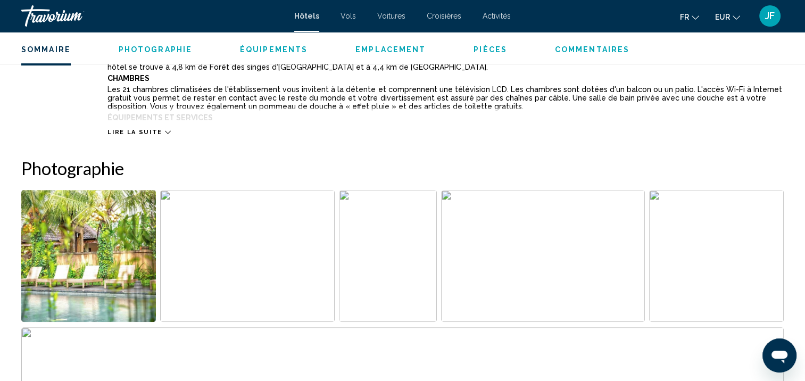
click at [165, 132] on icon "Main content" at bounding box center [168, 132] width 6 height 6
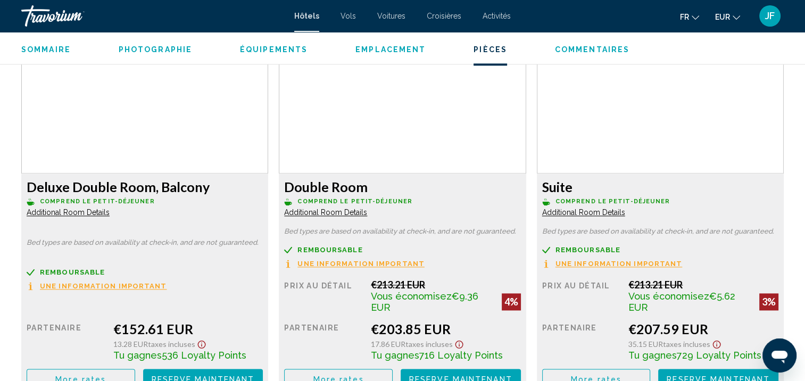
scroll to position [1291, 0]
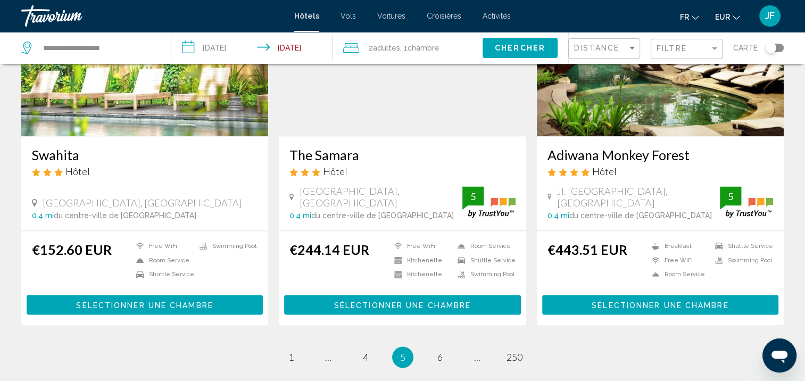
scroll to position [1425, 0]
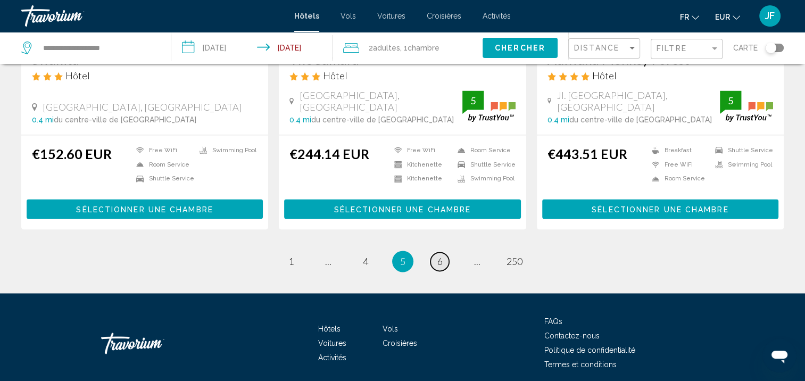
click at [437, 255] on span "6" at bounding box center [439, 261] width 5 height 12
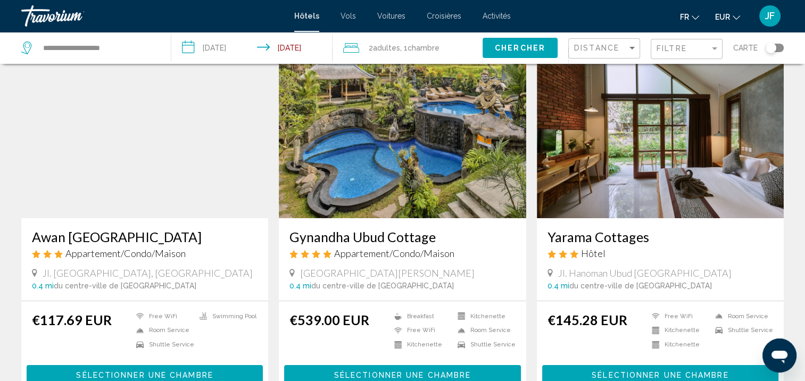
scroll to position [106, 0]
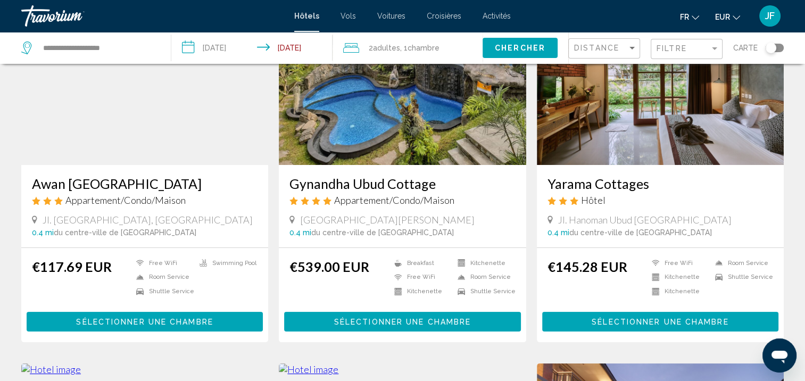
click at [148, 145] on img "Main content" at bounding box center [144, 80] width 247 height 170
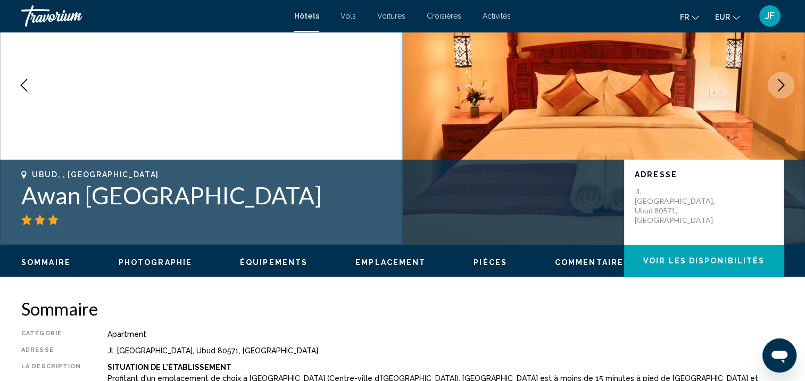
scroll to position [1, 0]
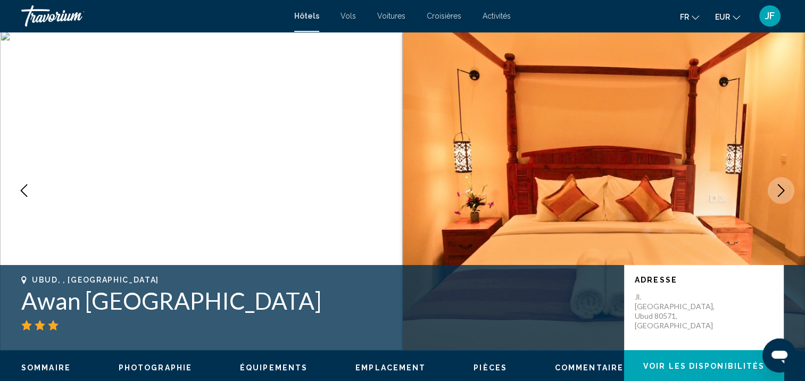
click at [776, 188] on icon "Next image" at bounding box center [780, 190] width 13 height 13
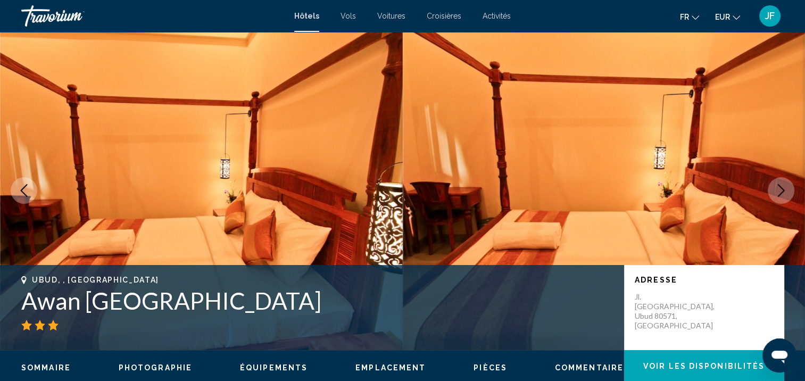
click at [776, 187] on icon "Next image" at bounding box center [780, 190] width 13 height 13
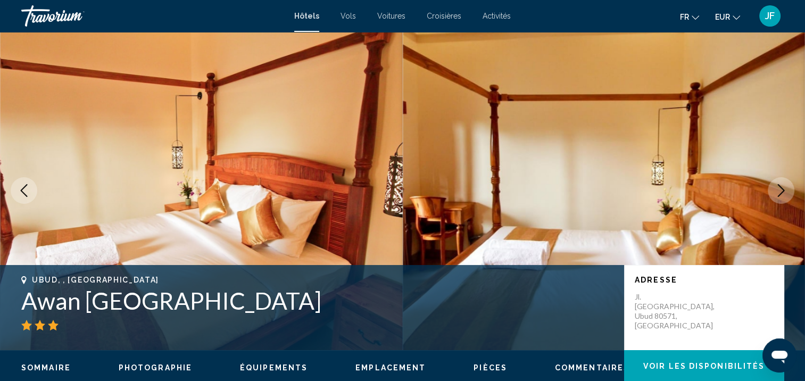
click at [776, 187] on icon "Next image" at bounding box center [780, 190] width 13 height 13
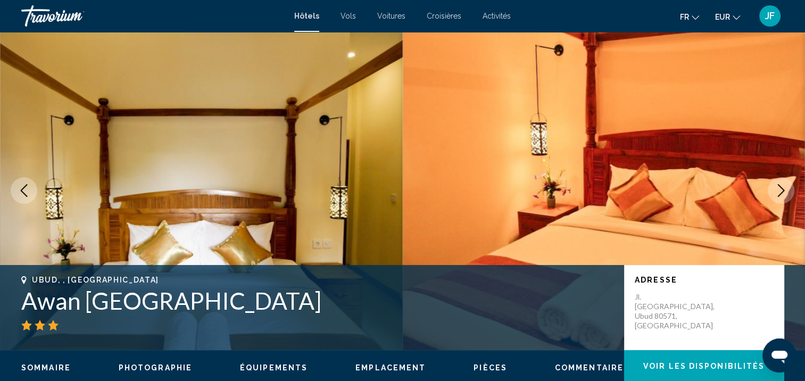
click at [776, 187] on icon "Next image" at bounding box center [780, 190] width 13 height 13
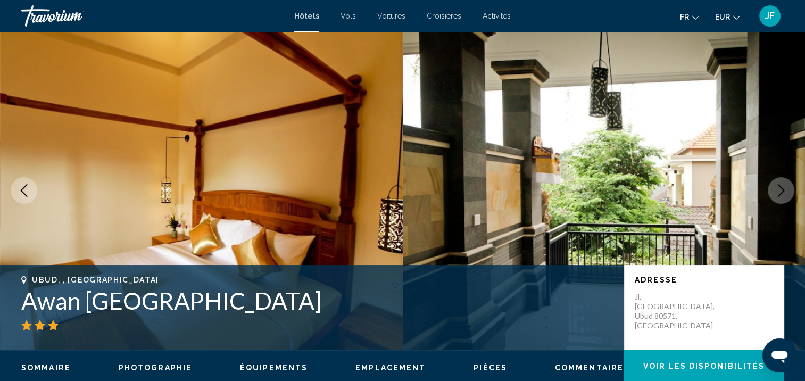
click at [779, 188] on icon "Next image" at bounding box center [780, 190] width 13 height 13
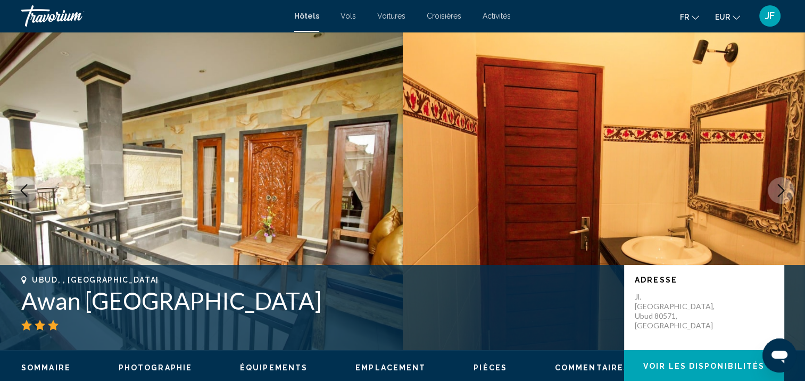
click at [779, 188] on icon "Next image" at bounding box center [780, 190] width 13 height 13
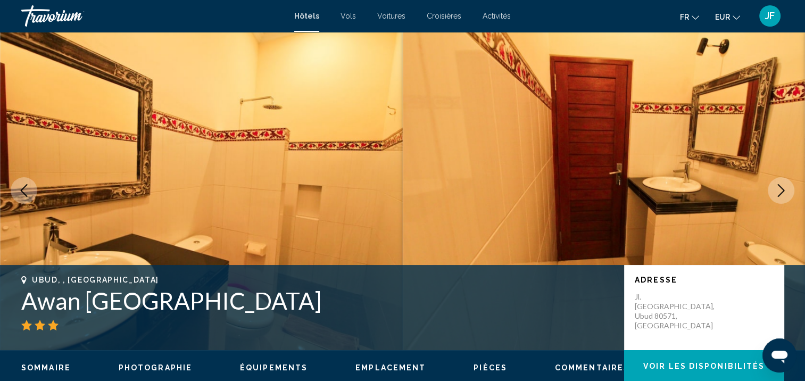
click at [779, 188] on icon "Next image" at bounding box center [780, 190] width 13 height 13
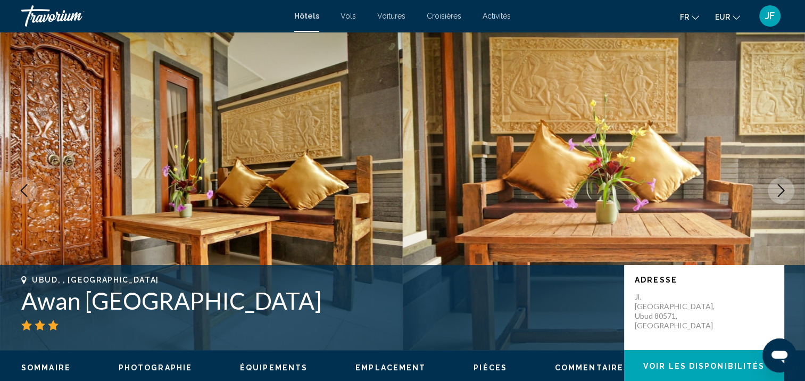
click at [779, 188] on icon "Next image" at bounding box center [780, 190] width 13 height 13
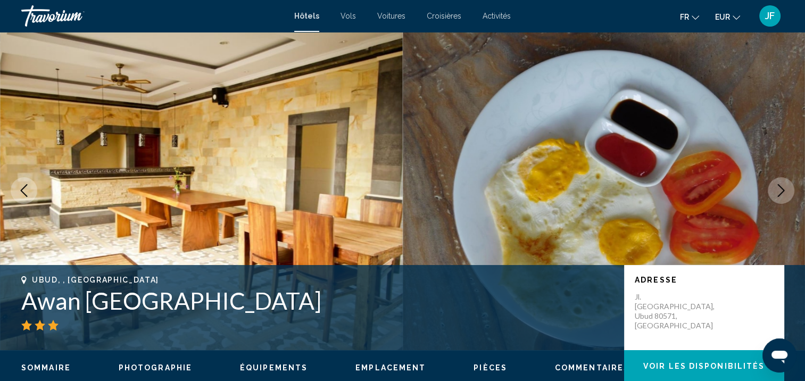
click at [782, 189] on icon "Next image" at bounding box center [781, 190] width 7 height 13
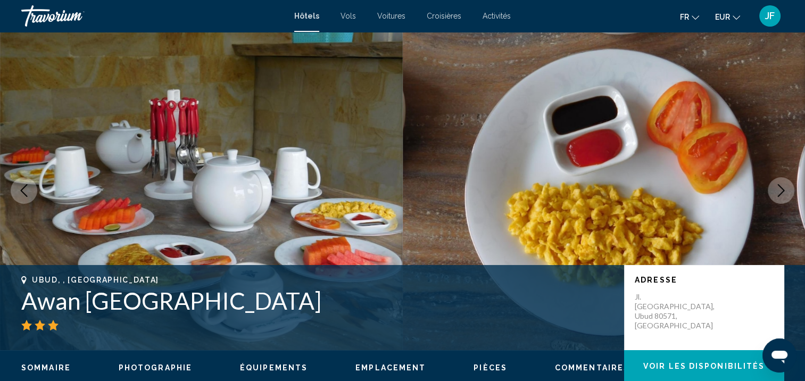
click at [782, 189] on icon "Next image" at bounding box center [781, 190] width 7 height 13
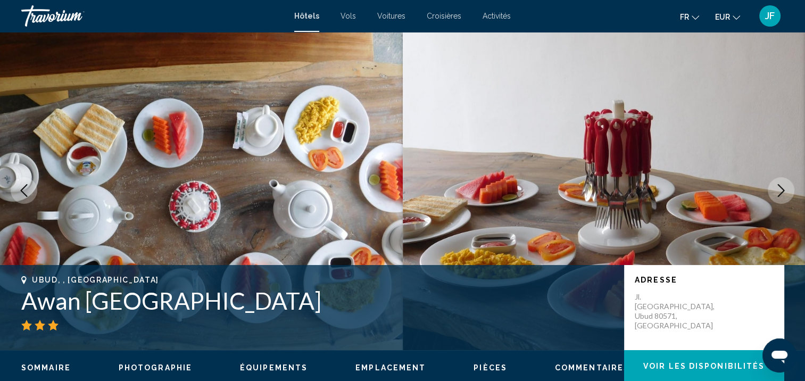
click at [782, 189] on icon "Next image" at bounding box center [781, 190] width 7 height 13
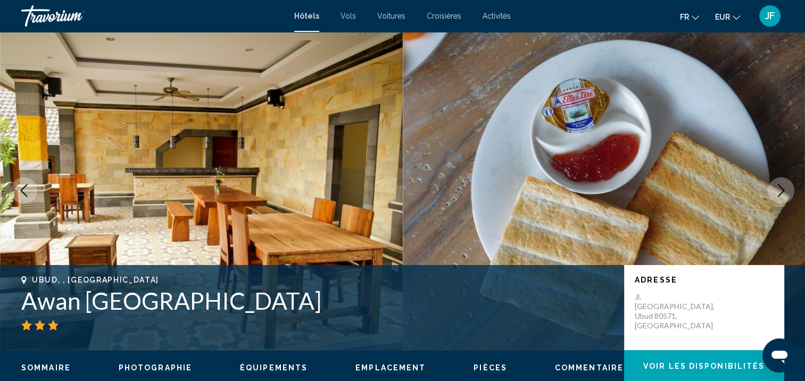
click at [782, 189] on icon "Next image" at bounding box center [781, 190] width 7 height 13
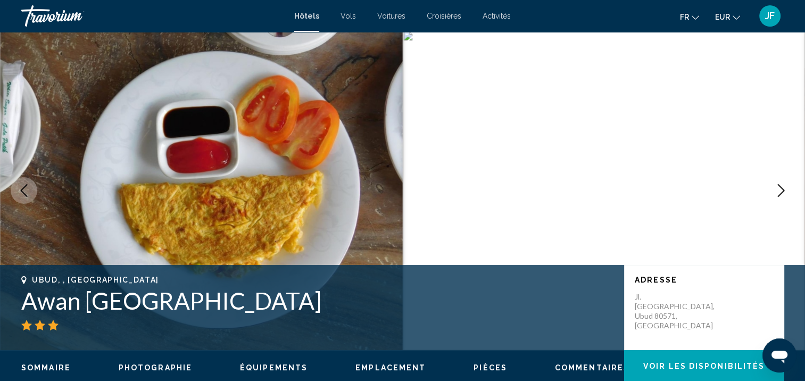
click at [782, 189] on icon "Next image" at bounding box center [781, 190] width 7 height 13
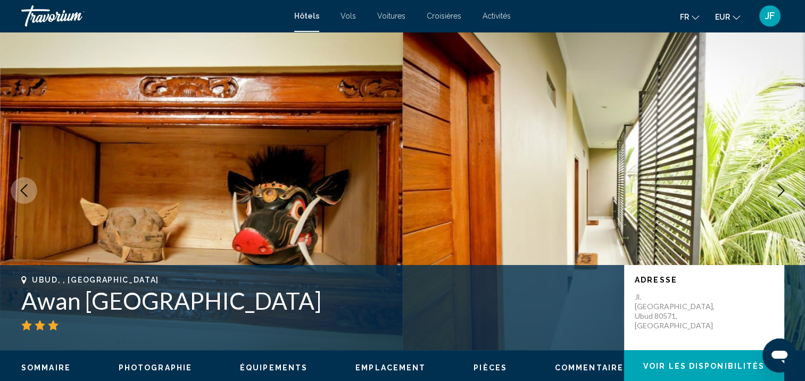
click at [782, 189] on icon "Next image" at bounding box center [781, 190] width 7 height 13
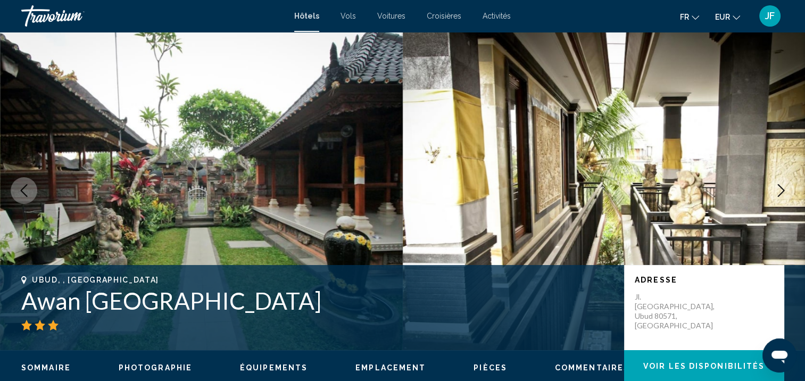
click at [782, 189] on icon "Next image" at bounding box center [781, 190] width 7 height 13
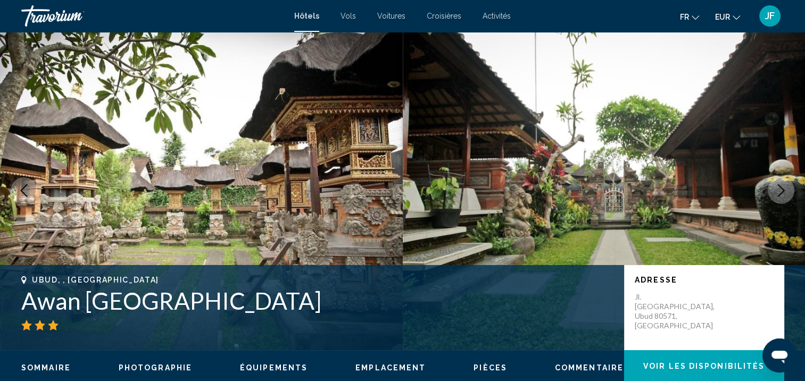
click at [782, 189] on icon "Next image" at bounding box center [781, 190] width 7 height 13
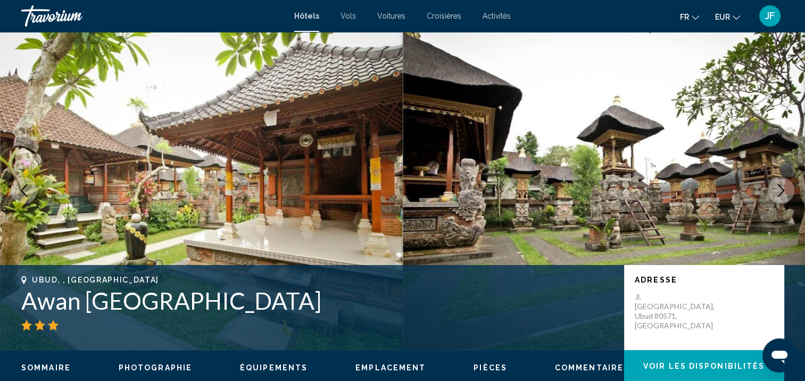
click at [782, 189] on icon "Next image" at bounding box center [781, 190] width 7 height 13
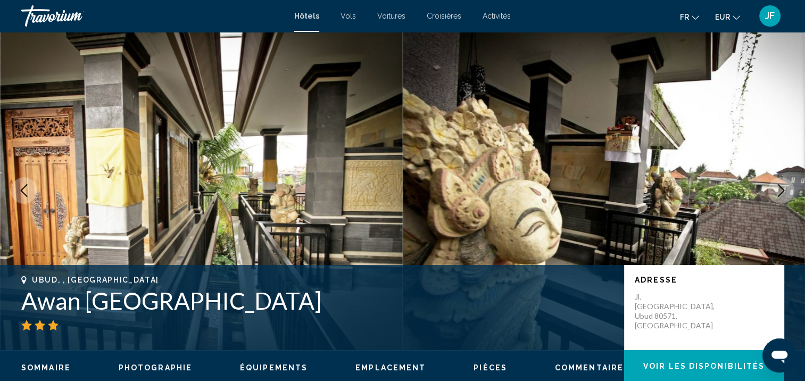
click at [782, 189] on icon "Next image" at bounding box center [781, 190] width 7 height 13
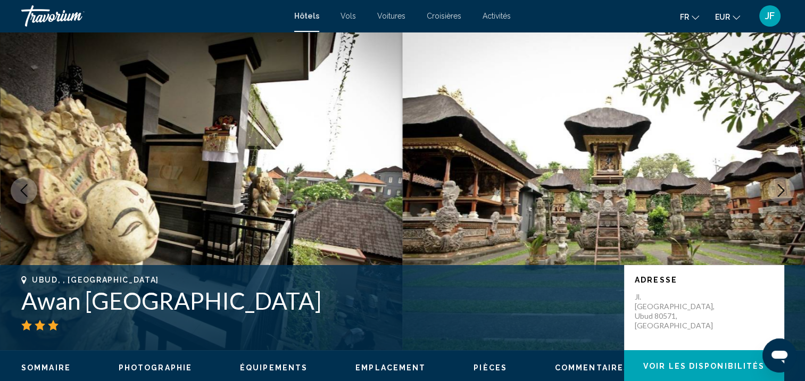
click at [782, 189] on icon "Next image" at bounding box center [781, 190] width 7 height 13
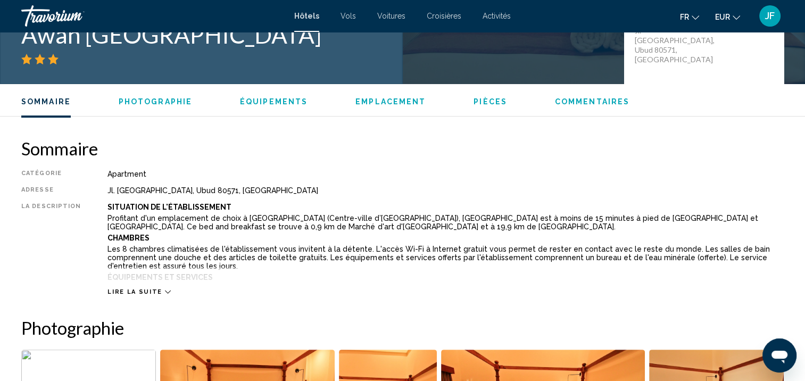
scroll to position [373, 0]
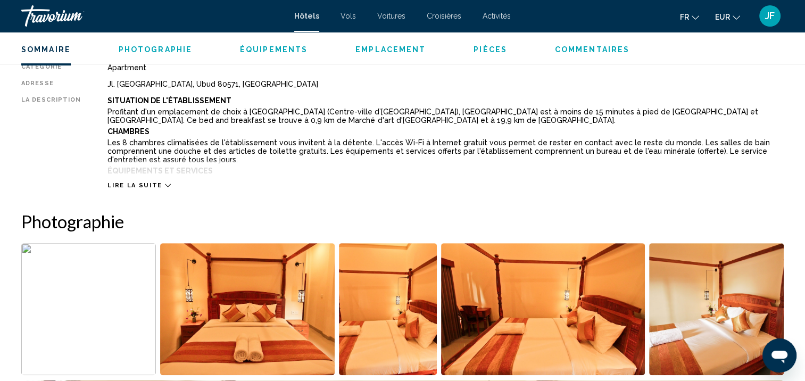
click at [165, 185] on icon "Main content" at bounding box center [168, 185] width 6 height 6
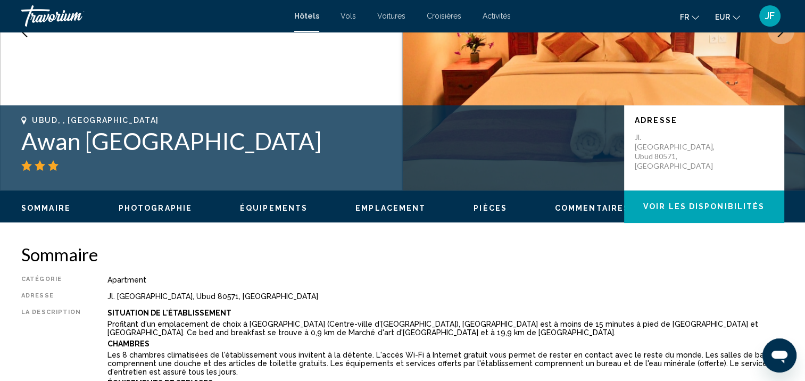
scroll to position [0, 0]
